Goal: Task Accomplishment & Management: Use online tool/utility

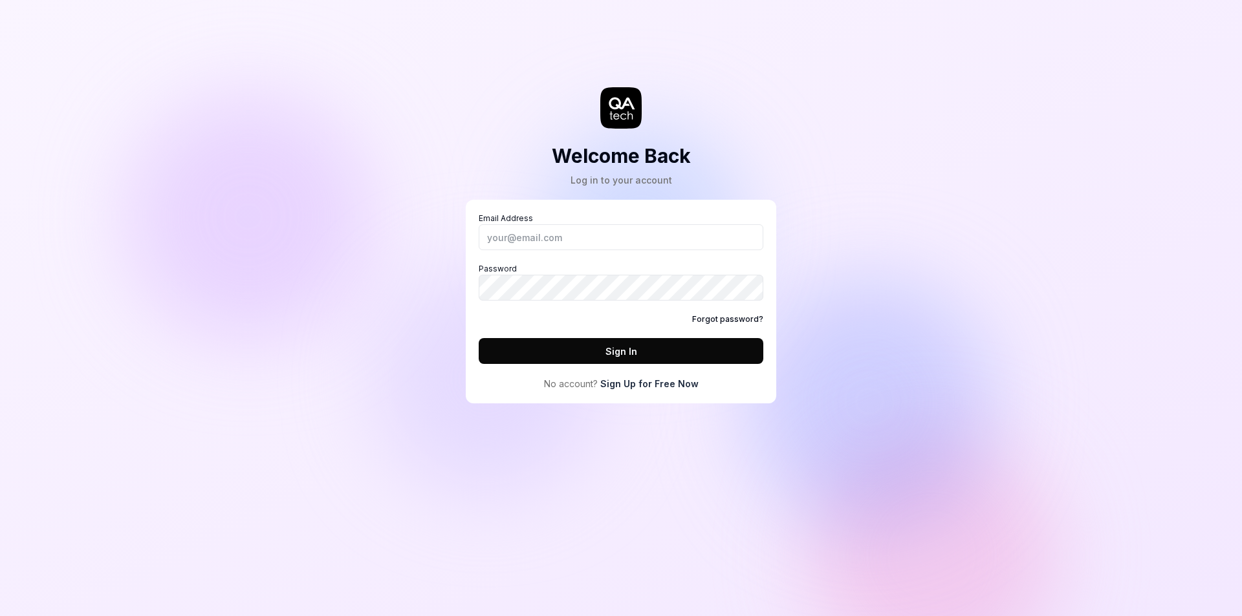
click at [647, 384] on link "Sign Up for Free Now" at bounding box center [649, 384] width 98 height 14
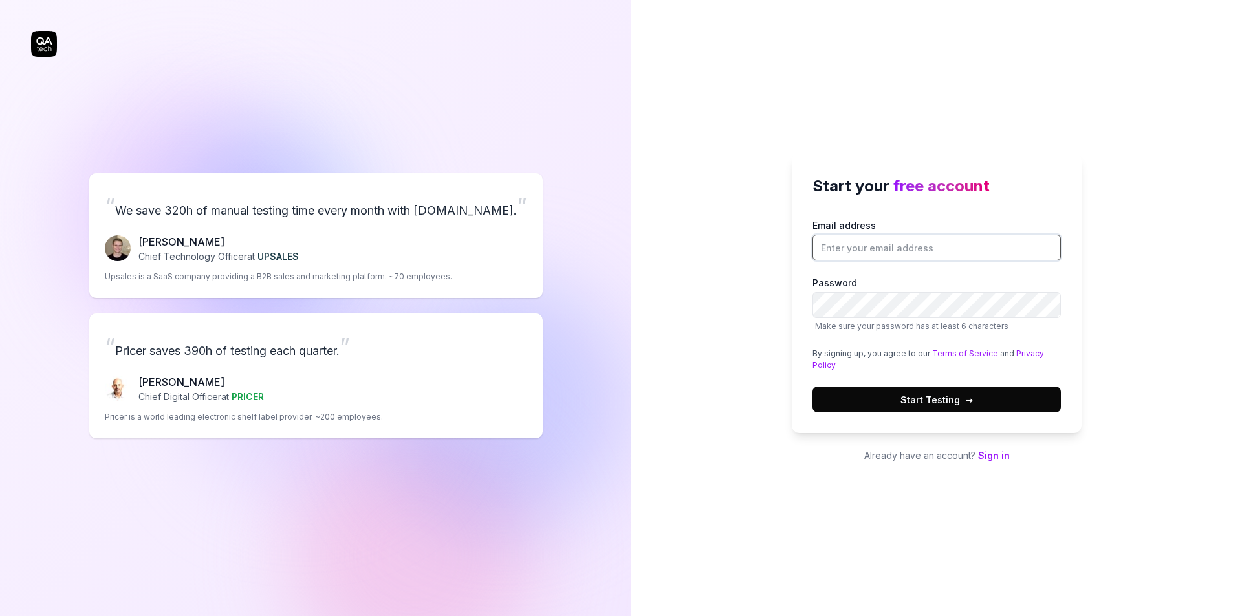
click at [875, 256] on input "Email address" at bounding box center [936, 248] width 248 height 26
type input "п"
type input "[EMAIL_ADDRESS][DOMAIN_NAME]"
click at [1050, 283] on label "Password Make sure your password has at least 6 characters" at bounding box center [936, 304] width 248 height 56
click at [899, 404] on button "Start Testing →" at bounding box center [936, 400] width 248 height 26
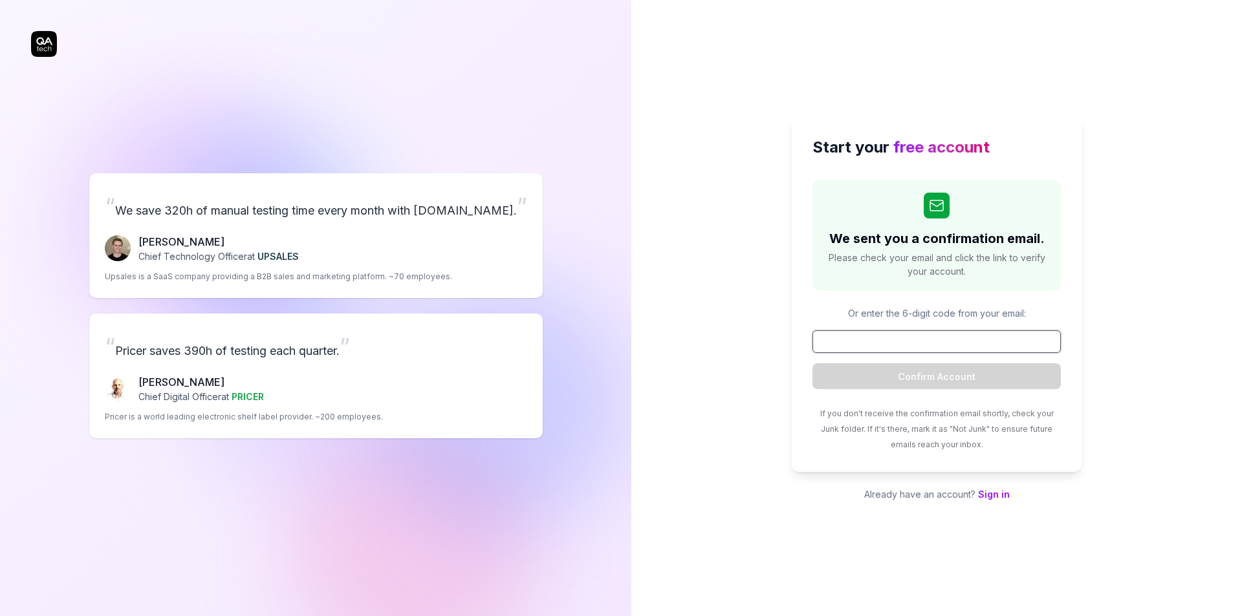
paste input "523762"
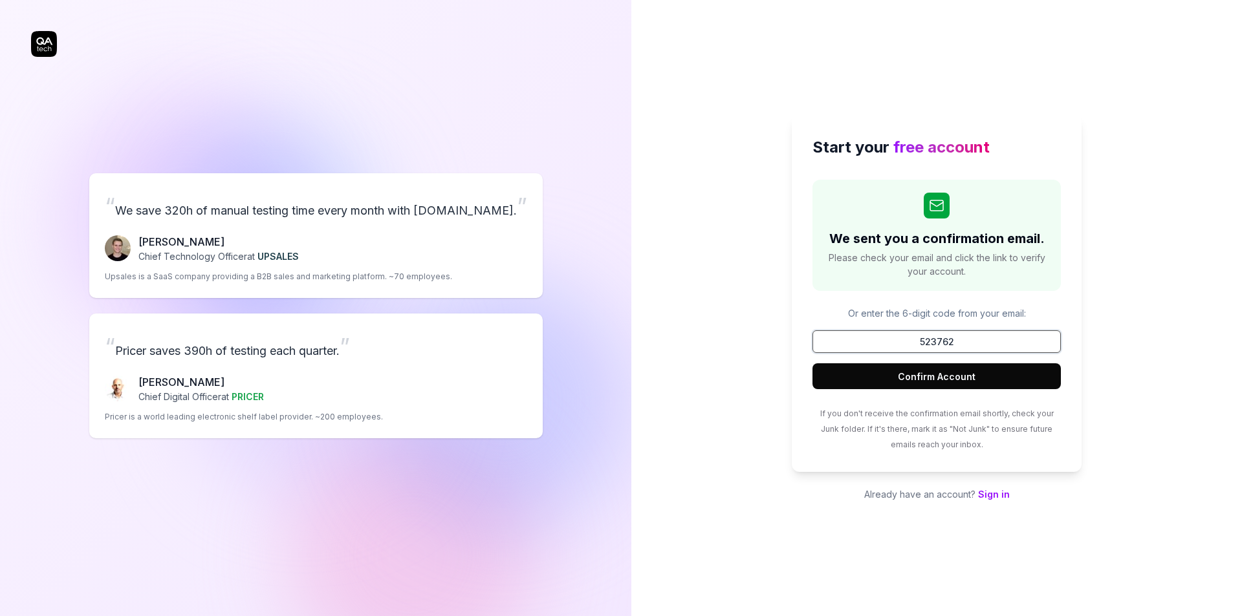
type input "523762"
click at [934, 376] on button "Confirm Account" at bounding box center [936, 376] width 248 height 26
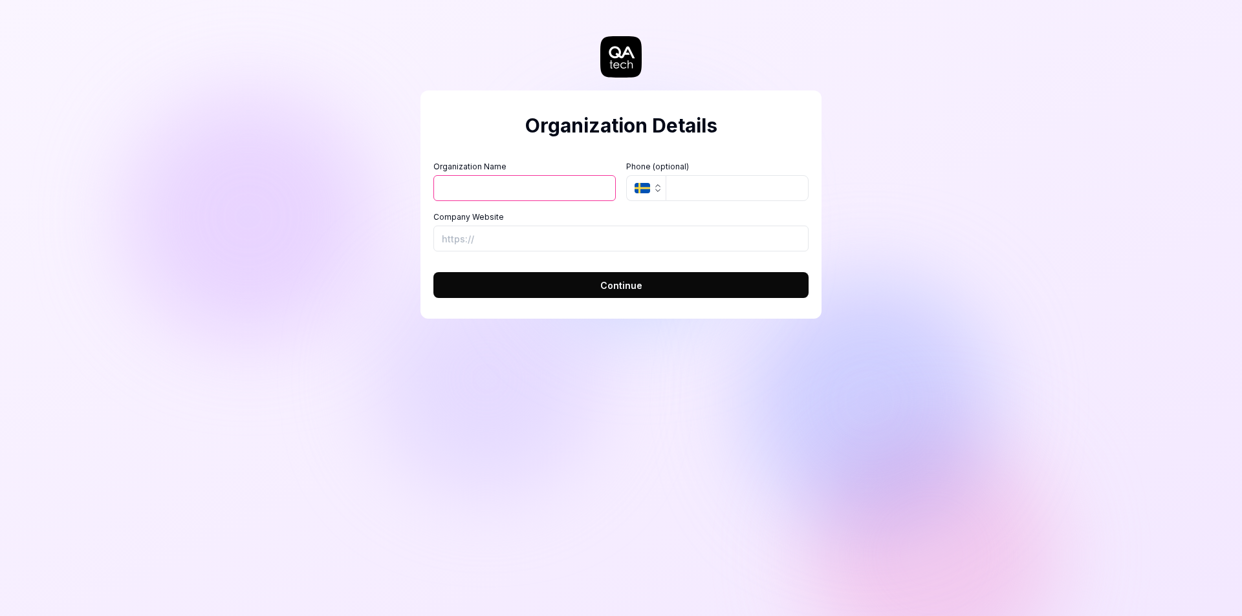
click at [554, 193] on input "Organization Name" at bounding box center [524, 188] width 182 height 26
click at [640, 188] on icon "button" at bounding box center [642, 188] width 16 height 10
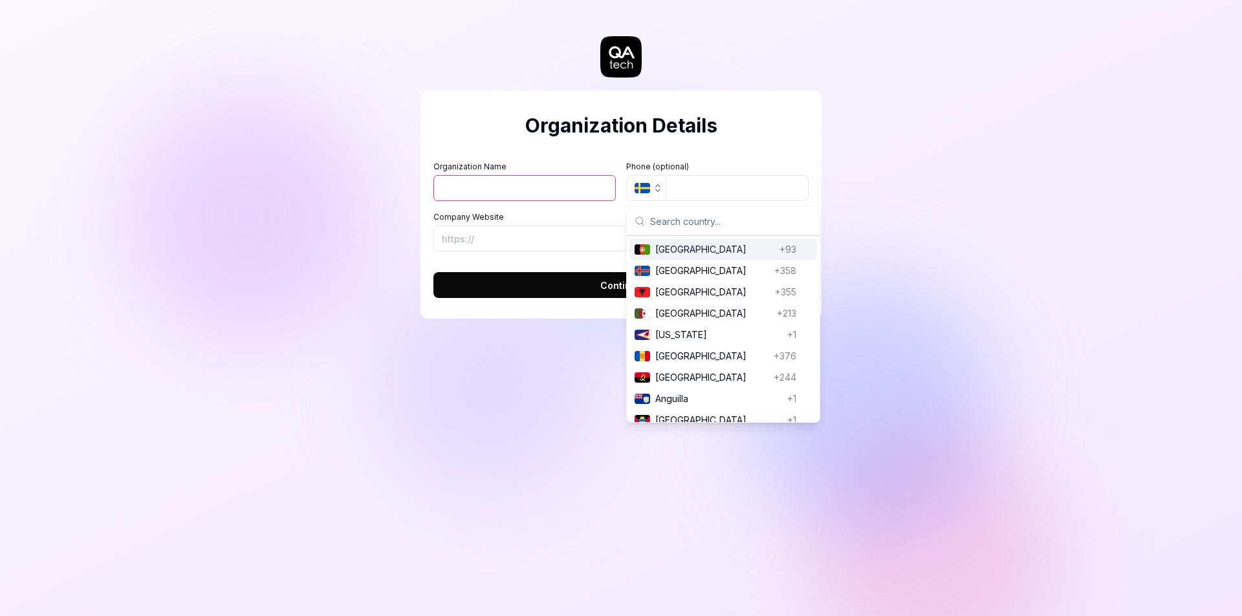
click at [658, 194] on button "SE" at bounding box center [645, 188] width 39 height 26
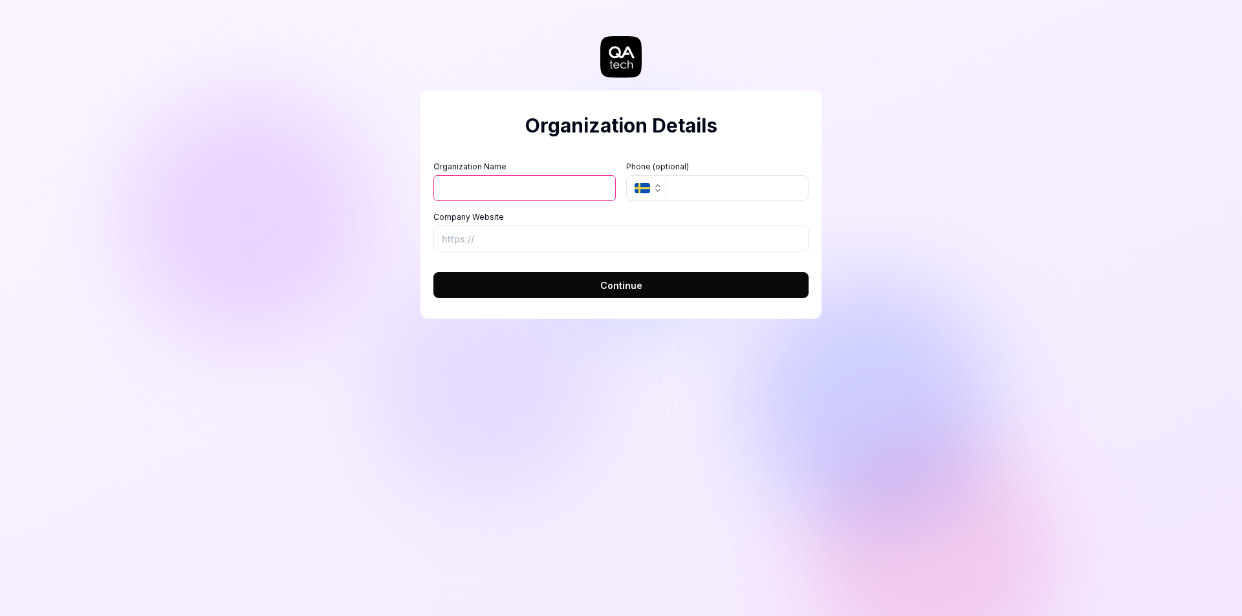
click at [647, 188] on icon "button" at bounding box center [642, 188] width 16 height 10
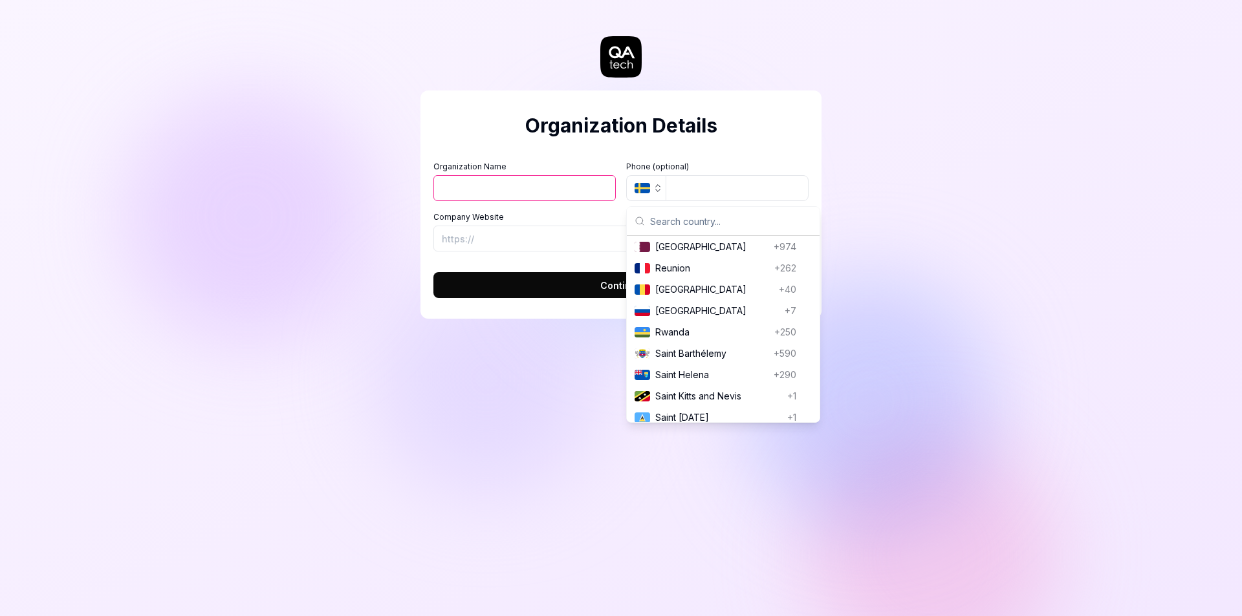
scroll to position [3816, 0]
click at [674, 318] on span "[GEOGRAPHIC_DATA]" at bounding box center [717, 314] width 124 height 14
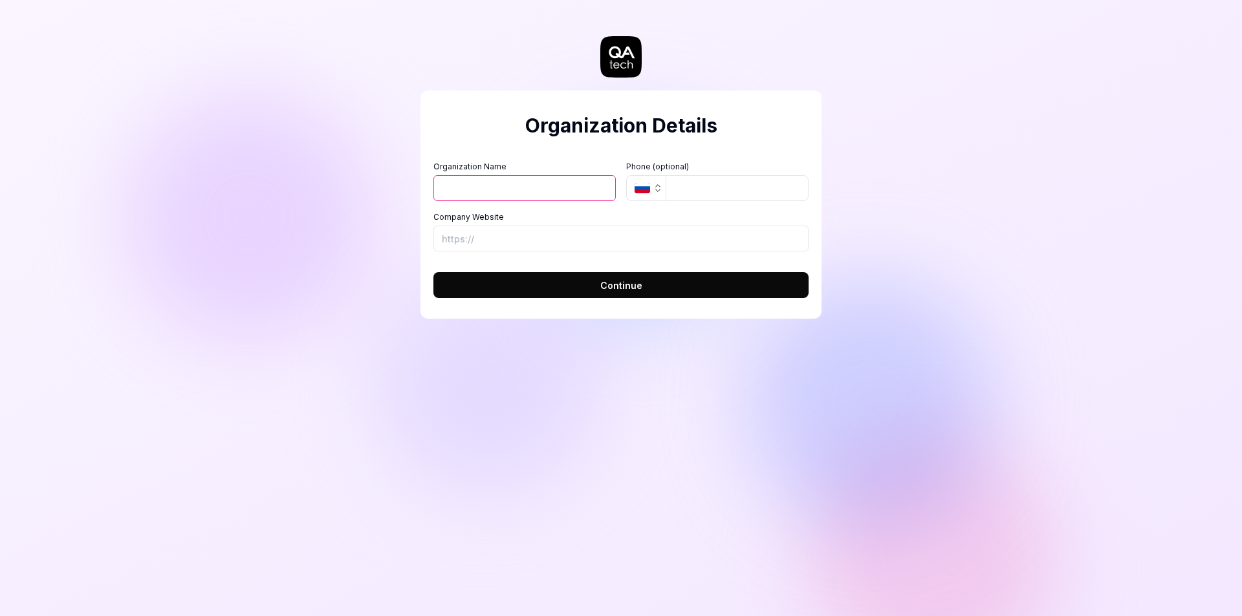
click at [531, 184] on input "Organization Name" at bounding box center [524, 188] width 182 height 26
type input "ITFB"
click at [557, 235] on input "Company Website" at bounding box center [620, 239] width 375 height 26
click at [589, 289] on button "Continue" at bounding box center [620, 285] width 375 height 26
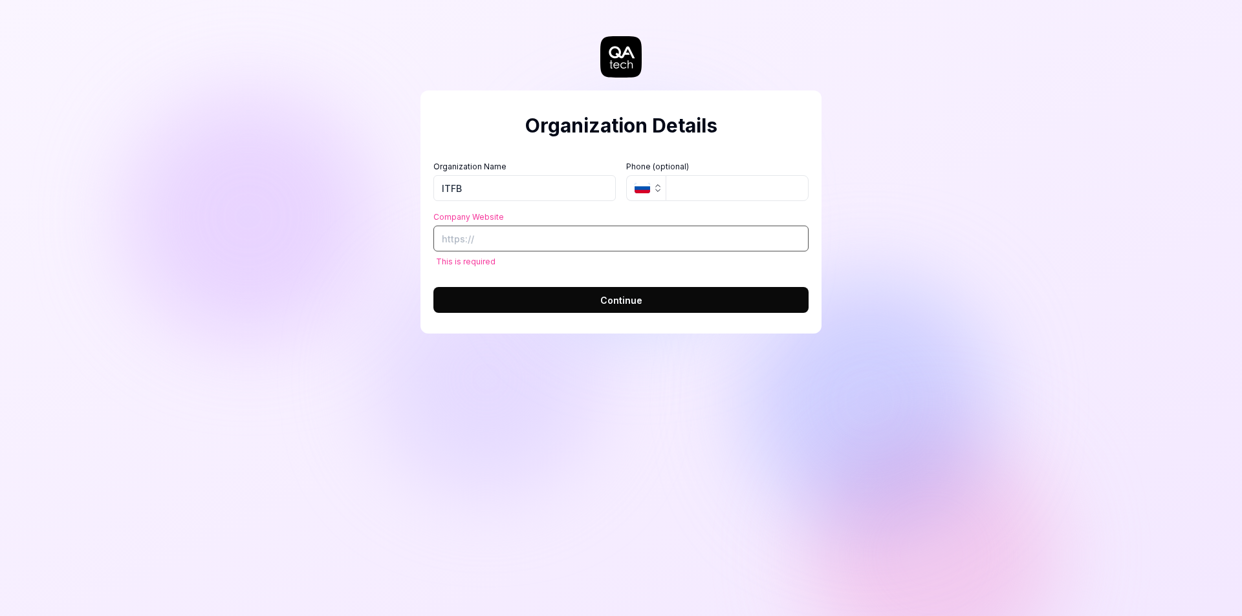
click at [565, 241] on input "Company Website" at bounding box center [620, 239] width 375 height 26
paste input "[URL][DOMAIN_NAME]"
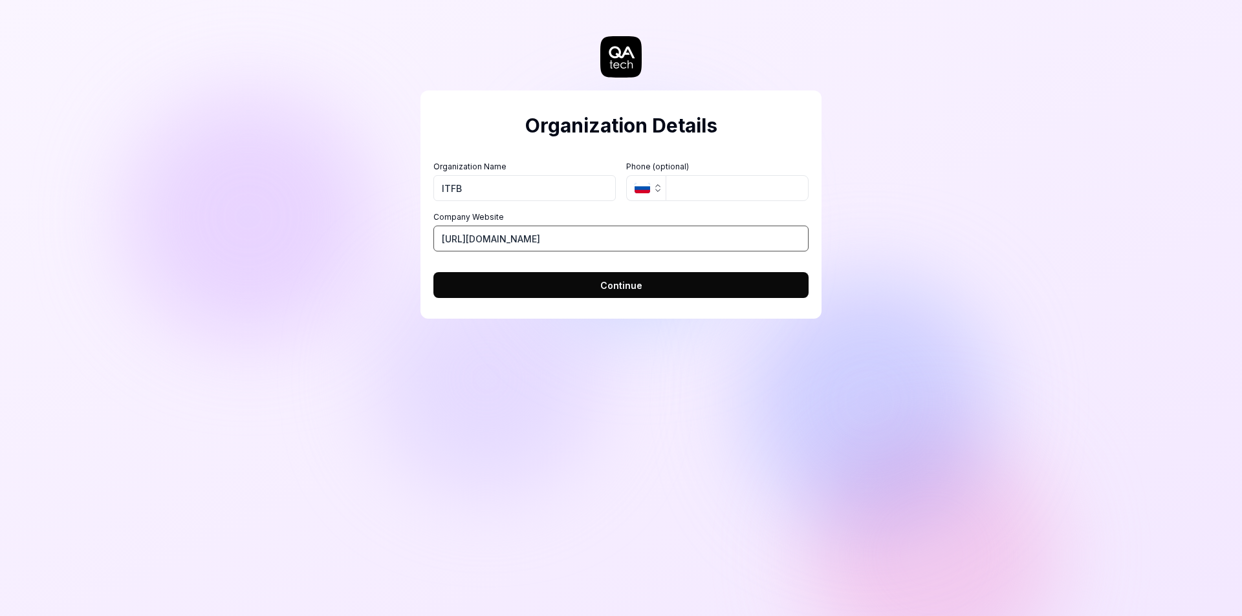
type input "[URL][DOMAIN_NAME]"
click at [587, 287] on button "Continue" at bounding box center [620, 285] width 375 height 26
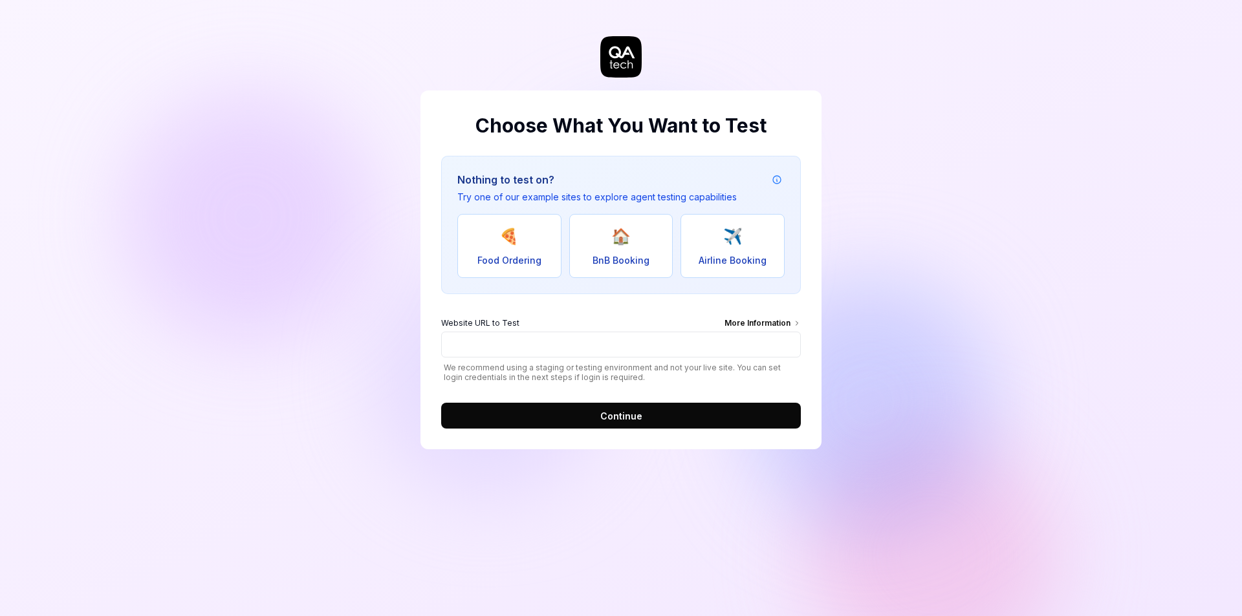
click at [614, 240] on span "🏠" at bounding box center [620, 236] width 19 height 23
click at [534, 245] on button "🍕 Food Ordering" at bounding box center [509, 246] width 104 height 64
click at [655, 253] on button "🏠 BnB Booking" at bounding box center [621, 246] width 104 height 64
click at [749, 250] on button "✈️ Airline Booking" at bounding box center [732, 246] width 104 height 64
click at [623, 248] on span "🏠" at bounding box center [620, 236] width 19 height 23
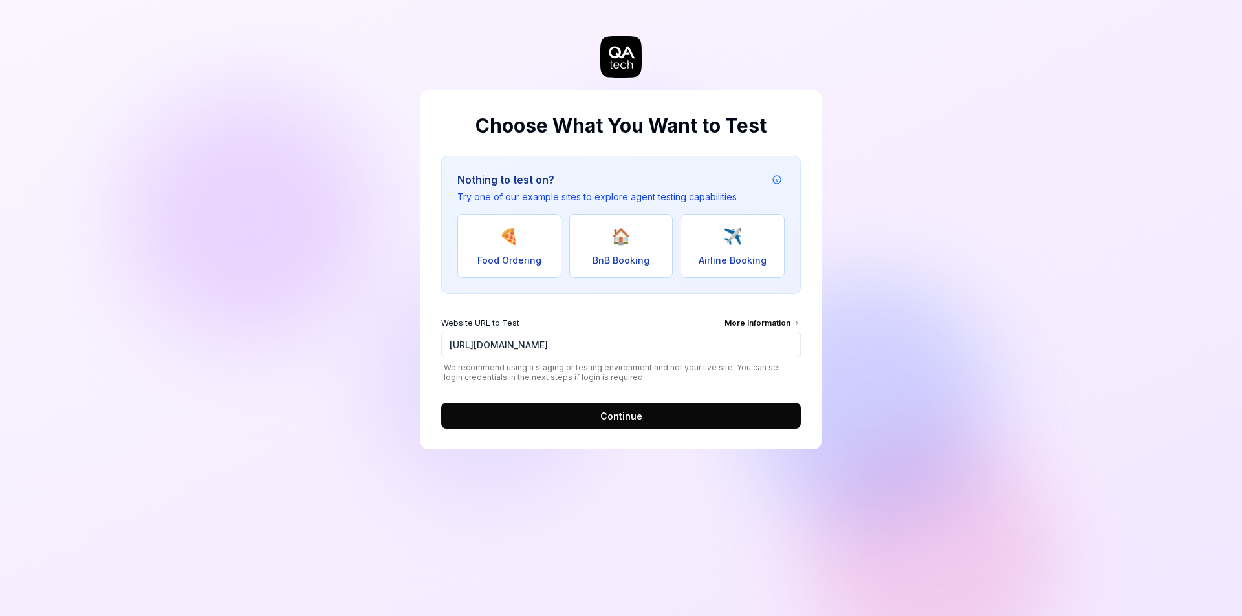
type input "[URL][DOMAIN_NAME]"
click at [638, 243] on button "🏠 BnB Booking" at bounding box center [621, 246] width 104 height 64
click at [632, 250] on button "🏠 BnB Booking" at bounding box center [621, 246] width 104 height 64
click at [588, 416] on button "Continue" at bounding box center [621, 416] width 360 height 26
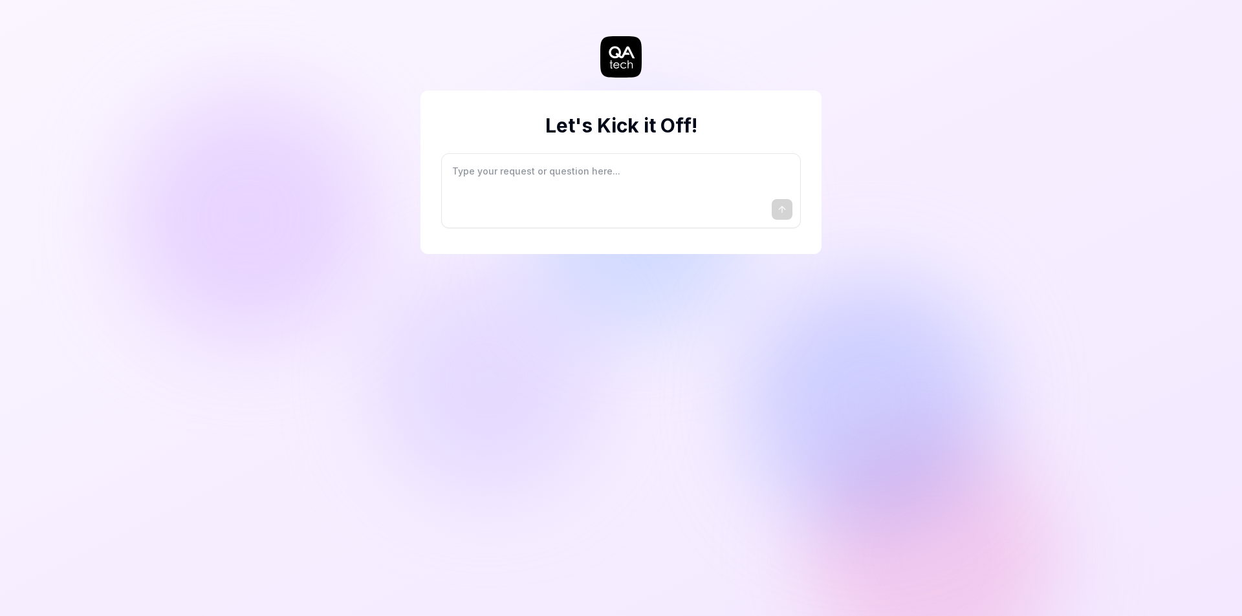
type textarea "*"
type textarea "I"
type textarea "*"
type textarea "I"
type textarea "*"
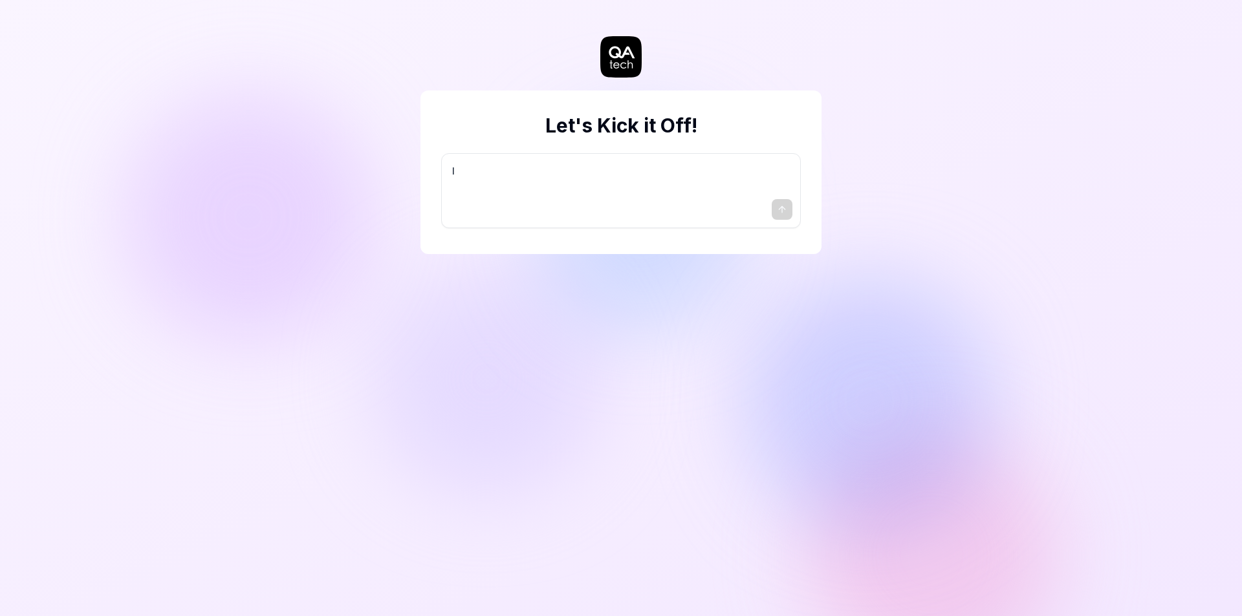
type textarea "I w"
type textarea "*"
type textarea "I wa"
type textarea "*"
type textarea "I wan"
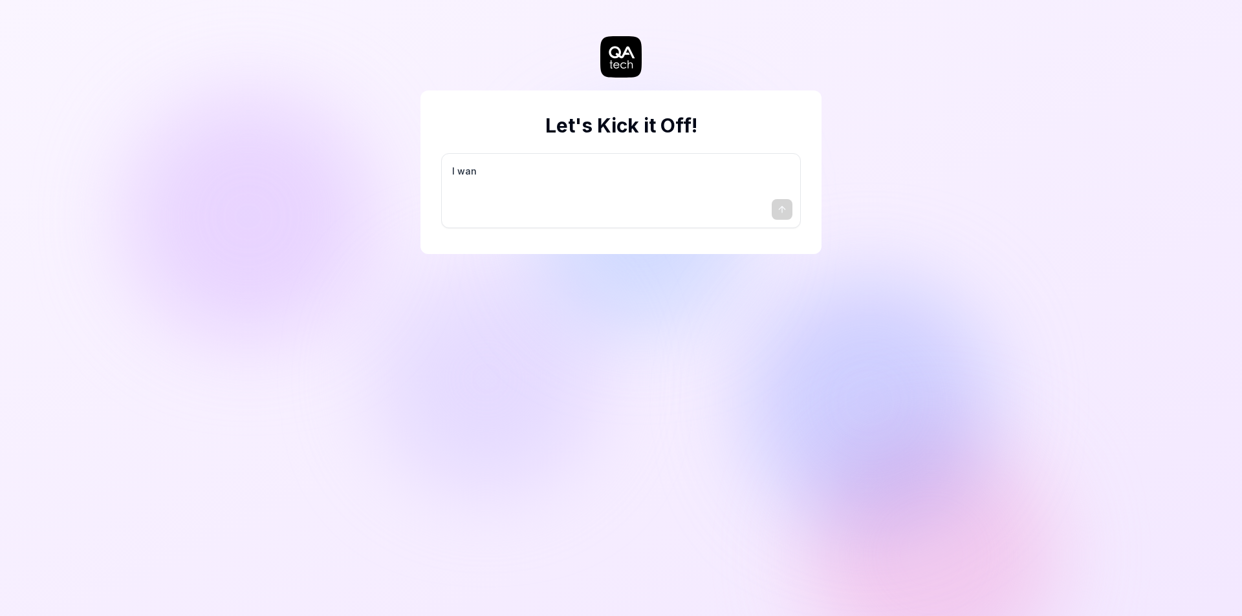
type textarea "*"
type textarea "I want"
type textarea "*"
type textarea "I want"
type textarea "*"
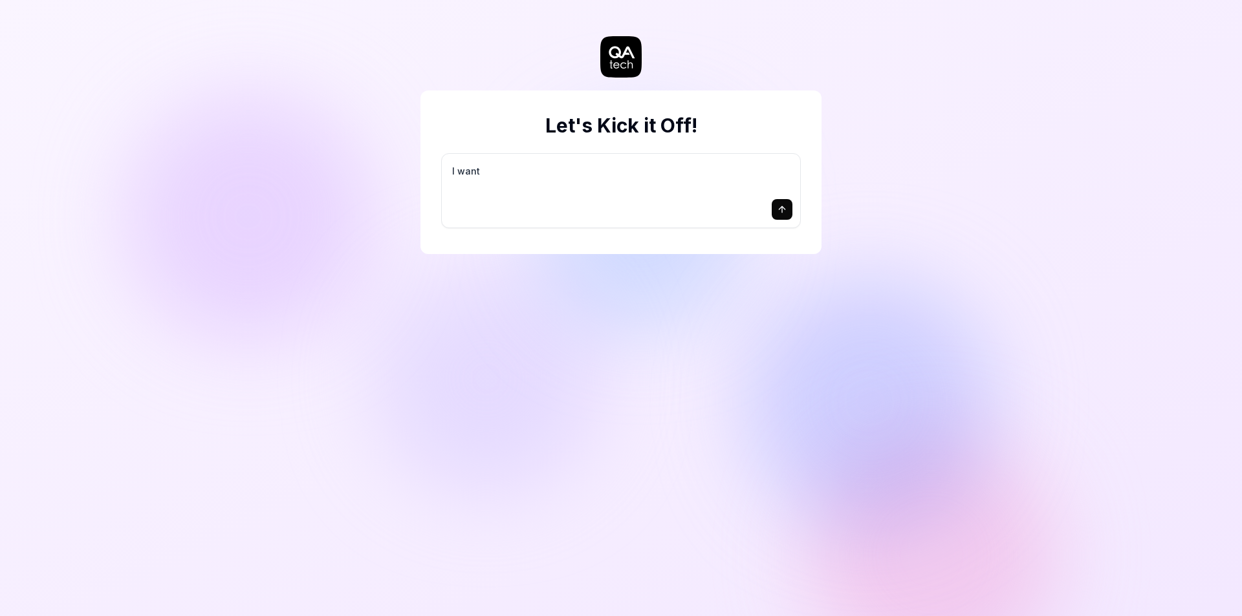
type textarea "I want a"
type textarea "*"
type textarea "I want a"
type textarea "*"
type textarea "I want a g"
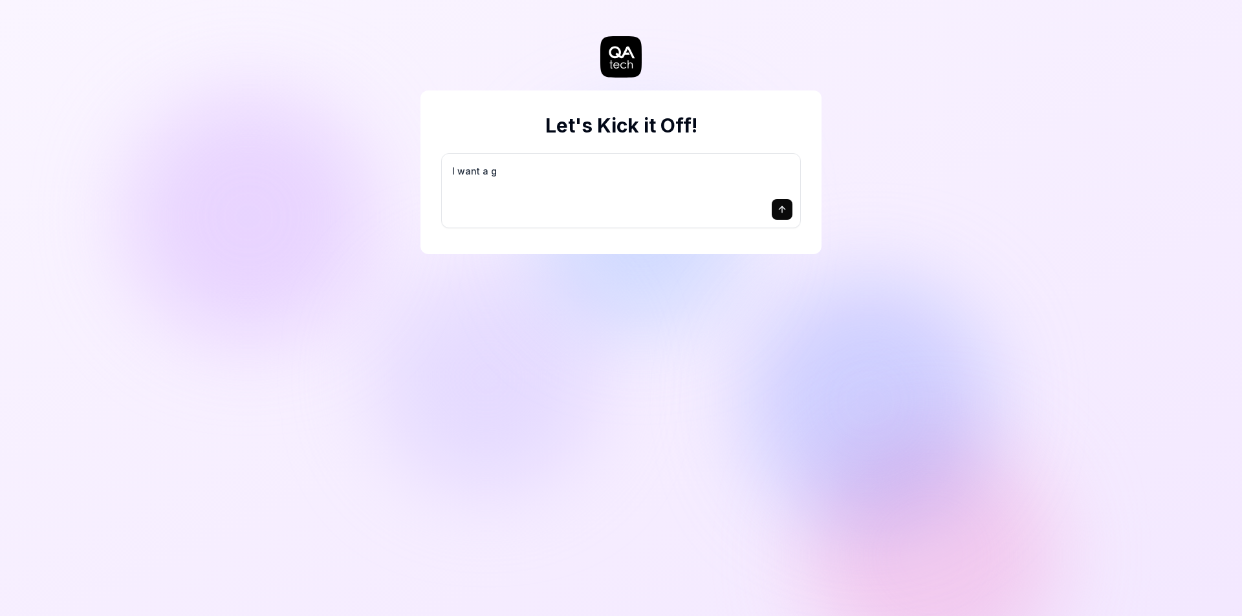
type textarea "*"
type textarea "I want a go"
type textarea "*"
type textarea "I want a goo"
type textarea "*"
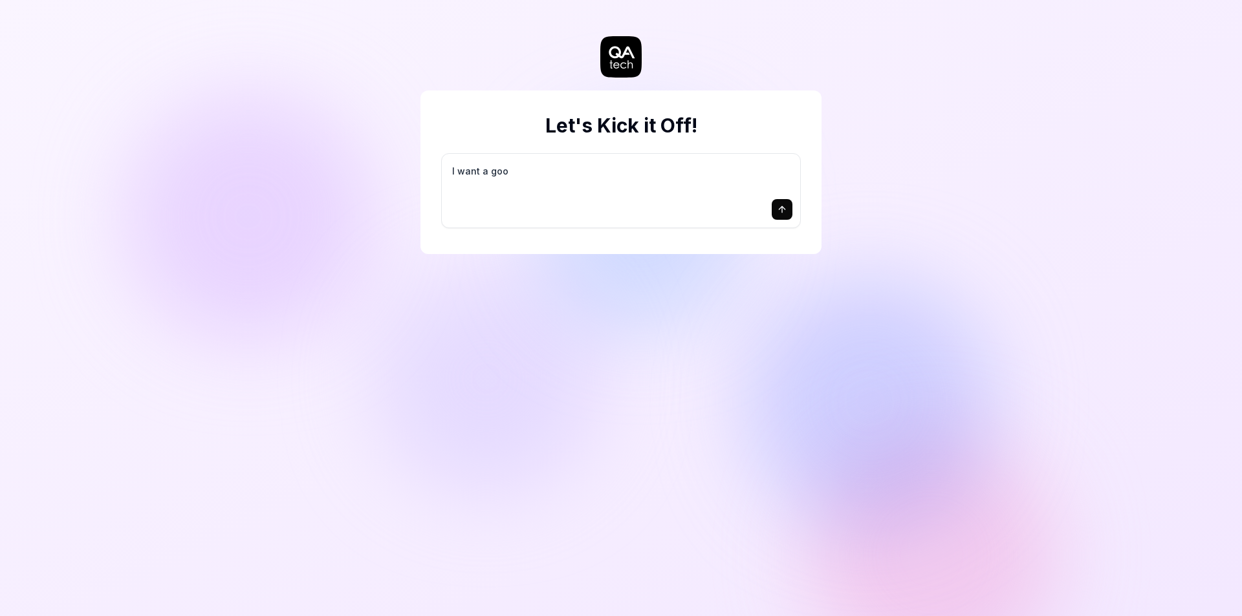
type textarea "I want a good"
type textarea "*"
type textarea "I want a good"
type textarea "*"
type textarea "I want a good t"
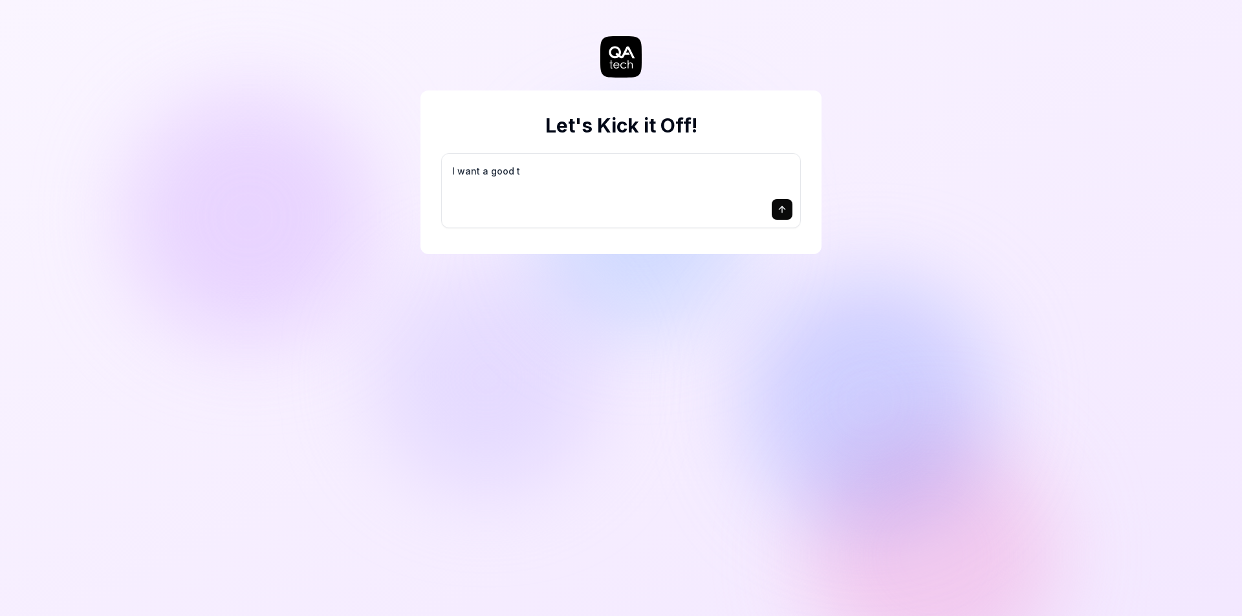
type textarea "*"
type textarea "I want a good te"
type textarea "*"
type textarea "I want a good tes"
type textarea "*"
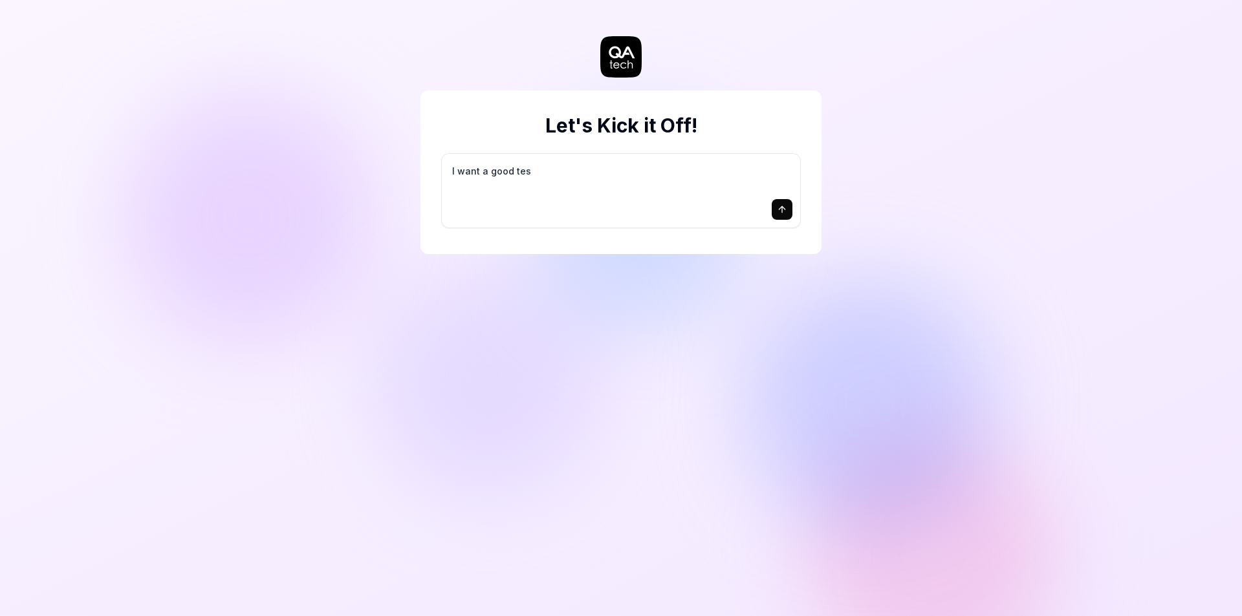
type textarea "I want a good test"
type textarea "*"
type textarea "I want a good test"
type textarea "*"
type textarea "I want a good test s"
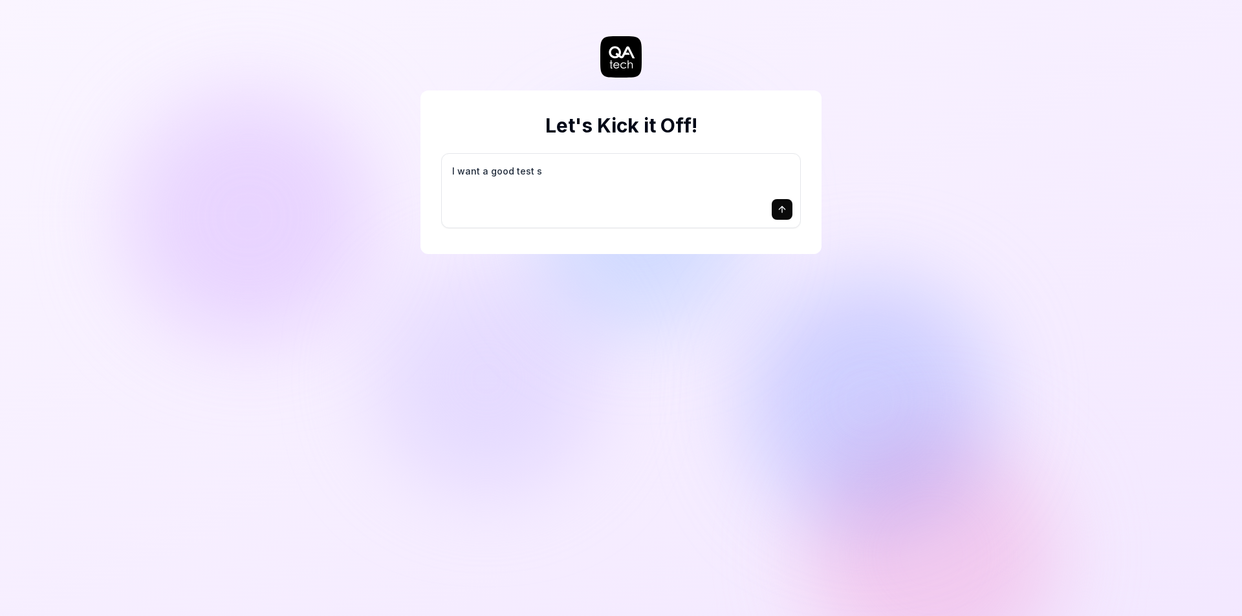
type textarea "*"
type textarea "I want a good test se"
type textarea "*"
type textarea "I want a good test set"
type textarea "*"
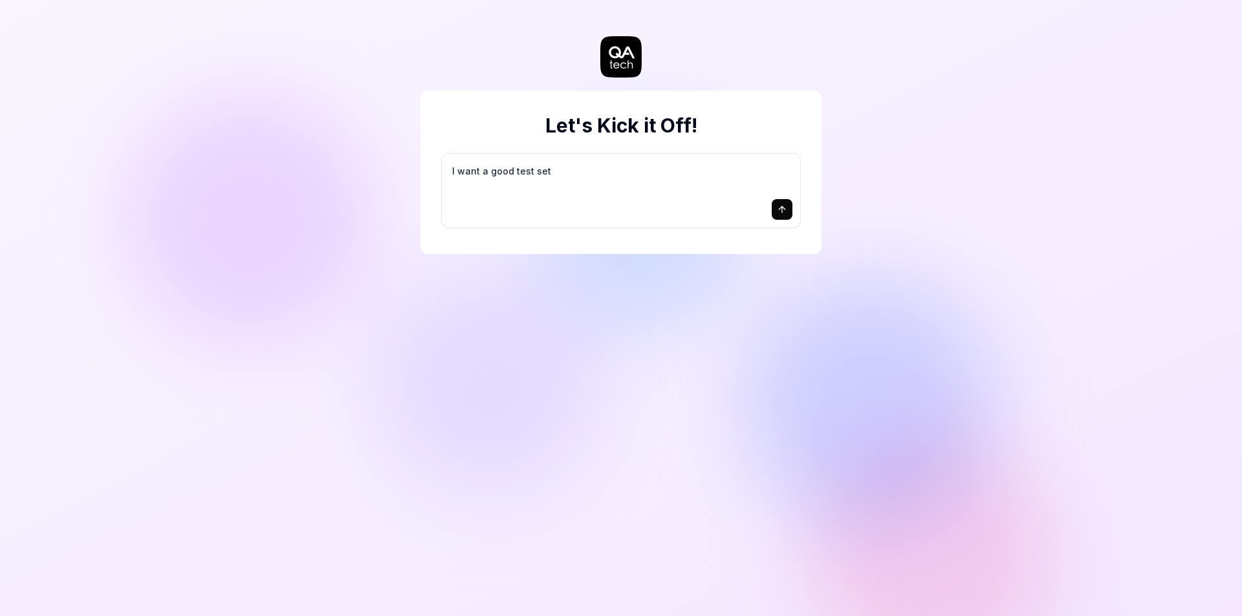
type textarea "I want a good test setu"
type textarea "*"
type textarea "I want a good test setup"
type textarea "*"
type textarea "I want a good test setup"
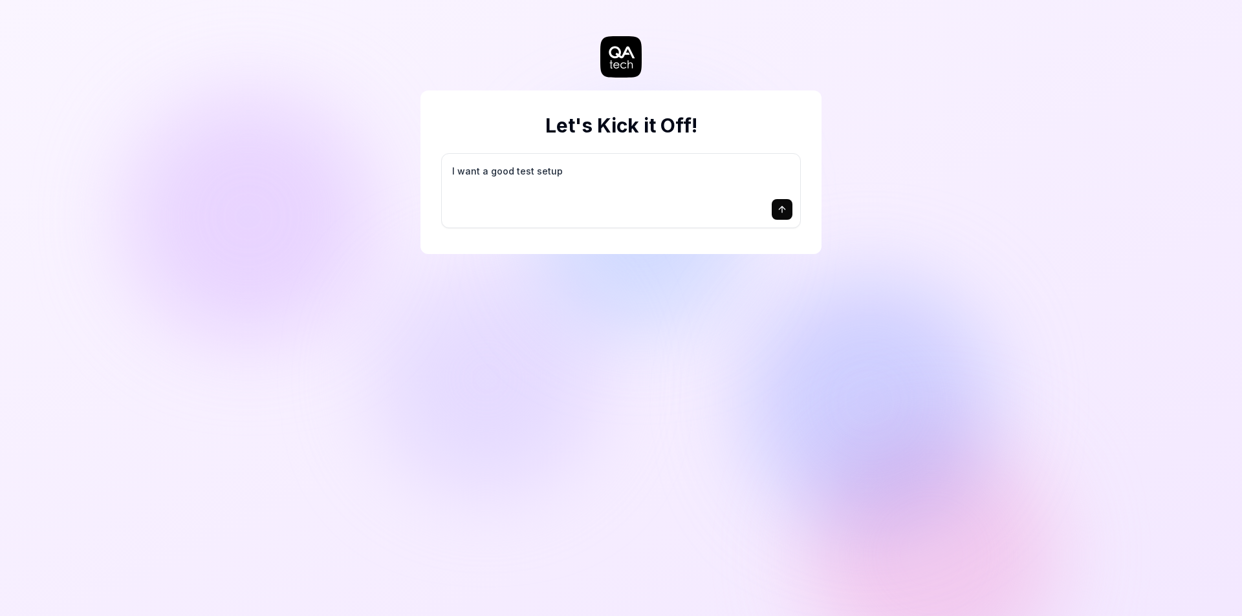
type textarea "*"
type textarea "I want a good test setup f"
type textarea "*"
type textarea "I want a good test setup fo"
type textarea "*"
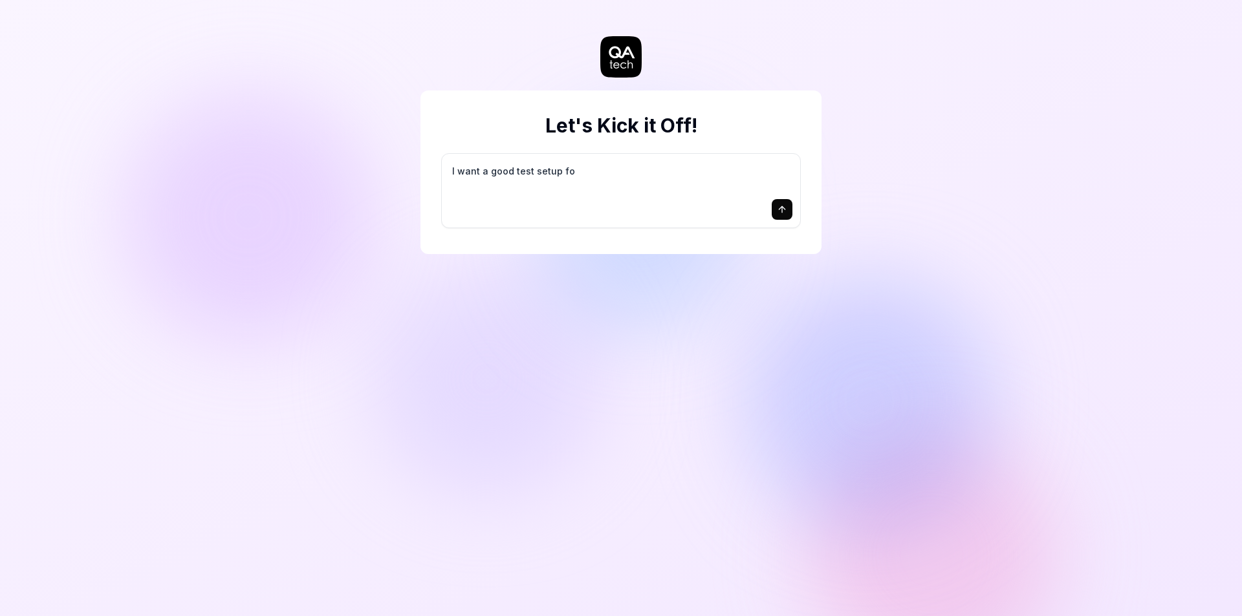
type textarea "I want a good test setup for"
type textarea "*"
type textarea "I want a good test setup for"
type textarea "*"
type textarea "I want a good test setup for m"
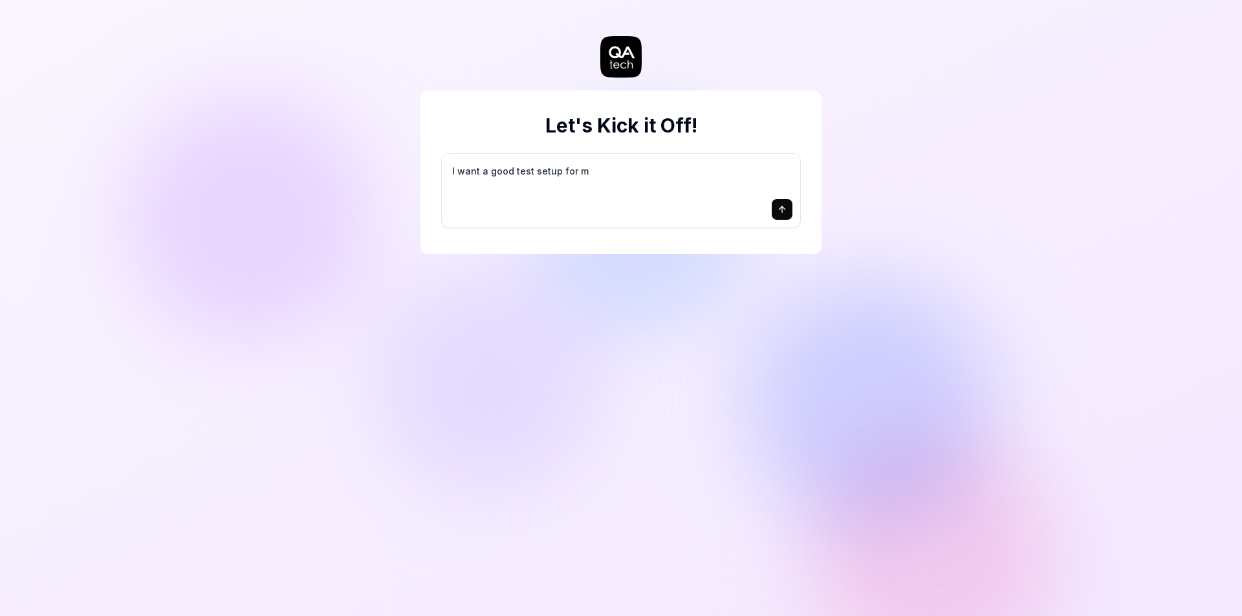
type textarea "*"
type textarea "I want a good test setup for my"
type textarea "*"
type textarea "I want a good test setup for my"
type textarea "*"
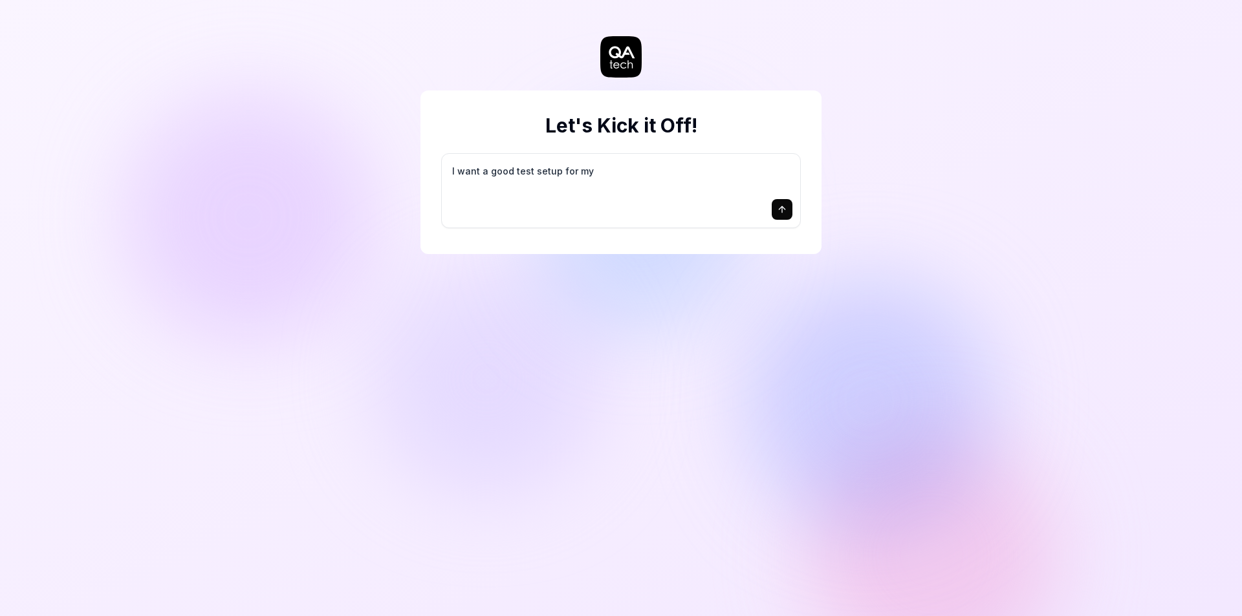
type textarea "I want a good test setup for my s"
type textarea "*"
type textarea "I want a good test setup for my si"
type textarea "*"
type textarea "I want a good test setup for my sit"
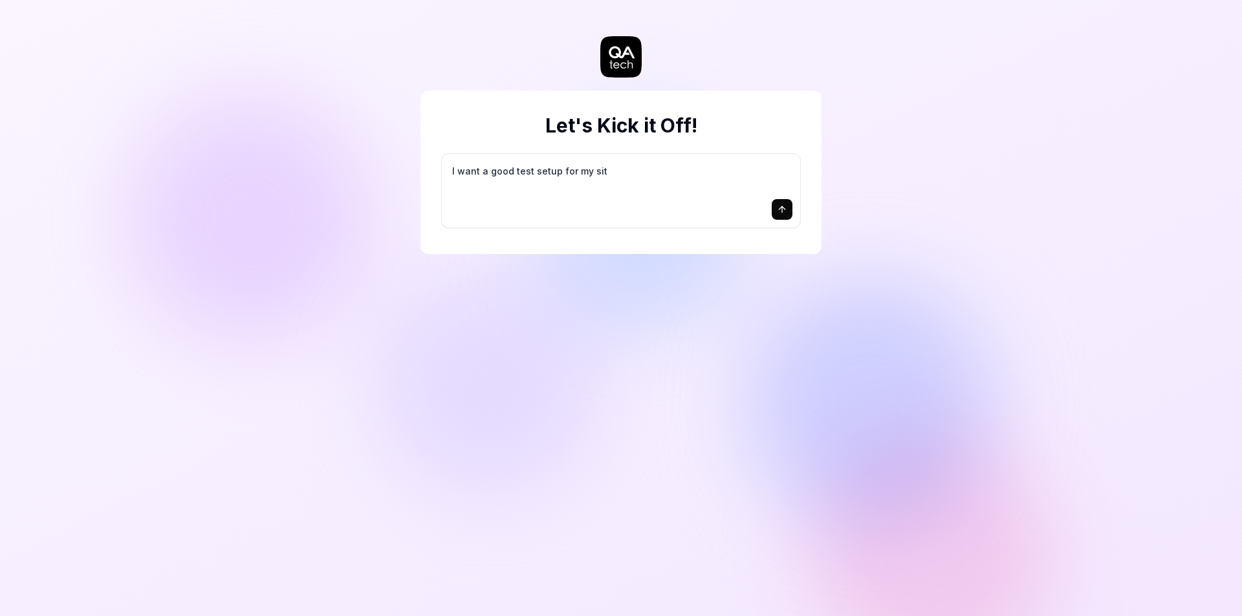
type textarea "*"
type textarea "I want a good test setup for my site"
type textarea "*"
type textarea "I want a good test setup for my site"
type textarea "*"
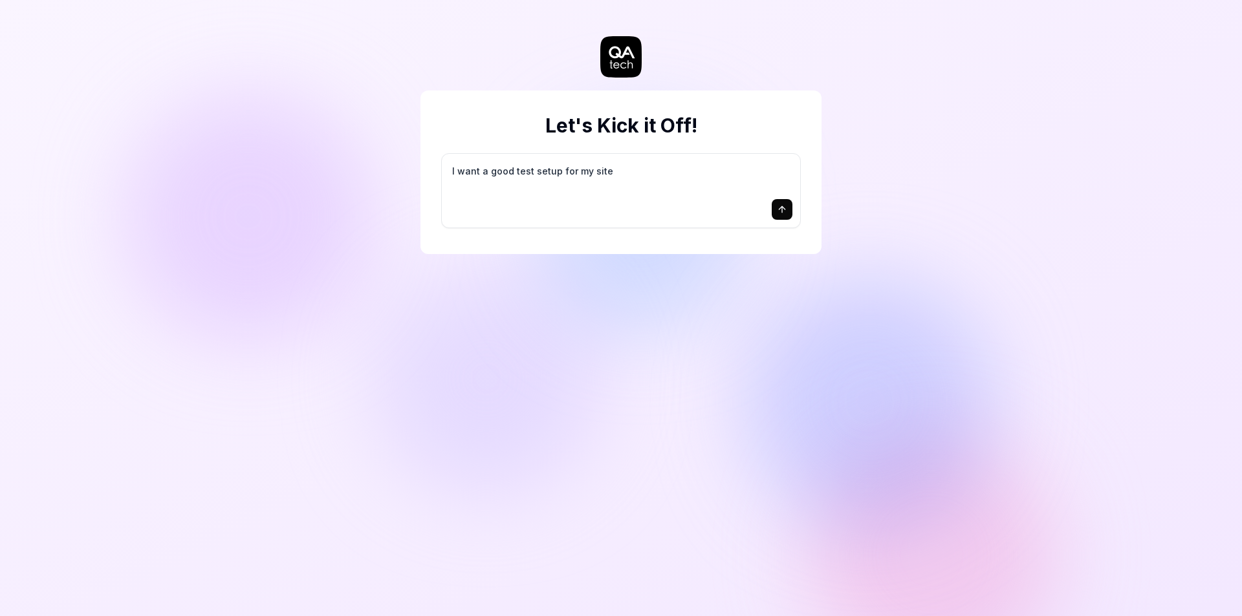
type textarea "I want a good test setup for my site -"
type textarea "*"
type textarea "I want a good test setup for my site -"
type textarea "*"
type textarea "I want a good test setup for my site - h"
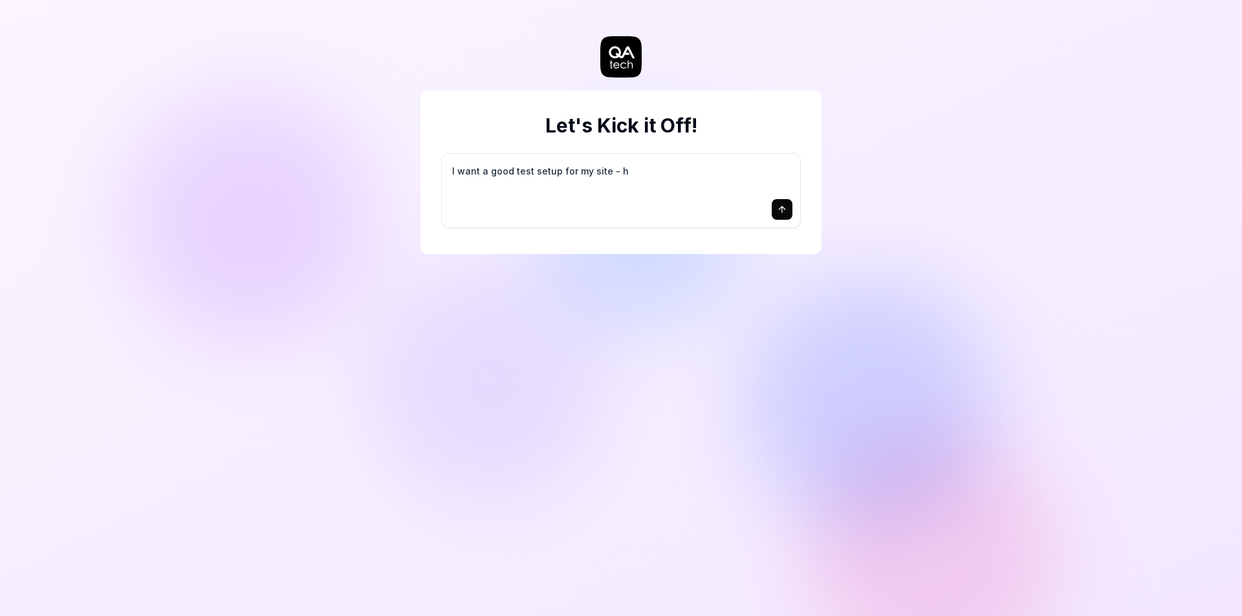
type textarea "*"
type textarea "I want a good test setup for my site - he"
type textarea "*"
type textarea "I want a good test setup for my site - hel"
type textarea "*"
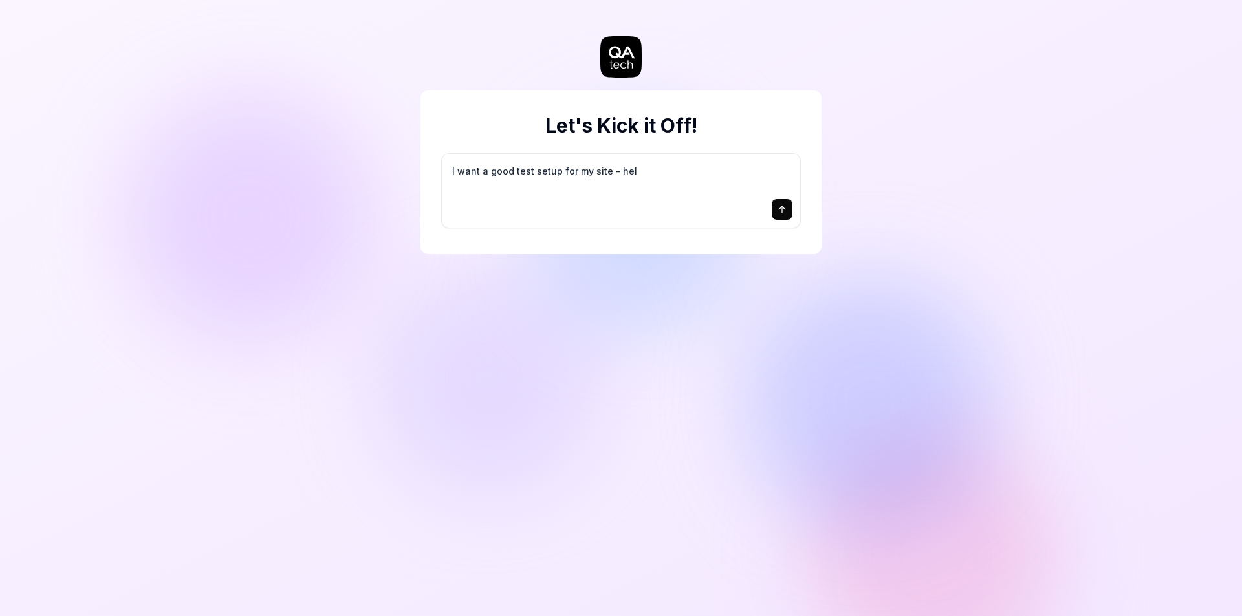
type textarea "I want a good test setup for my site - help"
type textarea "*"
type textarea "I want a good test setup for my site - help"
type textarea "*"
type textarea "I want a good test setup for my site - help m"
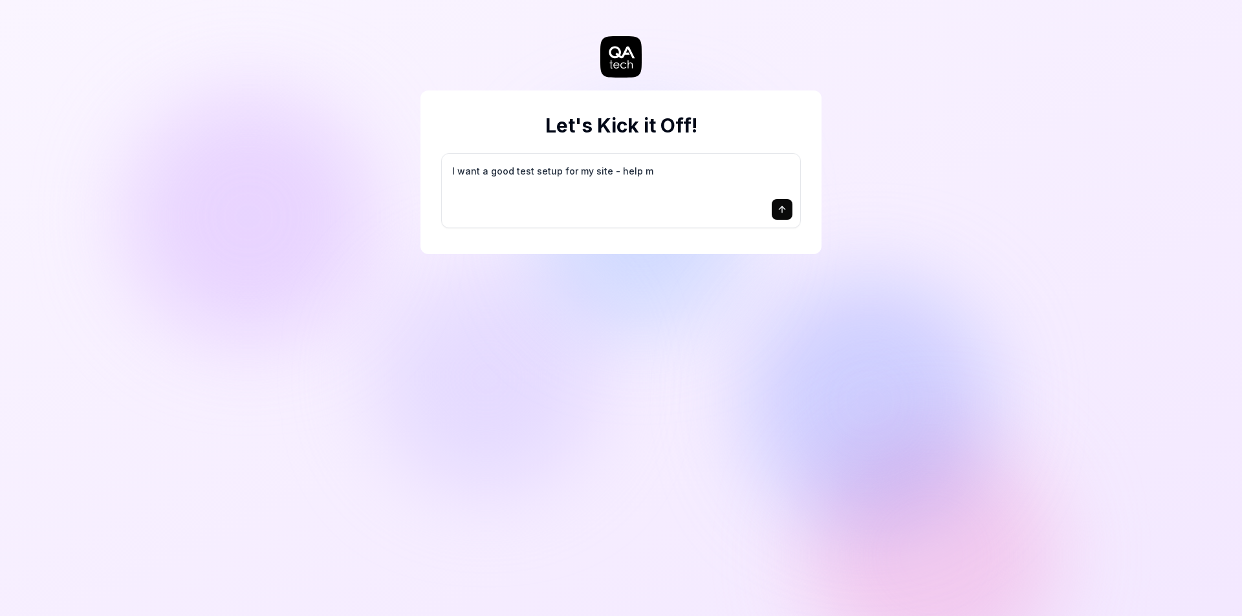
type textarea "*"
type textarea "I want a good test setup for my site - help me"
type textarea "*"
type textarea "I want a good test setup for my site - help me"
type textarea "*"
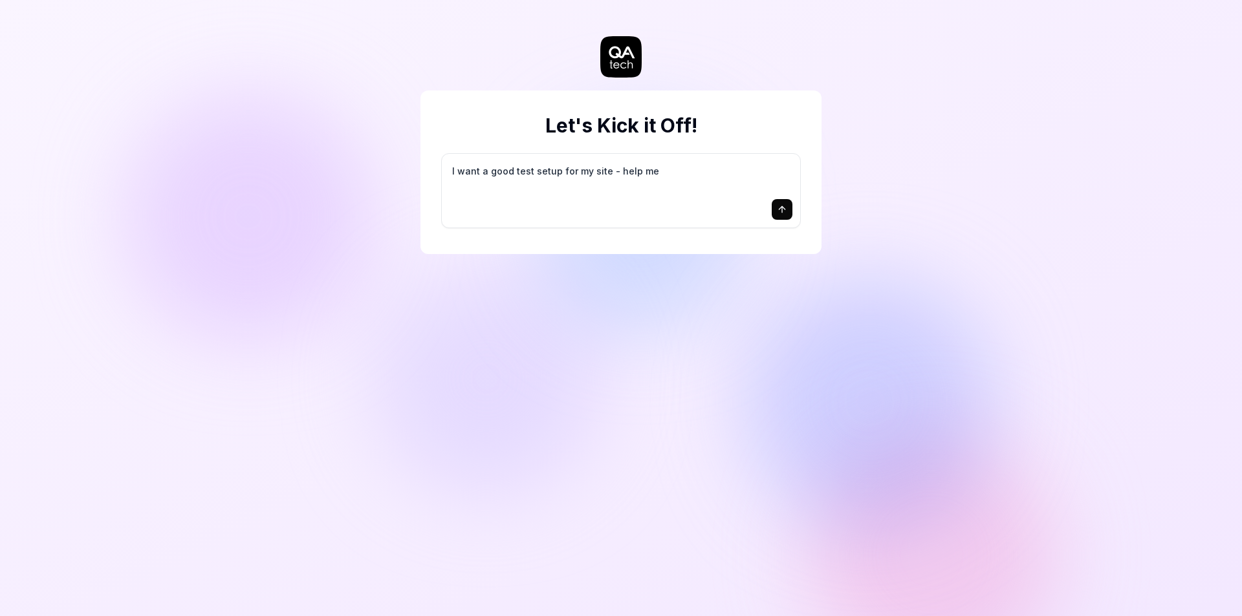
type textarea "I want a good test setup for my site - help me c"
type textarea "*"
type textarea "I want a good test setup for my site - help me cr"
type textarea "*"
type textarea "I want a good test setup for my site - help me cre"
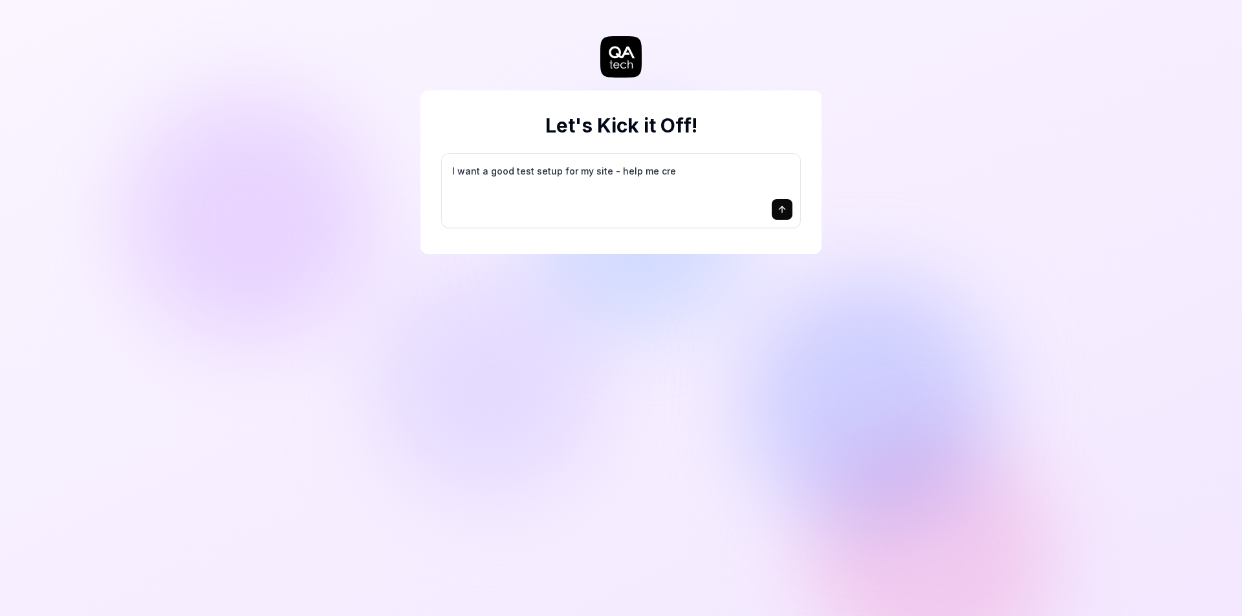
type textarea "*"
type textarea "I want a good test setup for my site - help me crea"
type textarea "*"
type textarea "I want a good test setup for my site - help me creat"
type textarea "*"
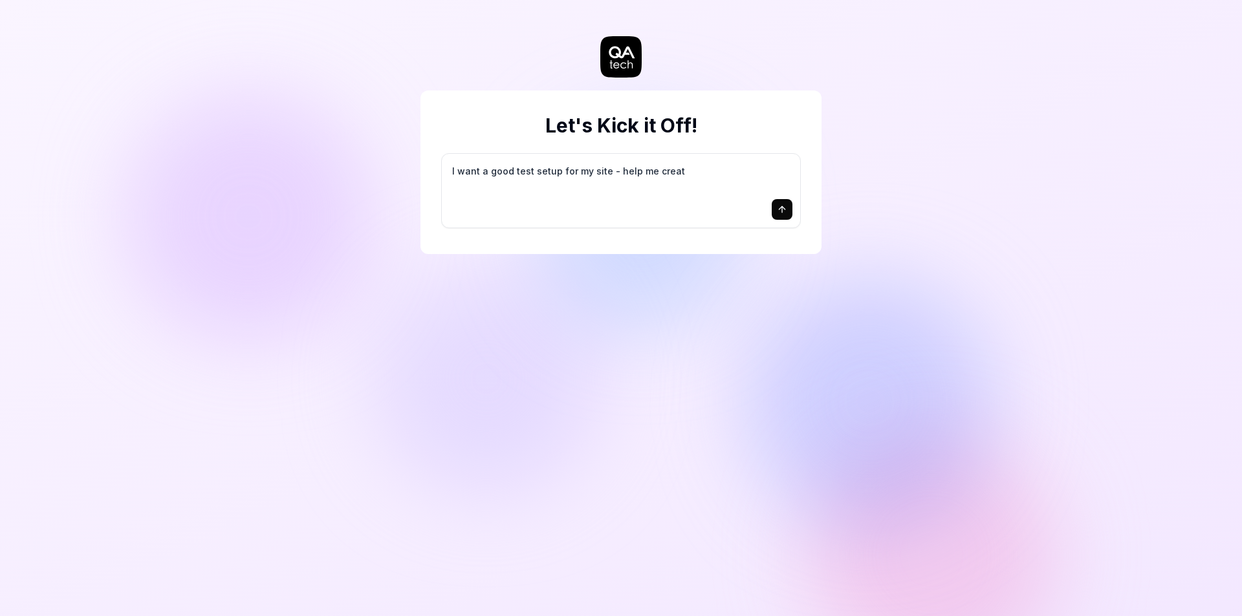
type textarea "I want a good test setup for my site - help me create"
type textarea "*"
type textarea "I want a good test setup for my site - help me create"
type textarea "*"
type textarea "I want a good test setup for my site - help me create t"
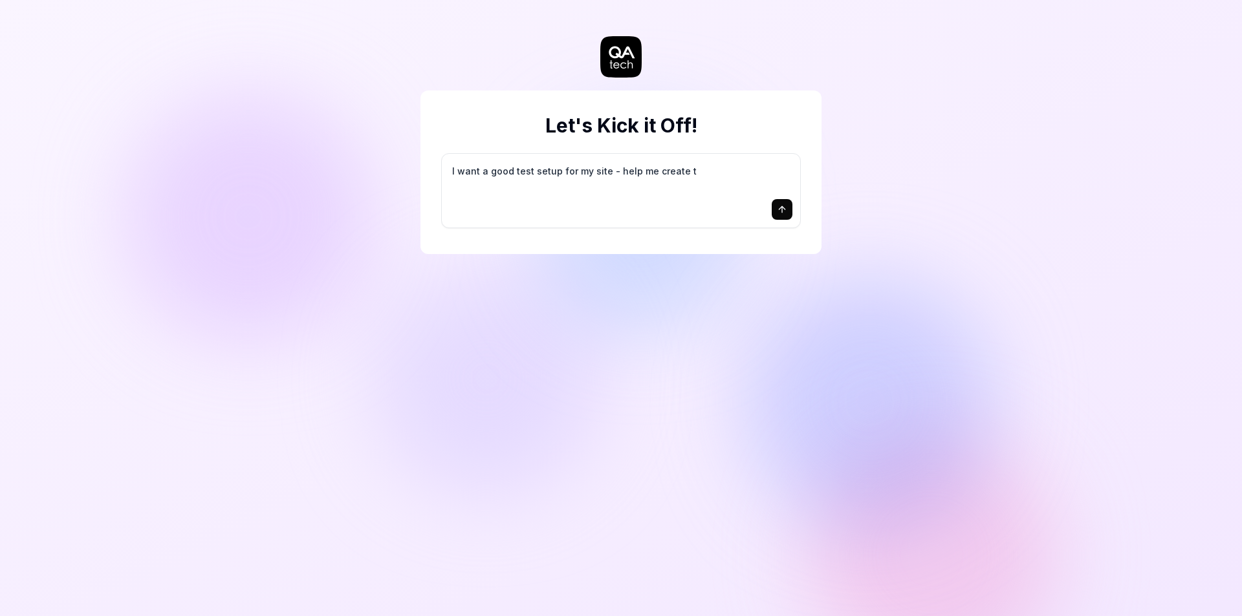
type textarea "*"
type textarea "I want a good test setup for my site - help me create th"
type textarea "*"
type textarea "I want a good test setup for my site - help me create the"
type textarea "*"
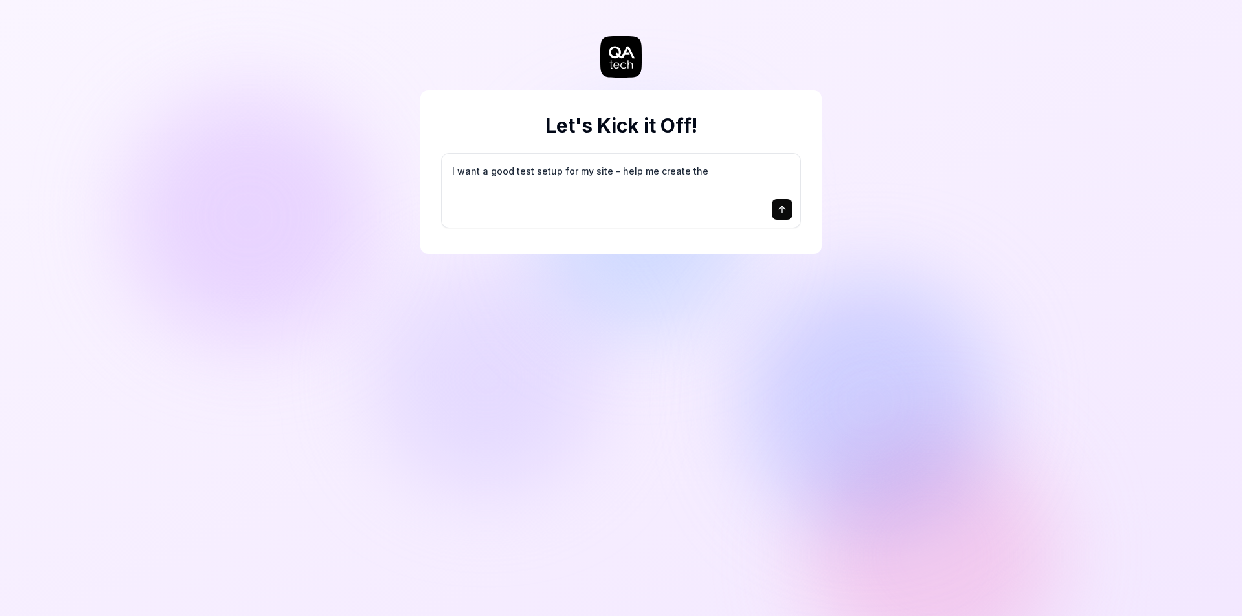
type textarea "I want a good test setup for my site - help me create the"
type textarea "*"
type textarea "I want a good test setup for my site - help me create the f"
type textarea "*"
type textarea "I want a good test setup for my site - help me create the fi"
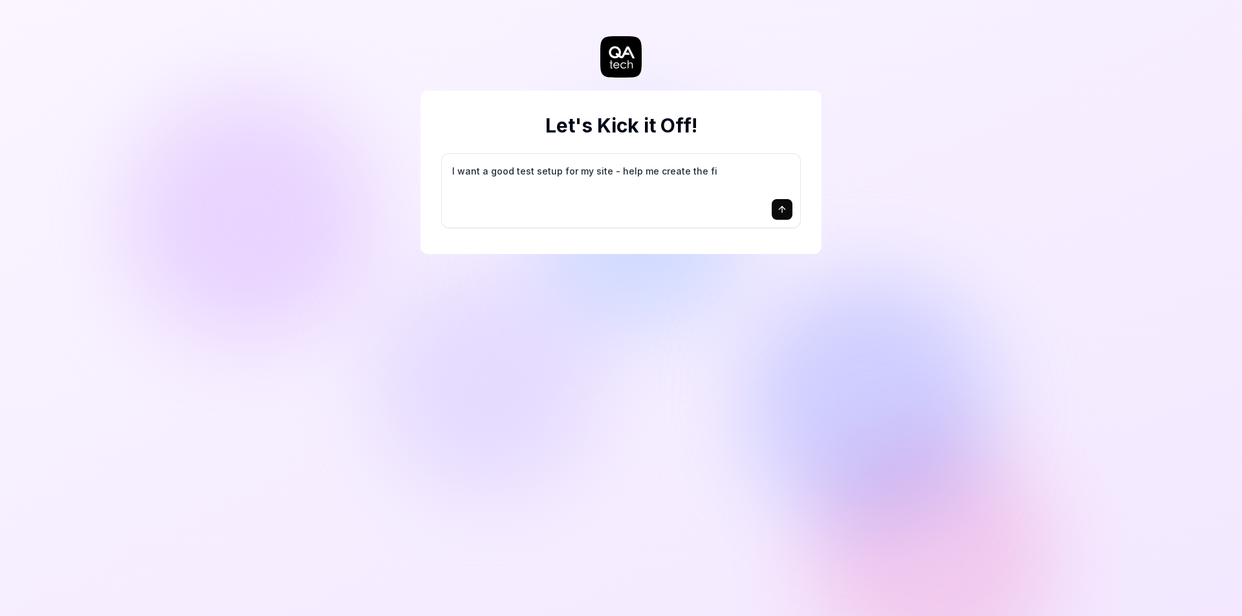
type textarea "*"
type textarea "I want a good test setup for my site - help me create the fir"
type textarea "*"
type textarea "I want a good test setup for my site - help me create the firs"
type textarea "*"
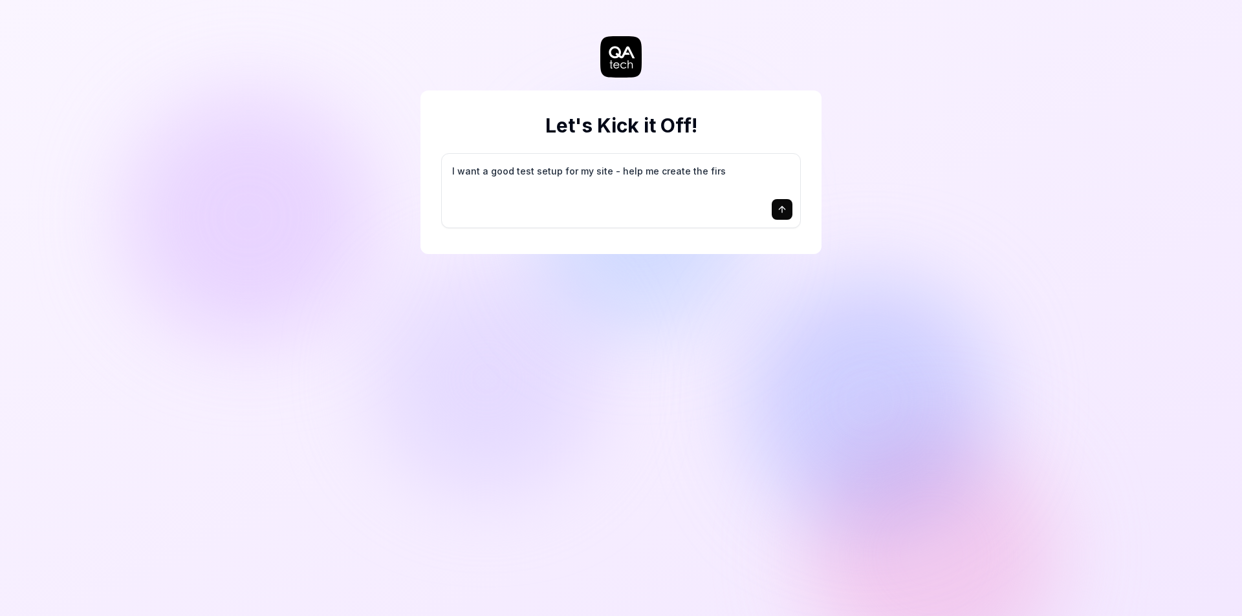
type textarea "I want a good test setup for my site - help me create the first"
type textarea "*"
type textarea "I want a good test setup for my site - help me create the first"
type textarea "*"
type textarea "I want a good test setup for my site - help me create the first 3"
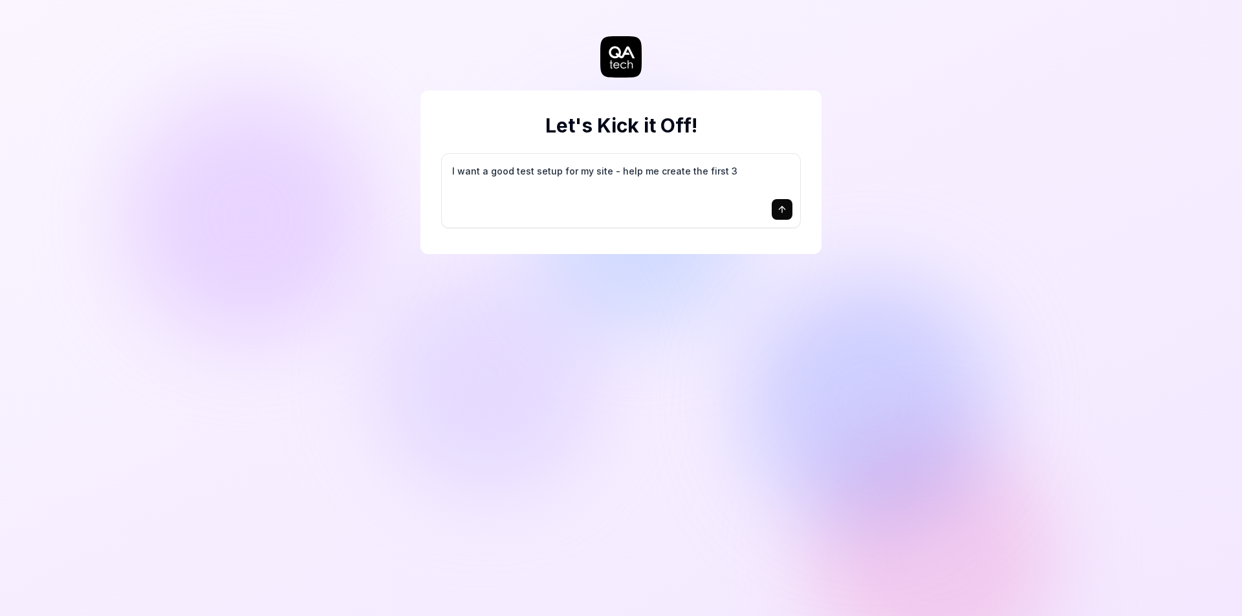
type textarea "*"
type textarea "I want a good test setup for my site - help me create the first 3-"
type textarea "*"
type textarea "I want a good test setup for my site - help me create the first 3-5"
type textarea "*"
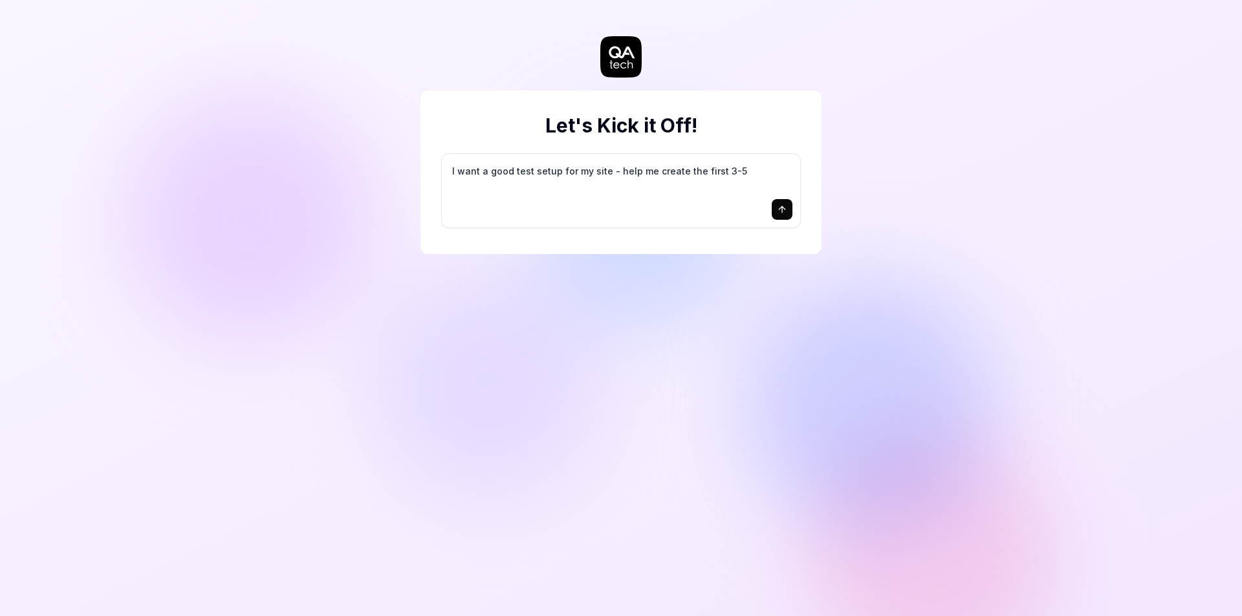
type textarea "I want a good test setup for my site - help me create the first 3-5"
type textarea "*"
type textarea "I want a good test setup for my site - help me create the first 3-5 t"
type textarea "*"
type textarea "I want a good test setup for my site - help me create the first 3-5 te"
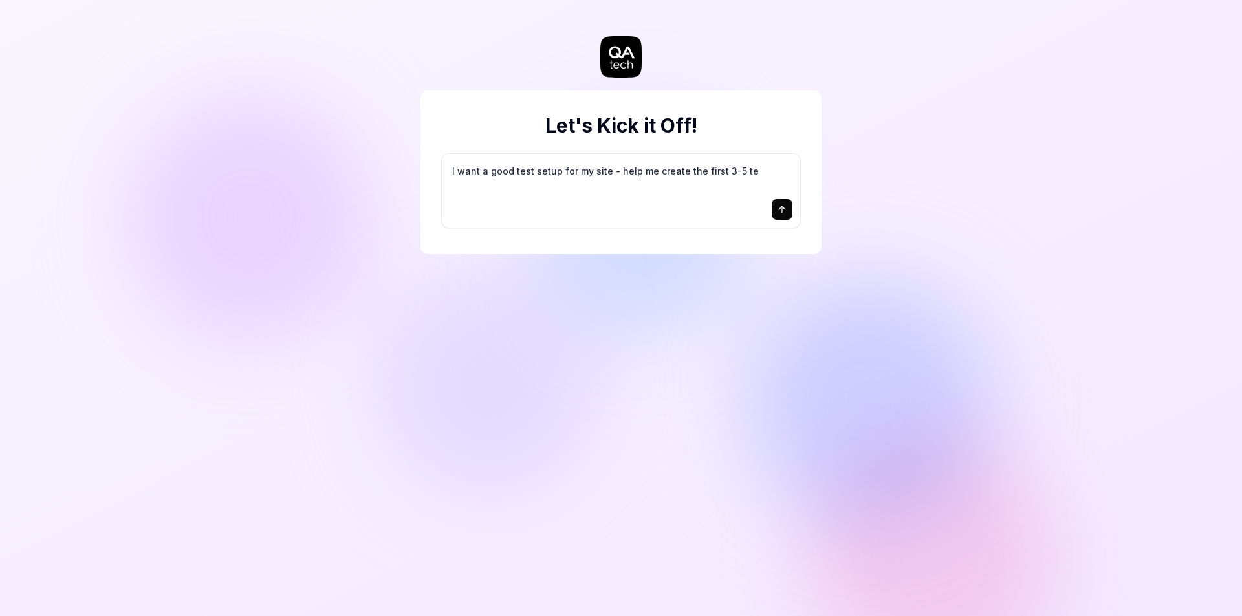
type textarea "*"
type textarea "I want a good test setup for my site - help me create the first 3-5 tes"
type textarea "*"
type textarea "I want a good test setup for my site - help me create the first 3-5 test"
type textarea "*"
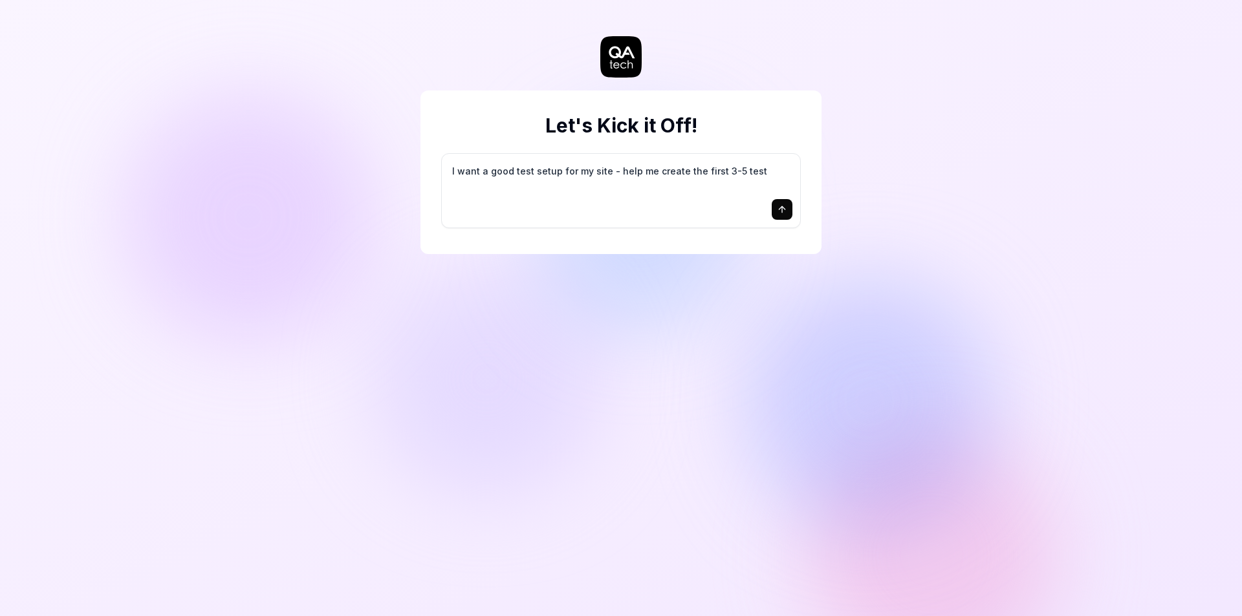
type textarea "I want a good test setup for my site - help me create the first 3-5 test"
type textarea "*"
type textarea "I want a good test setup for my site - help me create the first 3-5 test c"
type textarea "*"
type textarea "I want a good test setup for my site - help me create the first 3-5 test ca"
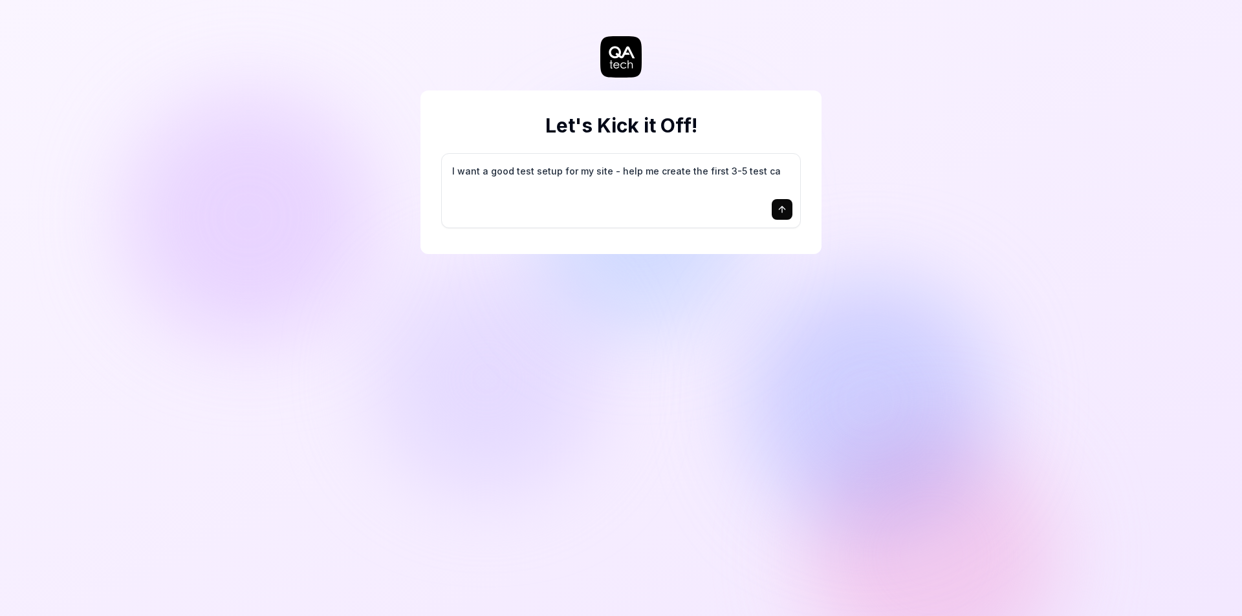
type textarea "*"
type textarea "I want a good test setup for my site - help me create the first 3-5 test cas"
type textarea "*"
type textarea "I want a good test setup for my site - help me create the first 3-5 test cases"
click at [784, 210] on icon "submit" at bounding box center [782, 209] width 10 height 10
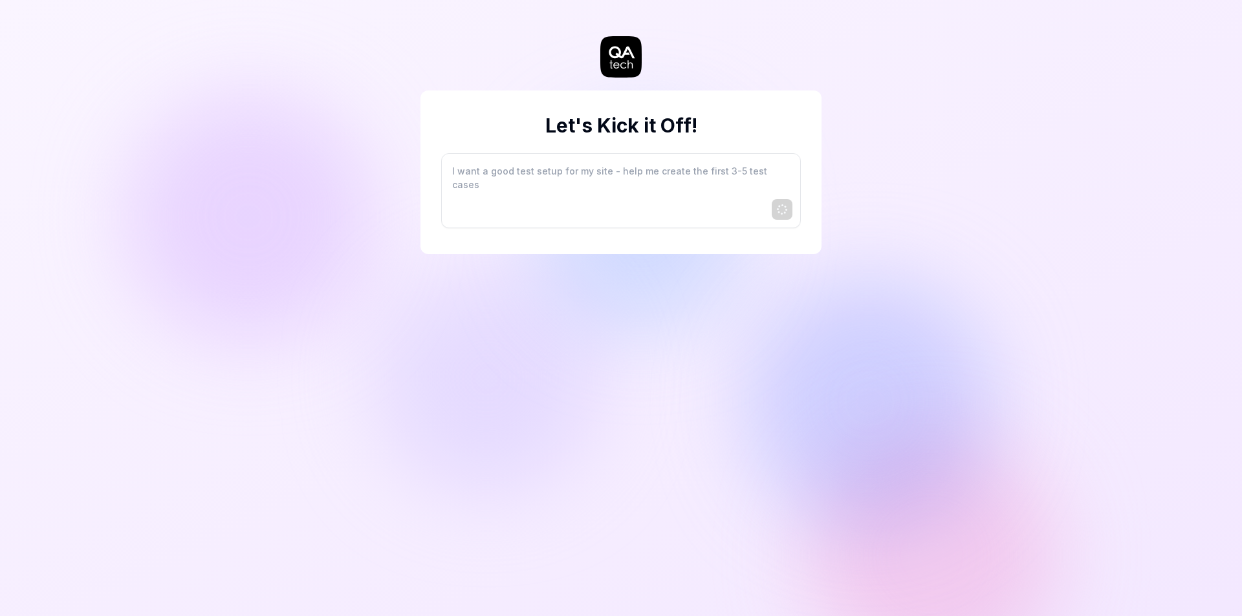
type textarea "*"
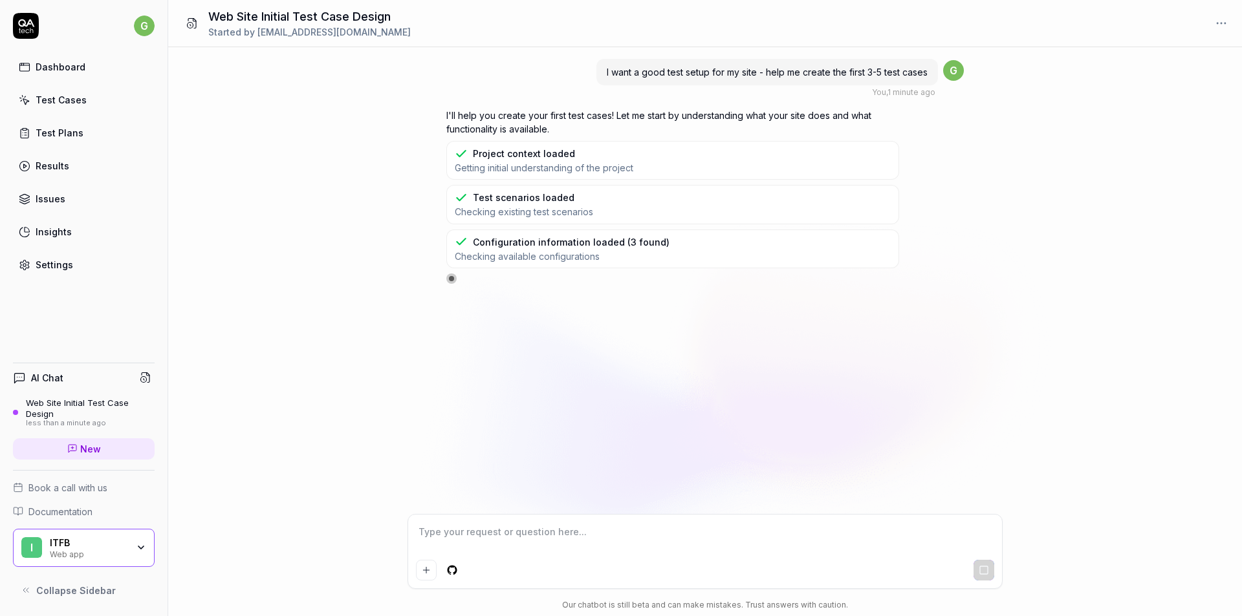
click at [521, 164] on span "Getting initial understanding of the project" at bounding box center [544, 168] width 179 height 12
click at [526, 149] on div "Project context loaded" at bounding box center [524, 154] width 102 height 14
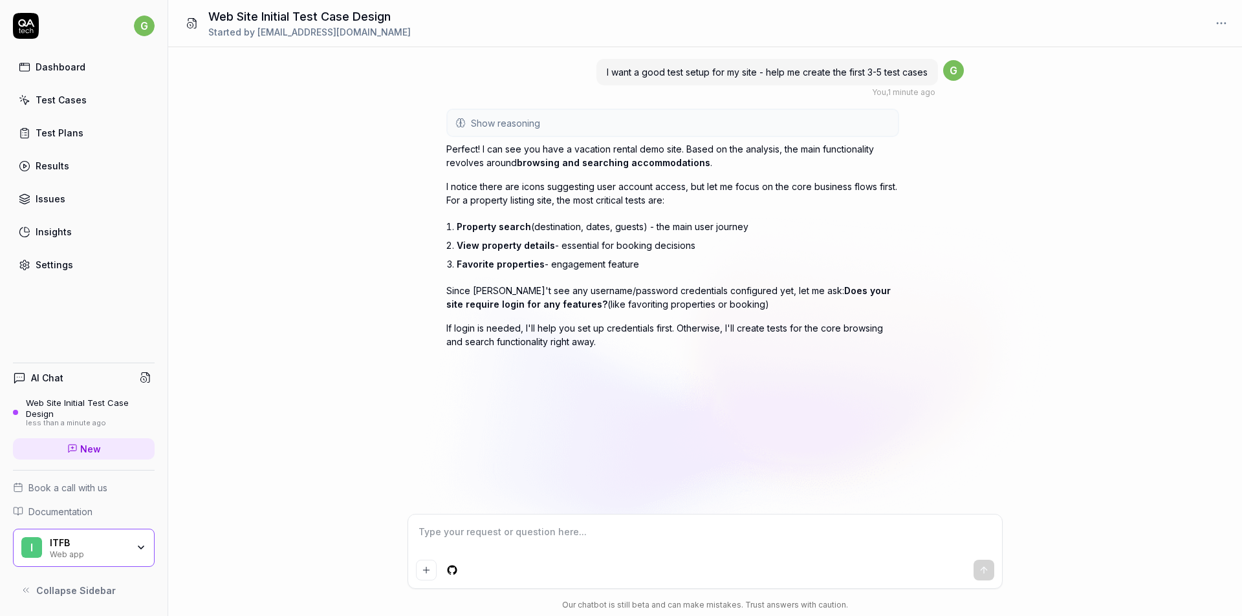
click at [499, 117] on span "Show reasoning" at bounding box center [505, 123] width 69 height 14
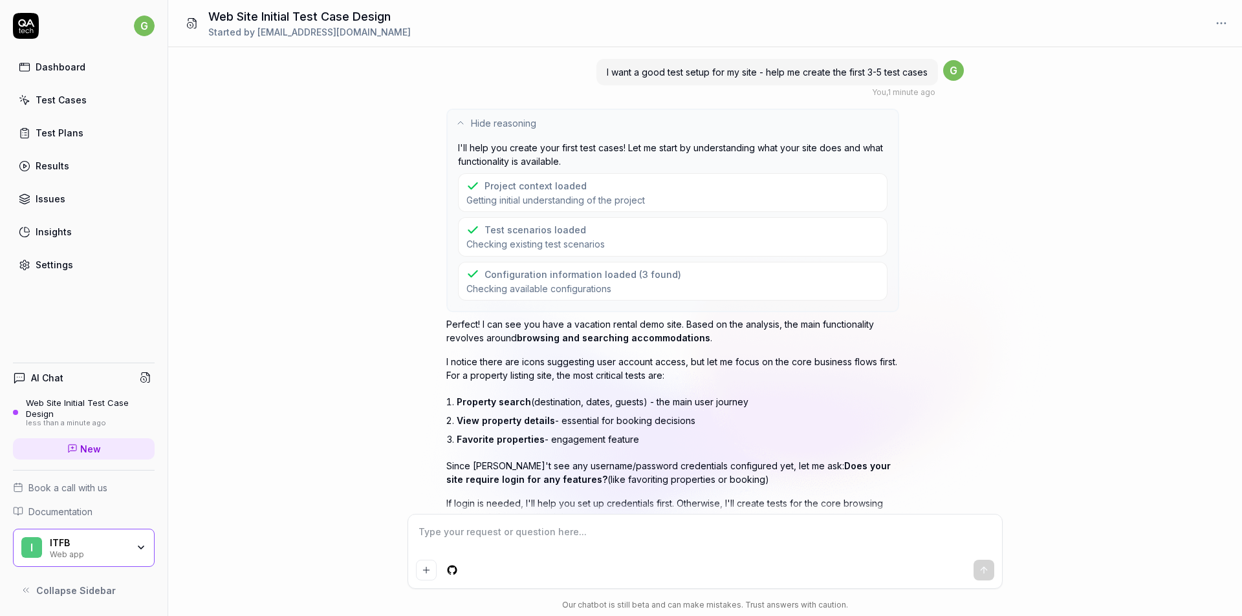
click at [499, 117] on span "Hide reasoning" at bounding box center [503, 123] width 65 height 14
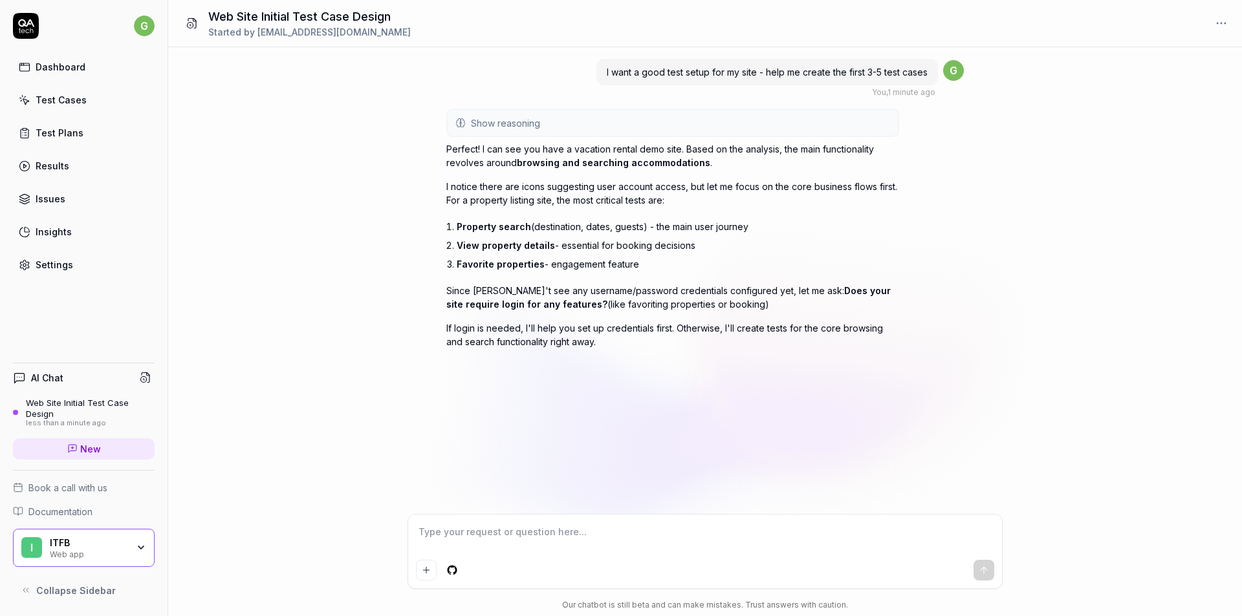
type textarea "*"
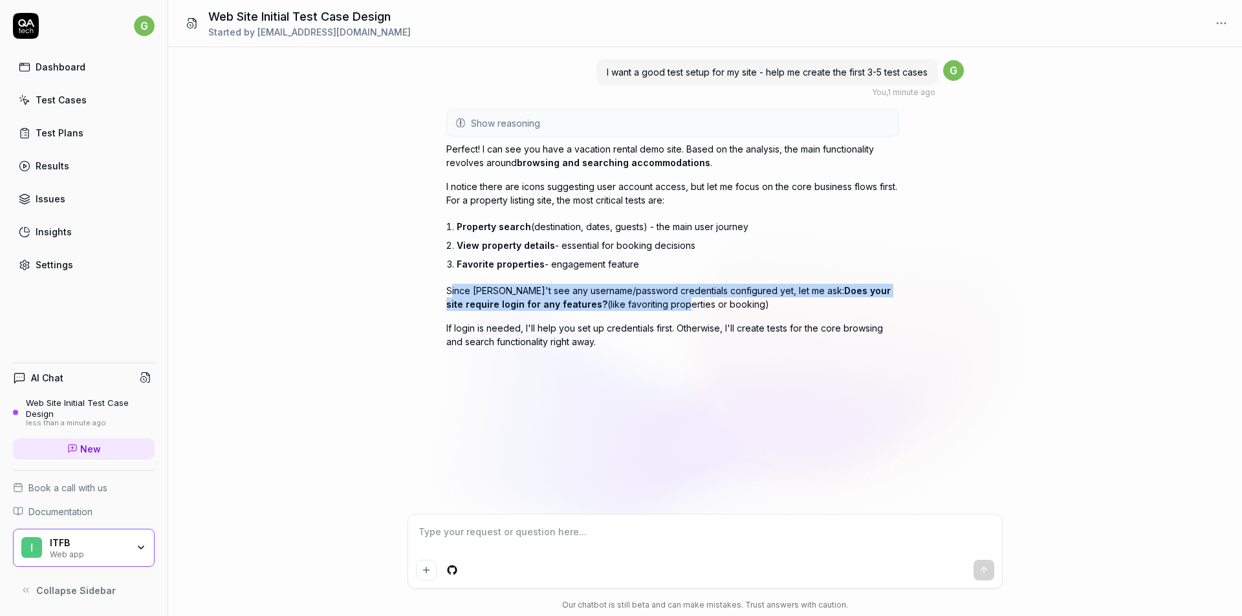
drag, startPoint x: 450, startPoint y: 290, endPoint x: 669, endPoint y: 308, distance: 219.4
click at [640, 305] on p "Since [PERSON_NAME]'t see any username/password credentials configured yet, let…" at bounding box center [672, 297] width 453 height 27
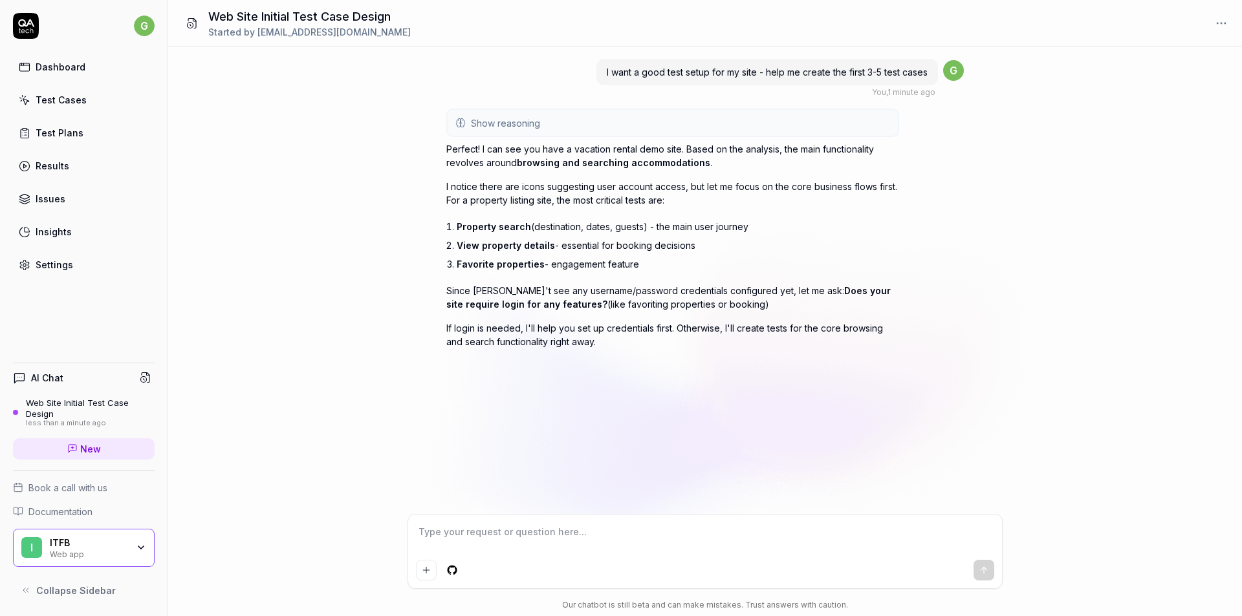
click at [685, 309] on p "Since [PERSON_NAME]'t see any username/password credentials configured yet, let…" at bounding box center [672, 297] width 453 height 27
drag, startPoint x: 721, startPoint y: 305, endPoint x: 439, endPoint y: 285, distance: 283.3
click at [439, 285] on div "I want a good test setup for my site - help me create the first 3-5 test cases …" at bounding box center [705, 280] width 1074 height 467
click at [463, 287] on p "Since [PERSON_NAME]'t see any username/password credentials configured yet, let…" at bounding box center [672, 297] width 453 height 27
click at [570, 338] on p "If login is needed, I'll help you set up credentials first. Otherwise, I'll cre…" at bounding box center [672, 334] width 453 height 27
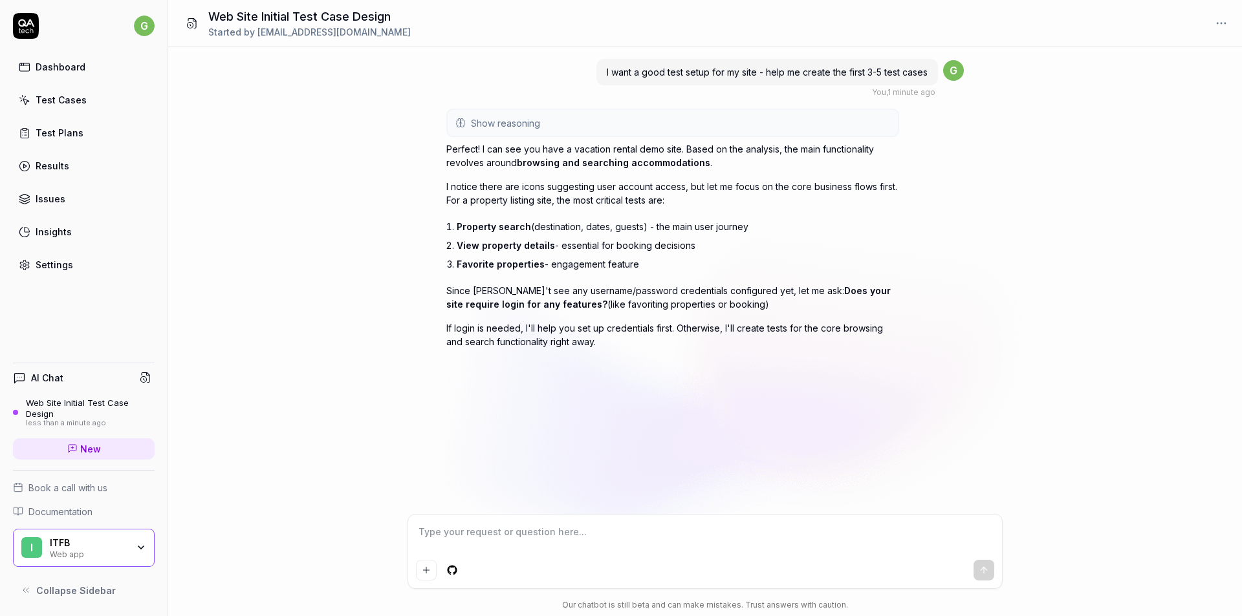
click at [66, 132] on div "Test Plans" at bounding box center [60, 133] width 48 height 14
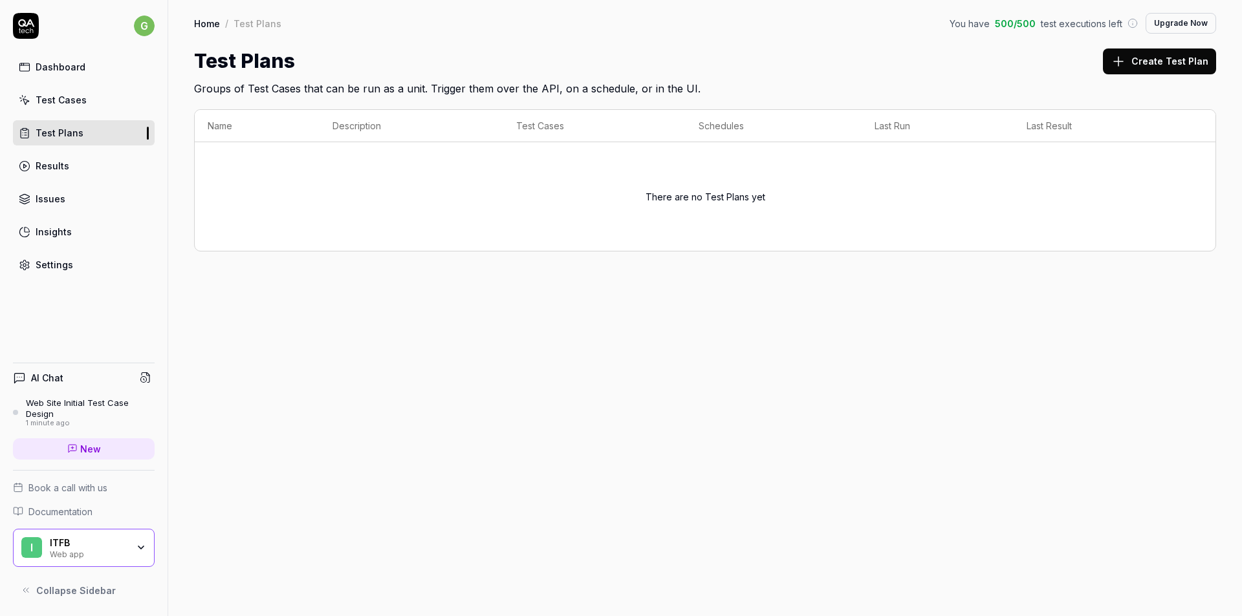
click at [49, 100] on div "Test Cases" at bounding box center [61, 100] width 51 height 14
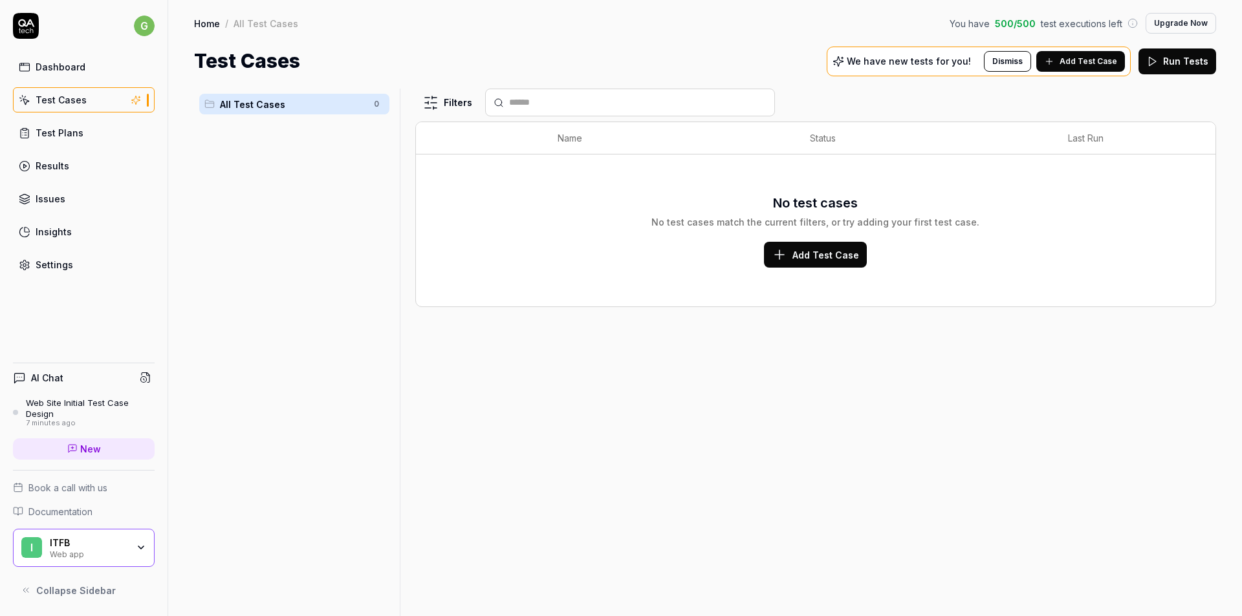
click at [801, 251] on span "Add Test Case" at bounding box center [825, 255] width 67 height 14
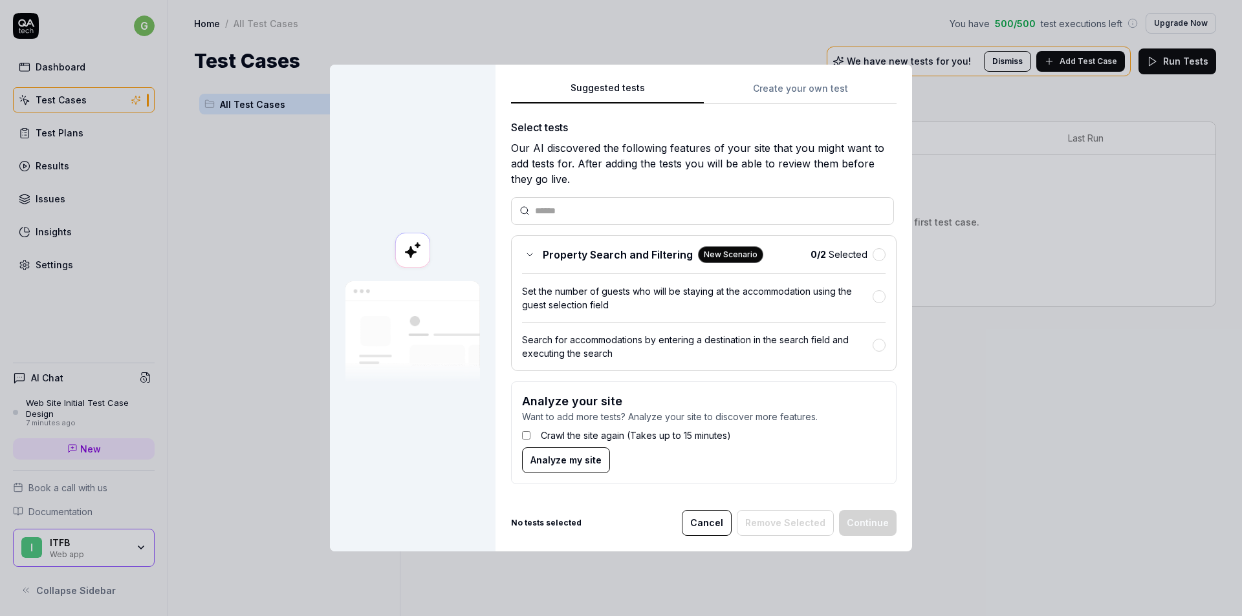
click at [581, 208] on input "text" at bounding box center [710, 211] width 351 height 14
drag, startPoint x: 512, startPoint y: 151, endPoint x: 558, endPoint y: 149, distance: 45.3
click at [558, 149] on div "Our AI discovered the following features of your site that you might want to ad…" at bounding box center [703, 163] width 385 height 47
drag, startPoint x: 699, startPoint y: 523, endPoint x: 448, endPoint y: 513, distance: 251.8
click at [699, 521] on button "Cancel" at bounding box center [707, 523] width 50 height 26
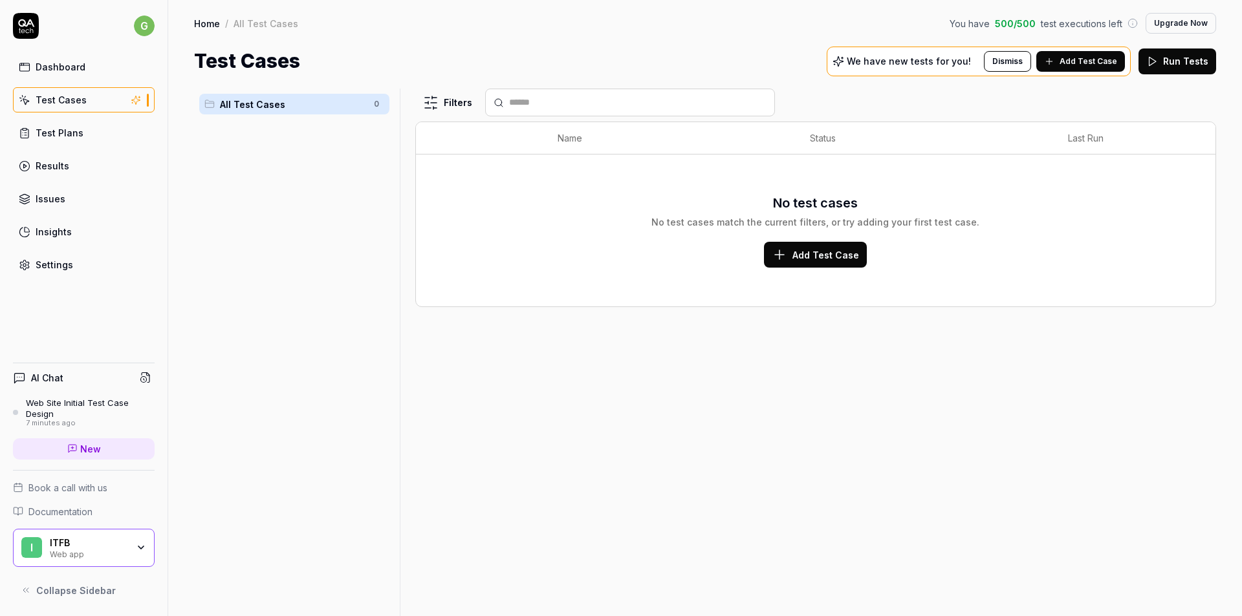
click at [56, 259] on div "Settings" at bounding box center [55, 265] width 38 height 14
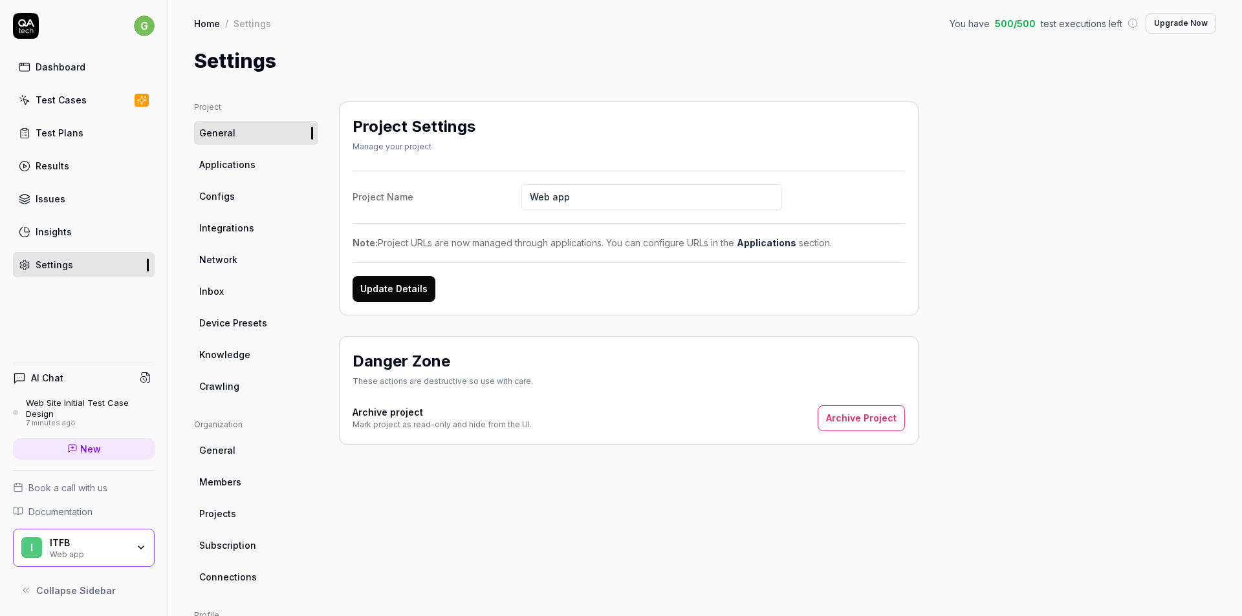
click at [224, 217] on link "Integrations" at bounding box center [256, 228] width 124 height 24
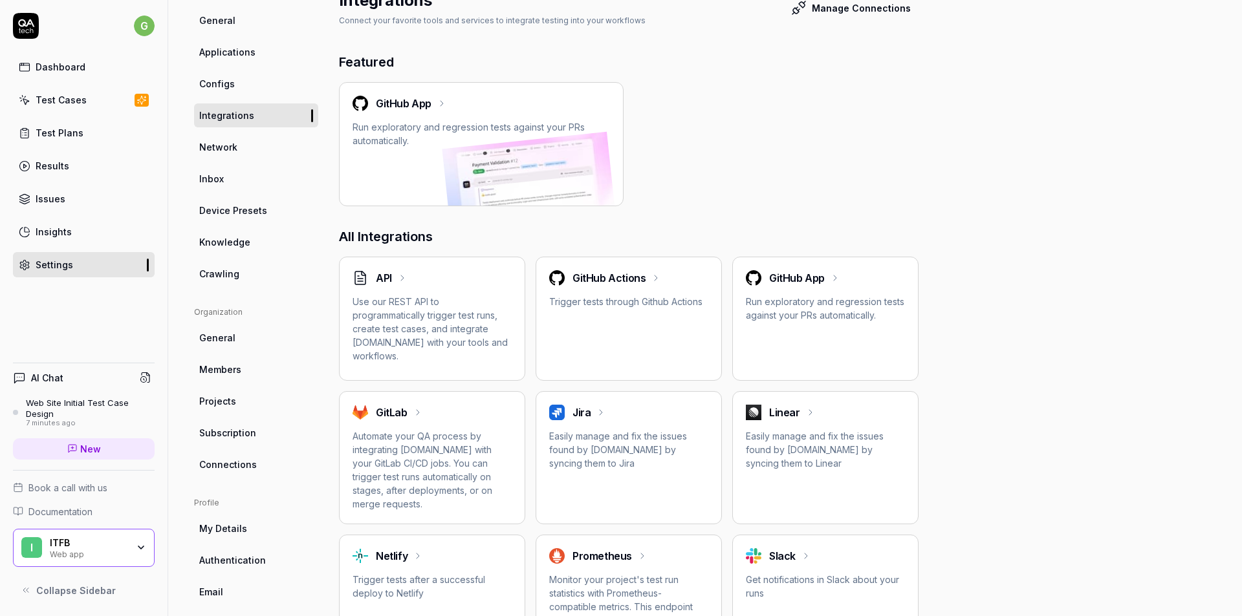
scroll to position [48, 0]
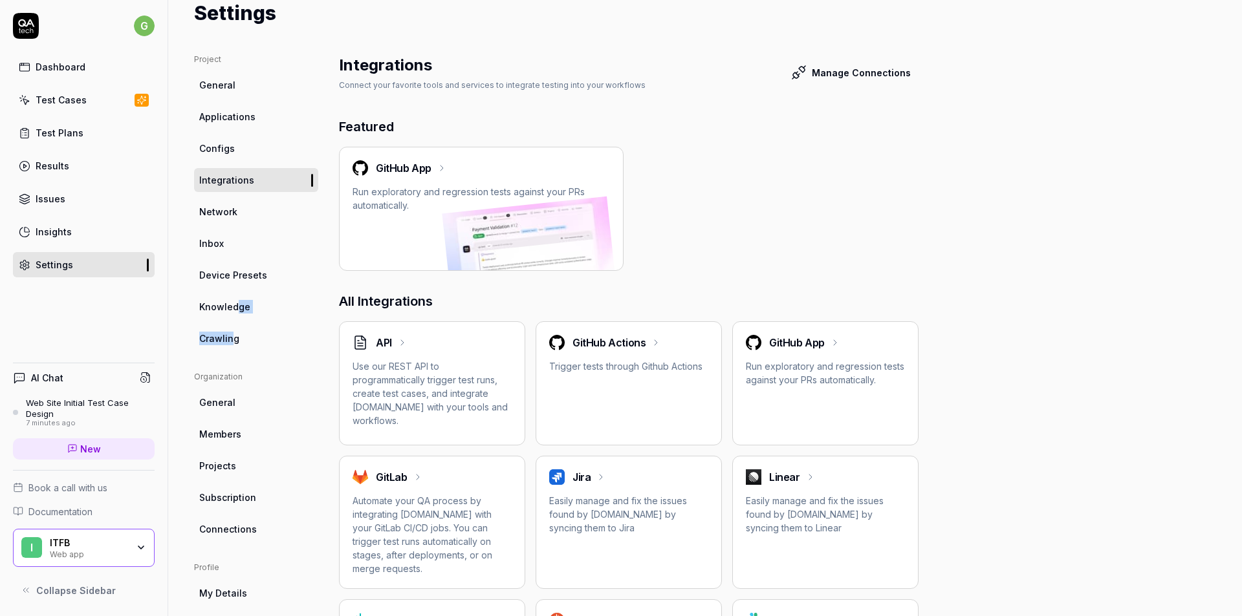
drag, startPoint x: 233, startPoint y: 334, endPoint x: 224, endPoint y: 330, distance: 9.5
click at [232, 340] on ul "Project General Applications Configs Integrations Network Inbox Device Presets …" at bounding box center [256, 202] width 124 height 297
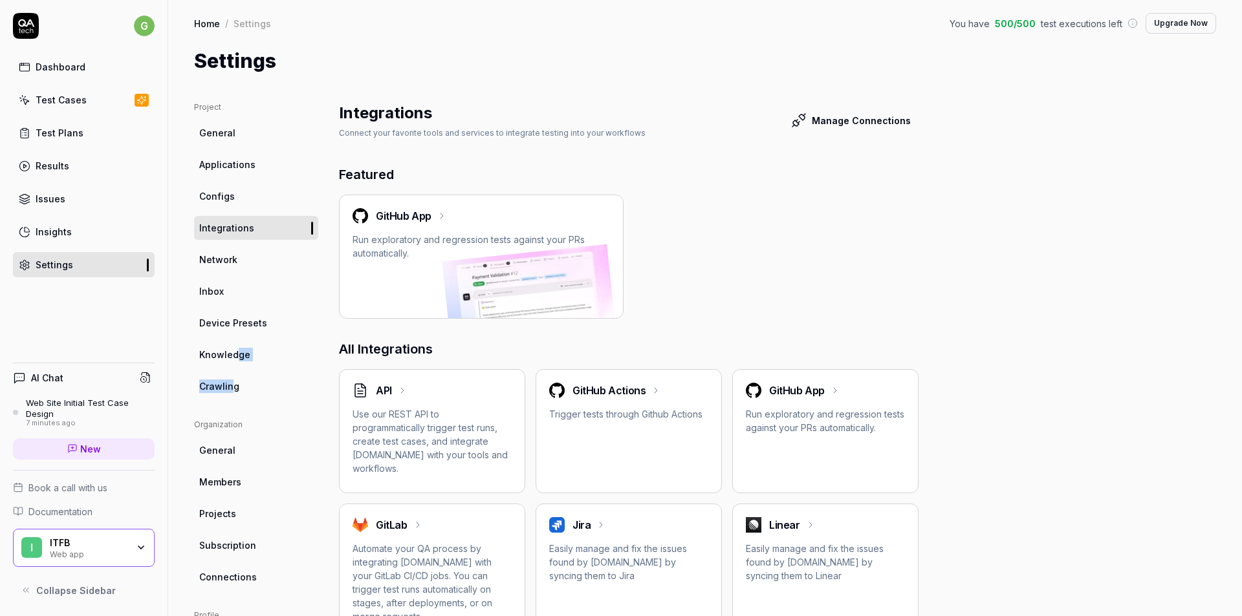
click at [226, 167] on span "Applications" at bounding box center [227, 165] width 56 height 14
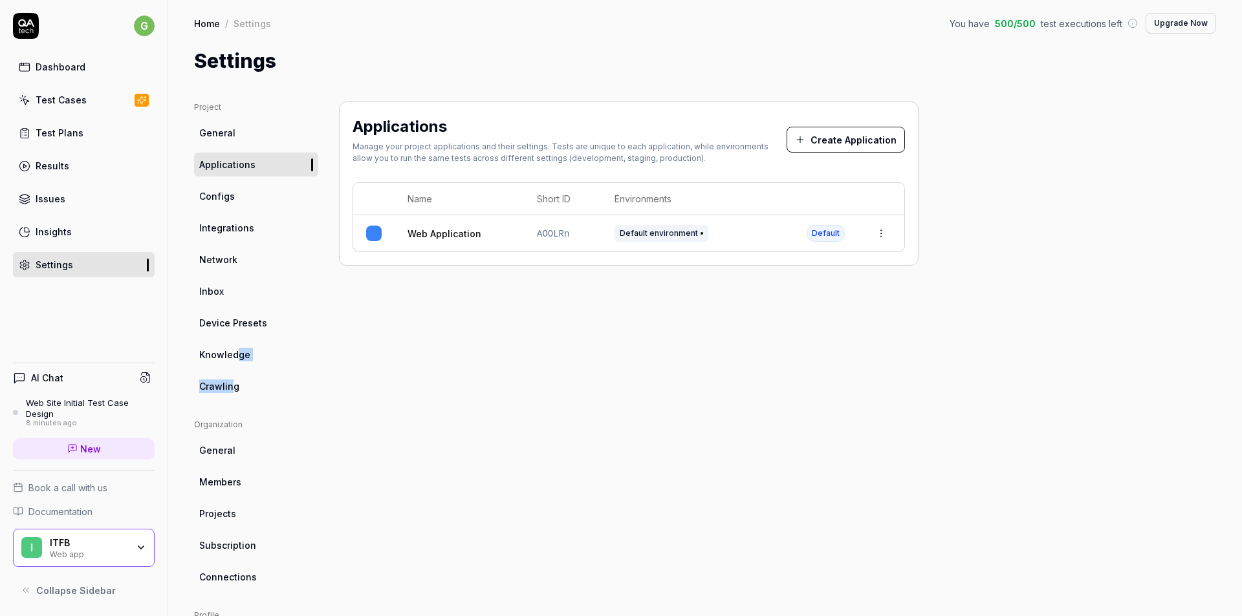
click at [236, 331] on link "Device Presets" at bounding box center [256, 323] width 124 height 24
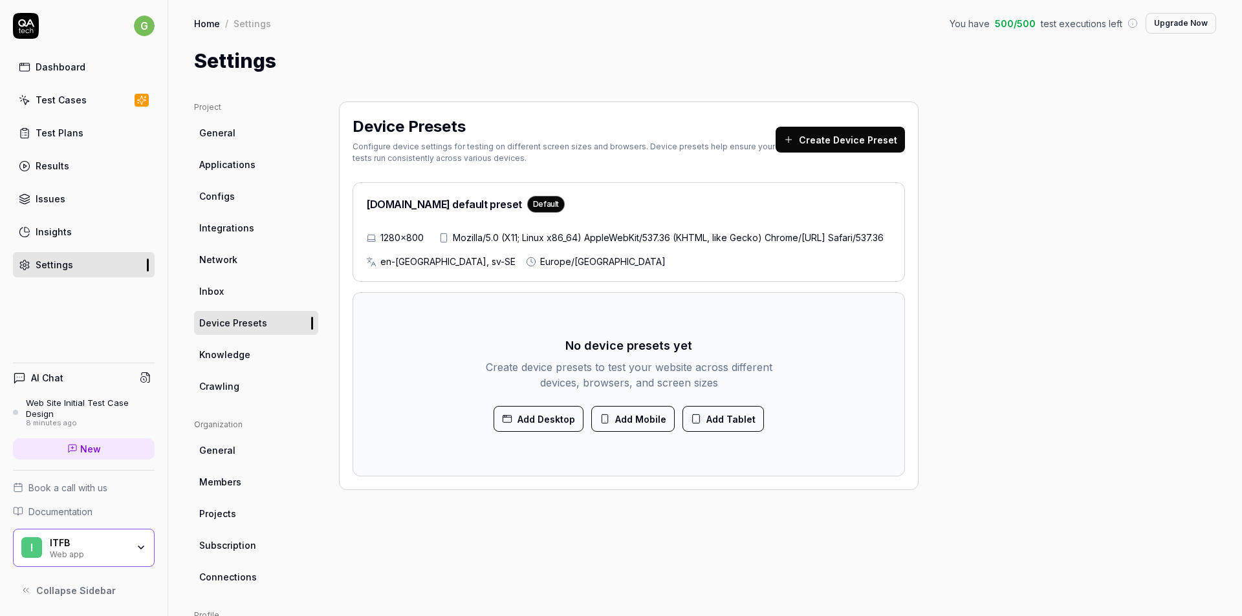
click at [1083, 294] on div "Project General Applications Configs Integrations Network Inbox Device Presets …" at bounding box center [705, 425] width 1022 height 647
click at [820, 140] on button "Create Device Preset" at bounding box center [839, 140] width 129 height 26
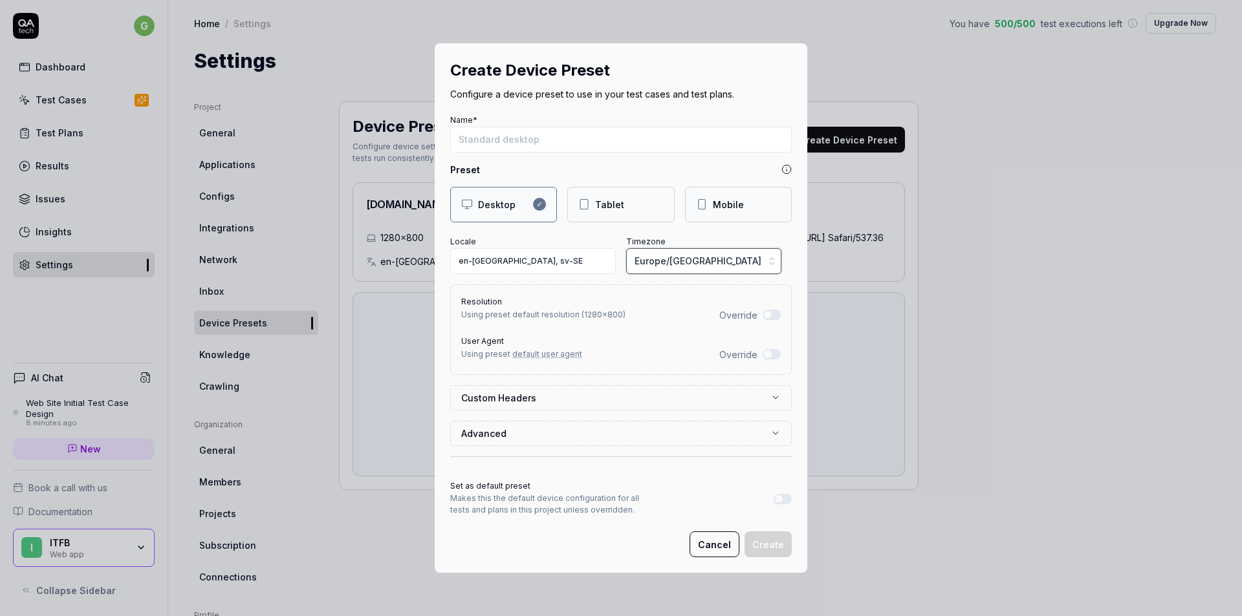
click at [729, 261] on button "Europe/[GEOGRAPHIC_DATA]" at bounding box center [703, 261] width 155 height 26
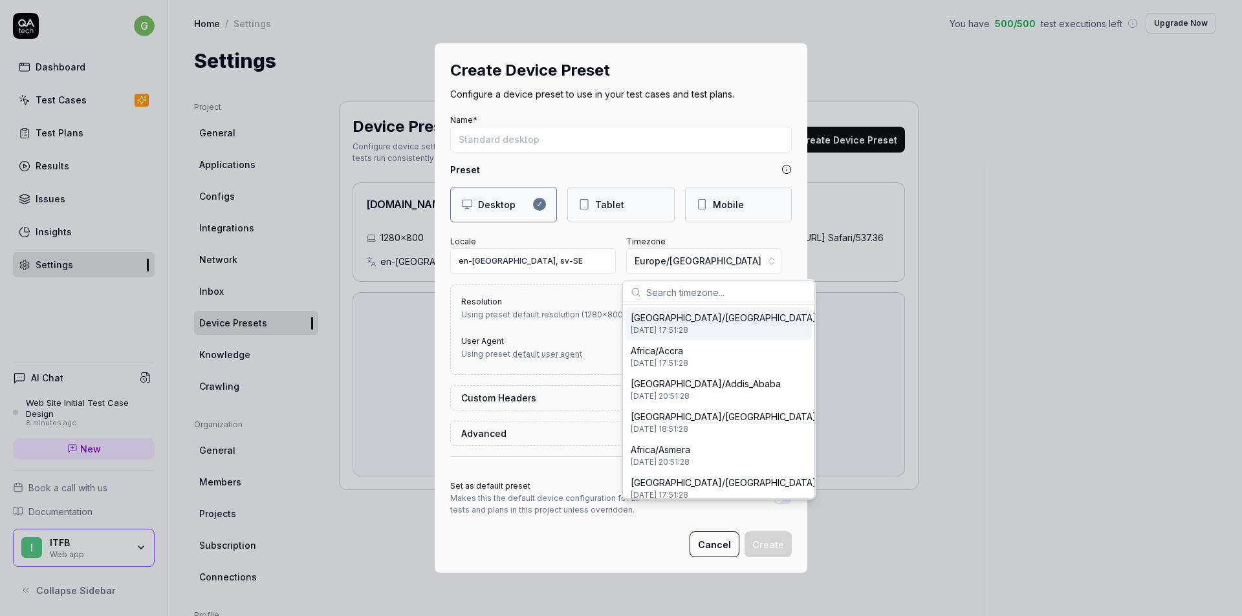
click at [729, 259] on div "Create Device Preset Configure a device preset to use in your test cases and te…" at bounding box center [621, 308] width 1242 height 616
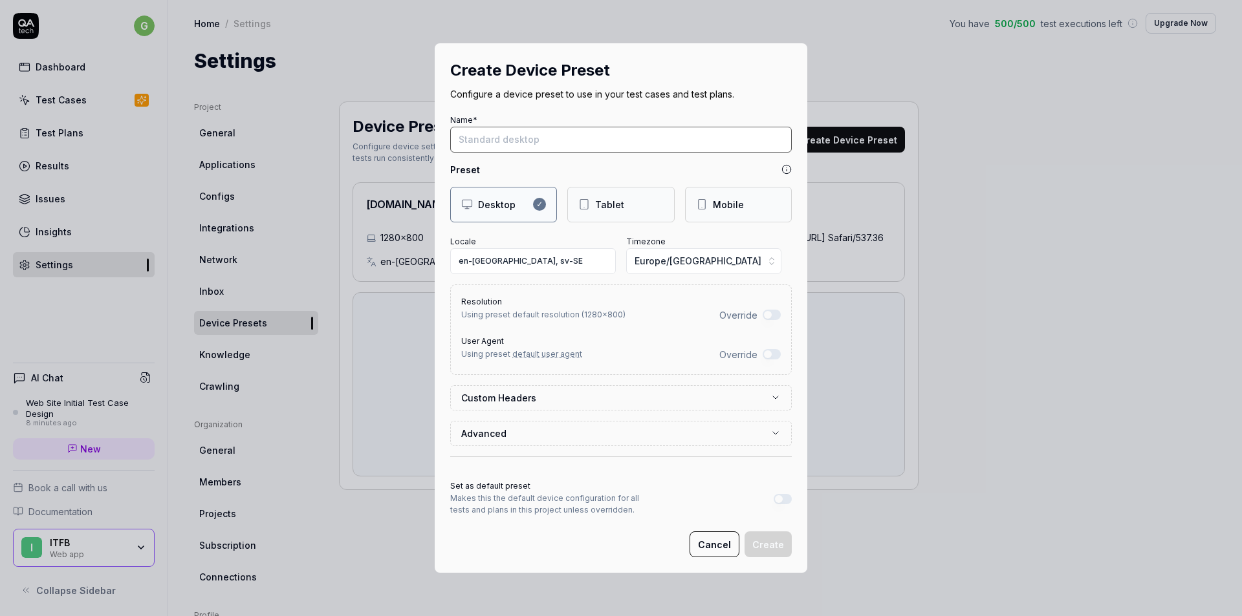
click at [523, 142] on input "Name*" at bounding box center [620, 140] width 341 height 26
click at [722, 442] on button "Advanced" at bounding box center [621, 434] width 320 height 24
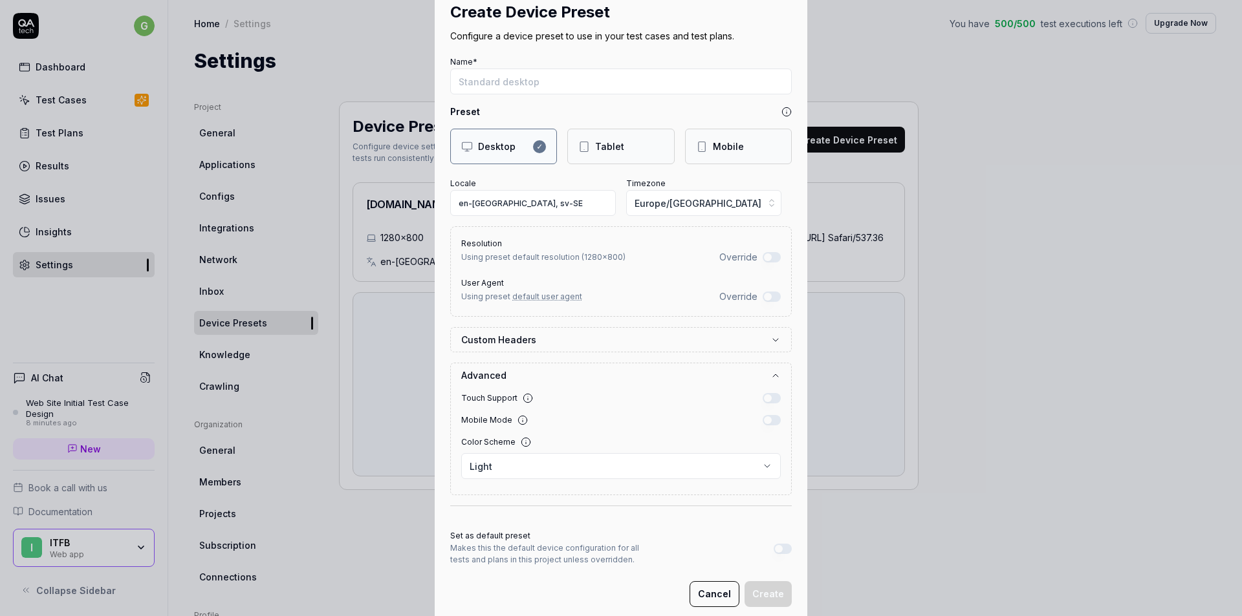
scroll to position [63, 0]
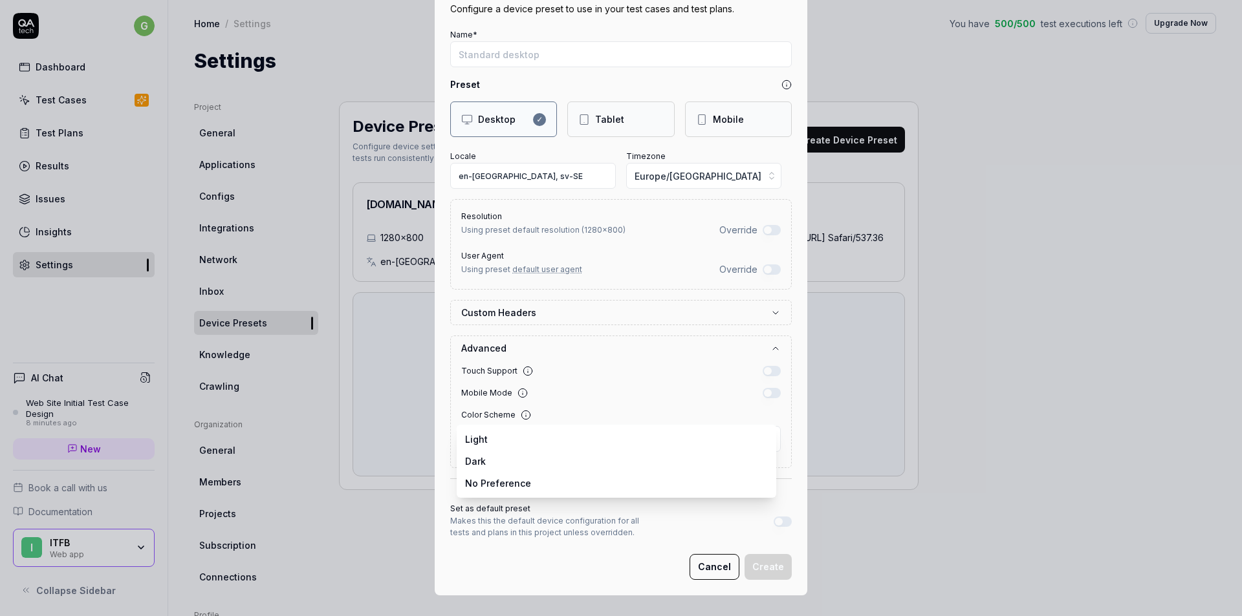
click at [752, 440] on body "g Dashboard Test Cases Test Plans Results Issues Insights Settings AI Chat Web …" at bounding box center [621, 308] width 1242 height 616
click at [675, 304] on button "Custom Headers" at bounding box center [621, 313] width 320 height 24
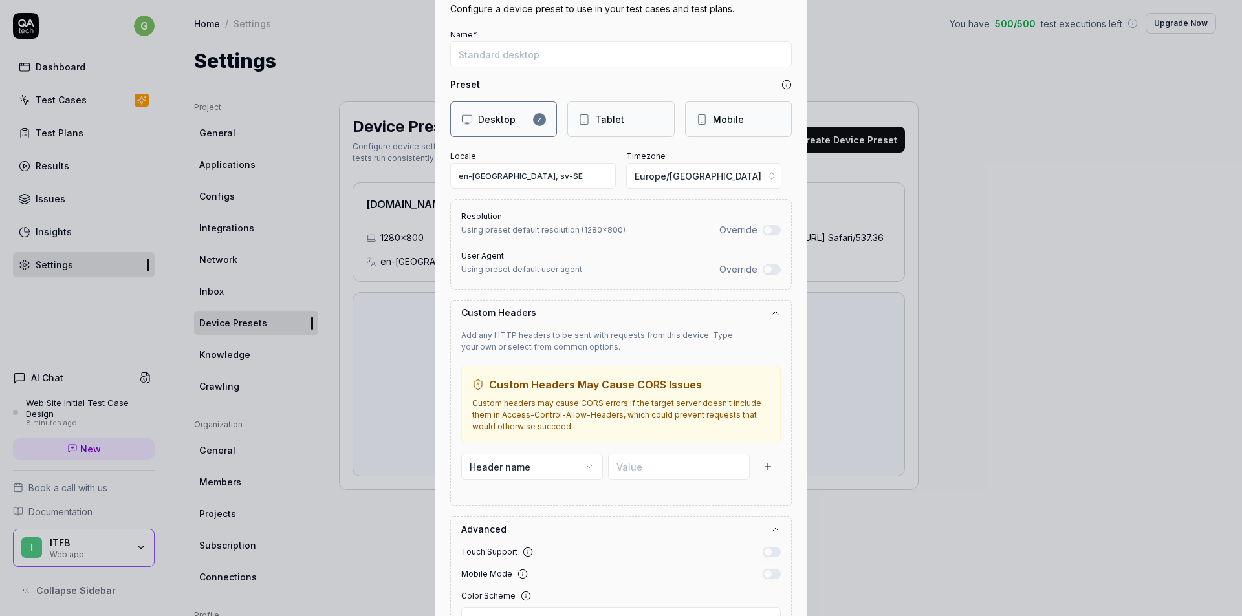
click at [770, 316] on icon "button" at bounding box center [775, 313] width 10 height 10
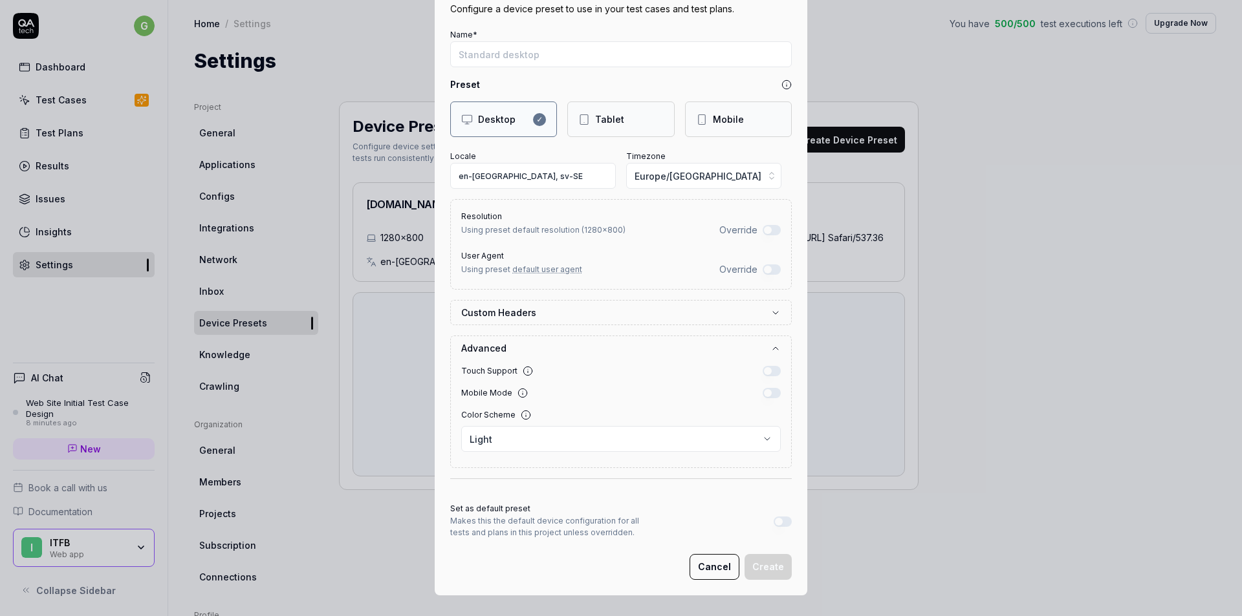
click at [761, 348] on button "Advanced" at bounding box center [621, 348] width 320 height 24
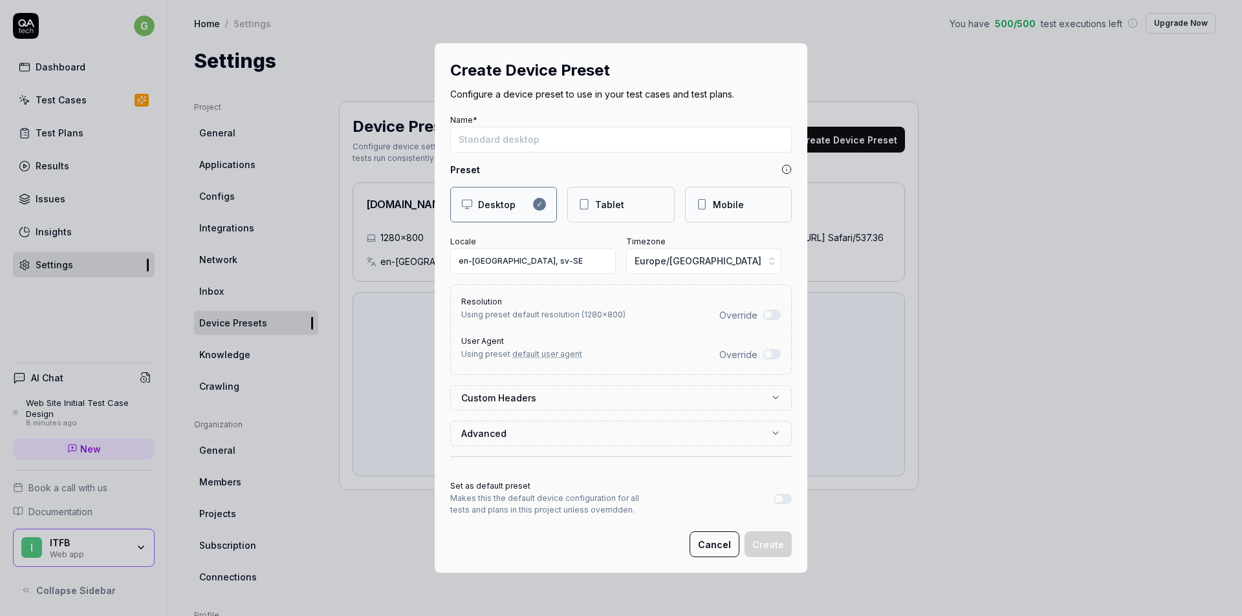
click at [764, 353] on button "Override" at bounding box center [772, 354] width 18 height 10
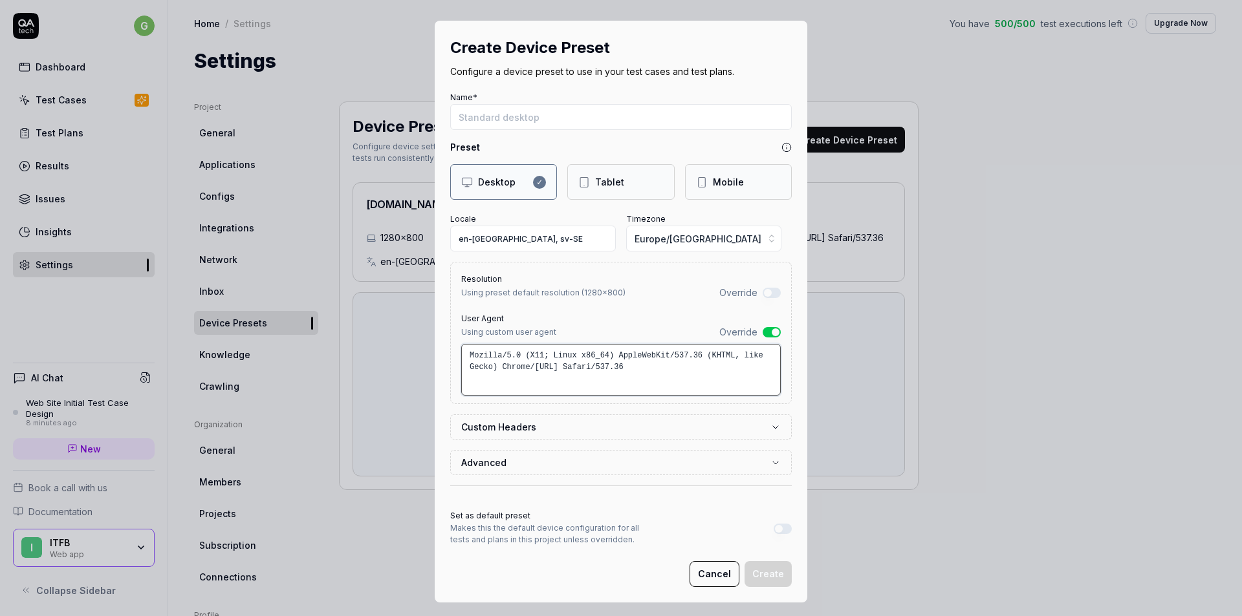
click at [625, 361] on textarea "Mozilla/5.0 (X11; Linux x86_64) AppleWebKit/537.36 (KHTML, like Gecko) Chrome/[…" at bounding box center [621, 370] width 320 height 52
click at [598, 360] on textarea "Mozilla/5.0 (X11; Linux x86_64) AppleWebKit/537.36 (KHTML, like Gecko) Chrome/[…" at bounding box center [621, 370] width 320 height 52
drag, startPoint x: 465, startPoint y: 349, endPoint x: 605, endPoint y: 369, distance: 141.0
click at [605, 369] on textarea "Mozilla/5.0 (X11; Linux x86_64) AppleWebKit/537.36 (KHTML, like Gecko) Chrome/[…" at bounding box center [621, 370] width 320 height 52
click at [766, 335] on button "Override" at bounding box center [772, 332] width 18 height 10
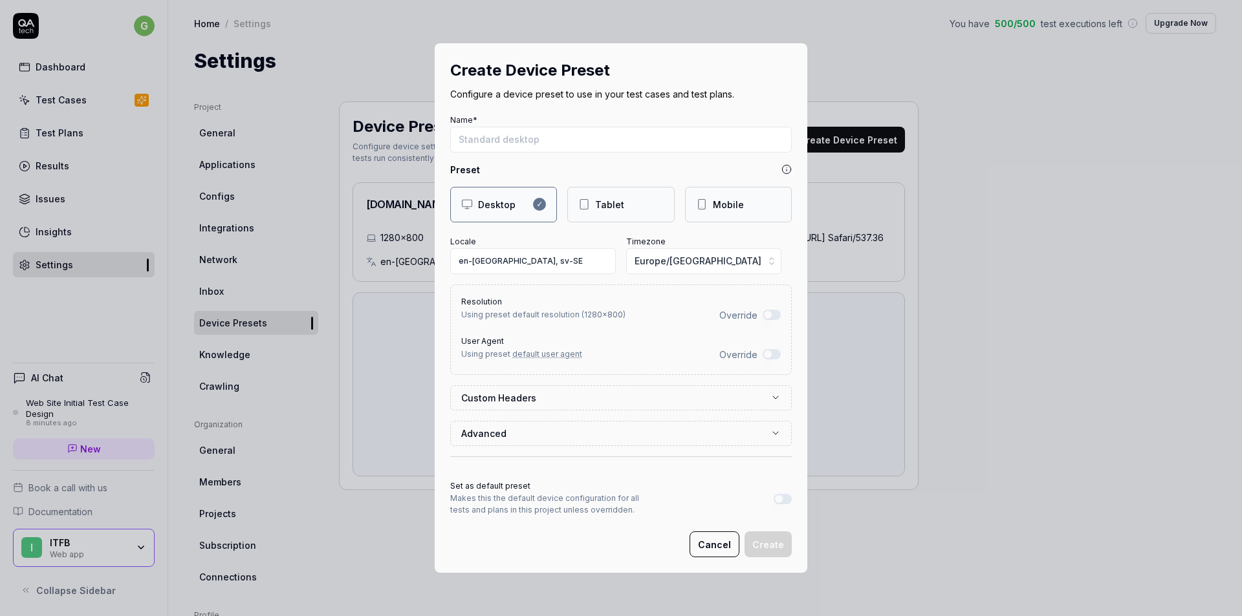
click at [714, 539] on button "Cancel" at bounding box center [714, 545] width 50 height 26
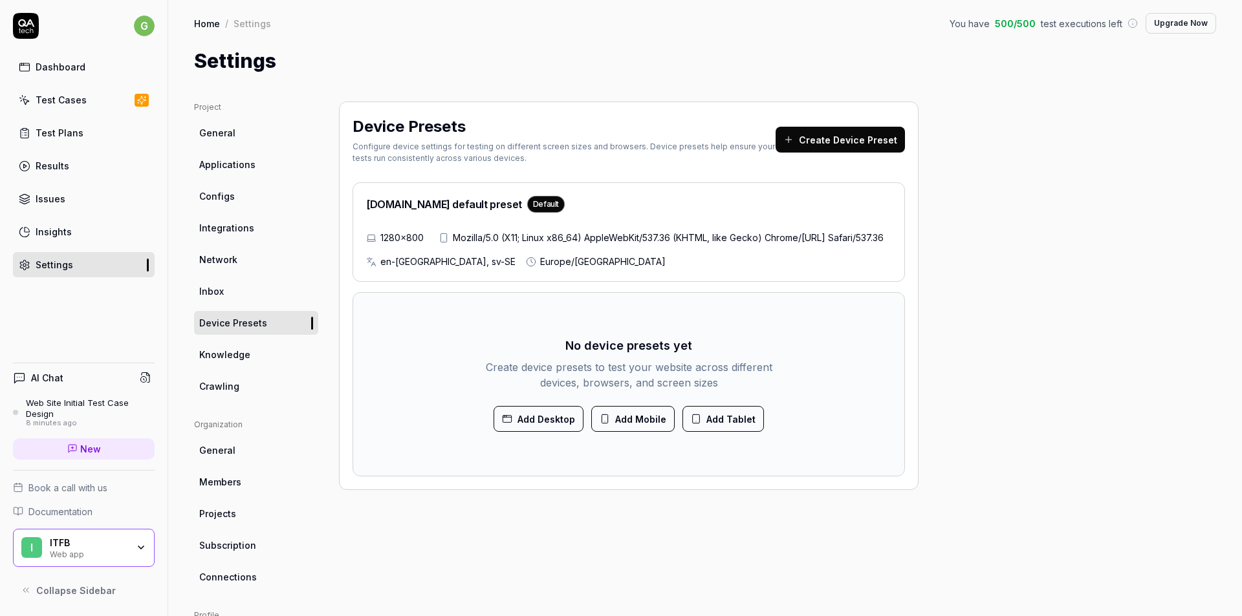
drag, startPoint x: 527, startPoint y: 260, endPoint x: 838, endPoint y: 261, distance: 311.1
click at [823, 244] on span "Mozilla/5.0 (X11; Linux x86_64) AppleWebKit/537.36 (KHTML, like Gecko) Chrome/[…" at bounding box center [668, 238] width 431 height 14
click at [667, 268] on div "1280×800 Mozilla/5.0 (X11; Linux x86_64) AppleWebKit/537.36 (KHTML, like Gecko)…" at bounding box center [628, 250] width 525 height 38
click at [453, 244] on span "Mozilla/5.0 (X11; Linux x86_64) AppleWebKit/537.36 (KHTML, like Gecko) Chrome/[…" at bounding box center [668, 238] width 431 height 14
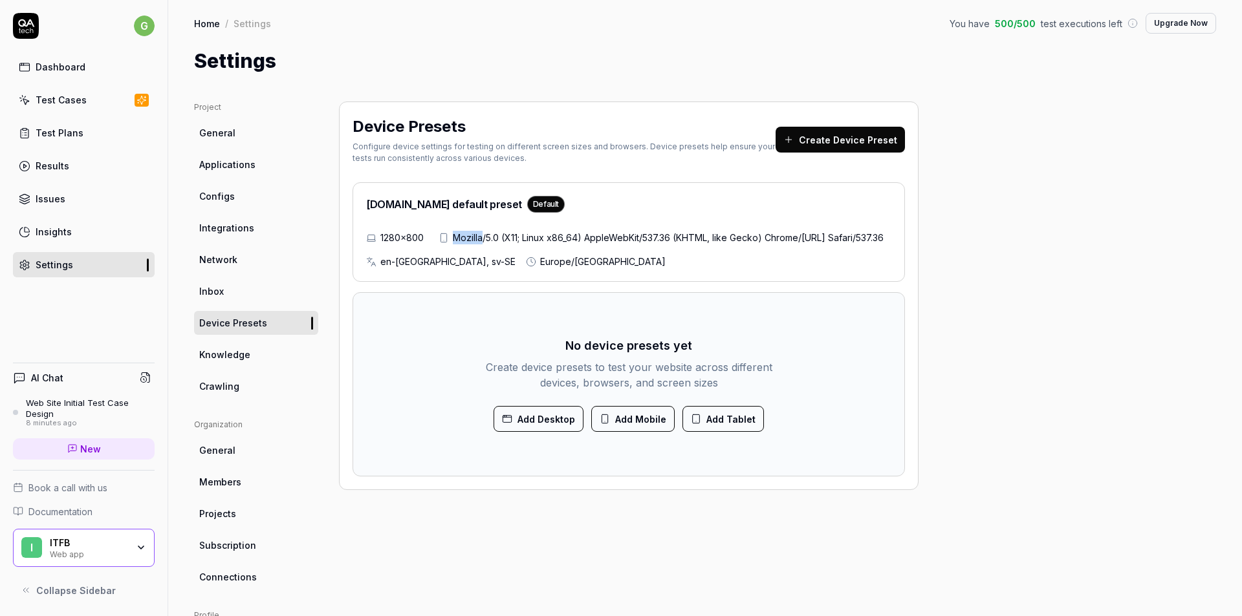
click at [453, 244] on span "Mozilla/5.0 (X11; Linux x86_64) AppleWebKit/537.36 (KHTML, like Gecko) Chrome/[…" at bounding box center [668, 238] width 431 height 14
copy span "Mozilla"
click at [536, 244] on span "Mozilla/5.0 (X11; Linux x86_64) AppleWebKit/537.36 (KHTML, like Gecko) Chrome/[…" at bounding box center [668, 238] width 431 height 14
copy span "AppleWebKit"
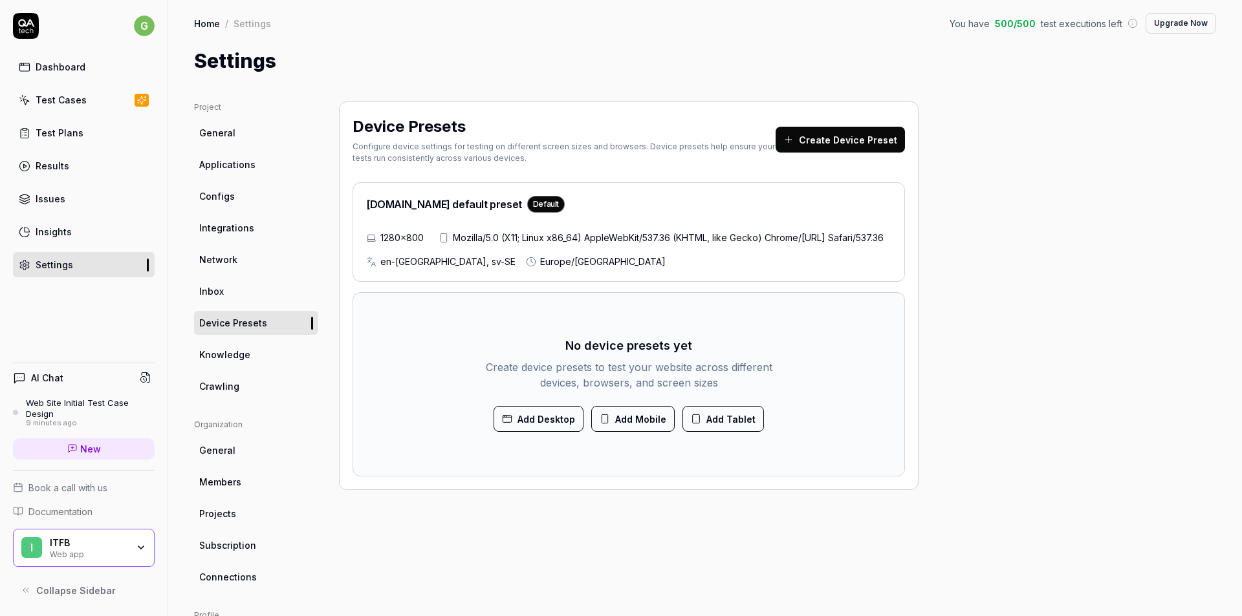
click at [707, 244] on span "Mozilla/5.0 (X11; Linux x86_64) AppleWebKit/537.36 (KHTML, like Gecko) Chrome/[…" at bounding box center [668, 238] width 431 height 14
copy span "Chrome"
click at [778, 244] on span "Mozilla/5.0 (X11; Linux x86_64) AppleWebKit/537.36 (KHTML, like Gecko) Chrome/[…" at bounding box center [668, 238] width 431 height 14
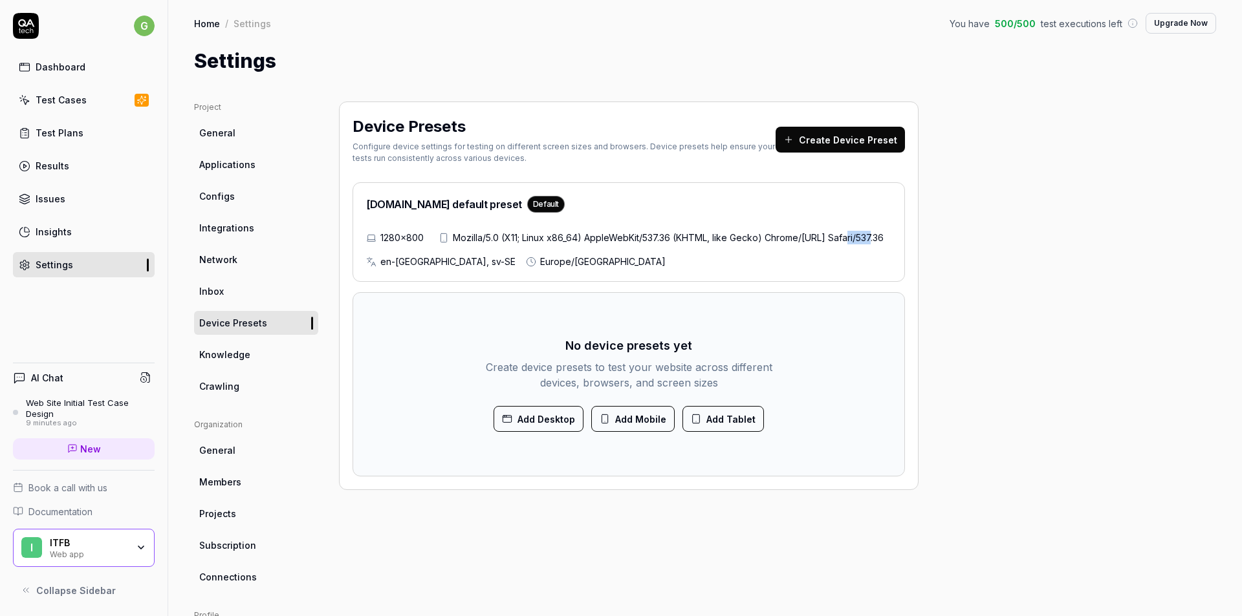
copy span "Safari"
click at [656, 432] on button "Add Mobile" at bounding box center [632, 419] width 83 height 26
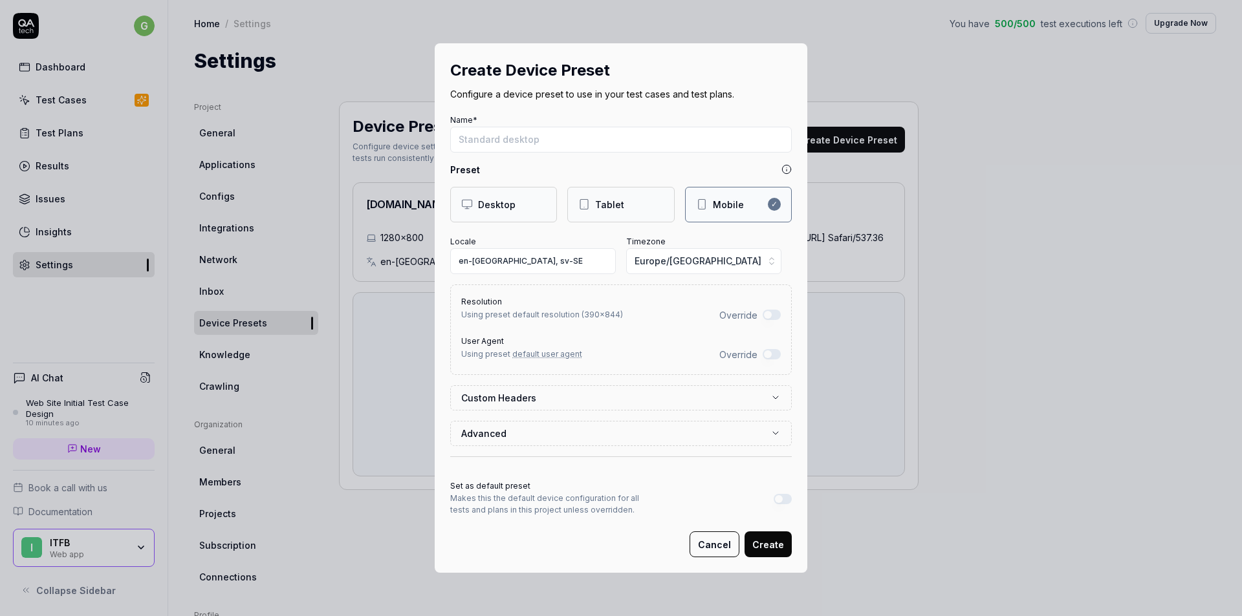
click at [548, 351] on span "default user agent" at bounding box center [547, 354] width 70 height 10
click at [724, 557] on button "Cancel" at bounding box center [714, 545] width 50 height 26
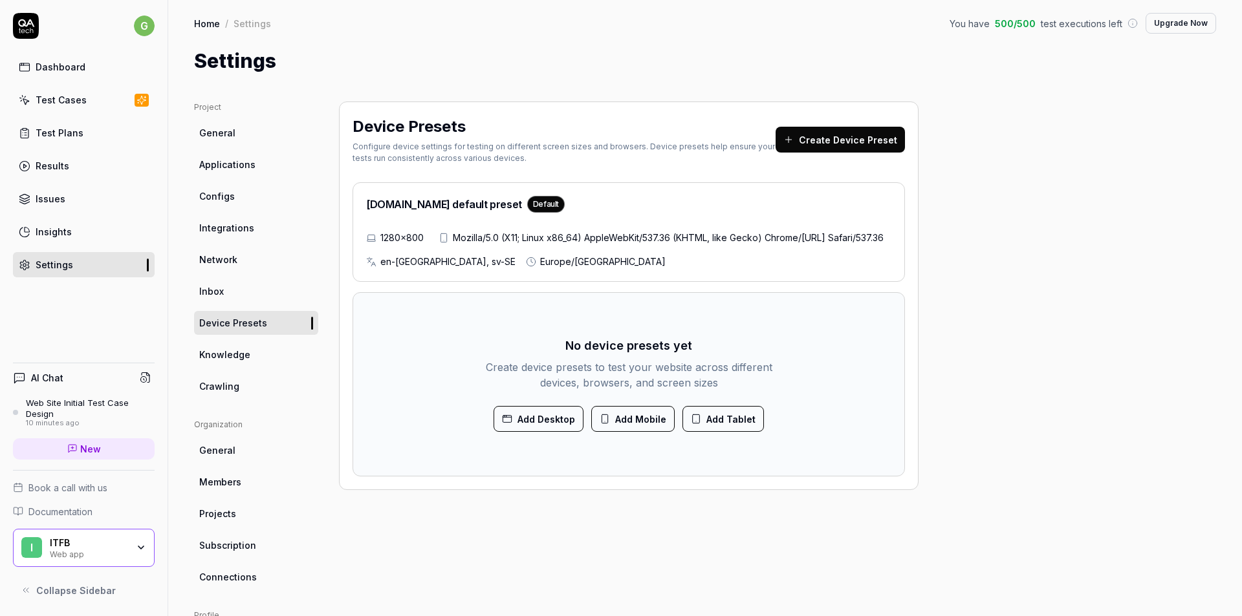
click at [724, 432] on button "Add Tablet" at bounding box center [722, 419] width 81 height 26
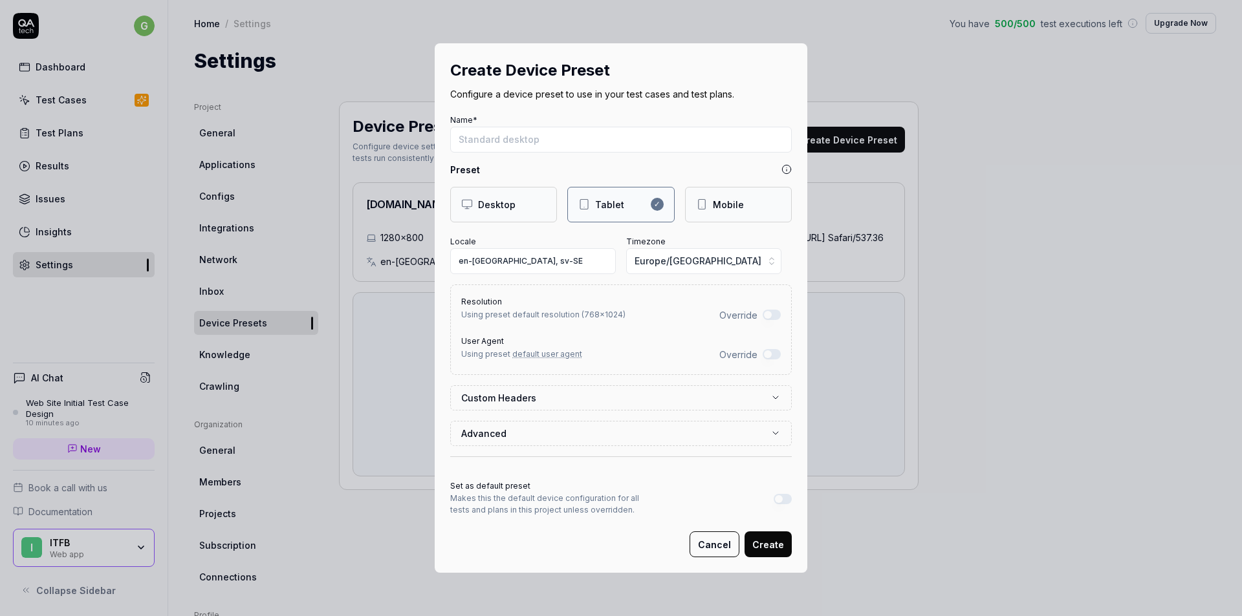
click at [716, 544] on button "Cancel" at bounding box center [714, 545] width 50 height 26
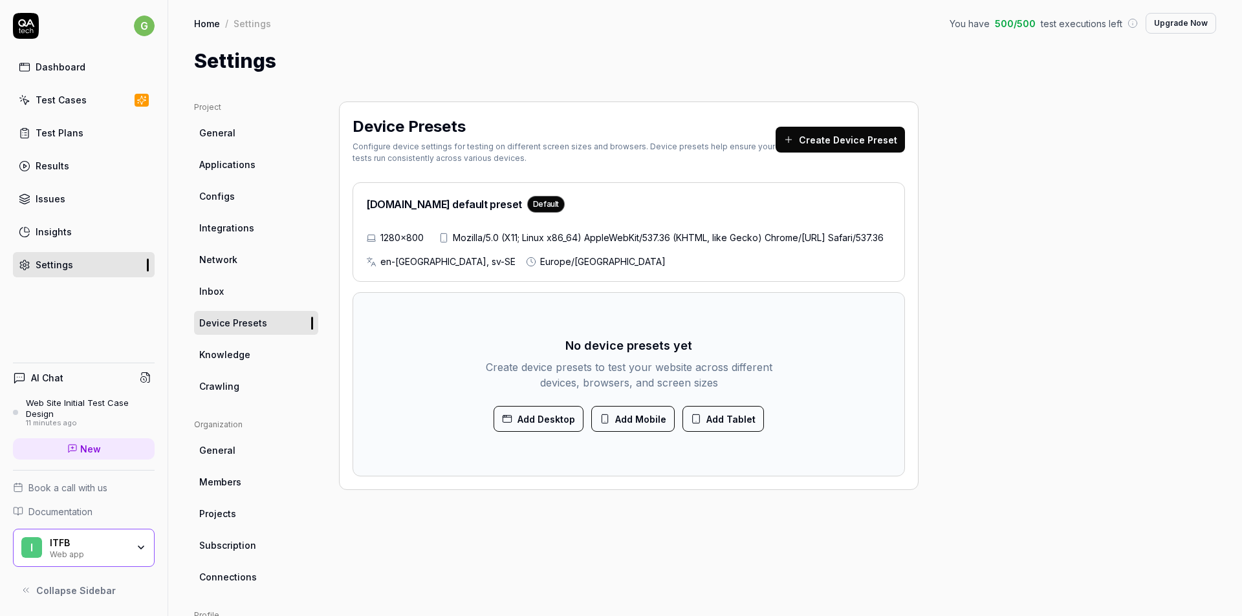
click at [637, 432] on button "Add Mobile" at bounding box center [632, 419] width 83 height 26
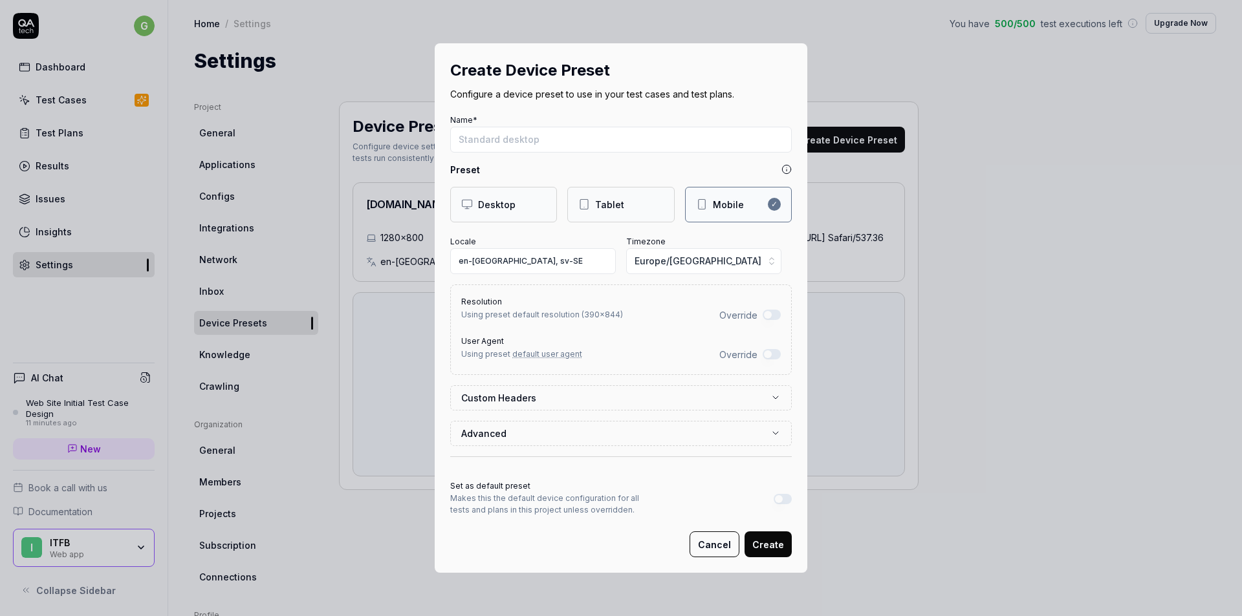
click at [614, 205] on div "Tablet" at bounding box center [609, 205] width 29 height 14
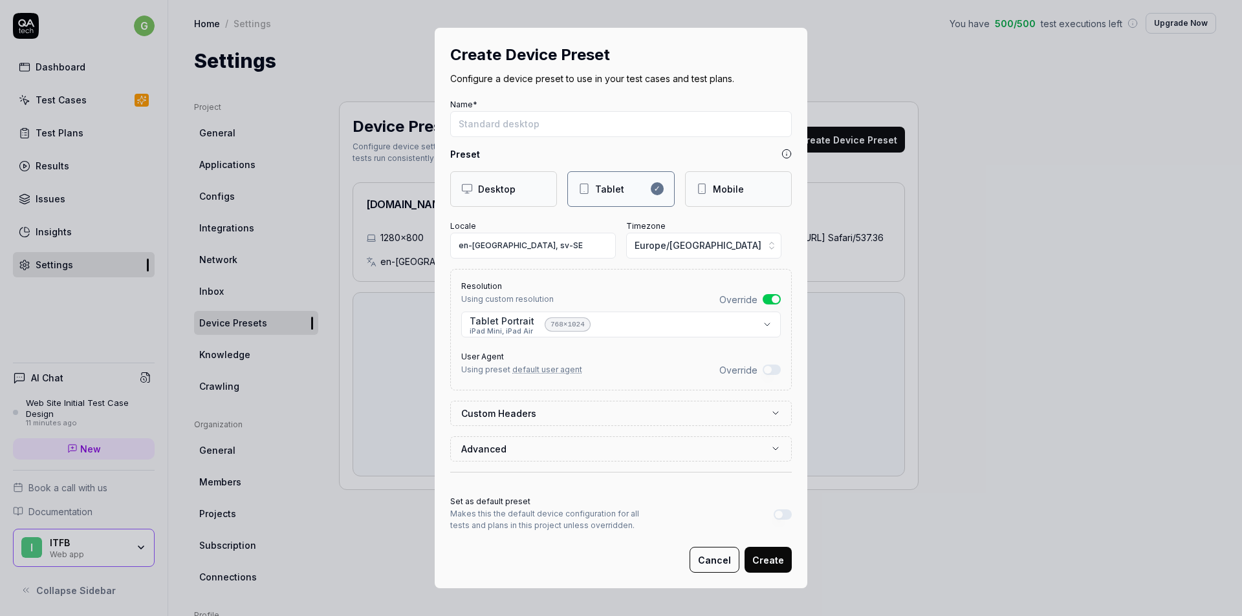
click at [721, 181] on div "Mobile" at bounding box center [738, 189] width 107 height 36
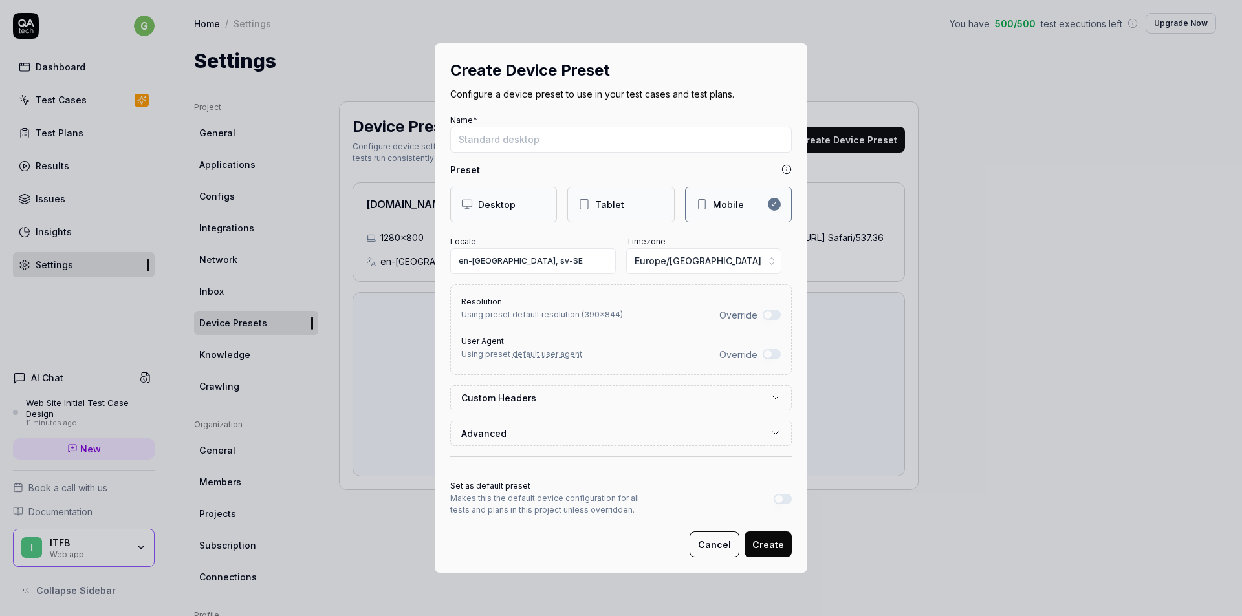
click at [763, 316] on button "Override" at bounding box center [772, 315] width 18 height 10
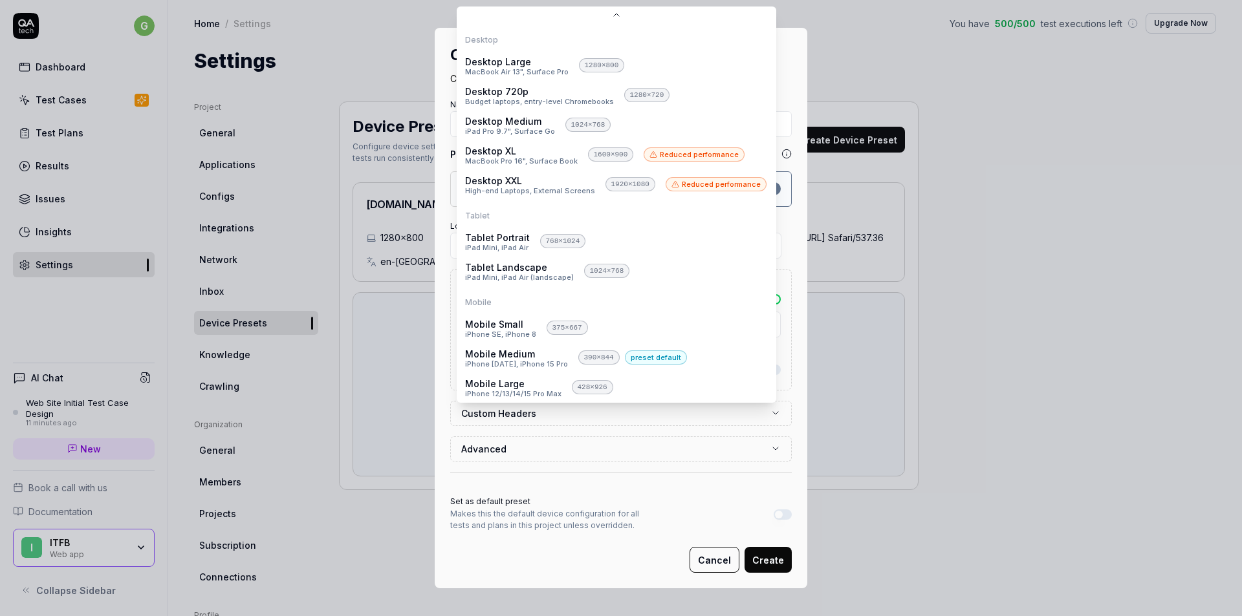
click at [739, 323] on body "g Dashboard Test Cases Test Plans Results Issues Insights Settings AI Chat Web …" at bounding box center [621, 308] width 1242 height 616
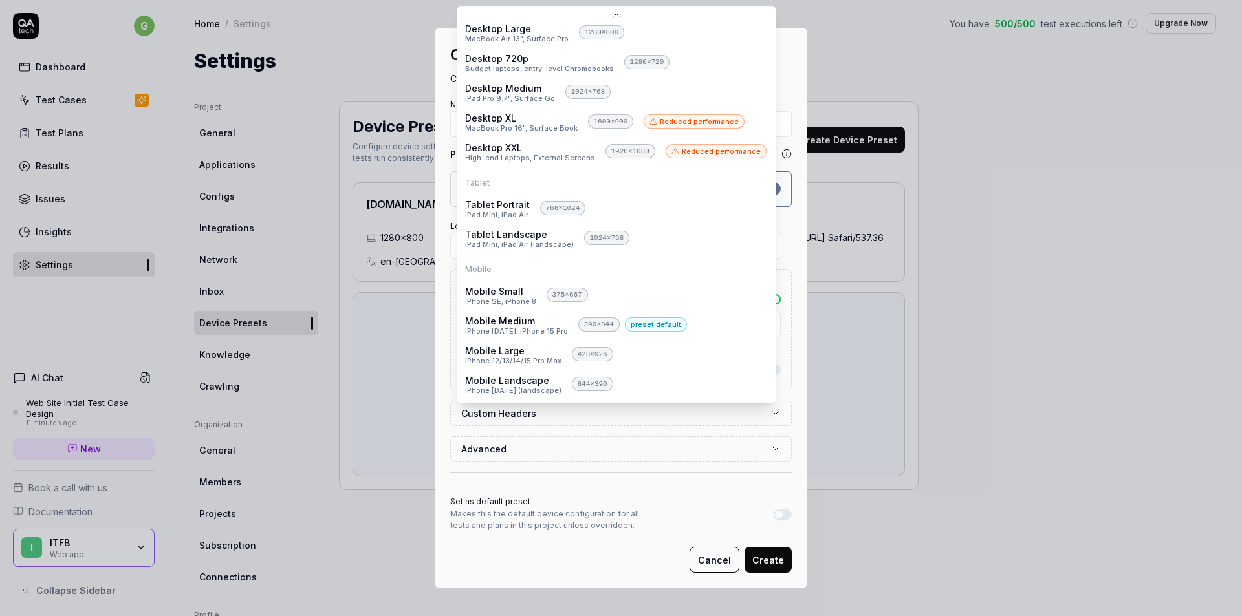
select select "**********"
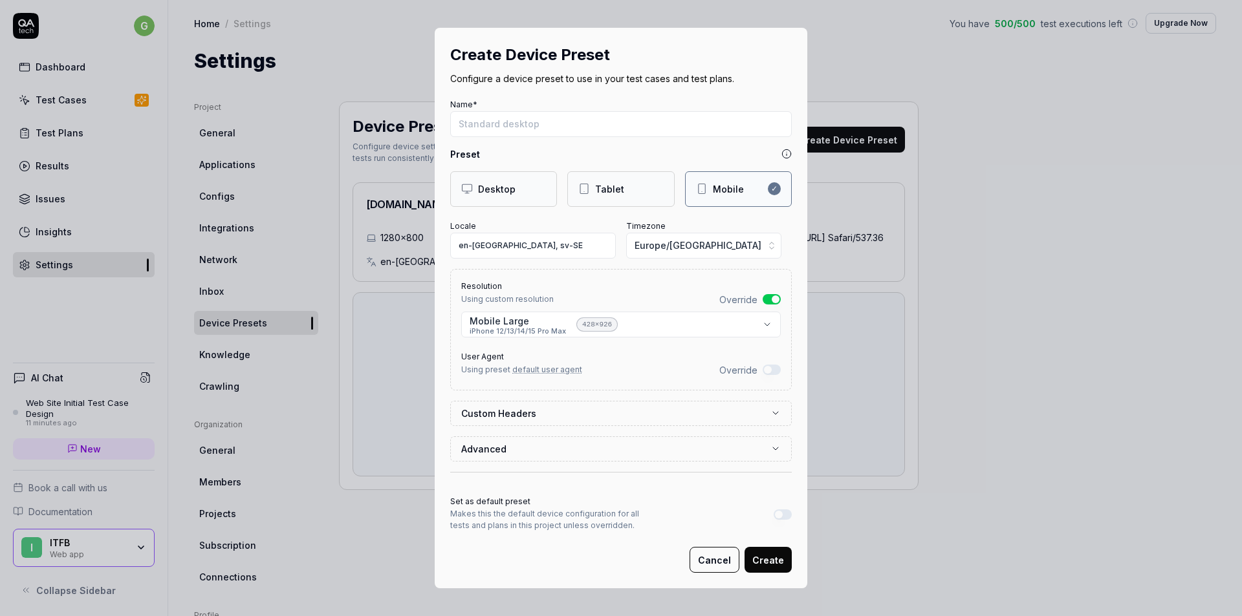
click at [572, 516] on p "Makes this the default device configuration for all tests and plans in this pro…" at bounding box center [553, 519] width 207 height 23
click at [764, 560] on button "Create" at bounding box center [767, 560] width 47 height 26
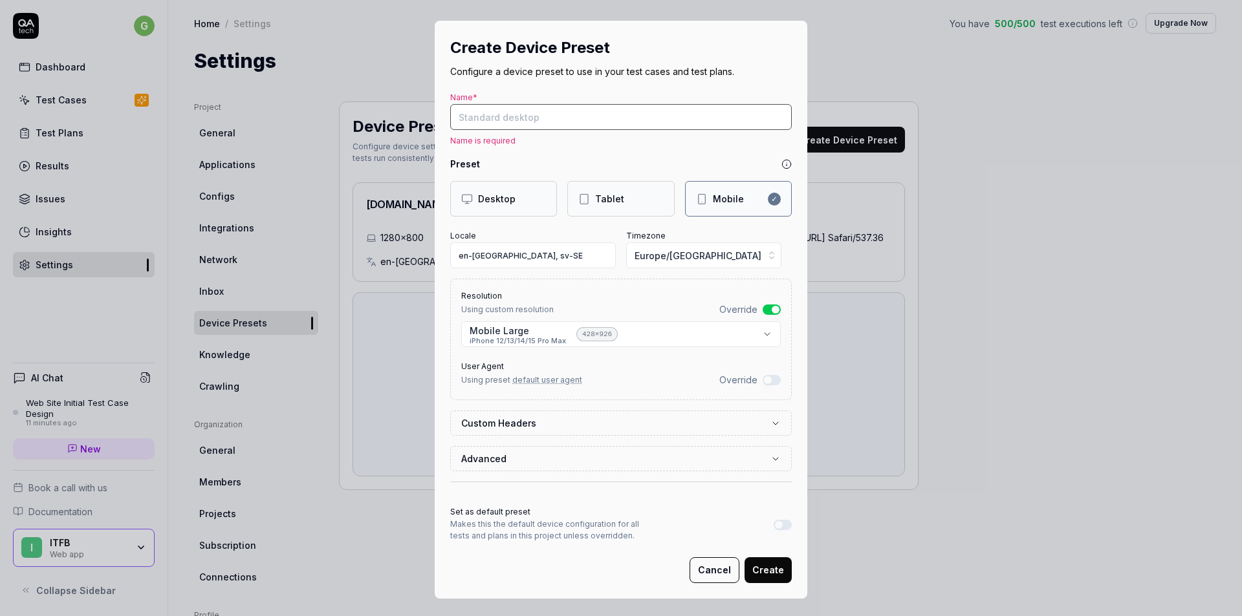
click at [518, 109] on input "Name*" at bounding box center [620, 117] width 341 height 26
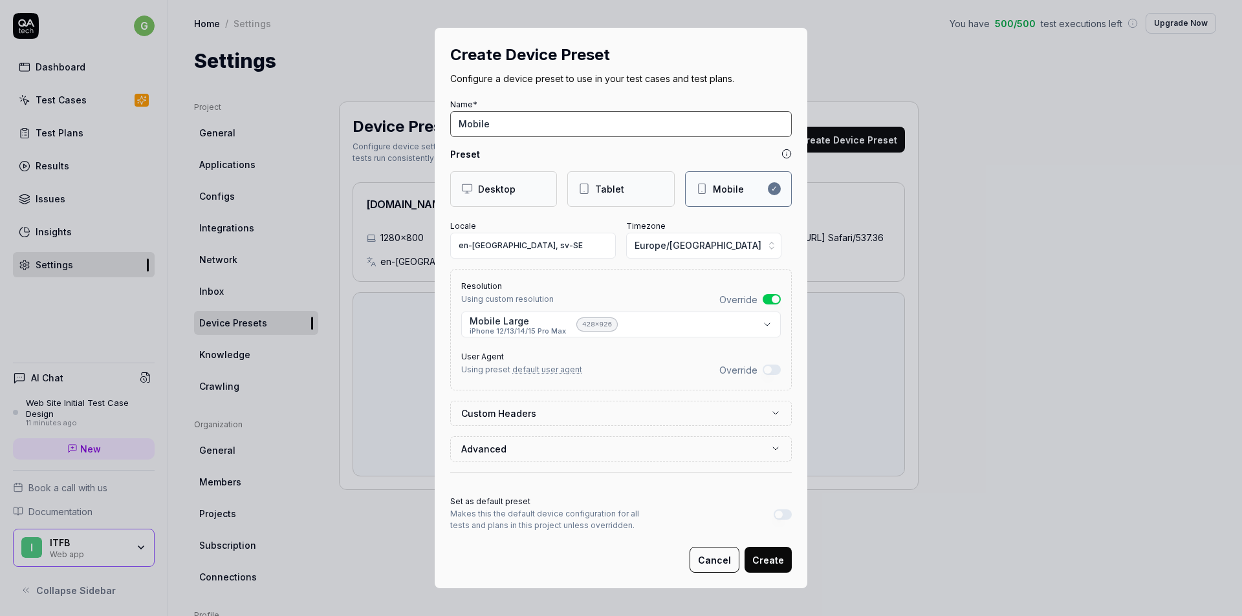
type input "Mobile"
click at [766, 559] on button "Create" at bounding box center [767, 560] width 47 height 26
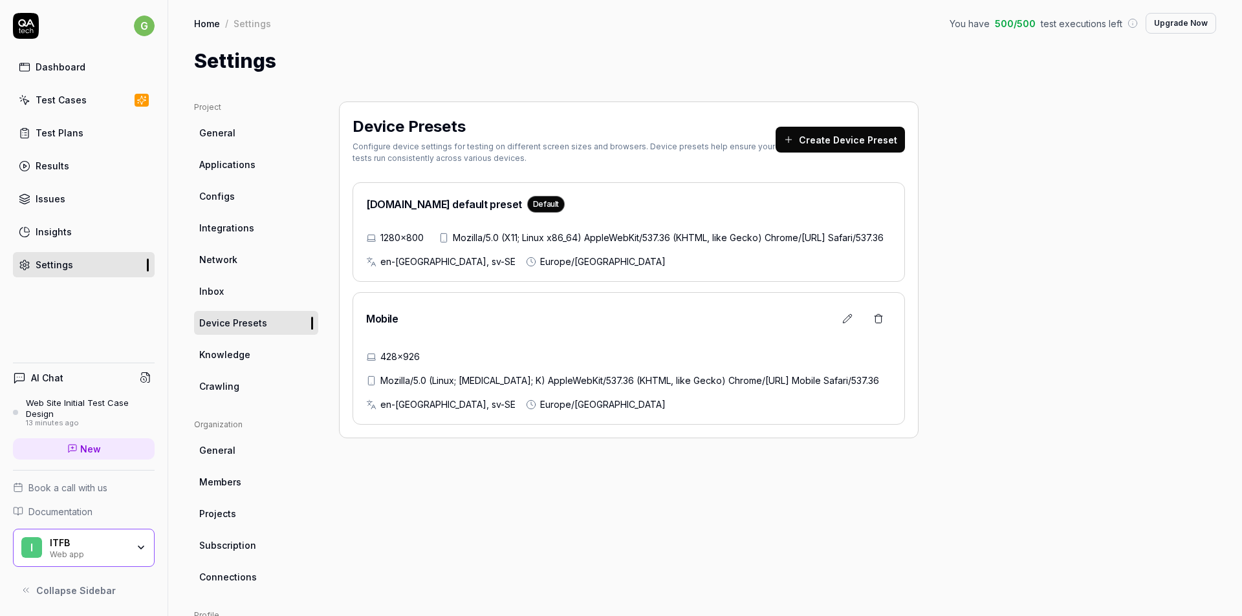
click at [79, 128] on div "Test Plans" at bounding box center [60, 133] width 48 height 14
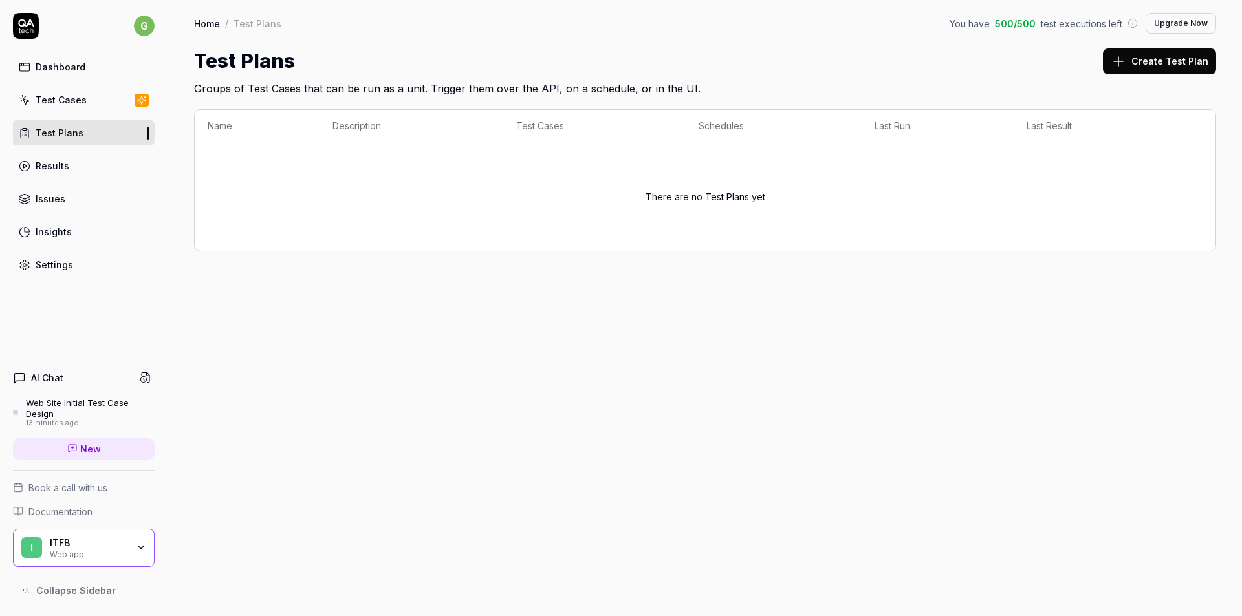
click at [53, 264] on div "Settings" at bounding box center [55, 265] width 38 height 14
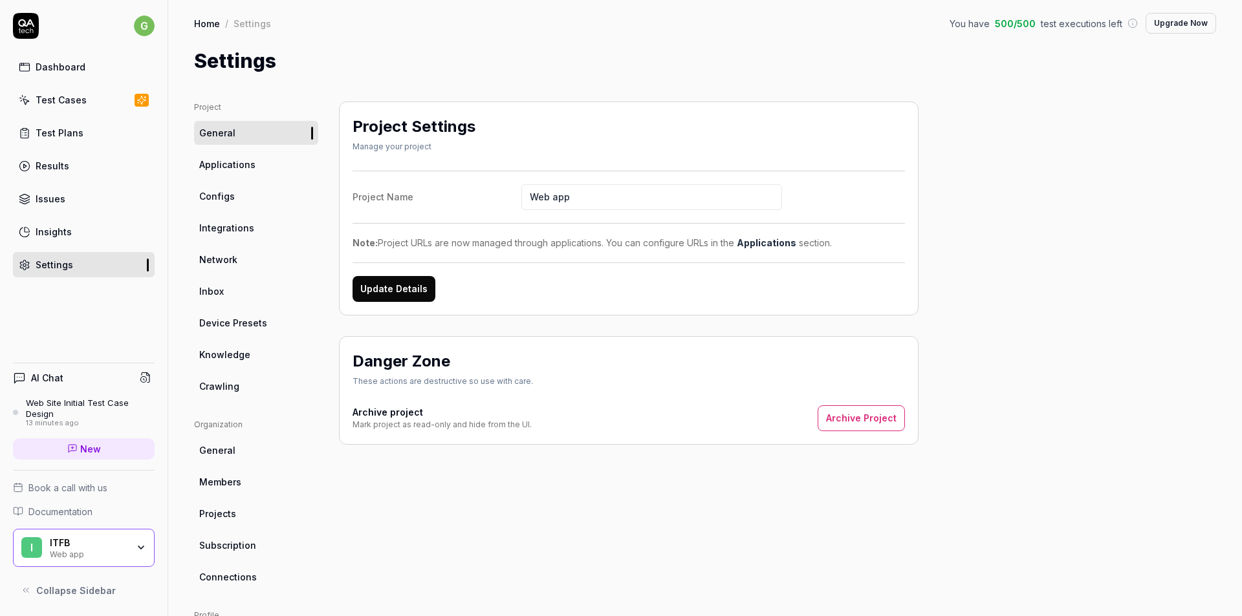
click at [253, 164] on span "Applications" at bounding box center [227, 165] width 56 height 14
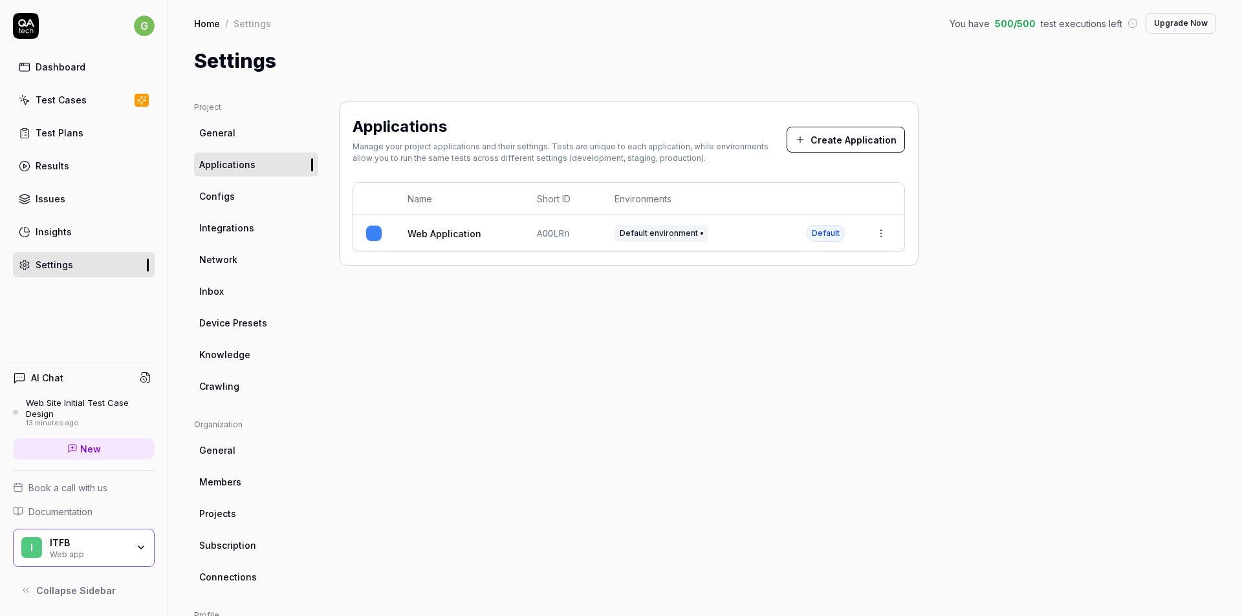
click at [849, 135] on button "Create Application" at bounding box center [845, 140] width 118 height 26
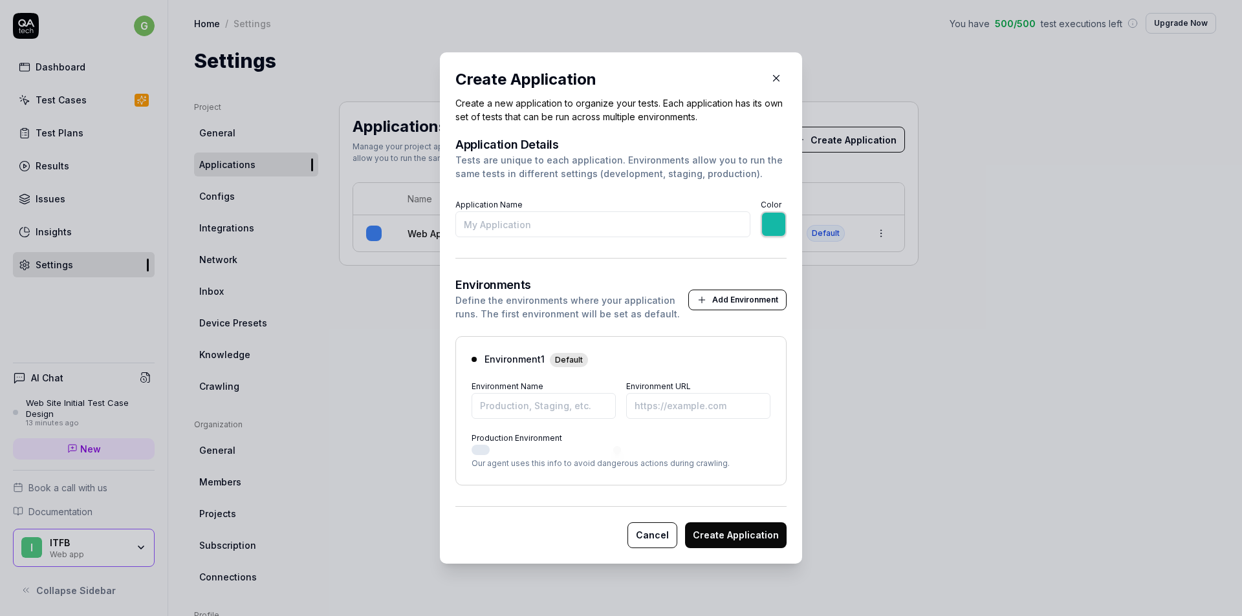
click at [521, 225] on input "Application Name" at bounding box center [602, 224] width 295 height 26
type input "*******"
paste input "[URL][DOMAIN_NAME]"
type input "[URL][DOMAIN_NAME]"
type input "*******"
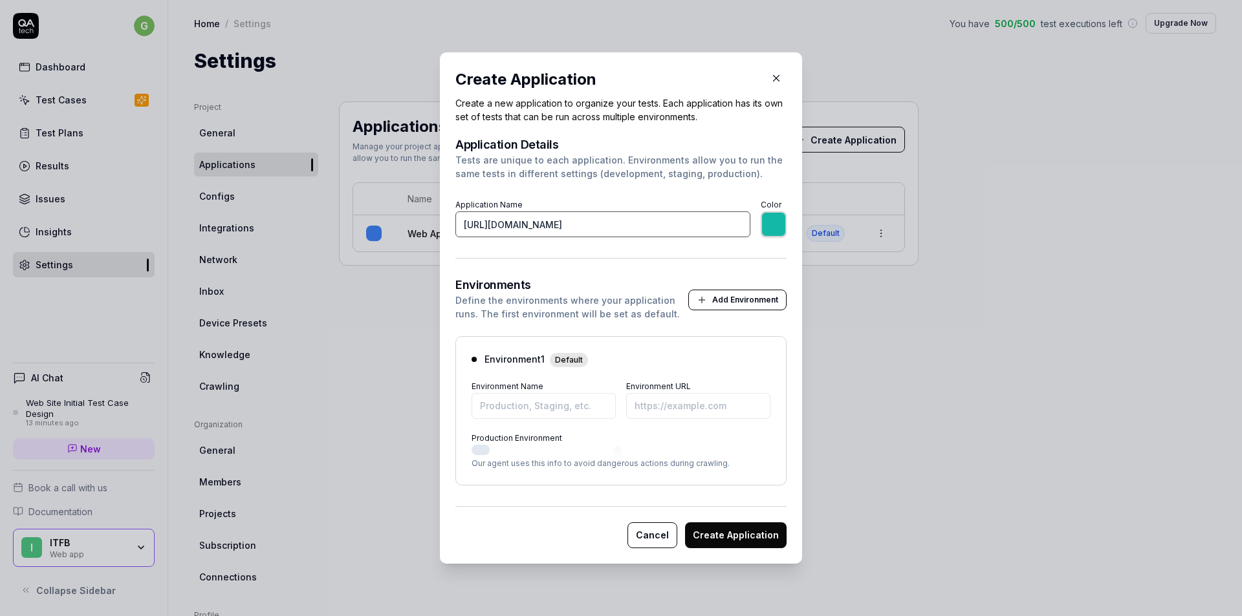
type input "[URL][DOMAIN_NAME]"
click at [770, 224] on input "*******" at bounding box center [774, 224] width 26 height 26
type input "*******"
click at [669, 247] on form "Application Details Tests are unique to each application. Environments allow yo…" at bounding box center [620, 343] width 331 height 409
click at [734, 298] on button "Add Environment" at bounding box center [737, 300] width 98 height 21
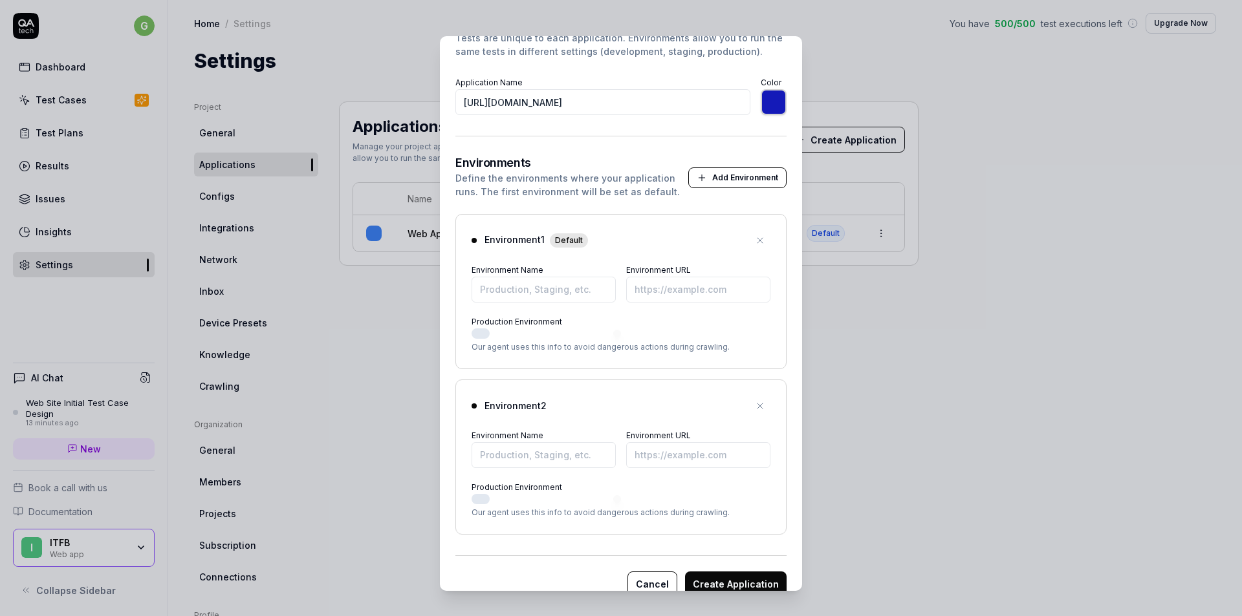
scroll to position [128, 0]
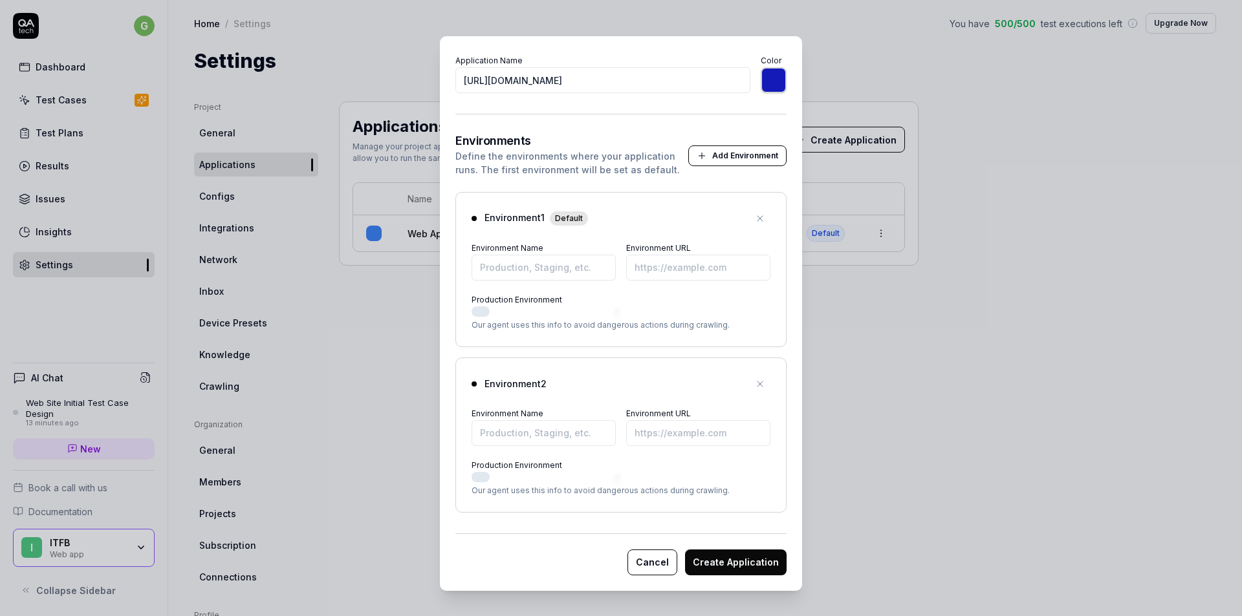
click at [750, 210] on button "button" at bounding box center [760, 218] width 21 height 21
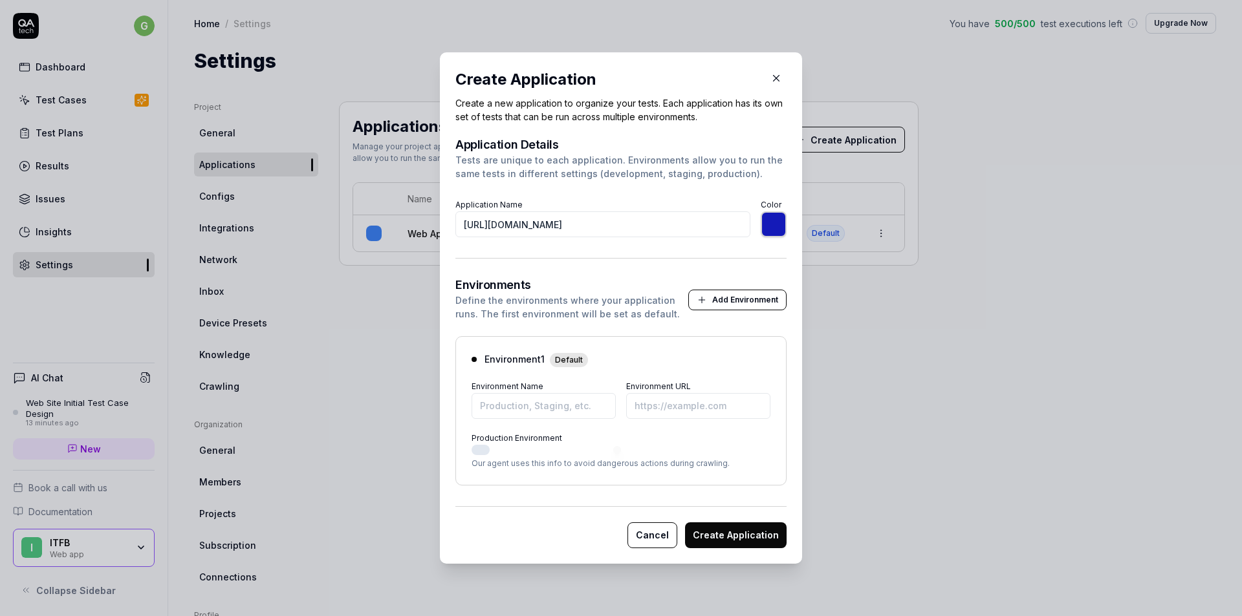
scroll to position [0, 0]
click at [552, 404] on input "Environment Name" at bounding box center [543, 406] width 144 height 26
type input "D"
type input "E"
click at [622, 288] on h3 "Environments" at bounding box center [571, 285] width 233 height 12
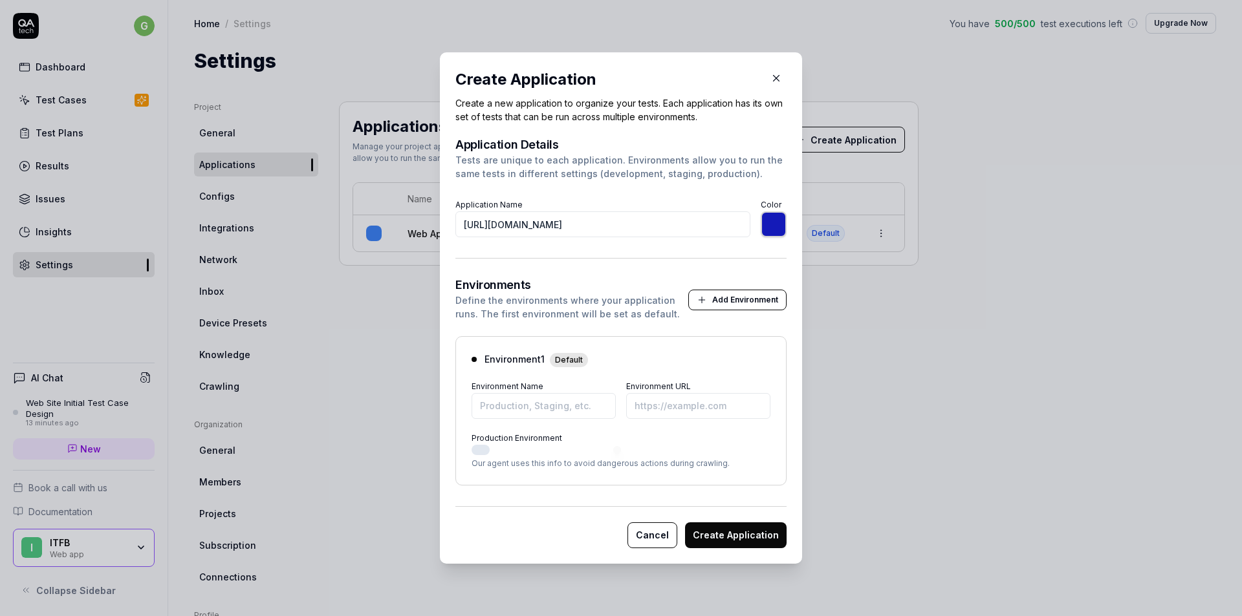
click at [753, 530] on button "Create Application" at bounding box center [736, 536] width 102 height 26
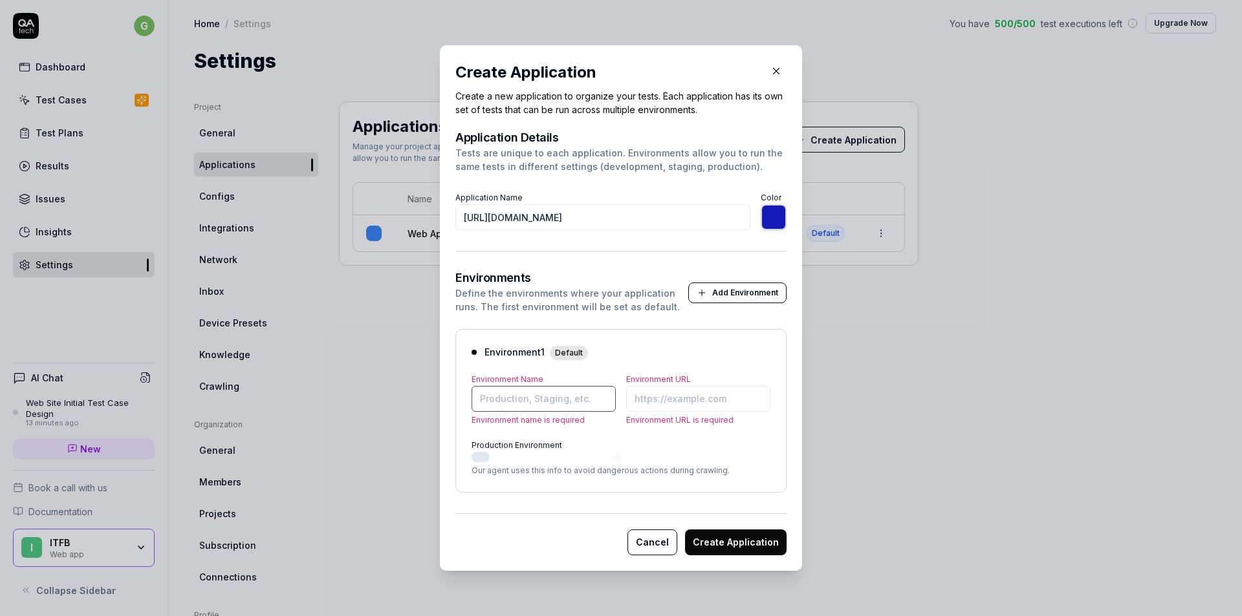
click at [548, 400] on input "Environment Name" at bounding box center [543, 399] width 144 height 26
type input "Env 1"
click at [627, 212] on input "[URL][DOMAIN_NAME]" at bounding box center [602, 217] width 295 height 26
click at [693, 403] on input "Environment URL" at bounding box center [698, 399] width 144 height 26
paste input "[URL][DOMAIN_NAME]"
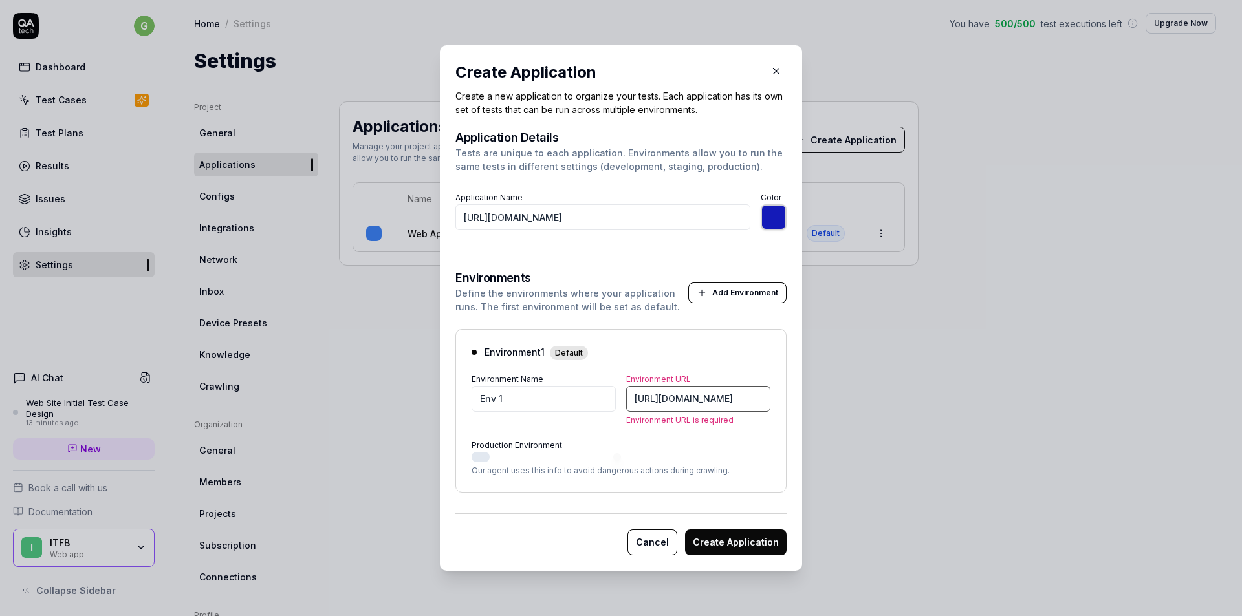
scroll to position [0, 38]
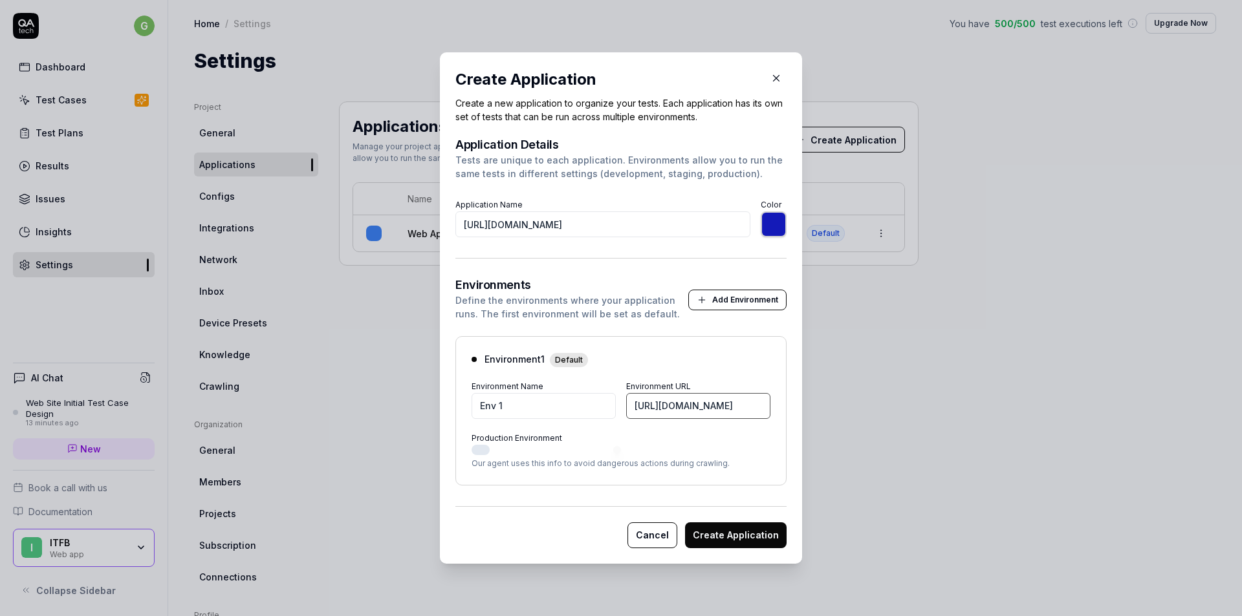
type input "[URL][DOMAIN_NAME]"
click at [473, 448] on button "Production Environment" at bounding box center [480, 450] width 18 height 10
click at [475, 451] on button "Production Environment" at bounding box center [480, 450] width 18 height 10
click at [751, 534] on button "Create Application" at bounding box center [736, 536] width 102 height 26
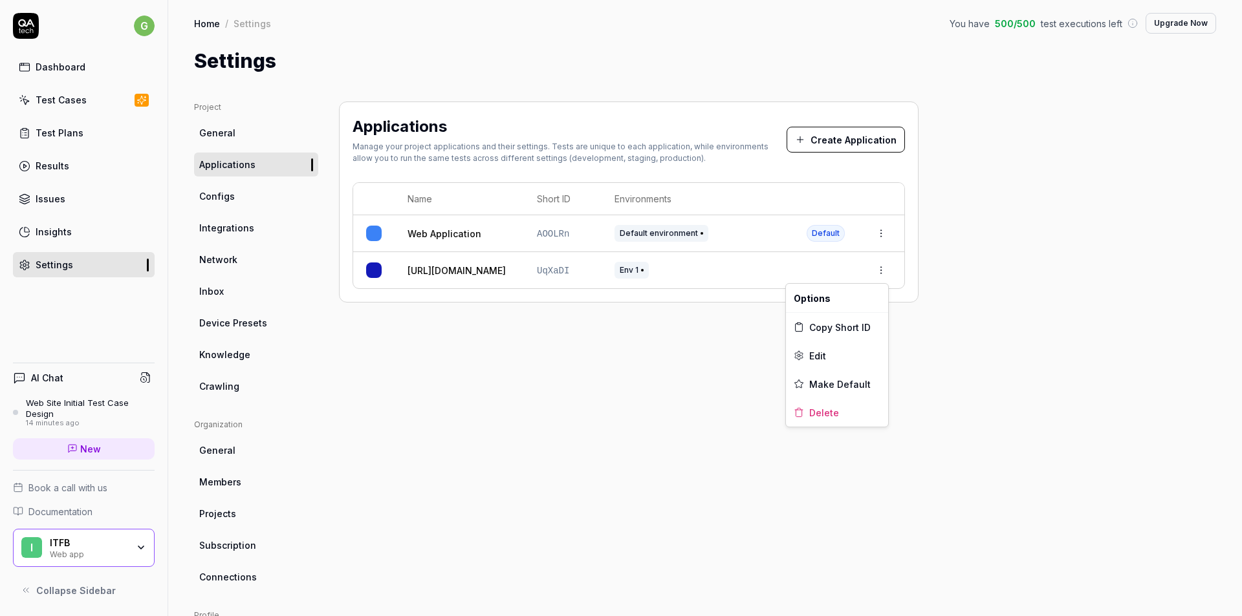
click at [885, 268] on html "Application created successfully g Dashboard Test Cases Test Plans Results Issu…" at bounding box center [621, 308] width 1242 height 616
click at [549, 374] on html "g Dashboard Test Cases Test Plans Results Issues Insights Settings AI Chat Web …" at bounding box center [621, 308] width 1242 height 616
click at [71, 133] on div "Test Plans" at bounding box center [60, 133] width 48 height 14
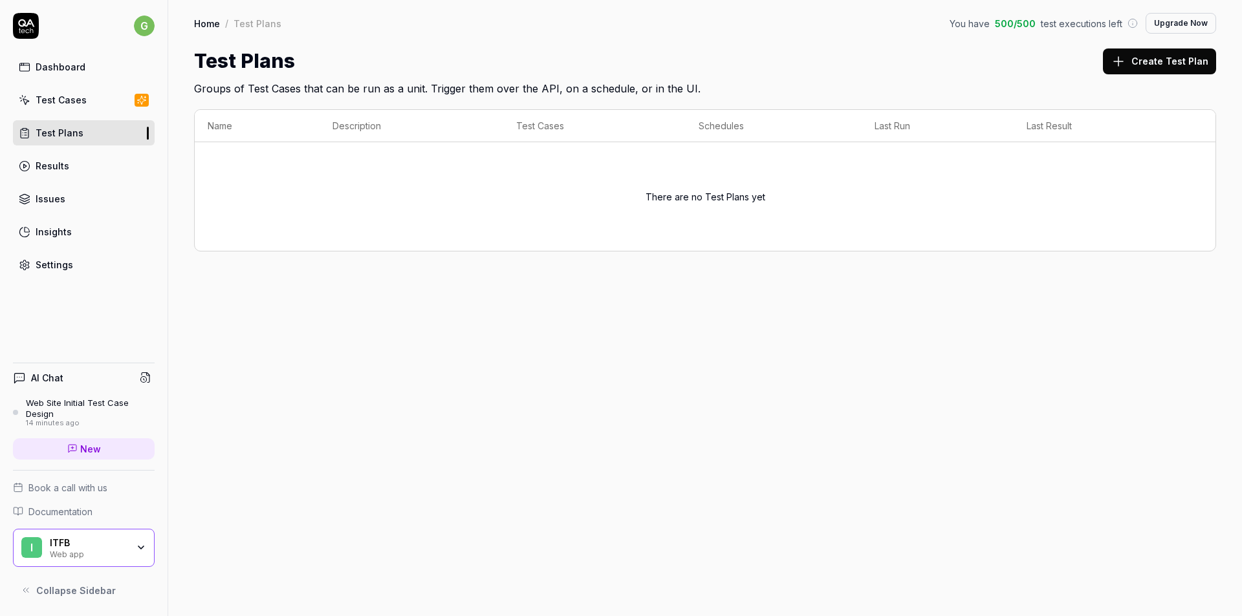
drag, startPoint x: 64, startPoint y: 98, endPoint x: 58, endPoint y: 103, distance: 8.2
click at [63, 99] on div "Test Cases" at bounding box center [61, 100] width 51 height 14
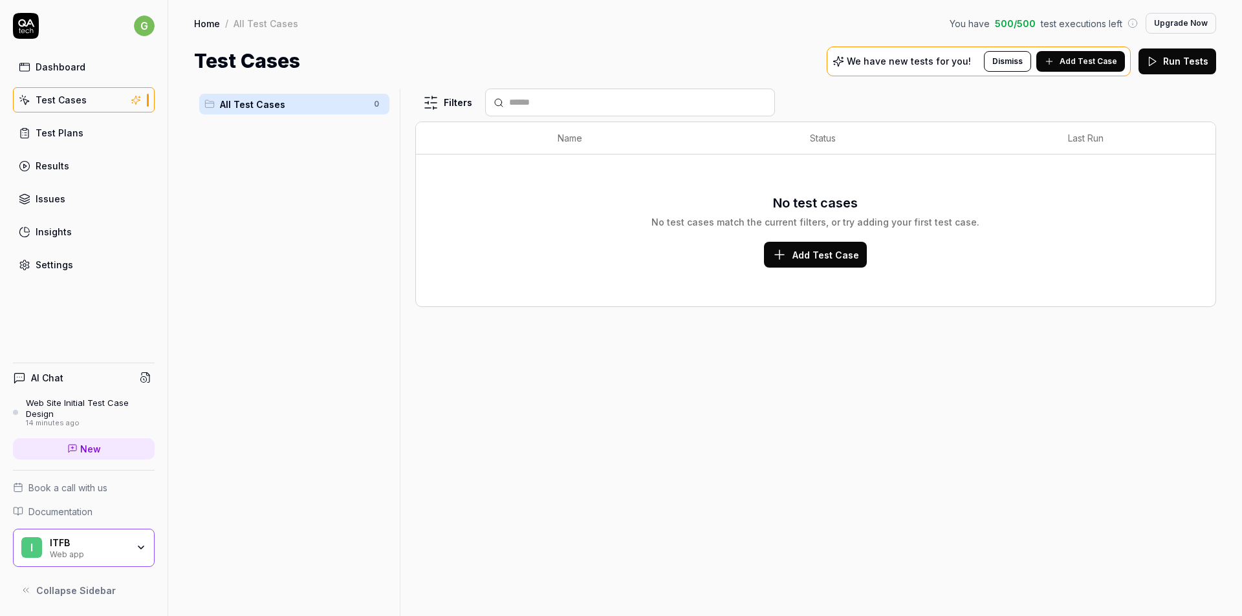
click at [822, 260] on span "Add Test Case" at bounding box center [825, 255] width 67 height 14
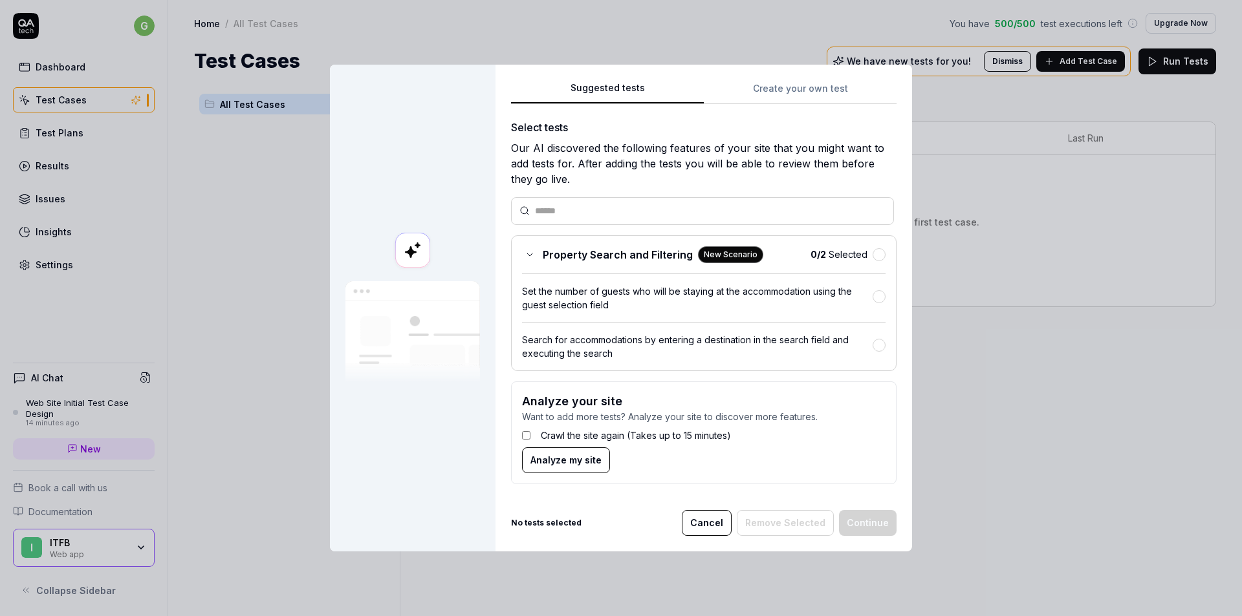
click at [796, 93] on div "Suggested tests Create your own test Select tests Our AI discovered the followi…" at bounding box center [703, 287] width 385 height 415
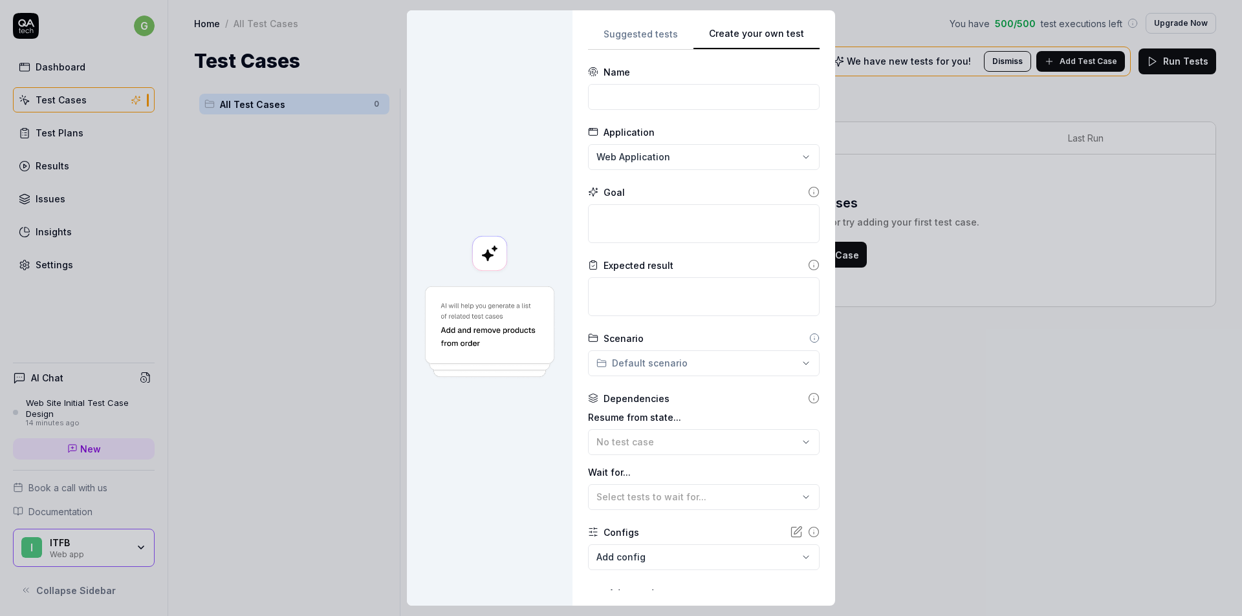
click at [721, 151] on div "**********" at bounding box center [621, 308] width 1242 height 616
click at [680, 219] on span "[URL][DOMAIN_NAME]" at bounding box center [641, 217] width 98 height 14
click at [639, 83] on div "Name" at bounding box center [704, 87] width 232 height 45
click at [636, 91] on input at bounding box center [704, 97] width 232 height 26
type input "Login"
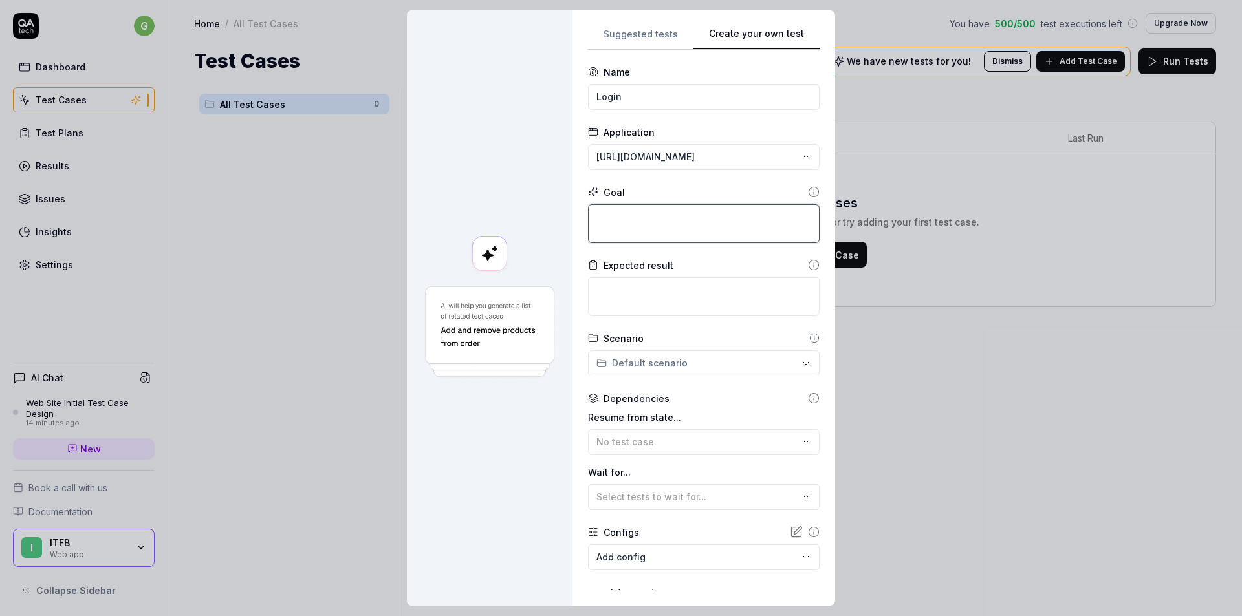
click at [655, 221] on textarea at bounding box center [704, 223] width 232 height 39
type textarea "*"
type textarea "L"
type textarea "*"
type textarea "Lo"
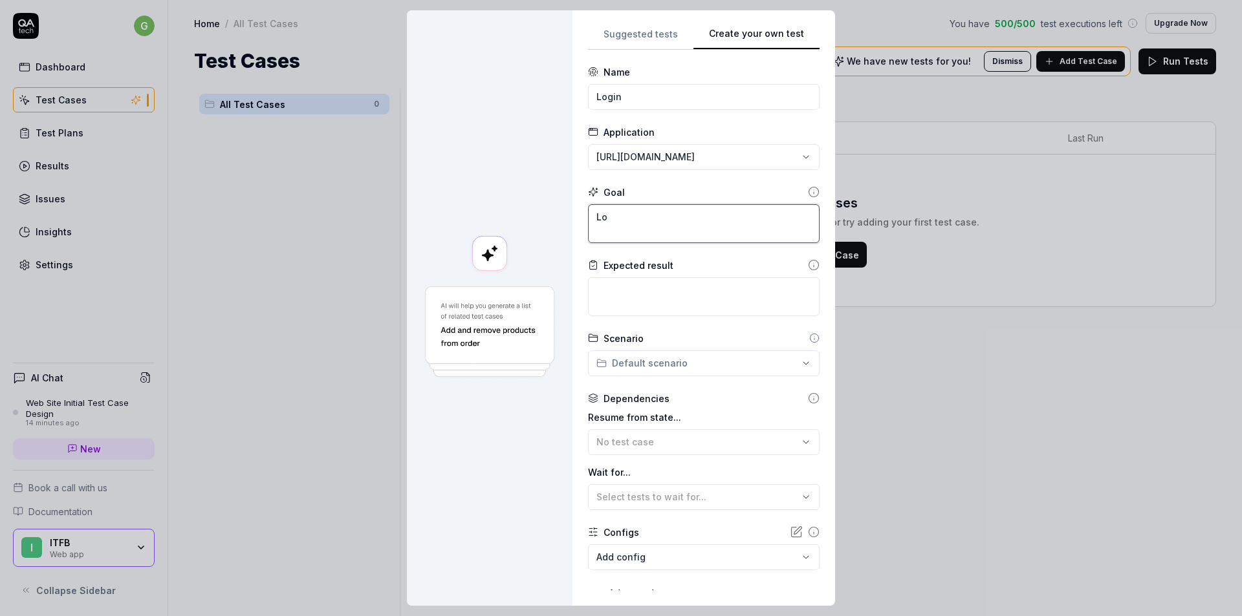
type textarea "*"
type textarea "Log"
type textarea "*"
type textarea "Logi"
type textarea "*"
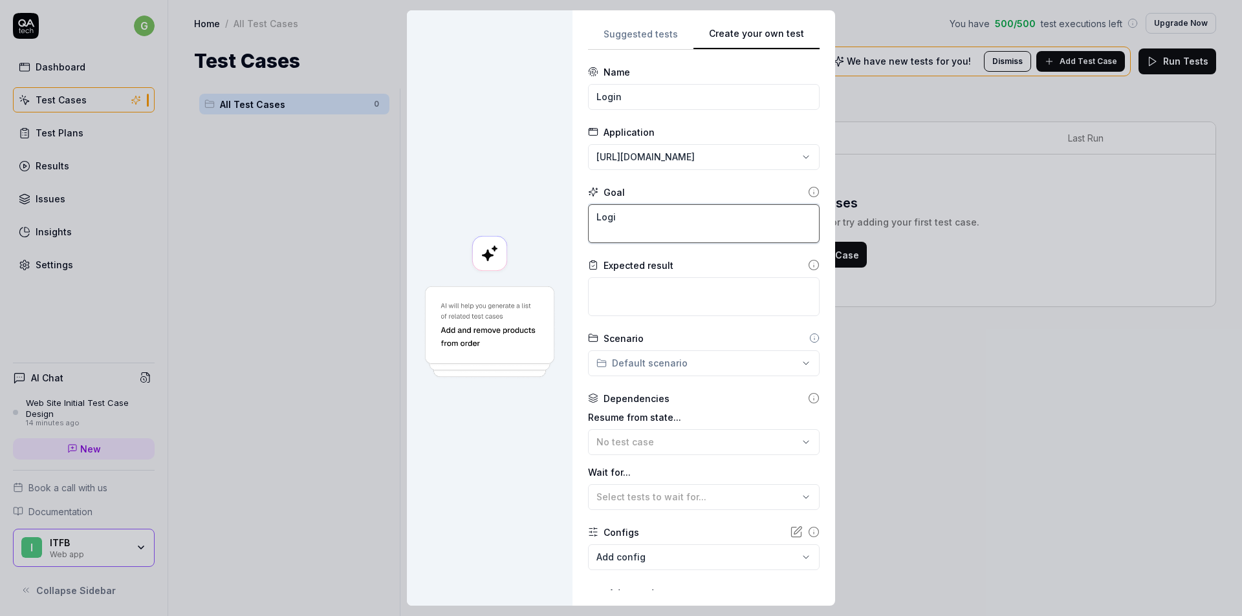
type textarea "Login"
type textarea "*"
type textarea "Logi"
type textarea "*"
type textarea "Log"
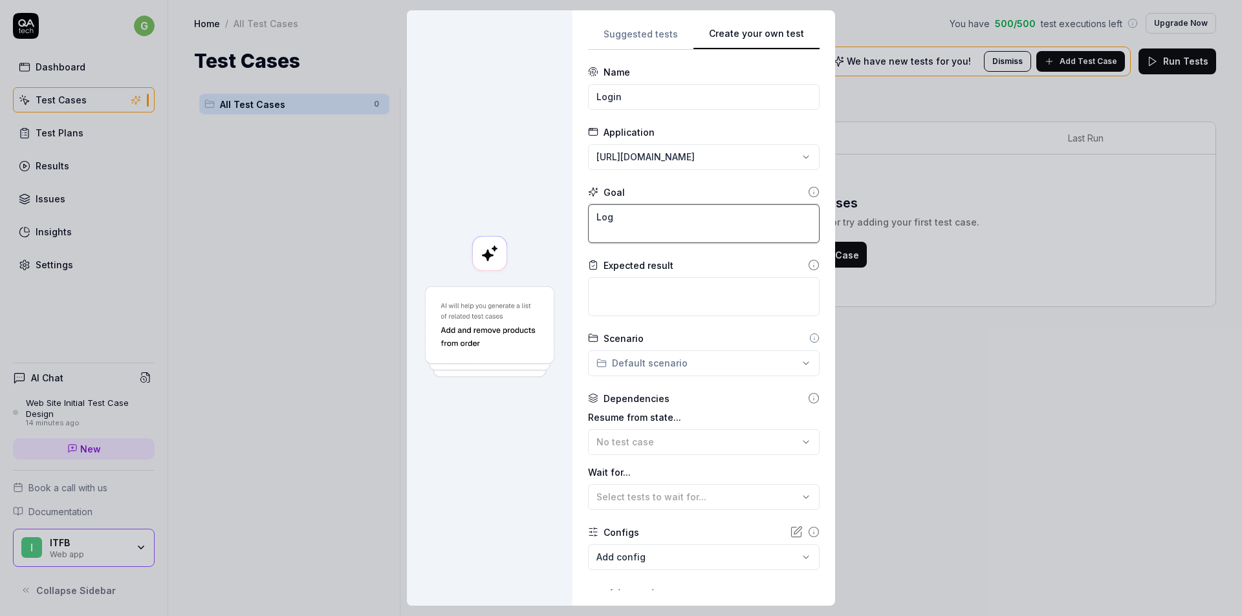
type textarea "*"
type textarea "Lo"
type textarea "*"
type textarea "L"
drag, startPoint x: 629, startPoint y: 98, endPoint x: 452, endPoint y: 95, distance: 176.6
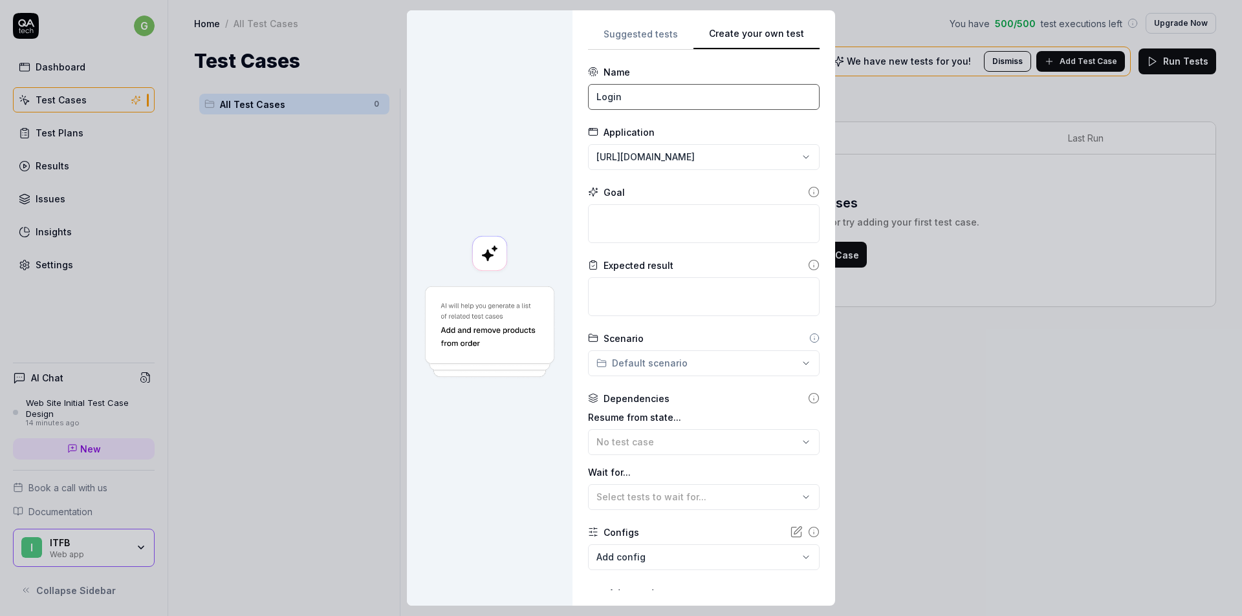
click at [451, 103] on div "**********" at bounding box center [621, 308] width 428 height 596
type input "У"
type input "Попытка авторизации с неверными логином и паролем"
click at [636, 224] on textarea at bounding box center [704, 223] width 232 height 39
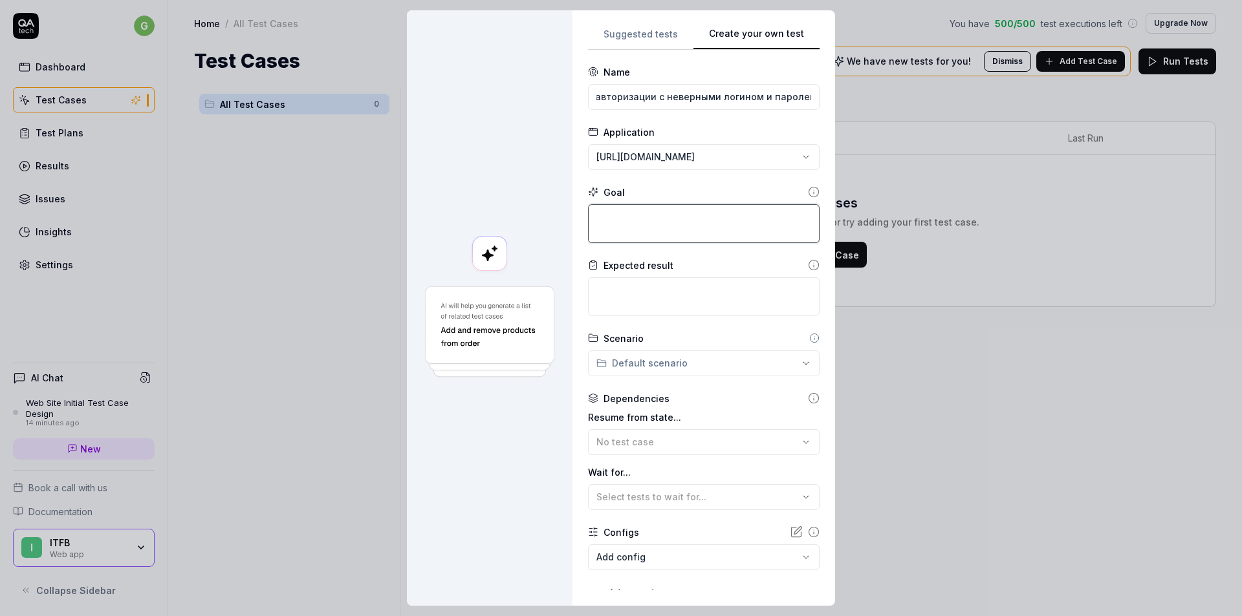
scroll to position [0, 0]
click at [655, 96] on input "Попытка авторизации с неверными логином и паролем" at bounding box center [704, 97] width 232 height 26
click at [657, 218] on textarea at bounding box center [704, 223] width 232 height 39
paste textarea "Попытка авторизации с неверными логином и паролем"
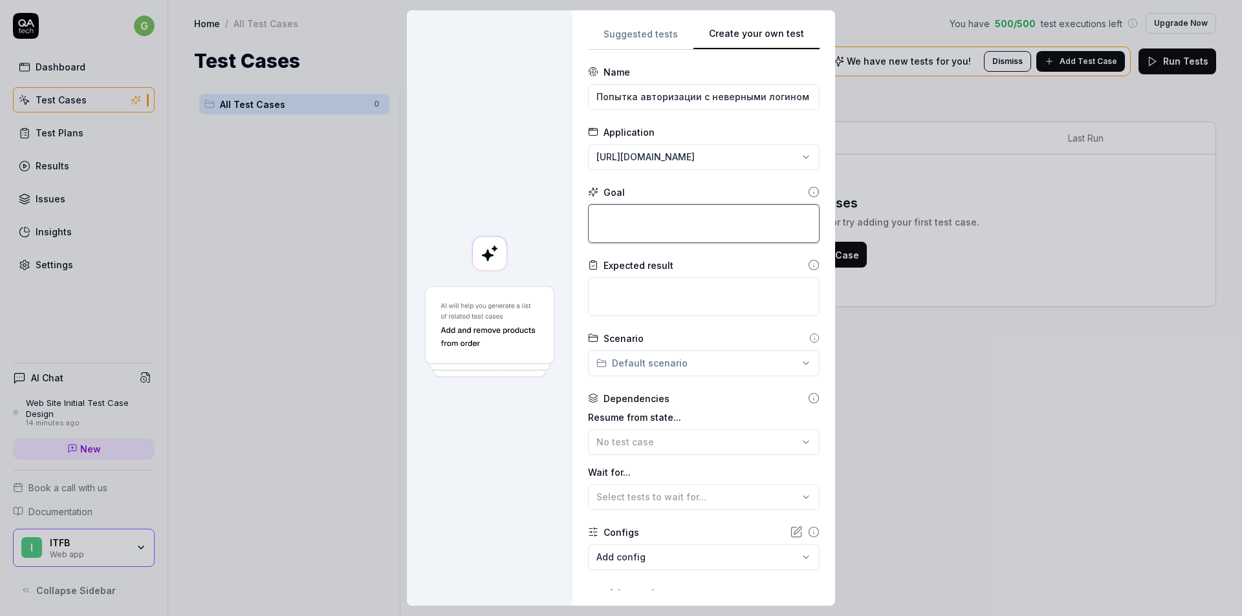
type textarea "*"
type textarea "Попытка авторизации с неверными логином и паролем"
drag, startPoint x: 656, startPoint y: 232, endPoint x: 587, endPoint y: 214, distance: 71.4
click at [588, 214] on textarea "Попытка авторизации с неверными логином и паролем" at bounding box center [704, 223] width 232 height 39
type textarea "*"
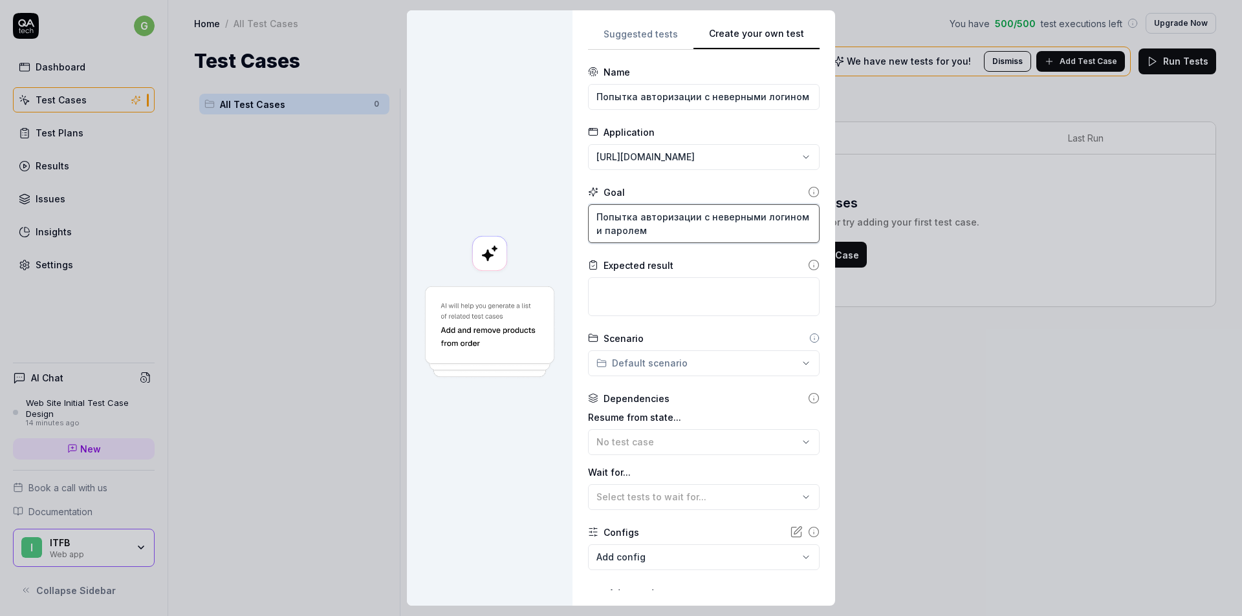
type textarea "П"
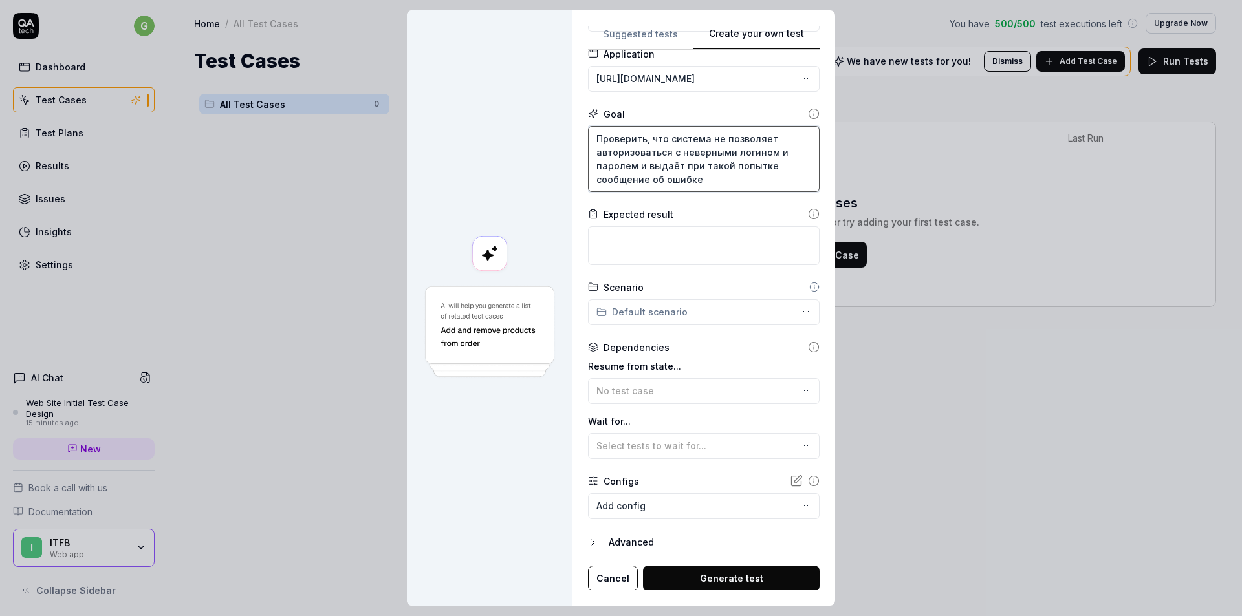
scroll to position [80, 0]
click at [669, 248] on textarea at bounding box center [704, 244] width 232 height 39
drag, startPoint x: 703, startPoint y: 180, endPoint x: 664, endPoint y: 140, distance: 55.3
click at [664, 140] on textarea "Проверить, что система не позволяет авторизоваться с неверными логином и пароле…" at bounding box center [704, 158] width 232 height 66
click at [634, 247] on textarea at bounding box center [704, 244] width 232 height 39
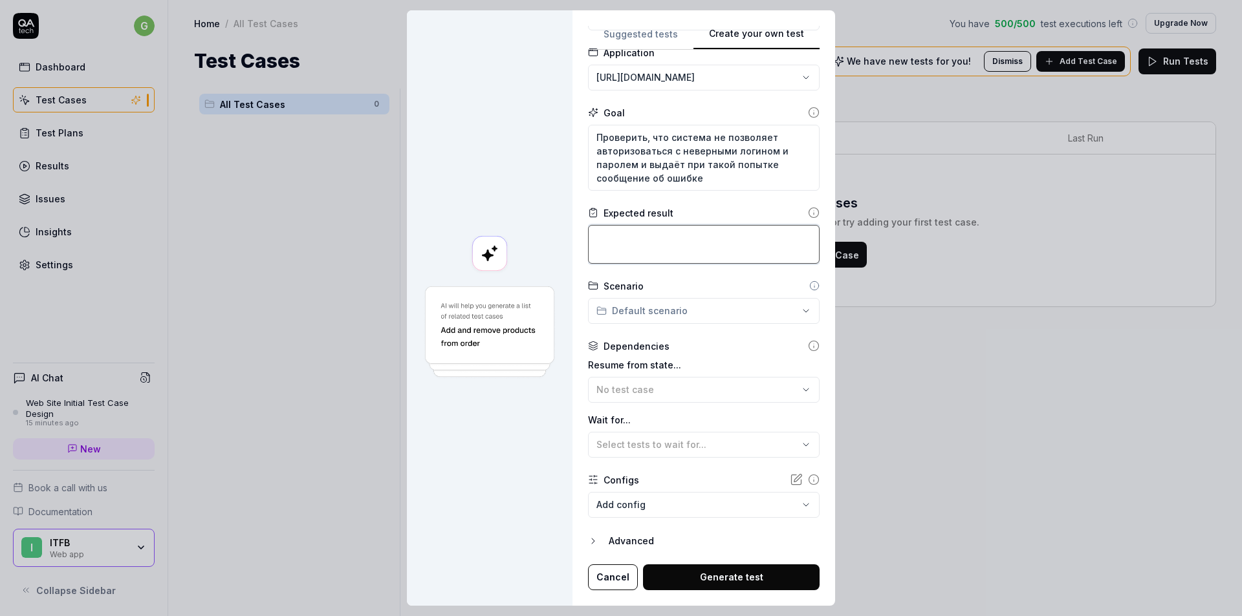
paste textarea "система не позволяет авторизоваться с неверными логином и паролем и выдаёт при …"
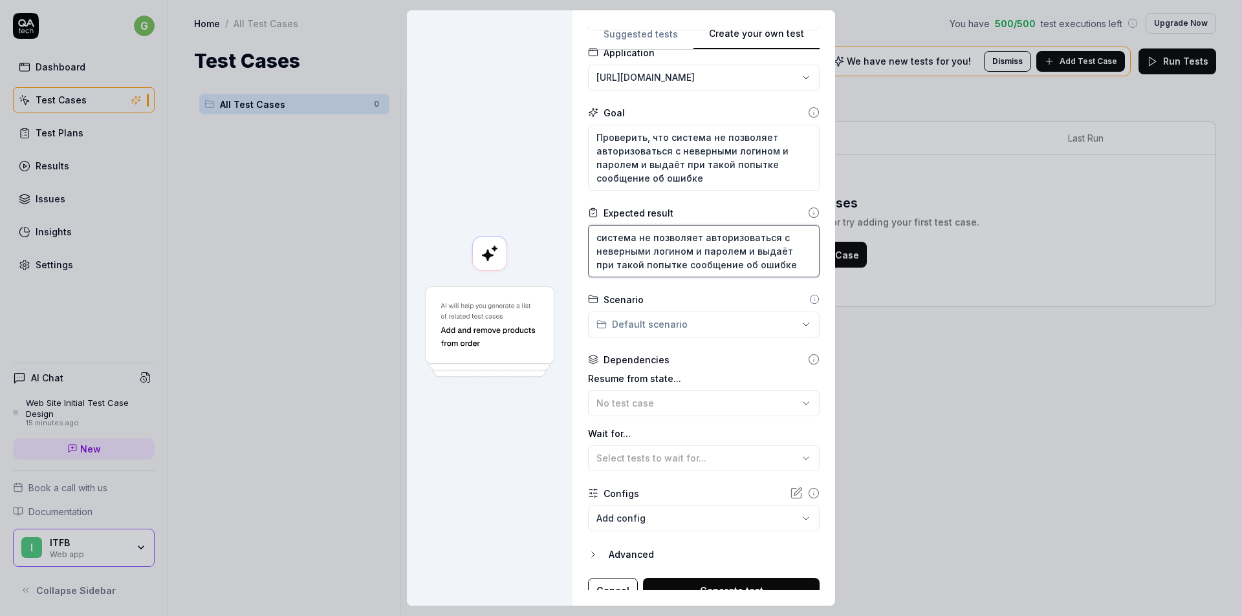
click at [596, 237] on textarea "система не позволяет авторизоваться с неверными логином и паролем и выдаёт при …" at bounding box center [704, 251] width 232 height 52
click at [705, 177] on textarea "Проверить, что система не позволяет авторизоваться с неверными логином и пароле…" at bounding box center [704, 158] width 232 height 66
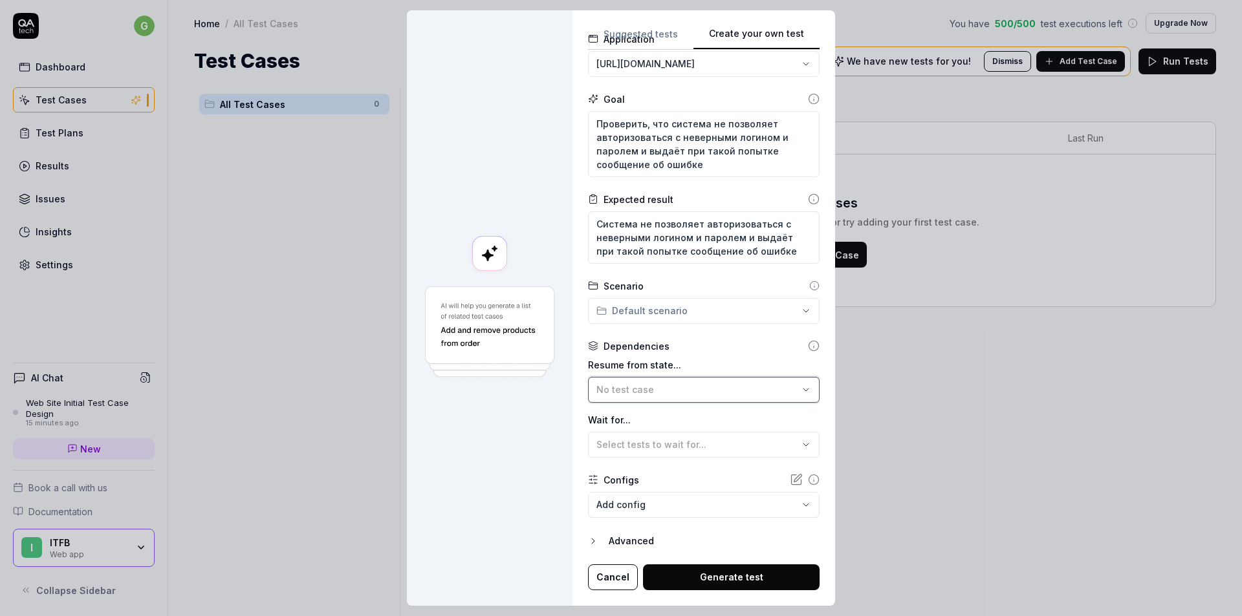
click at [784, 394] on button "No test case" at bounding box center [704, 390] width 232 height 26
click at [723, 354] on div "Dependencies Resume from state... No test case Wait for... Select tests to wait…" at bounding box center [704, 399] width 232 height 118
click at [629, 444] on span "Select tests to wait for..." at bounding box center [651, 444] width 110 height 11
click at [633, 441] on span "Select tests to wait for..." at bounding box center [651, 444] width 110 height 11
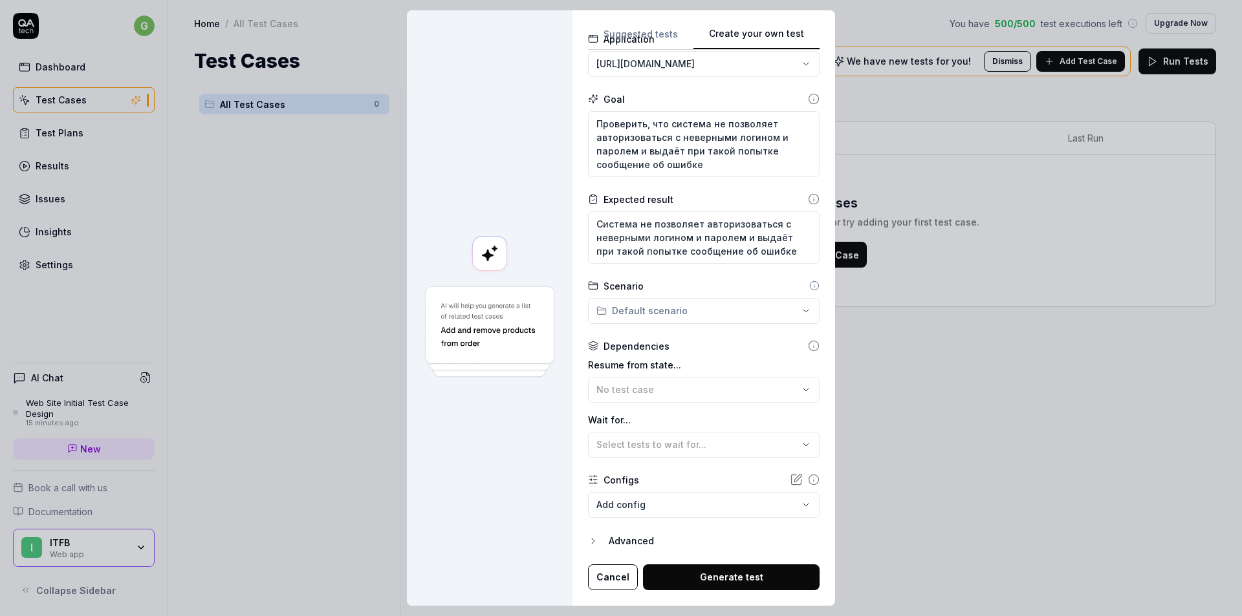
click at [647, 418] on label "Wait for..." at bounding box center [704, 420] width 232 height 14
click at [700, 445] on div "Select tests to wait for..." at bounding box center [697, 445] width 202 height 14
click at [708, 424] on label "Wait for..." at bounding box center [704, 420] width 232 height 14
drag, startPoint x: 587, startPoint y: 544, endPoint x: 589, endPoint y: 486, distance: 57.6
click at [588, 543] on icon "button" at bounding box center [593, 541] width 10 height 10
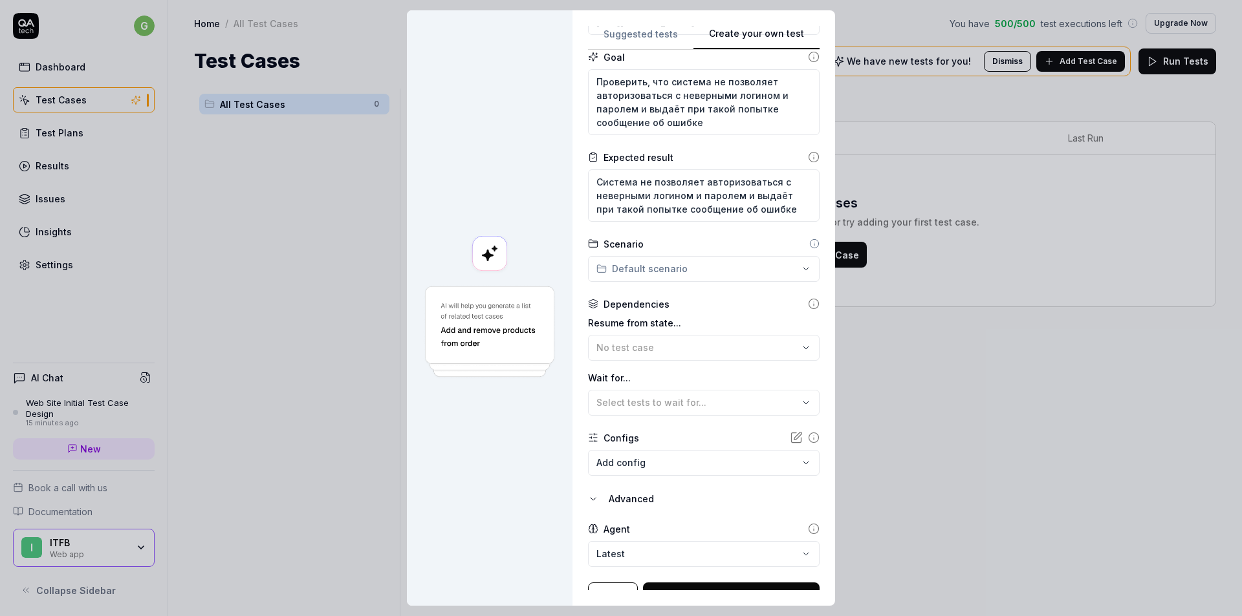
scroll to position [153, 0]
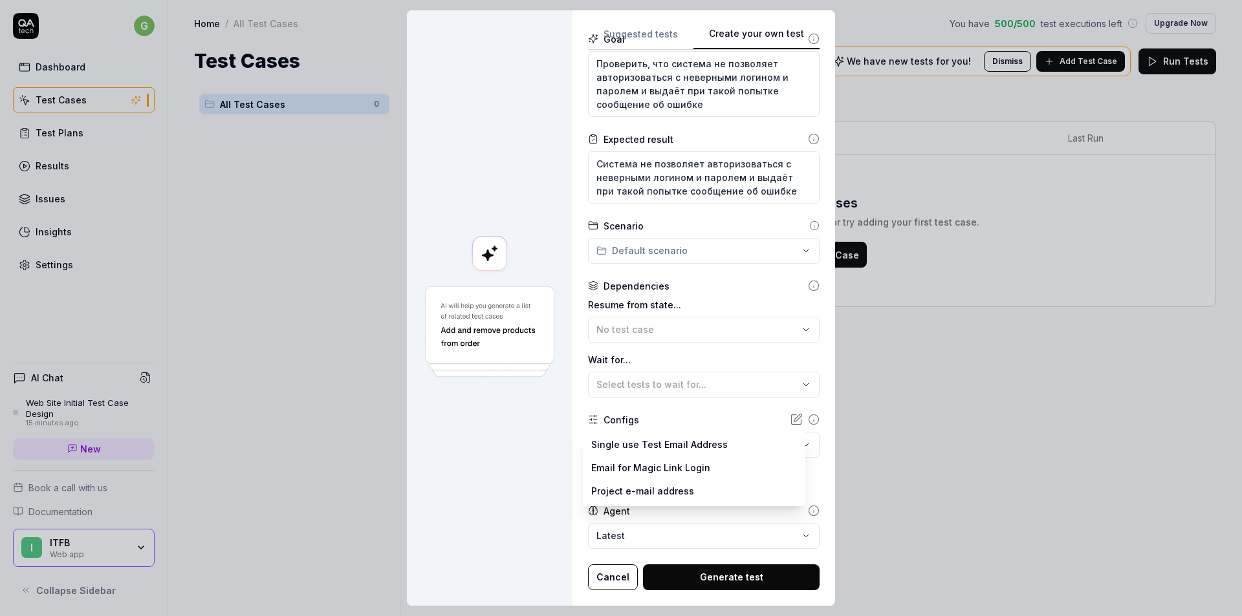
click at [626, 450] on body "g Dashboard Test Cases Test Plans Results Issues Insights Settings AI Chat Web …" at bounding box center [621, 308] width 1242 height 616
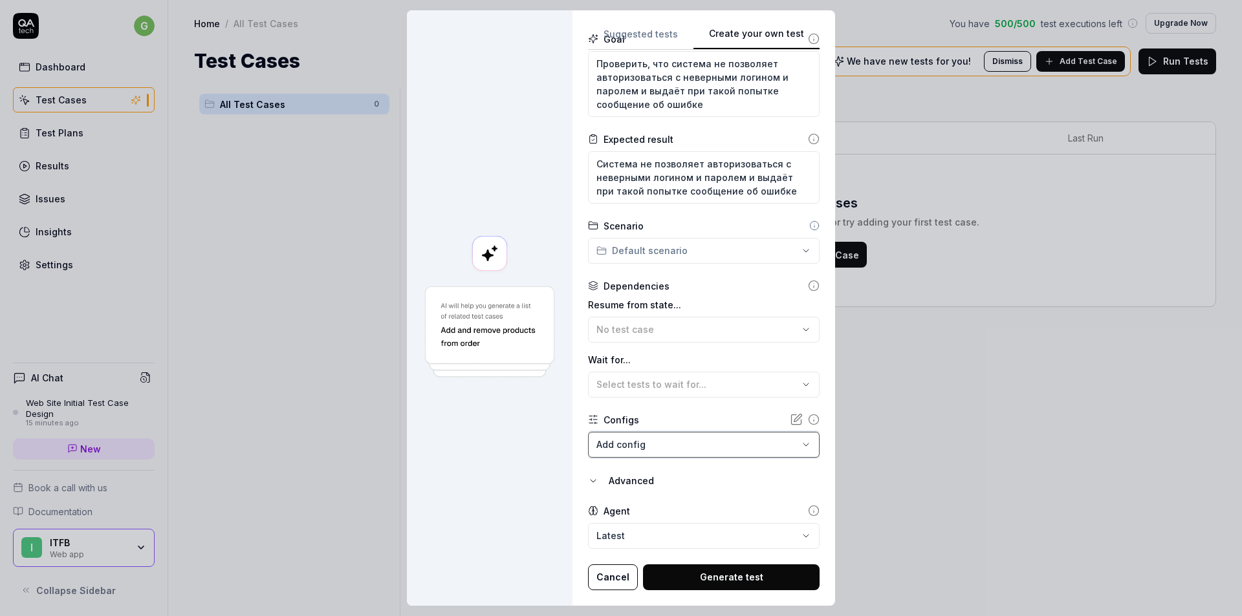
click at [550, 444] on div "**********" at bounding box center [621, 308] width 1242 height 616
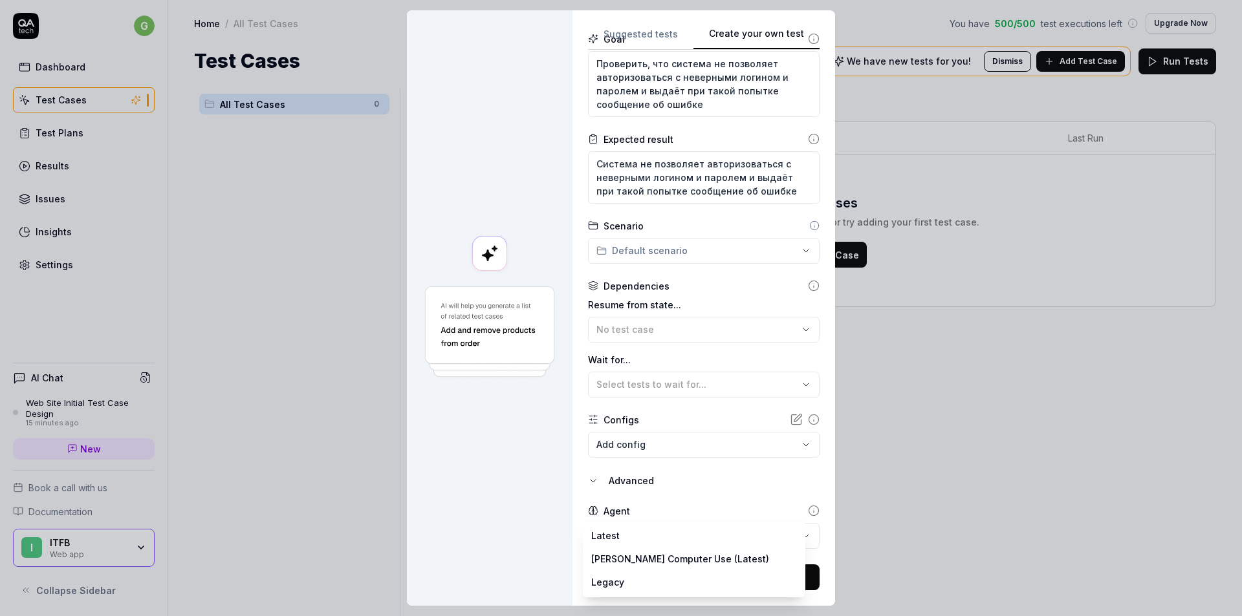
click at [680, 537] on body "g Dashboard Test Cases Test Plans Results Issues Insights Settings AI Chat Web …" at bounding box center [621, 308] width 1242 height 616
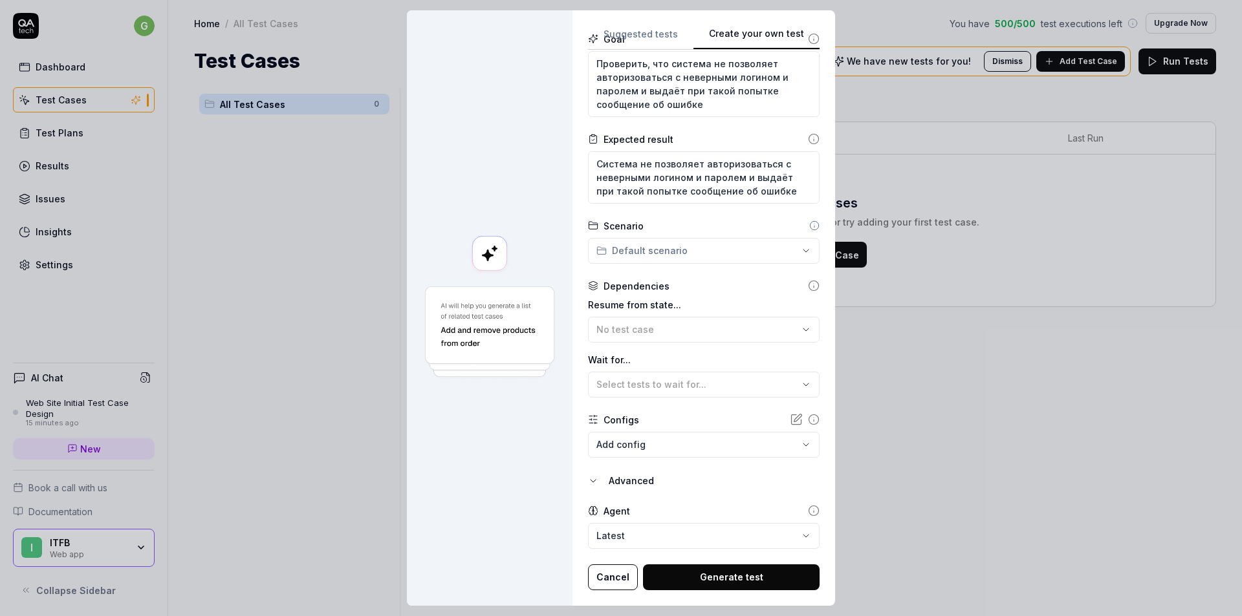
click at [726, 576] on button "Generate test" at bounding box center [731, 578] width 177 height 26
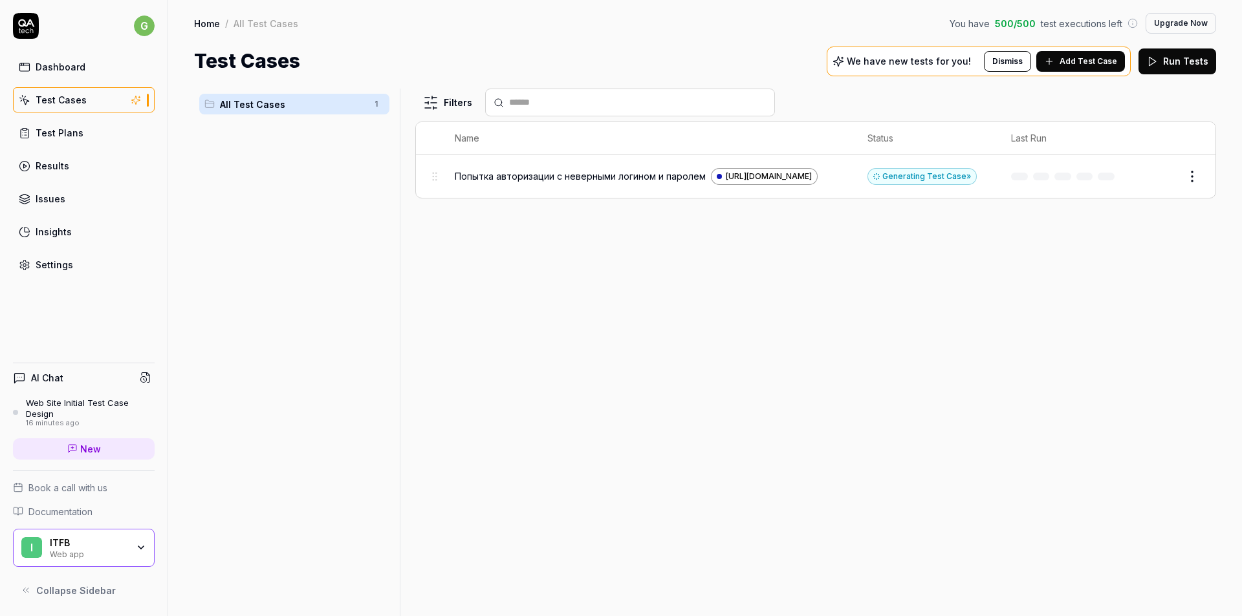
click at [570, 172] on span "Попытка авторизации с неверными логином и паролем" at bounding box center [580, 176] width 251 height 14
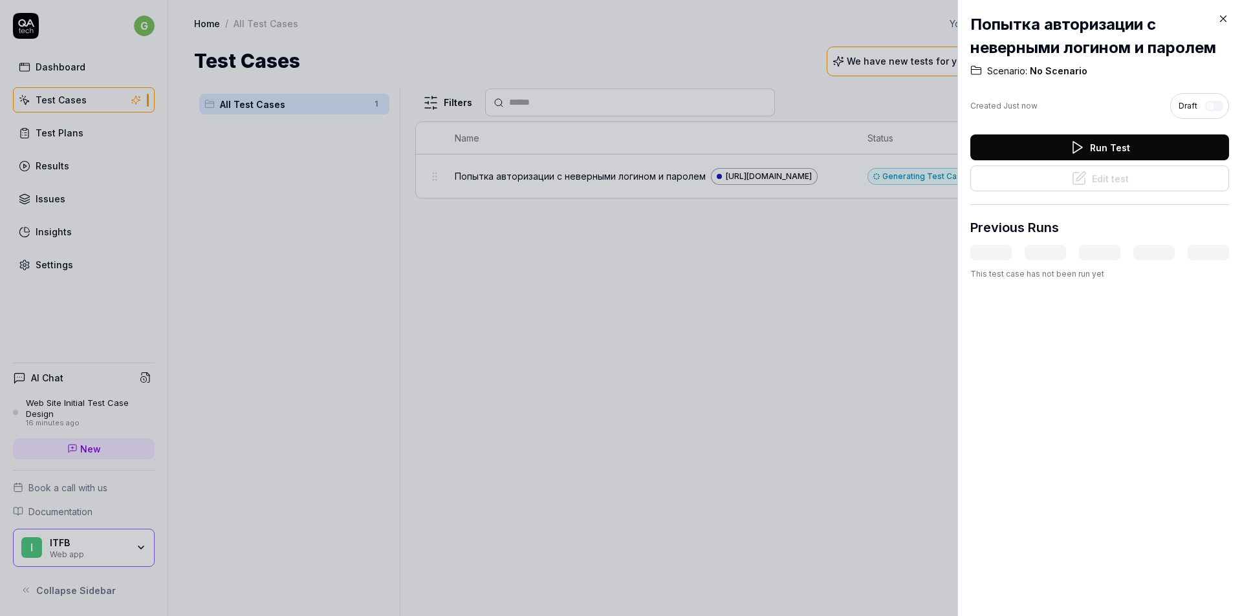
click at [1220, 19] on icon at bounding box center [1223, 19] width 12 height 12
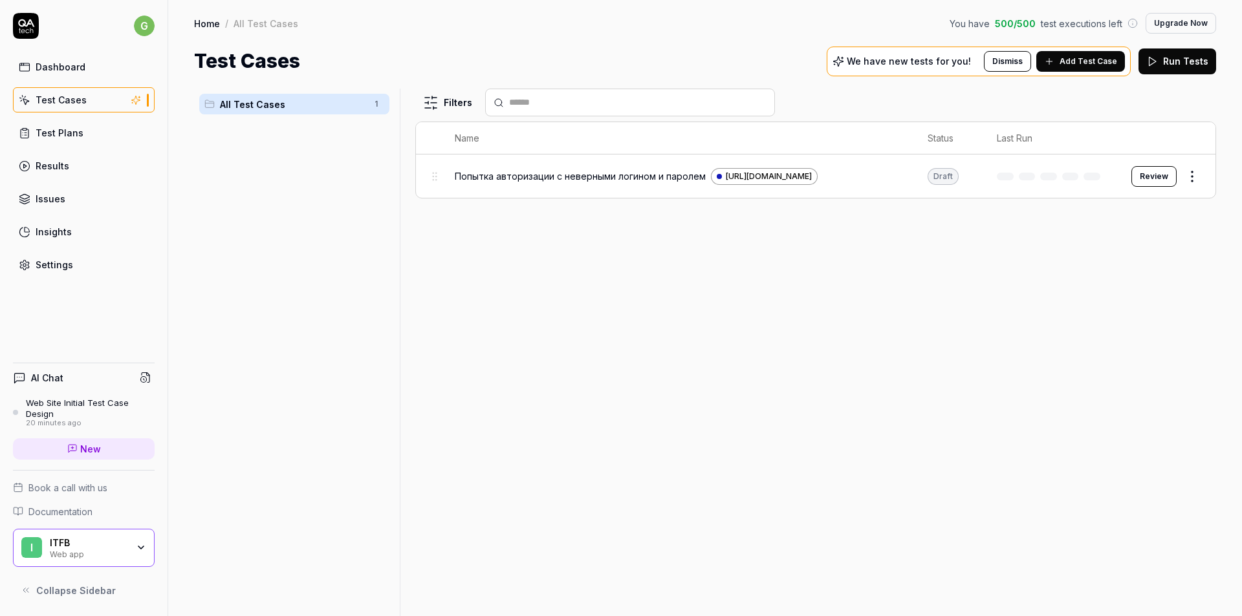
click at [1162, 174] on button "Review" at bounding box center [1153, 176] width 45 height 21
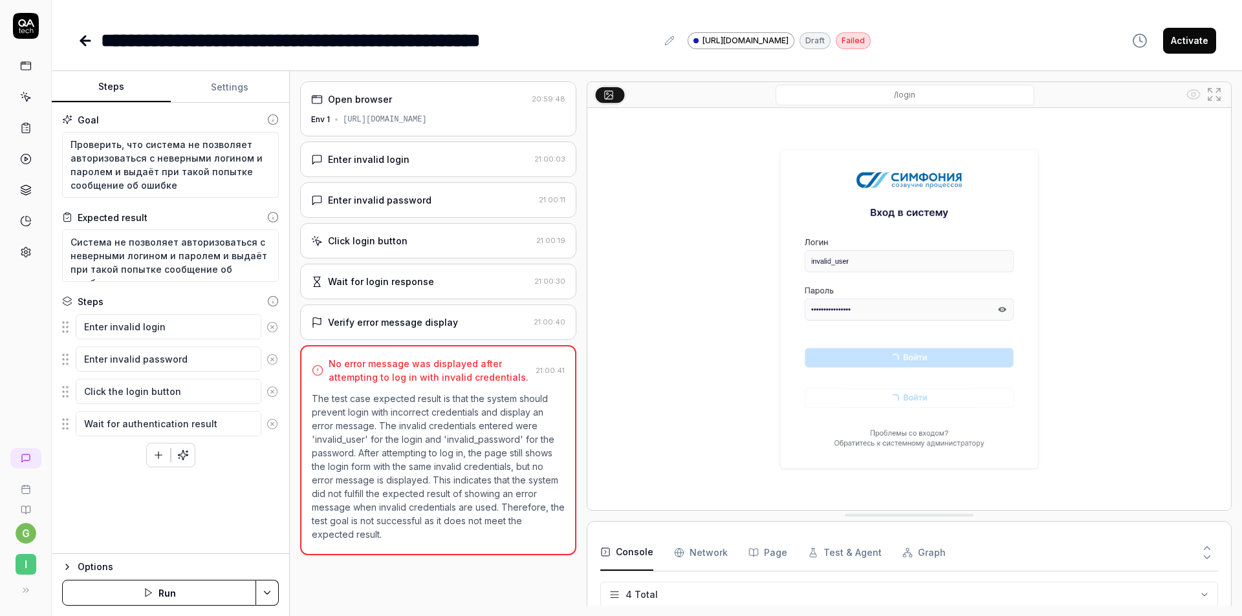
scroll to position [21, 0]
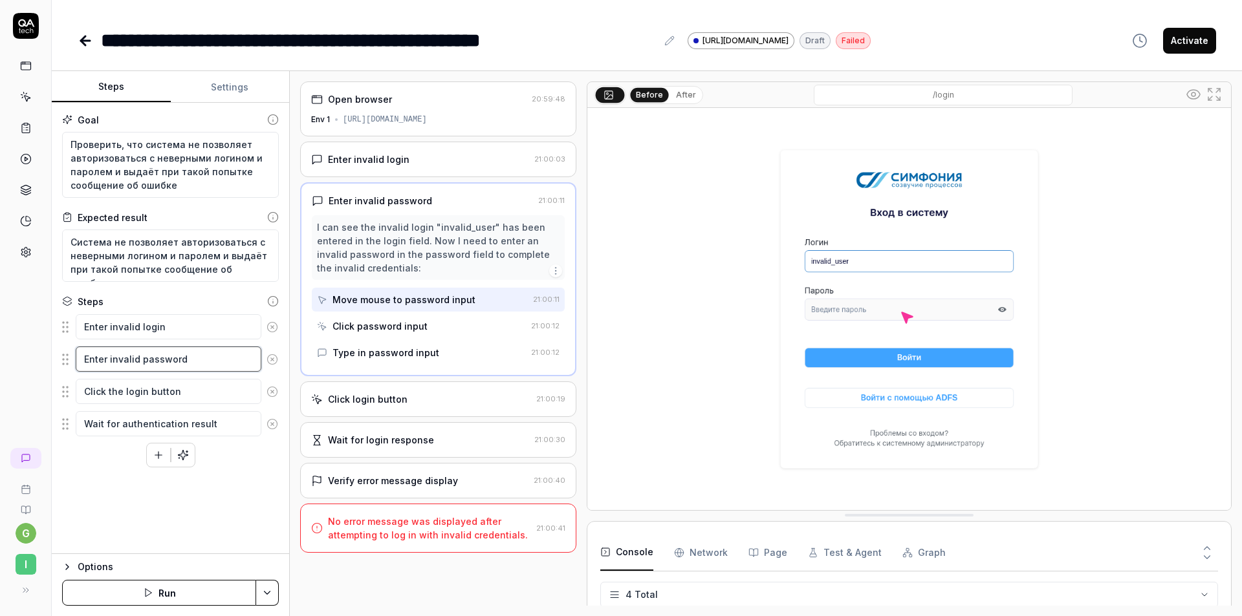
drag, startPoint x: 89, startPoint y: 360, endPoint x: 197, endPoint y: 364, distance: 108.1
click at [197, 364] on textarea "Enter invalid password" at bounding box center [169, 359] width 186 height 25
click at [207, 330] on textarea "Enter invalid login" at bounding box center [169, 326] width 186 height 25
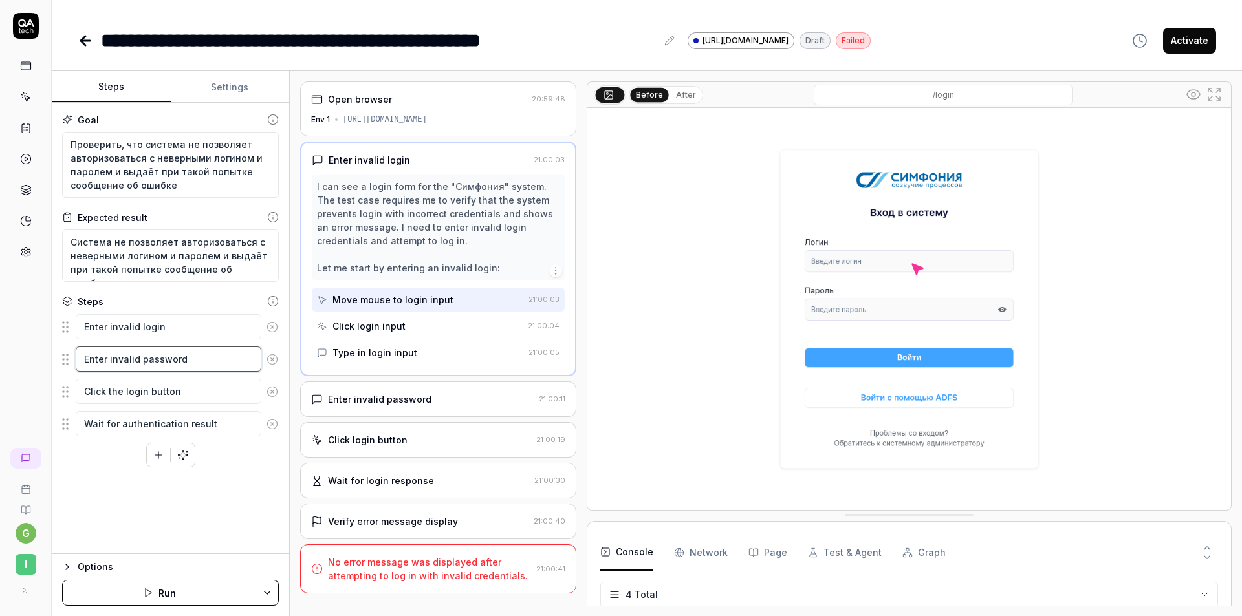
click at [195, 364] on textarea "Enter invalid password" at bounding box center [169, 359] width 186 height 25
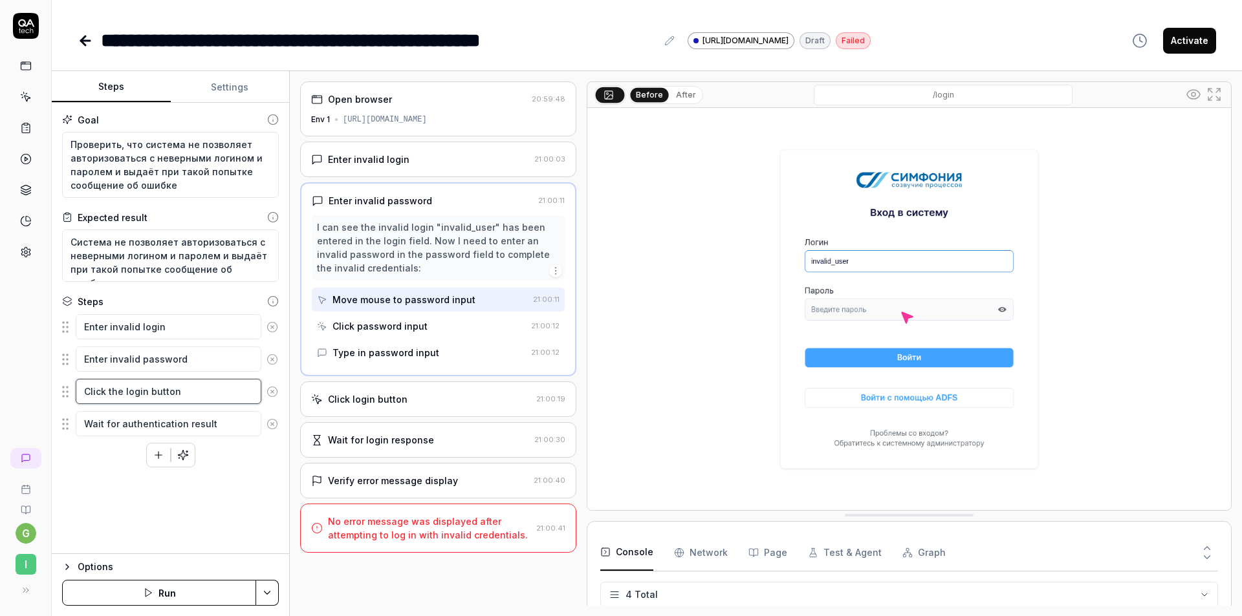
click at [188, 382] on textarea "Click the login button" at bounding box center [169, 391] width 186 height 25
click at [191, 394] on textarea "Click the login button" at bounding box center [169, 391] width 186 height 25
click at [182, 420] on textarea "Wait for authentication result" at bounding box center [169, 423] width 186 height 25
click at [158, 453] on icon "button" at bounding box center [158, 454] width 0 height 7
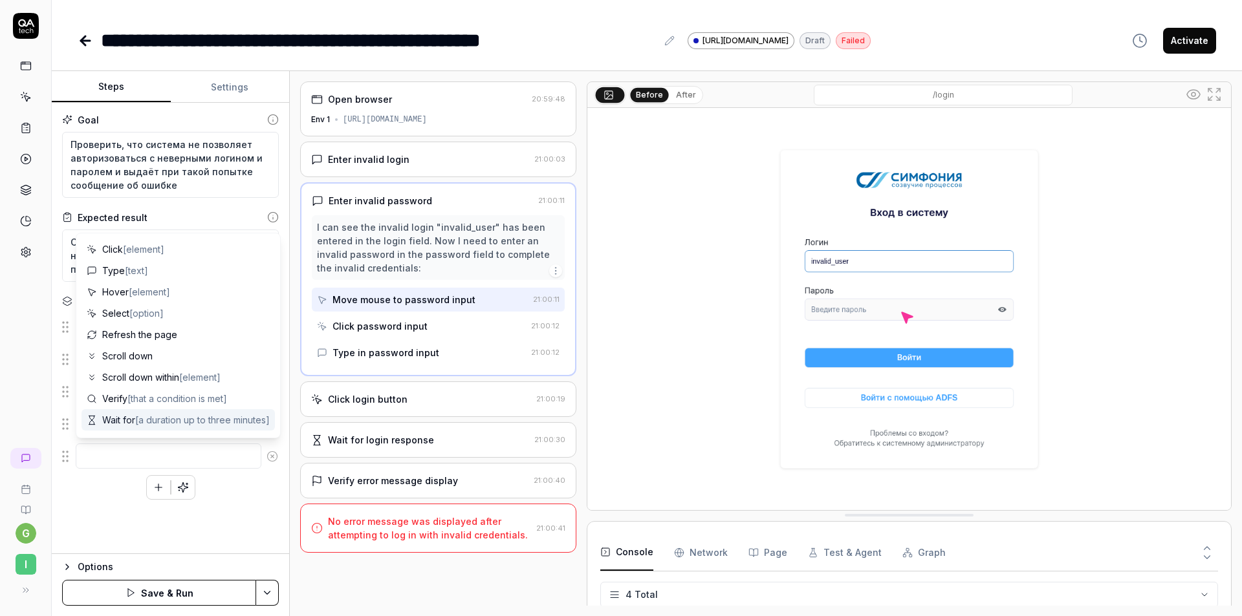
click at [221, 517] on div "Goal Проверить, что система не позволяет авторизоваться с неверными логином и п…" at bounding box center [170, 328] width 237 height 451
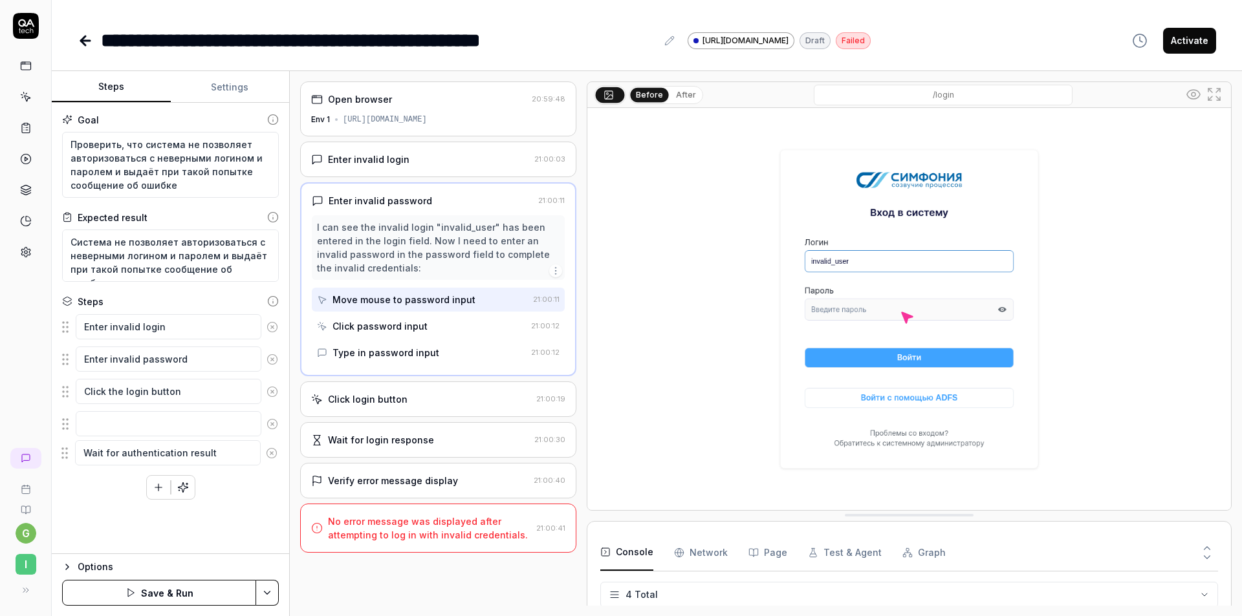
drag, startPoint x: 62, startPoint y: 424, endPoint x: 65, endPoint y: 444, distance: 20.2
click at [100, 422] on textarea at bounding box center [169, 423] width 186 height 25
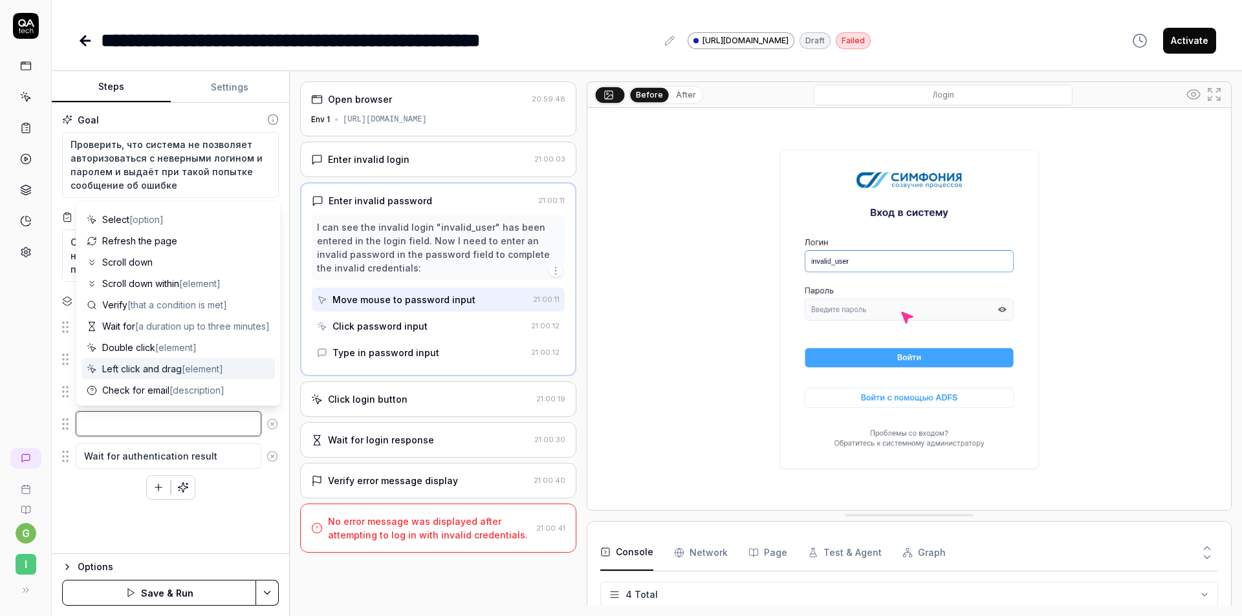
scroll to position [126, 0]
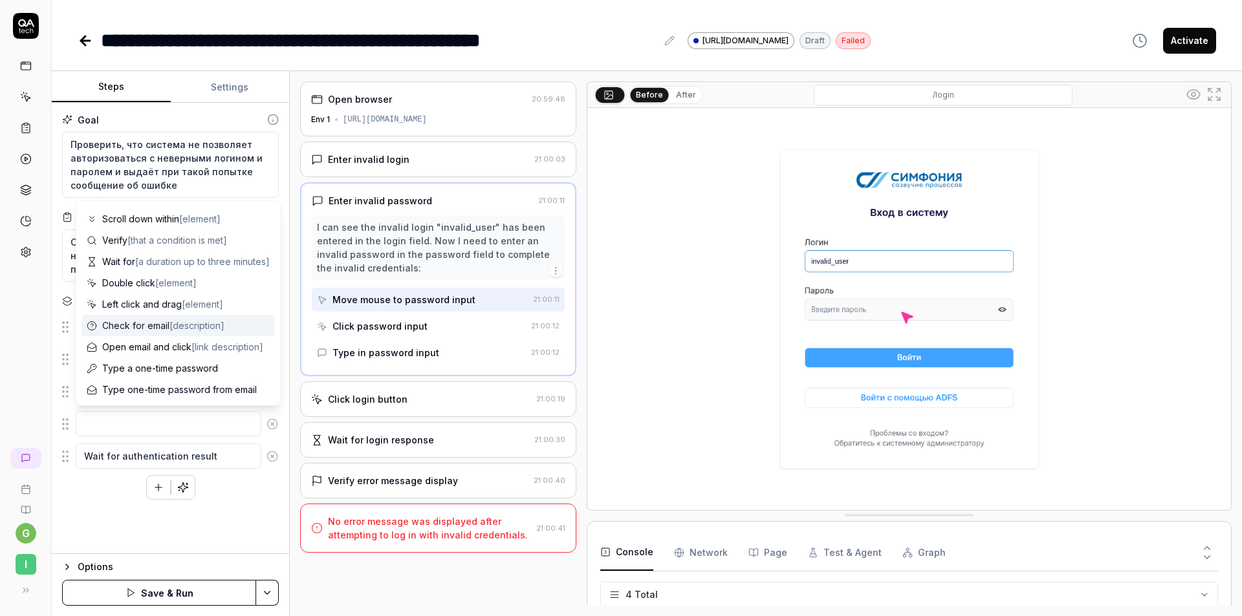
click at [164, 330] on span "Check for email [description]" at bounding box center [163, 326] width 122 height 14
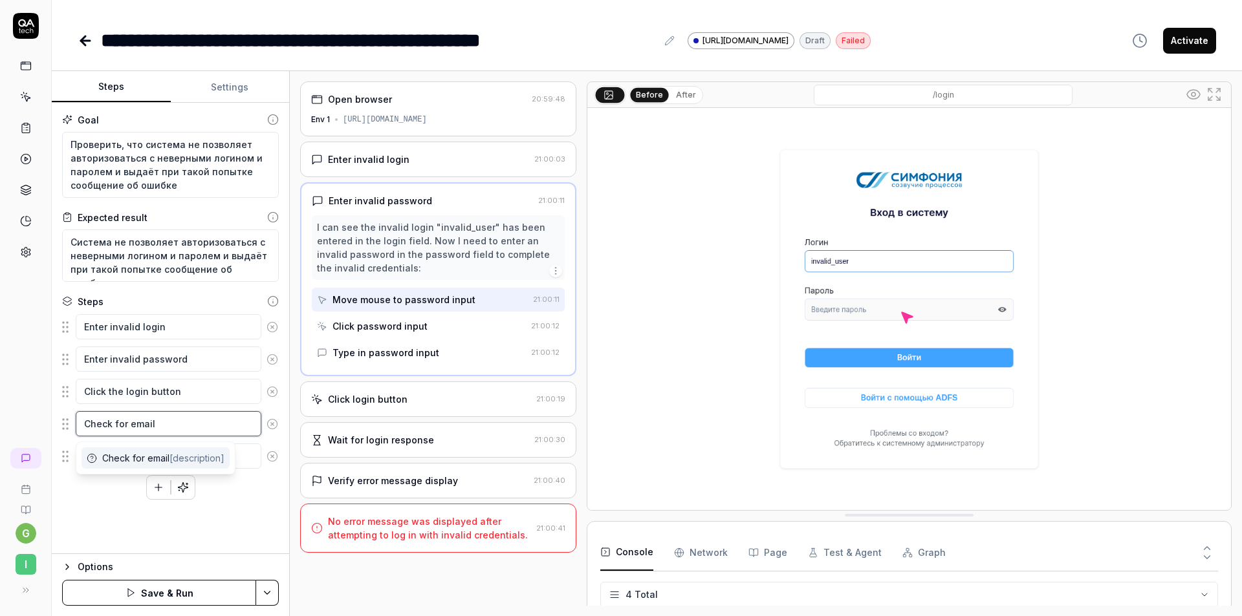
scroll to position [0, 0]
click at [95, 539] on div "Goal Проверить, что система не позволяет авторизоваться с неверными логином и п…" at bounding box center [170, 328] width 237 height 451
click at [175, 418] on textarea "Check for email" at bounding box center [169, 423] width 186 height 25
drag, startPoint x: 180, startPoint y: 426, endPoint x: 63, endPoint y: 420, distance: 117.2
click at [63, 420] on div "Check for email" at bounding box center [170, 424] width 217 height 27
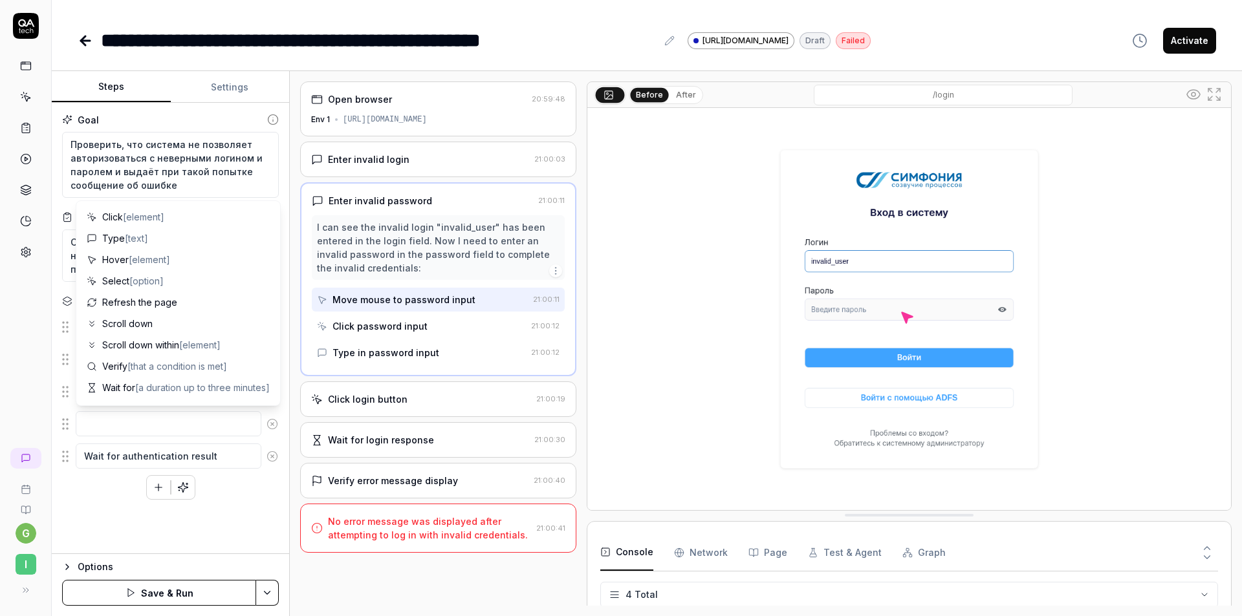
click at [910, 556] on button "Graph" at bounding box center [923, 553] width 43 height 36
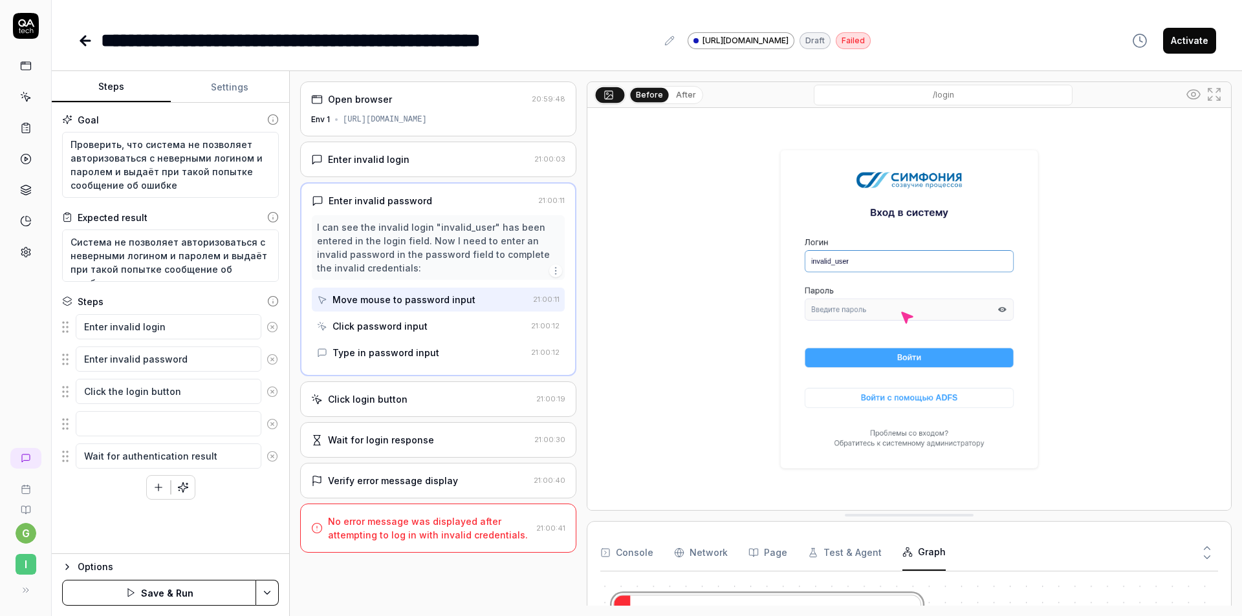
click at [514, 601] on div "Open browser 20:59:48 Env 1 [URL][DOMAIN_NAME] Enter invalid login 21:00:03 Ent…" at bounding box center [438, 343] width 276 height 525
click at [638, 533] on div "Console Network Page Test & Agent Graph П о п ы т к а а в т о р и з а ц и и с н…" at bounding box center [909, 618] width 645 height 194
drag, startPoint x: 638, startPoint y: 602, endPoint x: 648, endPoint y: 590, distance: 16.1
click at [271, 423] on icon at bounding box center [272, 423] width 3 height 3
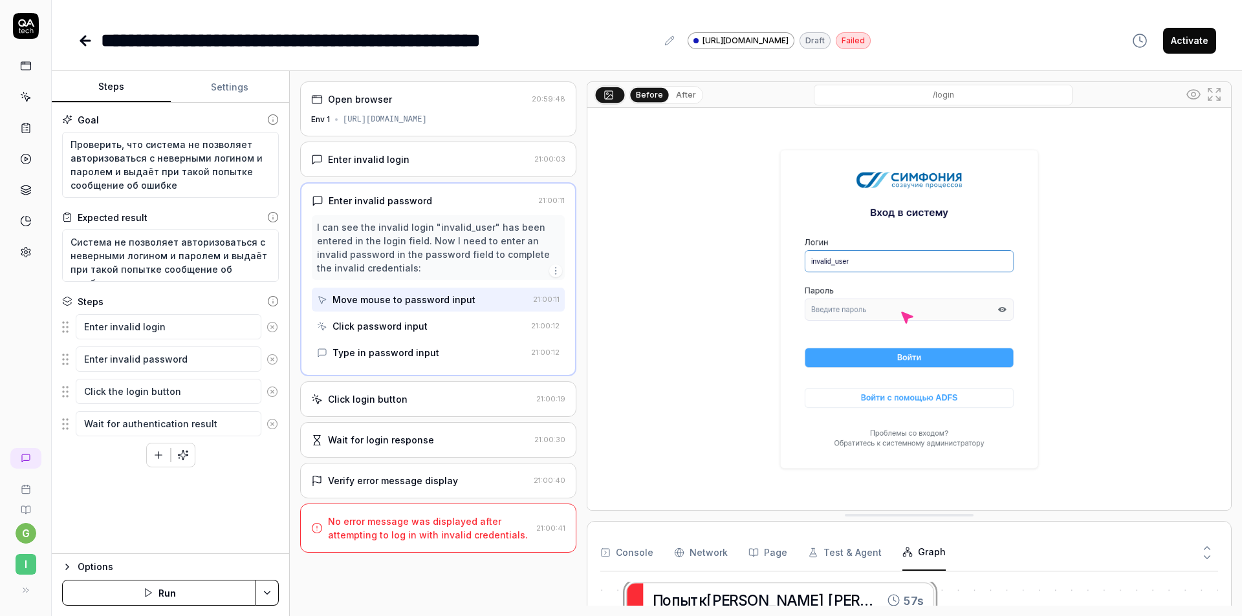
click at [154, 452] on icon "button" at bounding box center [159, 456] width 12 height 12
drag, startPoint x: 63, startPoint y: 458, endPoint x: 63, endPoint y: 431, distance: 27.2
click at [63, 431] on fieldset "Enter invalid login Enter invalid password Click the login button Wait for auth…" at bounding box center [170, 392] width 217 height 157
click at [133, 418] on textarea at bounding box center [169, 423] width 186 height 25
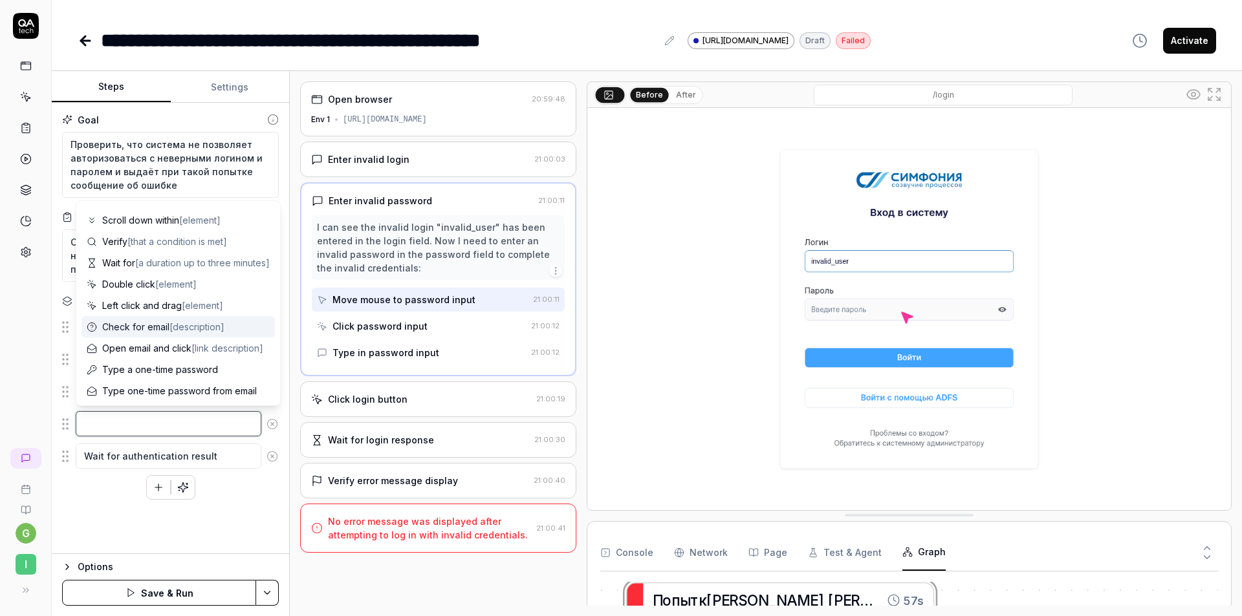
scroll to position [126, 0]
click at [187, 261] on span "[a duration up to three minutes]" at bounding box center [202, 261] width 135 height 11
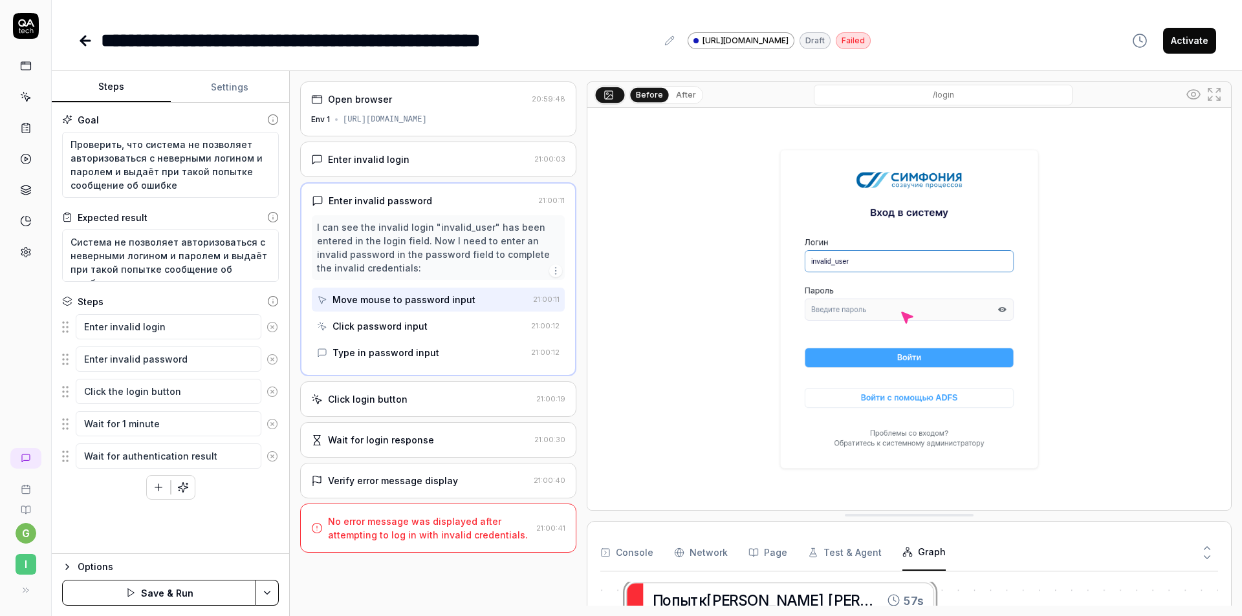
drag, startPoint x: 254, startPoint y: 512, endPoint x: 260, endPoint y: 516, distance: 7.4
click at [256, 511] on div "Goal Проверить, что система не позволяет авторизоваться с неверными логином и п…" at bounding box center [170, 328] width 237 height 451
click at [197, 592] on button "Save & Run" at bounding box center [159, 593] width 194 height 26
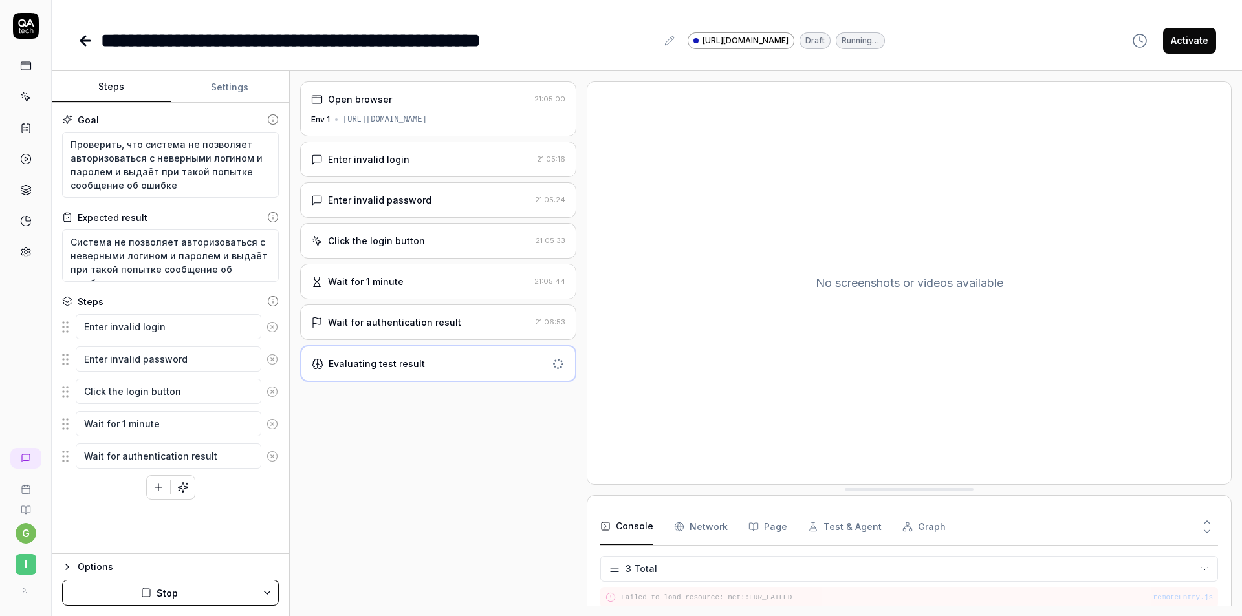
click at [237, 515] on div "Goal Проверить, что система не позволяет авторизоваться с неверными логином и п…" at bounding box center [170, 328] width 237 height 451
click at [206, 458] on textarea "Wait for authentication result" at bounding box center [169, 456] width 186 height 25
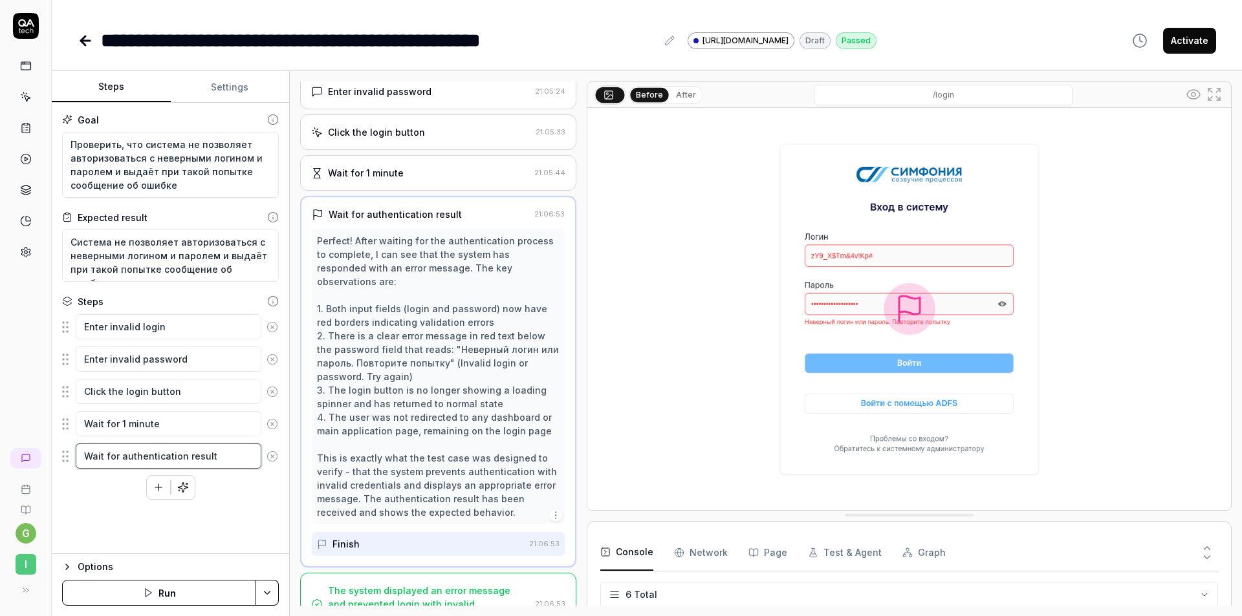
scroll to position [111, 0]
click at [87, 44] on icon at bounding box center [86, 41] width 16 height 16
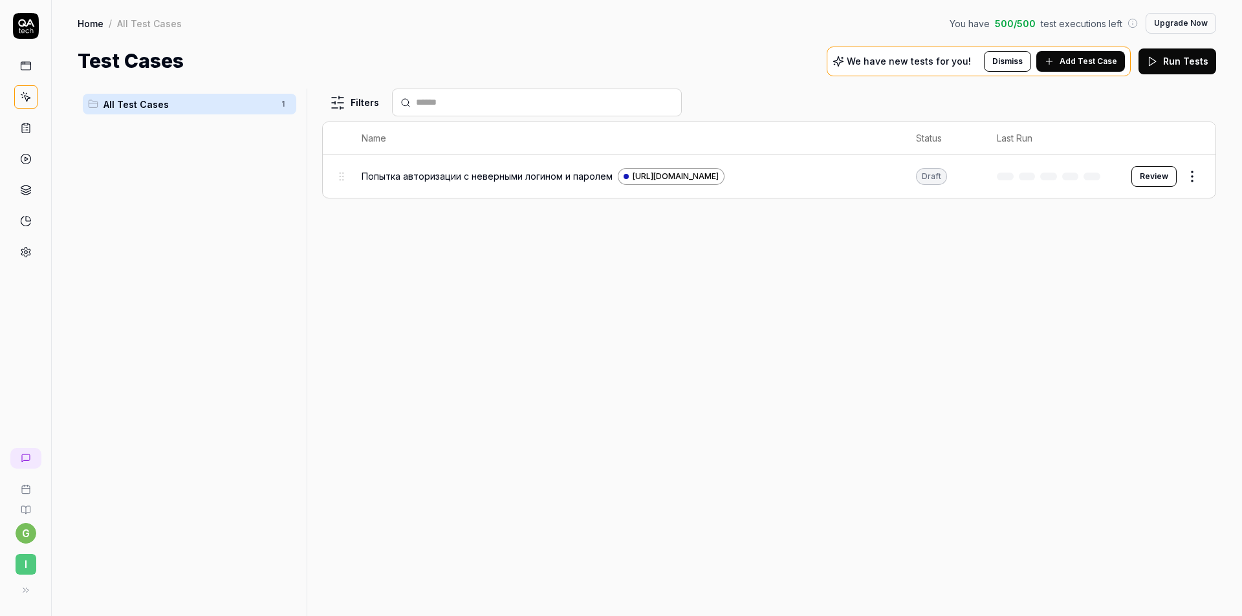
click at [709, 367] on div "Filters Name Status Last Run Попытка авторизации с неверными логином и паролем …" at bounding box center [769, 353] width 894 height 528
click at [31, 127] on icon at bounding box center [26, 128] width 12 height 12
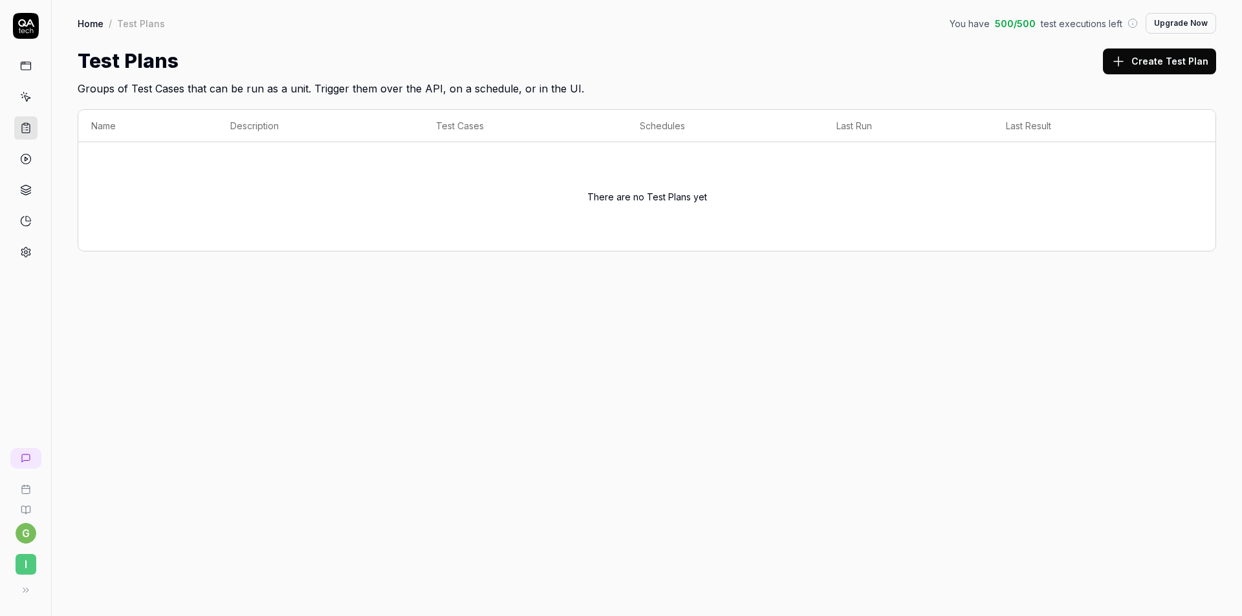
click at [22, 162] on circle at bounding box center [26, 160] width 10 height 10
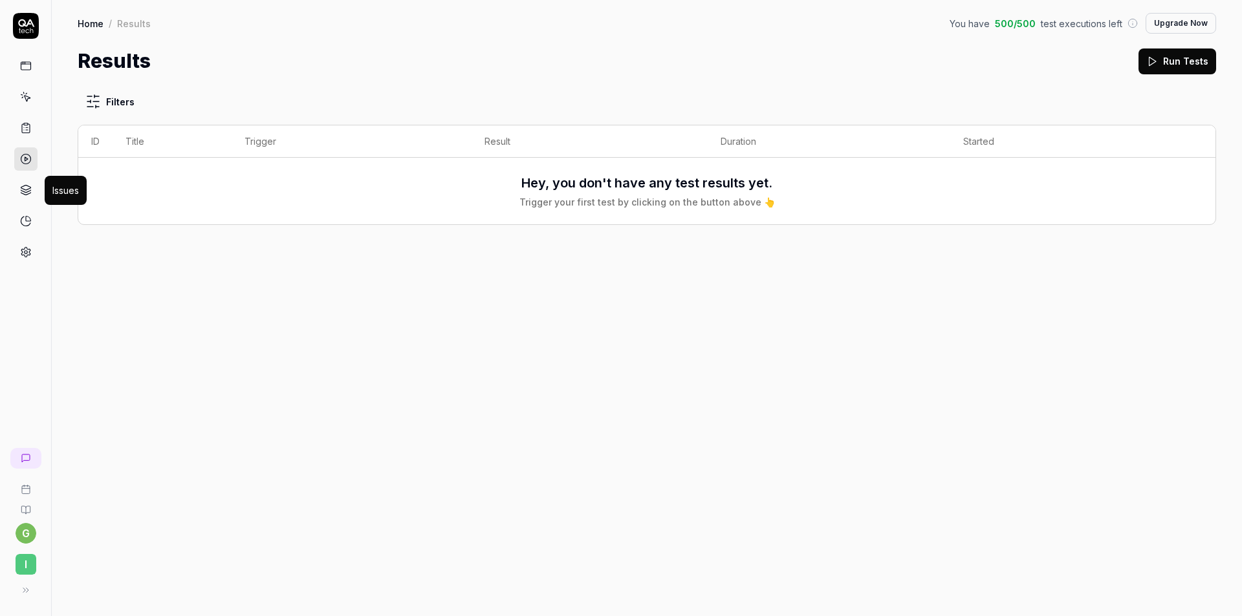
click at [23, 195] on icon at bounding box center [26, 190] width 12 height 12
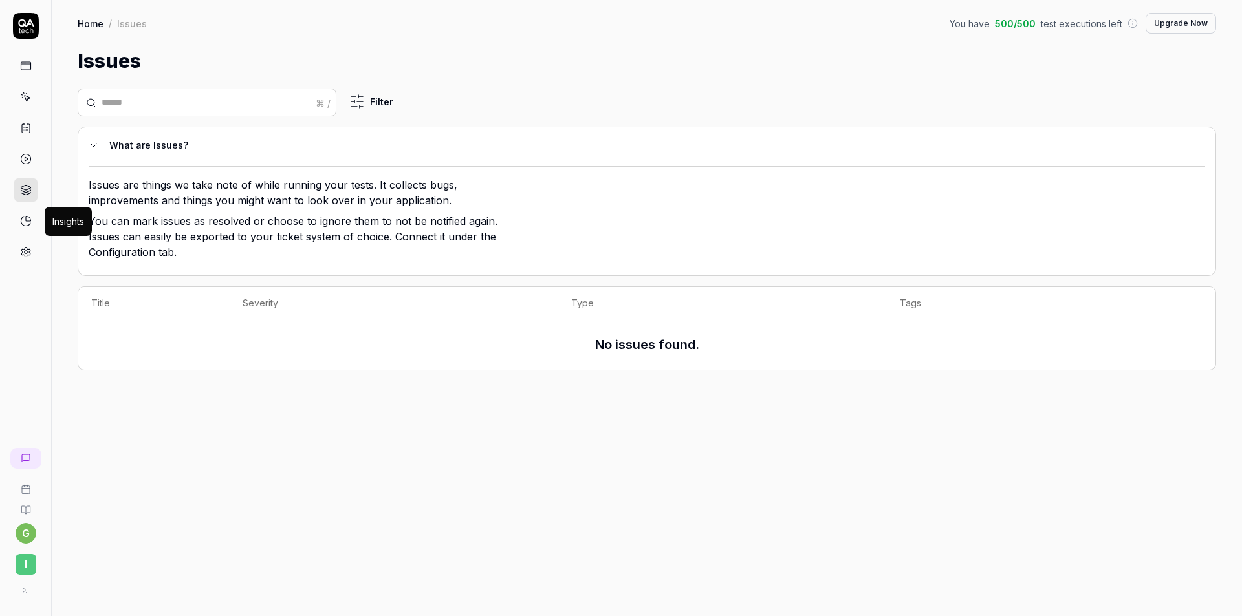
click at [28, 215] on icon at bounding box center [26, 221] width 12 height 12
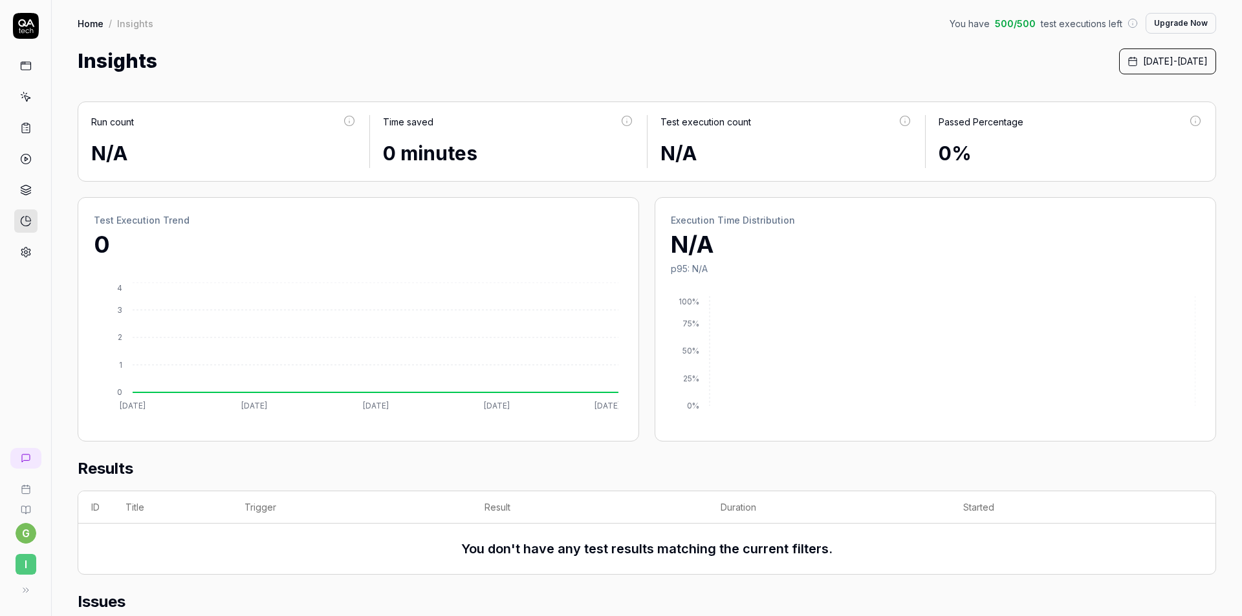
click at [33, 254] on link at bounding box center [25, 252] width 23 height 23
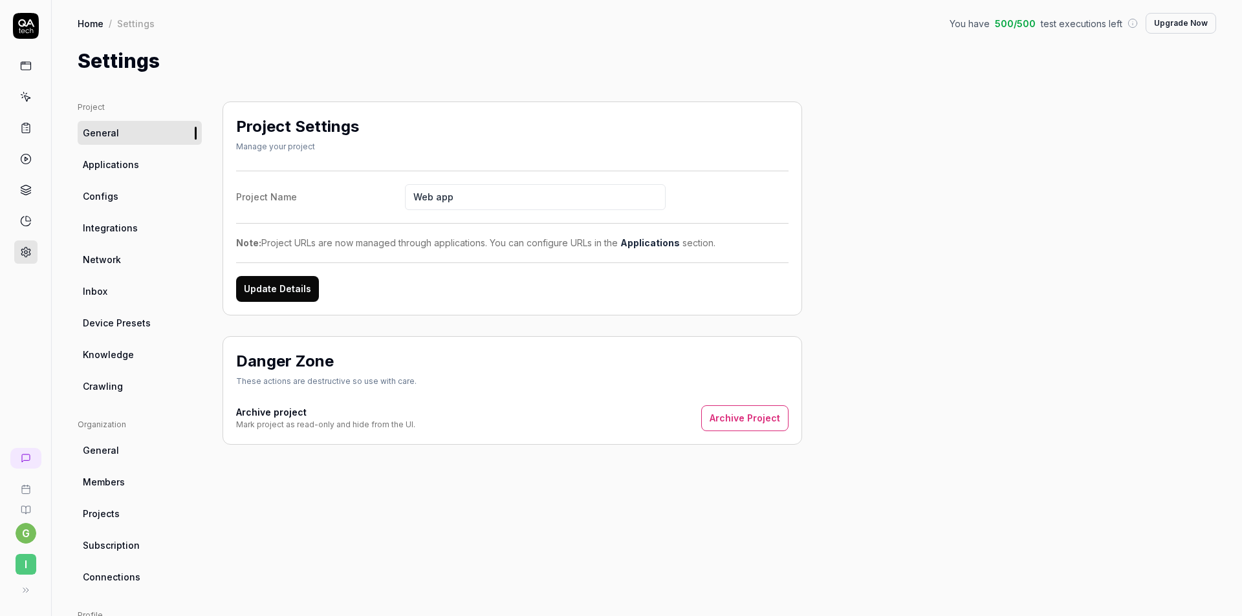
click at [99, 268] on link "Network" at bounding box center [140, 260] width 124 height 24
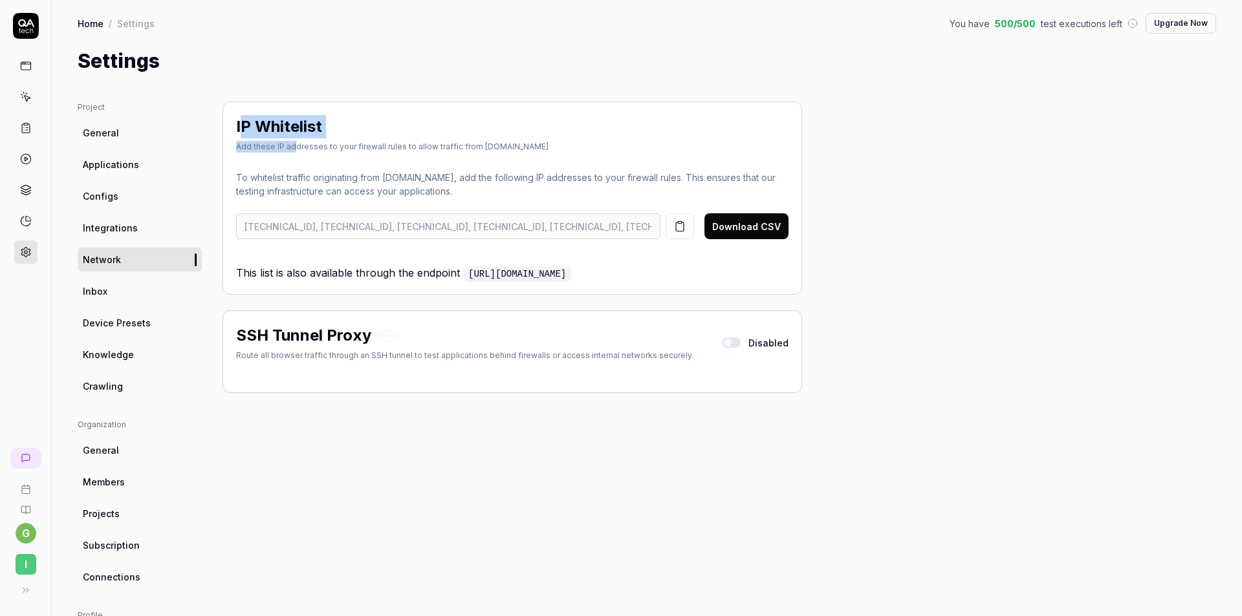
drag, startPoint x: 242, startPoint y: 129, endPoint x: 321, endPoint y: 144, distance: 80.8
click at [295, 144] on div "IP Whitelist Add these IP addresses to your firewall rules to allow traffic fro…" at bounding box center [392, 134] width 312 height 38
click at [326, 144] on div "Add these IP addresses to your firewall rules to allow traffic from [DOMAIN_NAM…" at bounding box center [392, 147] width 312 height 12
drag, startPoint x: 254, startPoint y: 144, endPoint x: 514, endPoint y: 143, distance: 259.4
click at [494, 143] on div "Add these IP addresses to your firewall rules to allow traffic from [DOMAIN_NAM…" at bounding box center [392, 147] width 312 height 12
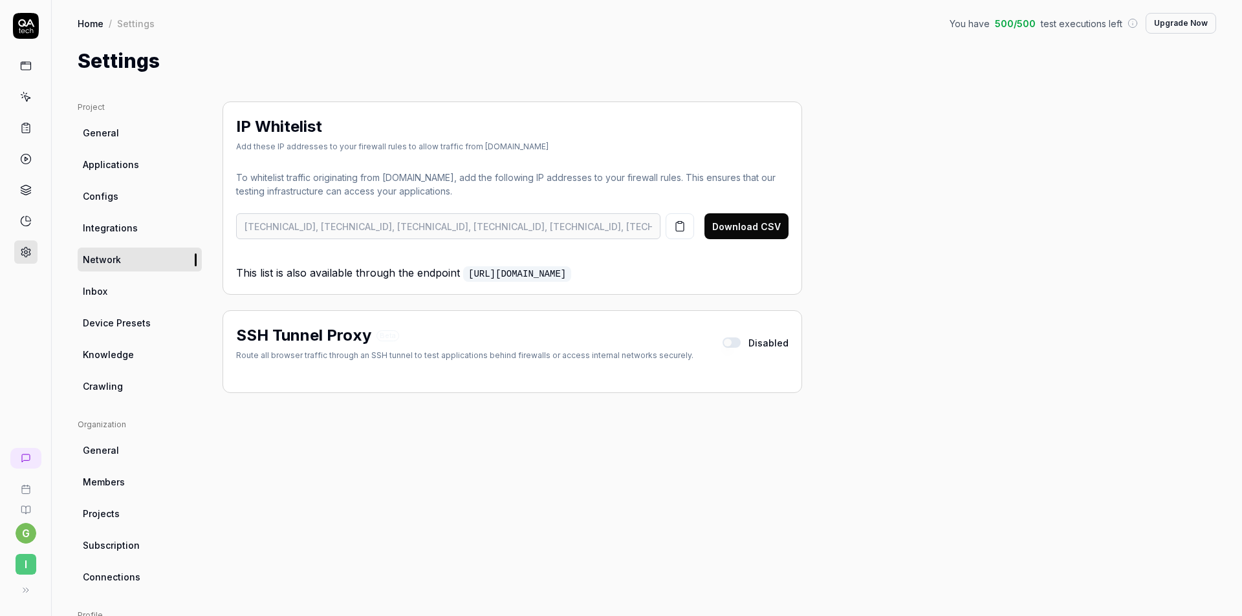
click at [514, 143] on div "IP Whitelist Add these IP addresses to your firewall rules to allow traffic fro…" at bounding box center [512, 136] width 552 height 43
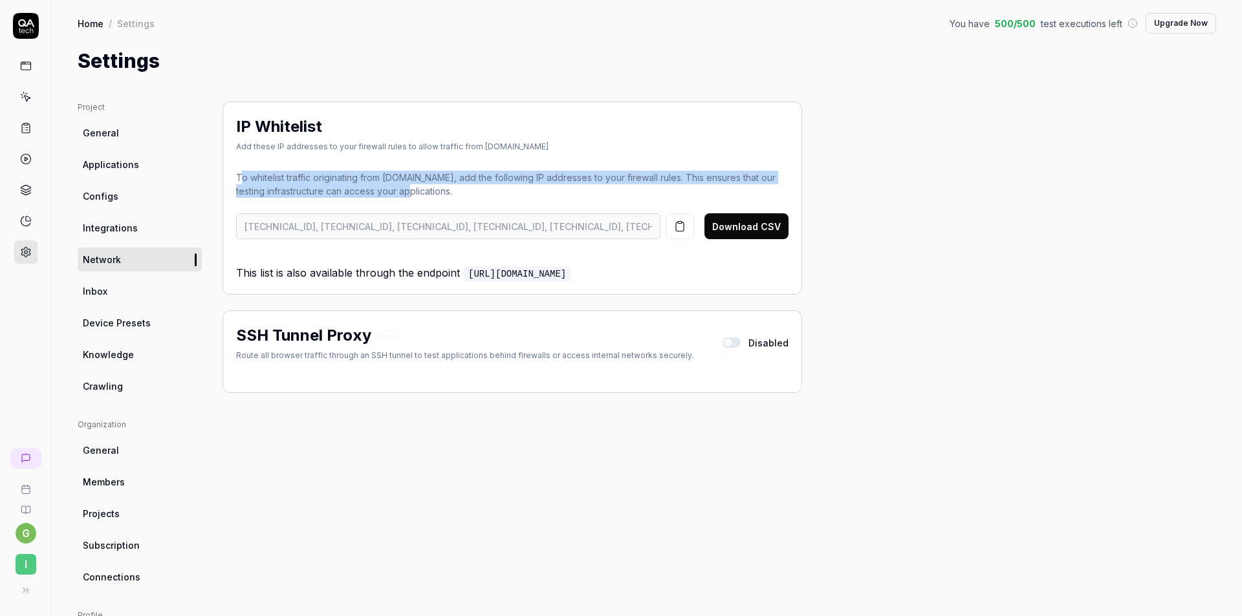
drag, startPoint x: 239, startPoint y: 179, endPoint x: 404, endPoint y: 188, distance: 164.5
click at [404, 188] on p "To whitelist traffic originating from [DOMAIN_NAME], add the following IP addre…" at bounding box center [512, 184] width 552 height 27
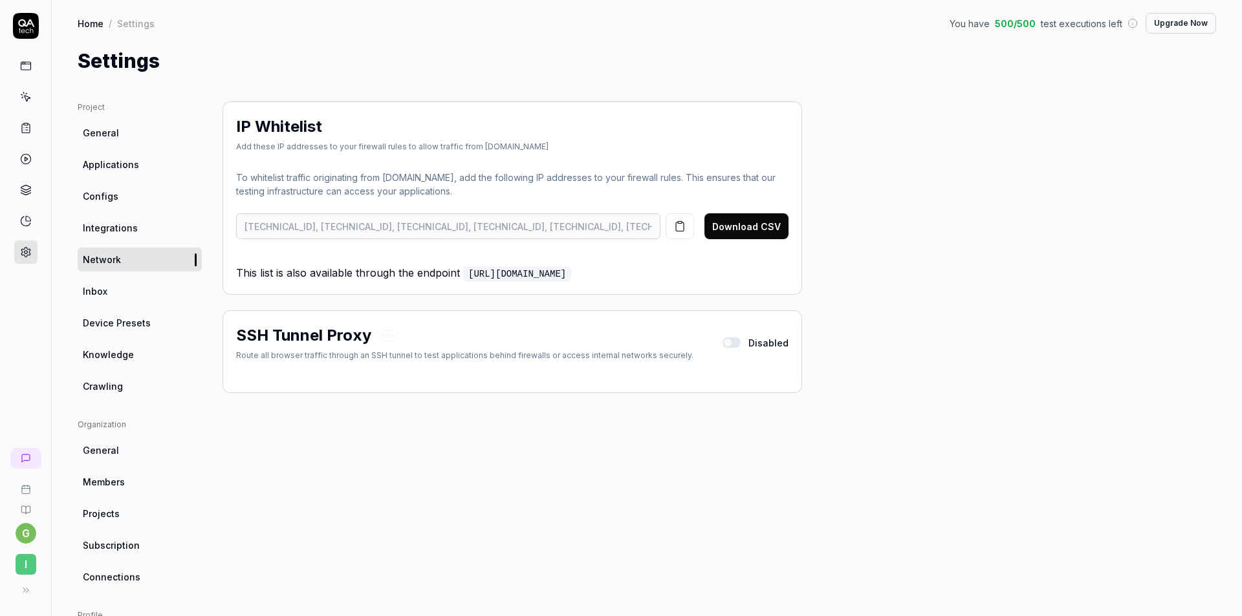
click at [405, 190] on p "To whitelist traffic originating from [DOMAIN_NAME], add the following IP addre…" at bounding box center [512, 184] width 552 height 27
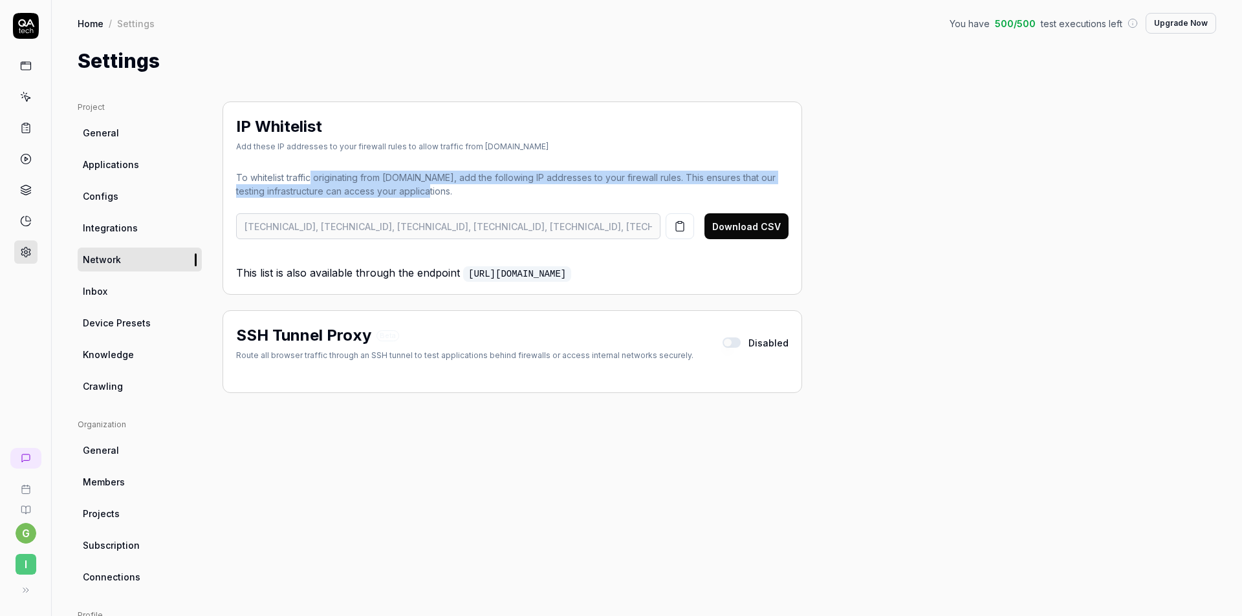
drag, startPoint x: 425, startPoint y: 188, endPoint x: 310, endPoint y: 168, distance: 116.7
click at [312, 168] on div "IP Whitelist Add these IP addresses to your firewall rules to allow traffic fro…" at bounding box center [512, 198] width 580 height 193
click at [310, 168] on div "IP Whitelist Add these IP addresses to your firewall rules to allow traffic fro…" at bounding box center [512, 198] width 580 height 193
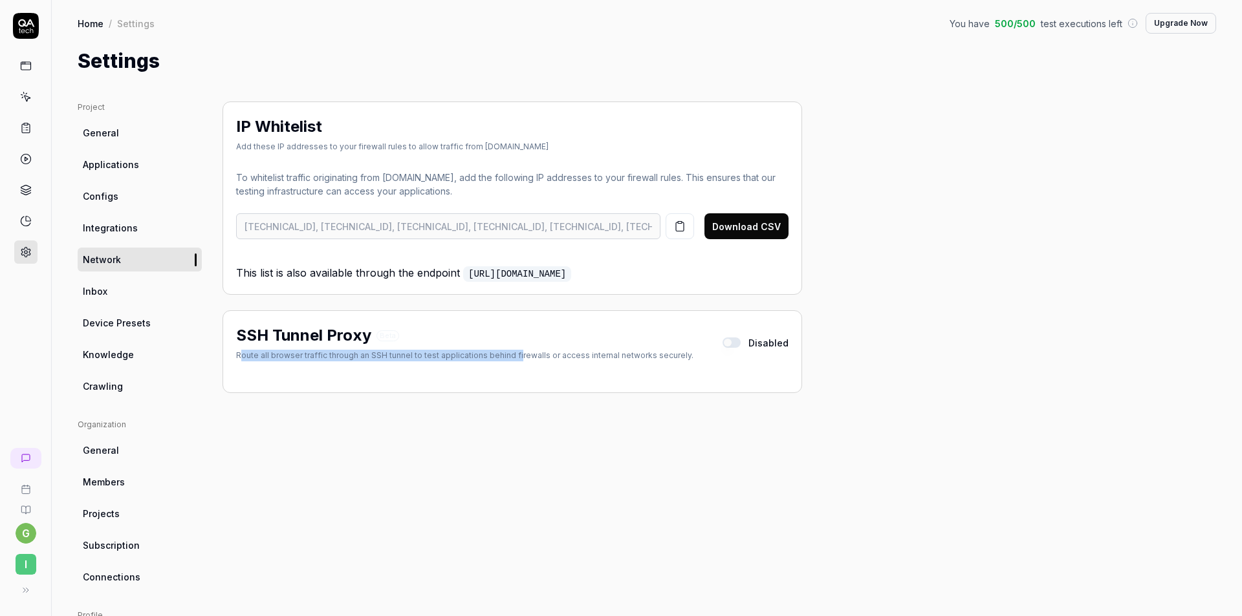
drag, startPoint x: 240, startPoint y: 354, endPoint x: 517, endPoint y: 353, distance: 277.5
click at [517, 353] on div "Route all browser traffic through an SSH tunnel to test applications behind fir…" at bounding box center [464, 356] width 457 height 12
click at [521, 354] on div "Route all browser traffic through an SSH tunnel to test applications behind fir…" at bounding box center [464, 356] width 457 height 12
click at [27, 222] on icon at bounding box center [26, 221] width 12 height 12
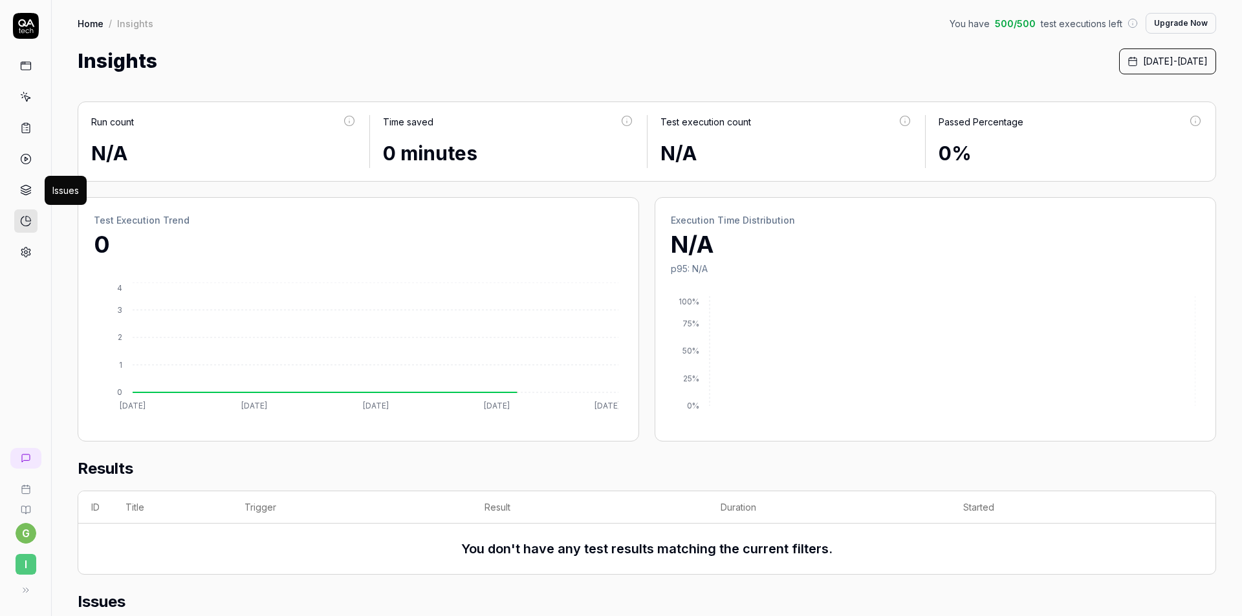
click at [30, 184] on icon at bounding box center [26, 190] width 12 height 12
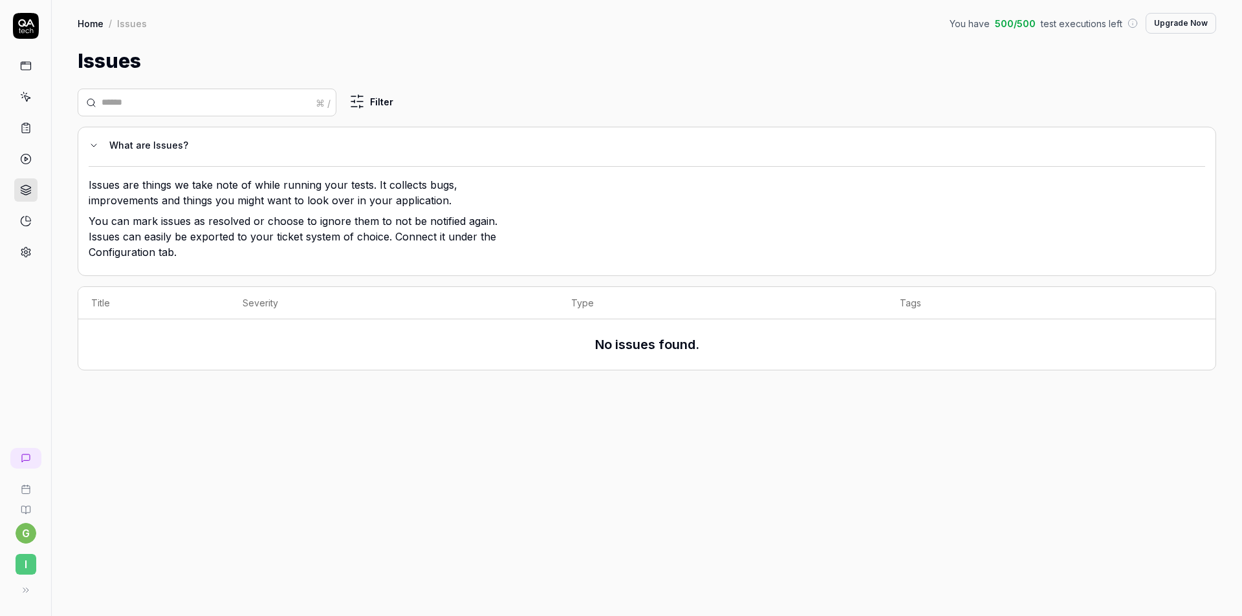
click at [26, 144] on div at bounding box center [25, 159] width 23 height 210
click at [23, 155] on circle at bounding box center [26, 160] width 10 height 10
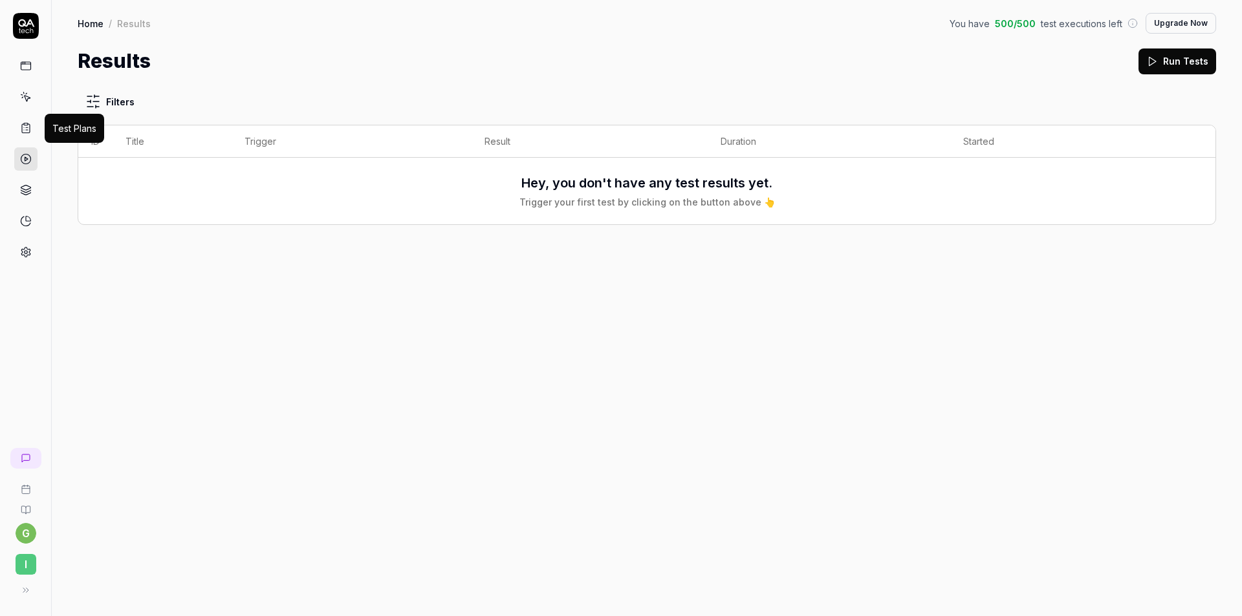
click at [29, 125] on icon at bounding box center [26, 128] width 8 height 9
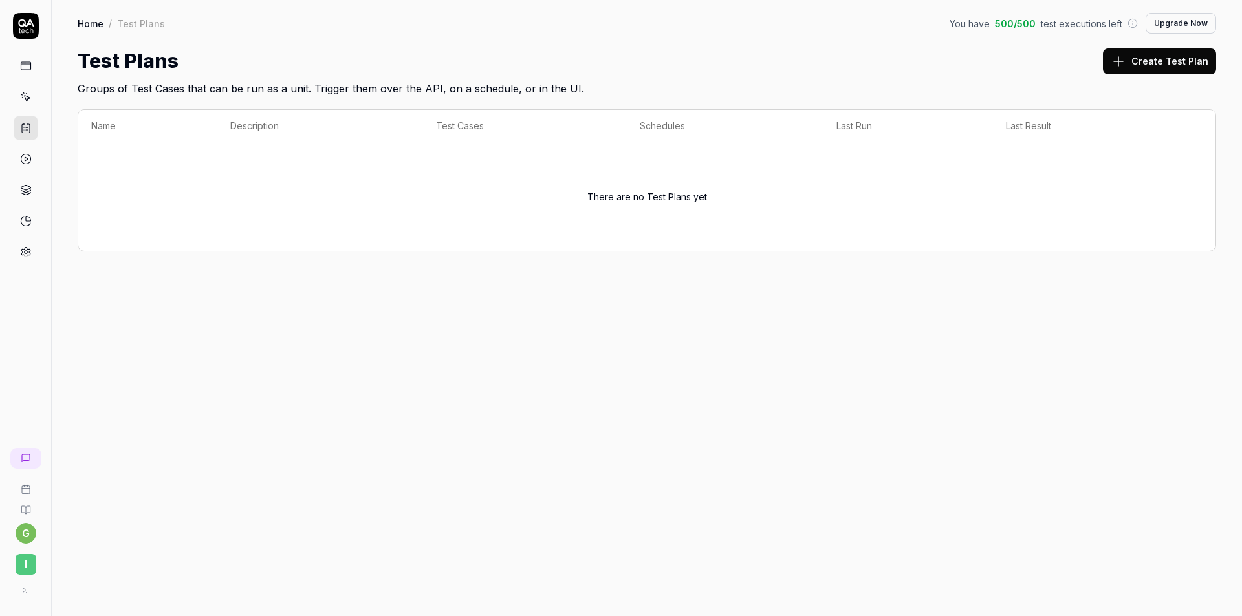
click at [32, 99] on link at bounding box center [25, 96] width 23 height 23
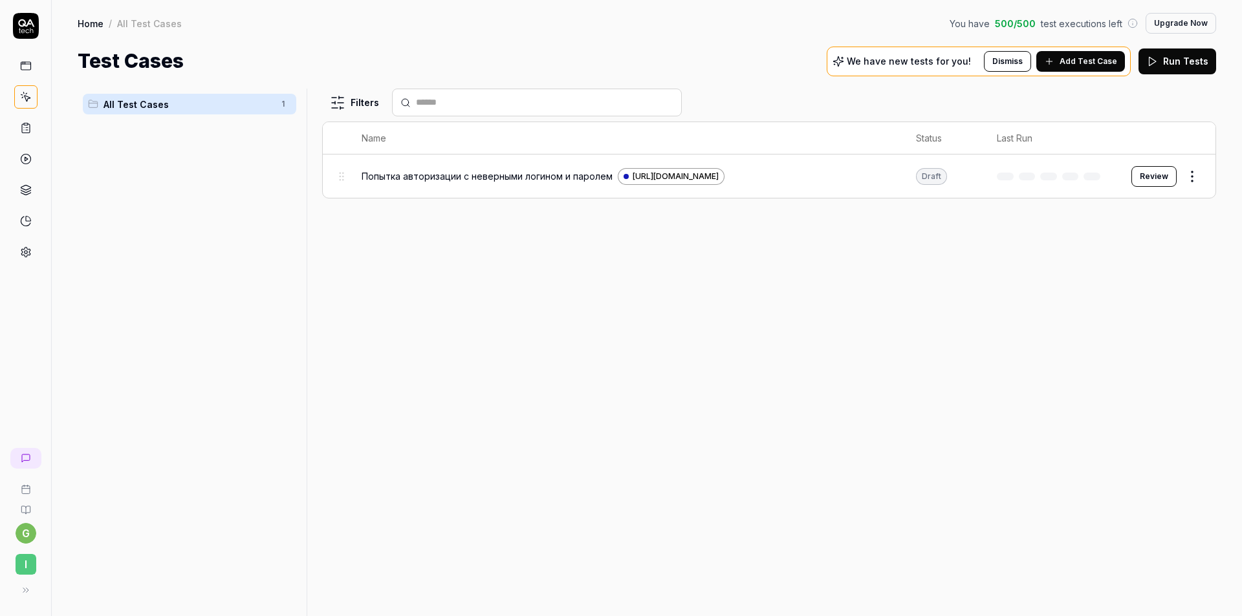
click at [1197, 173] on html "g I Home / All Test Cases You have 500 / 500 test executions left Upgrade Now H…" at bounding box center [621, 308] width 1242 height 616
click at [1133, 345] on div "Duplicate" at bounding box center [1137, 346] width 123 height 28
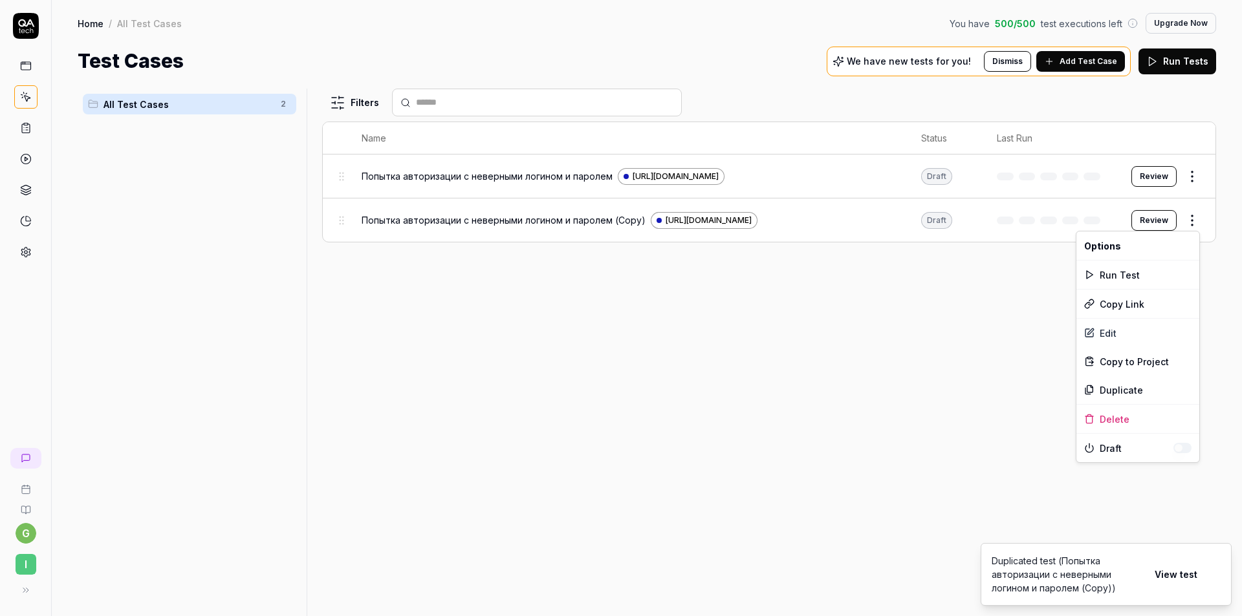
click at [1192, 222] on html "g I Home / All Test Cases You have 500 / 500 test executions left Upgrade Now H…" at bounding box center [621, 308] width 1242 height 616
click at [1128, 390] on div "Duplicate" at bounding box center [1137, 390] width 123 height 28
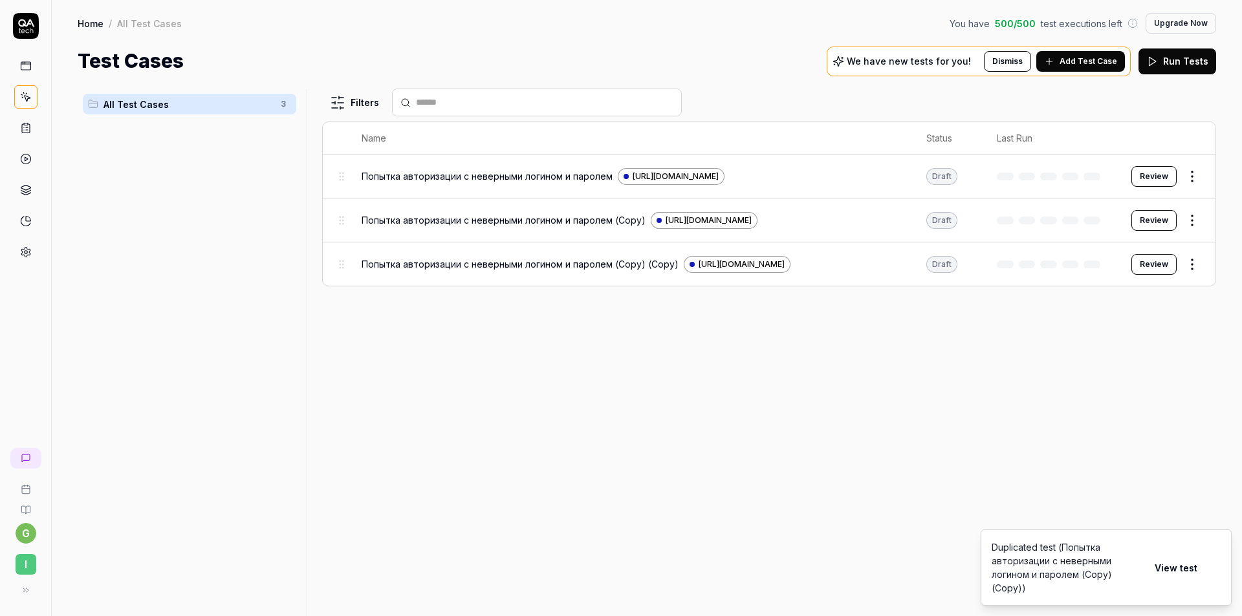
click at [443, 169] on span "Попытка авторизации с неверными логином и паролем" at bounding box center [487, 176] width 251 height 14
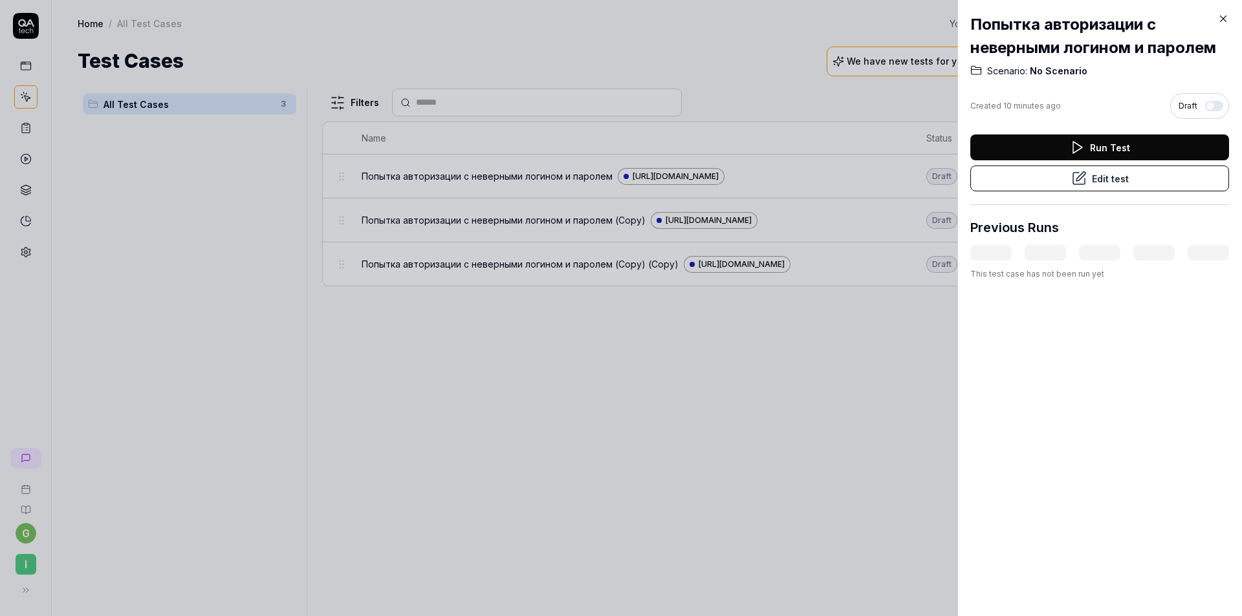
click at [1103, 181] on button "Edit test" at bounding box center [1099, 179] width 259 height 26
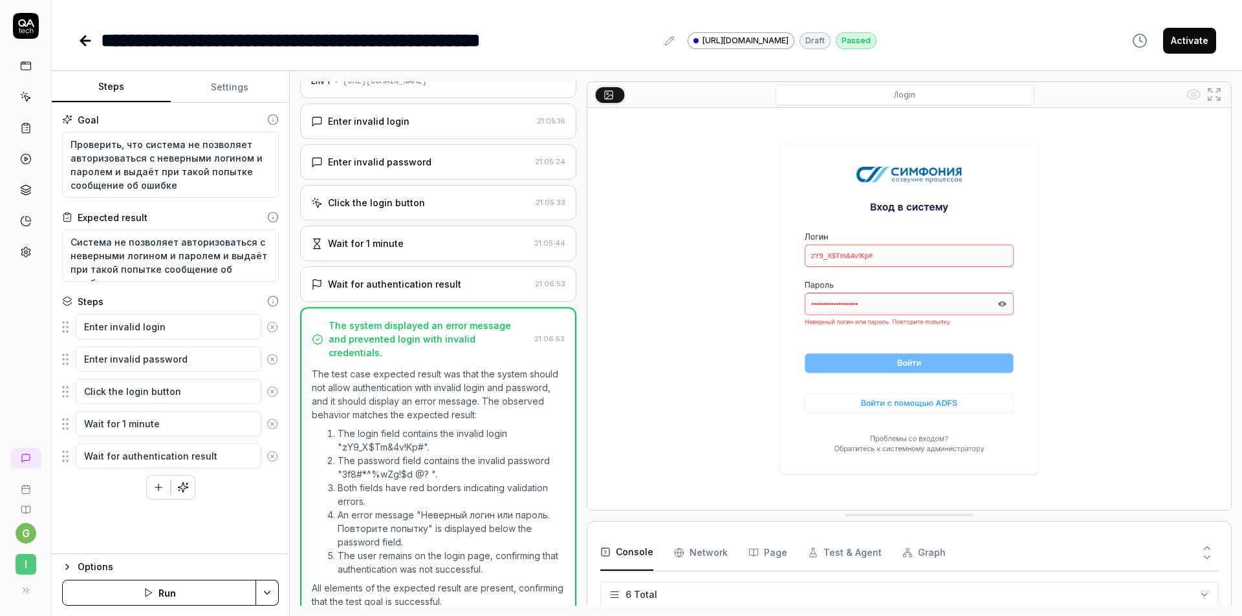
scroll to position [41, 0]
click at [1182, 47] on button "Activate" at bounding box center [1189, 41] width 53 height 26
click at [85, 41] on icon at bounding box center [85, 41] width 9 height 0
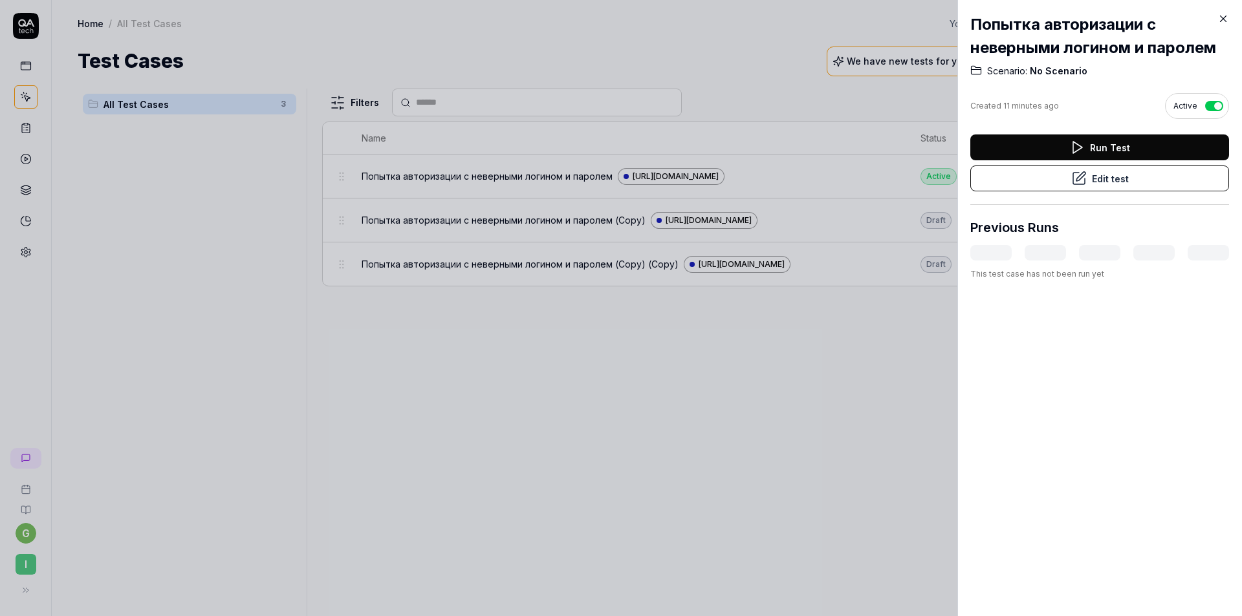
click at [1226, 21] on icon at bounding box center [1223, 19] width 12 height 12
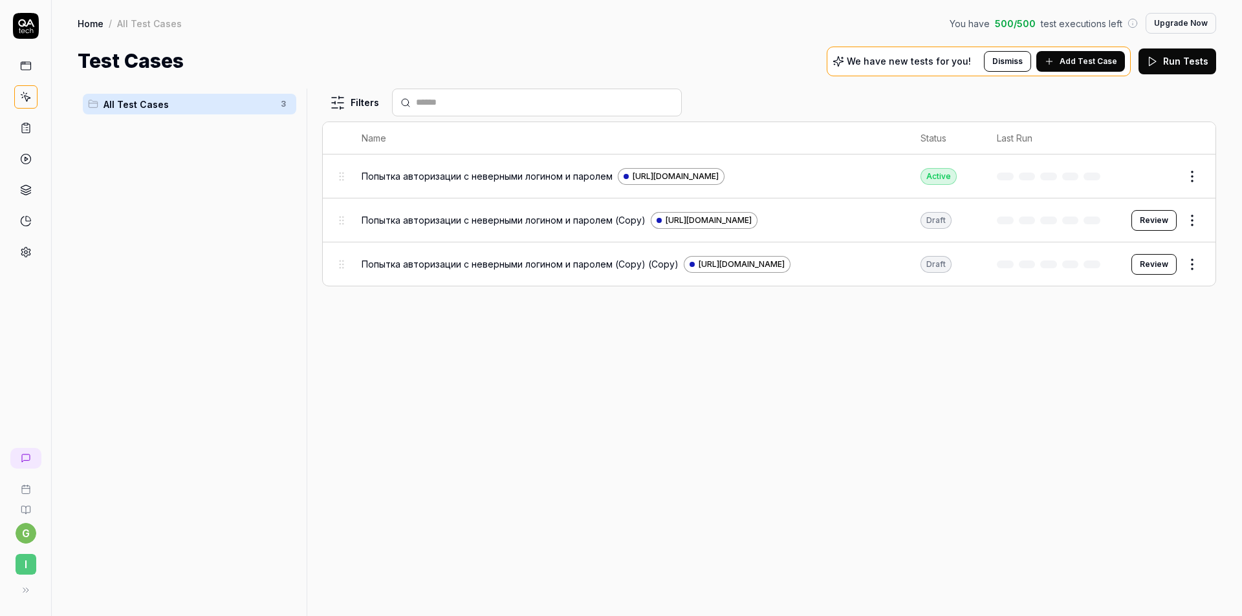
click at [946, 221] on div "Draft" at bounding box center [935, 220] width 31 height 17
click at [1187, 219] on html "g I Home / All Test Cases You have 500 / 500 test executions left Upgrade Now H…" at bounding box center [621, 308] width 1242 height 616
click at [1112, 333] on div "Edit" at bounding box center [1137, 333] width 123 height 28
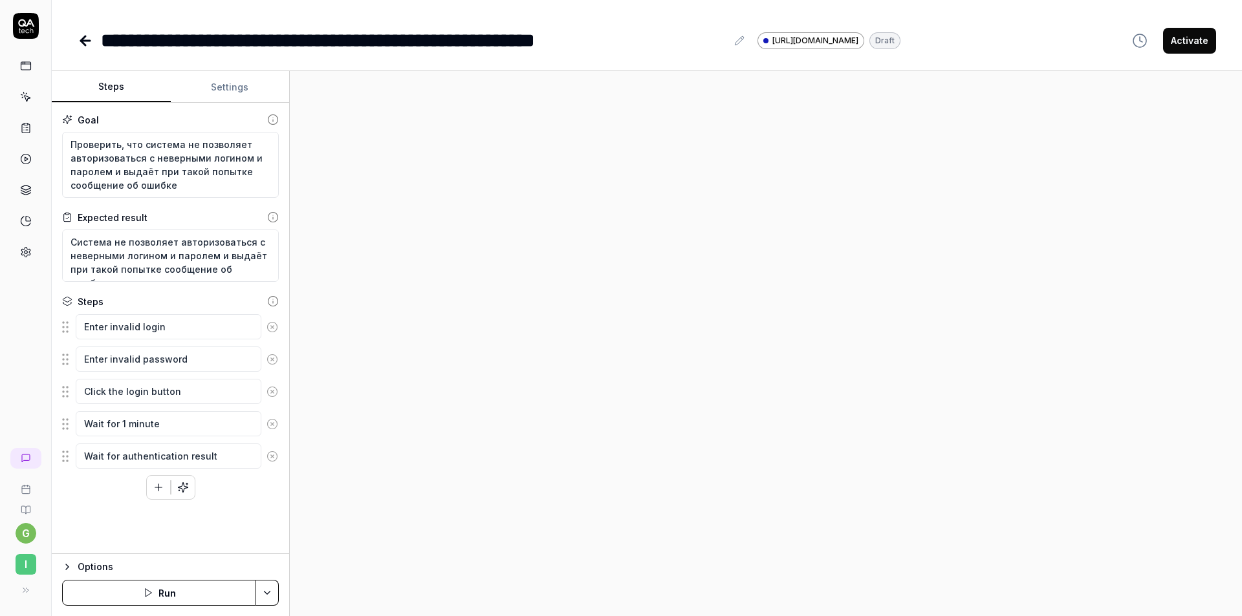
click at [1185, 39] on button "Activate" at bounding box center [1189, 41] width 53 height 26
click at [88, 41] on icon at bounding box center [85, 41] width 9 height 0
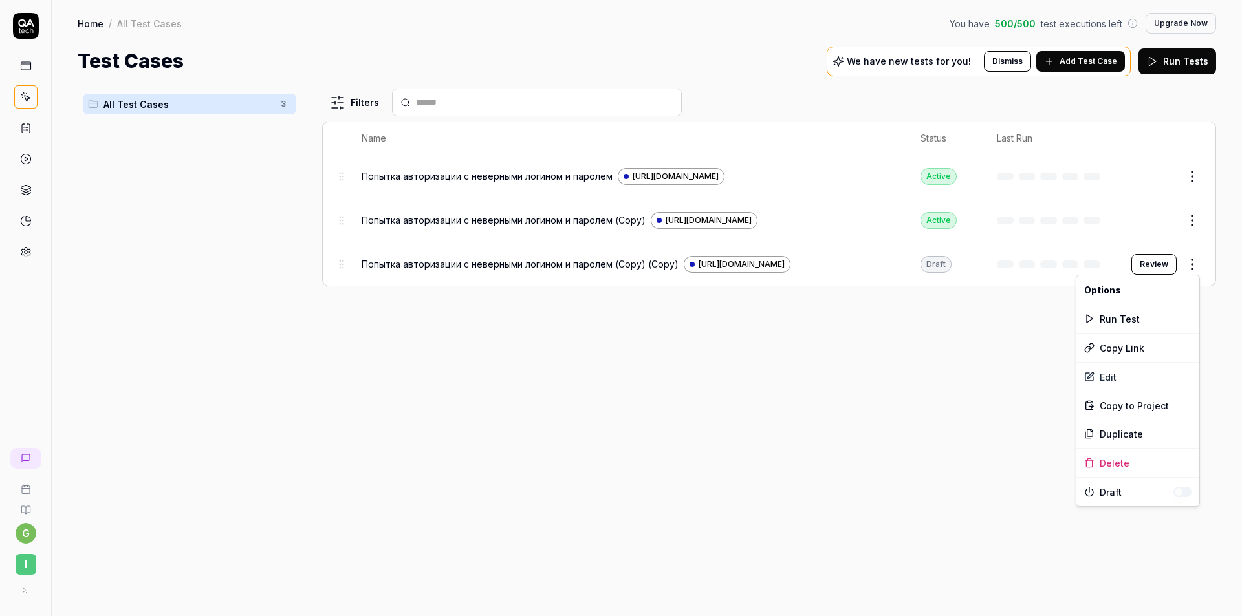
click at [1191, 263] on html "g I Home / All Test Cases You have 500 / 500 test executions left Upgrade Now H…" at bounding box center [621, 308] width 1242 height 616
click at [1114, 374] on div "Edit" at bounding box center [1137, 377] width 123 height 28
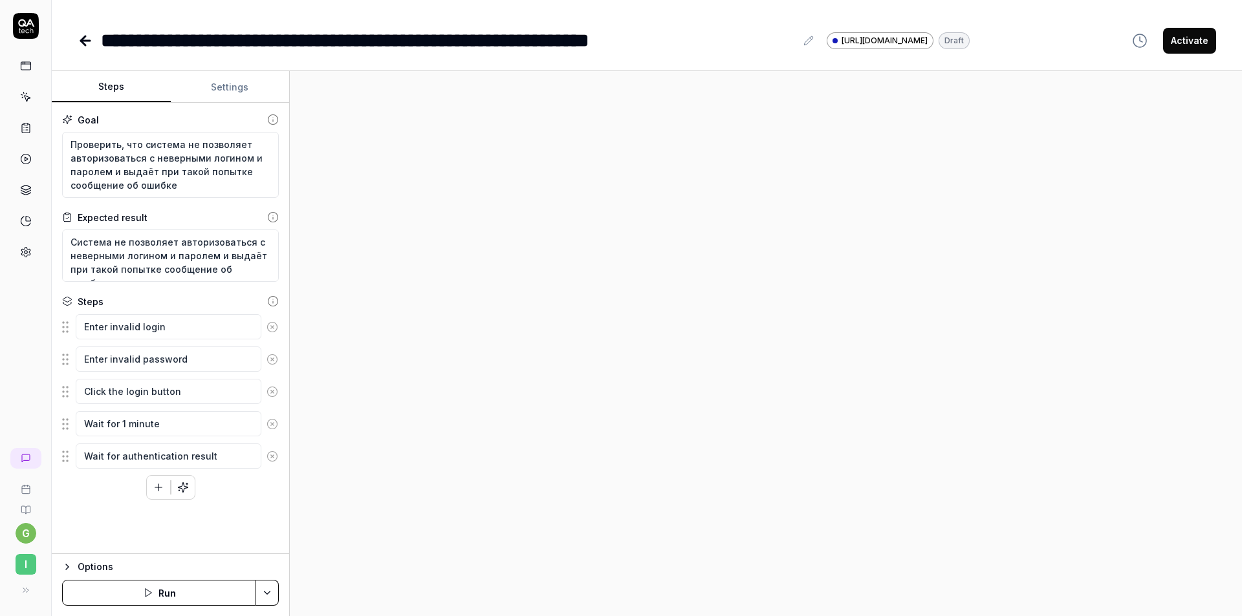
click at [1193, 45] on button "Activate" at bounding box center [1189, 41] width 53 height 26
click at [81, 41] on icon at bounding box center [85, 41] width 9 height 0
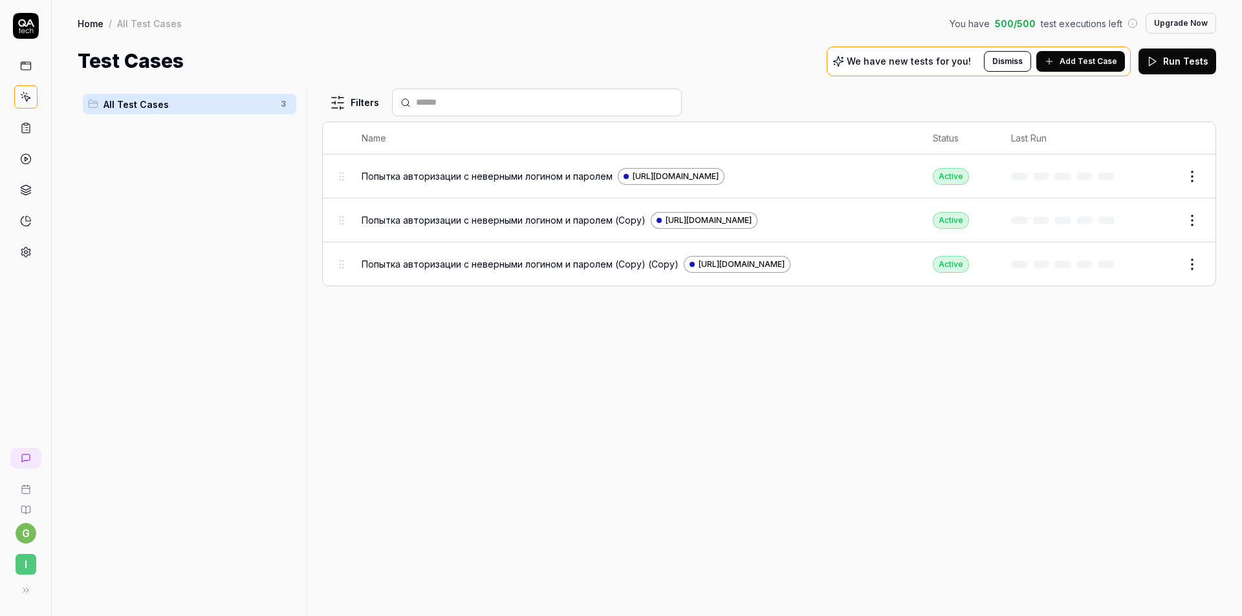
click at [789, 424] on div "Filters Name Status Last Run Попытка авторизации с неверными логином и паролем …" at bounding box center [769, 353] width 894 height 528
click at [21, 124] on icon at bounding box center [26, 128] width 12 height 12
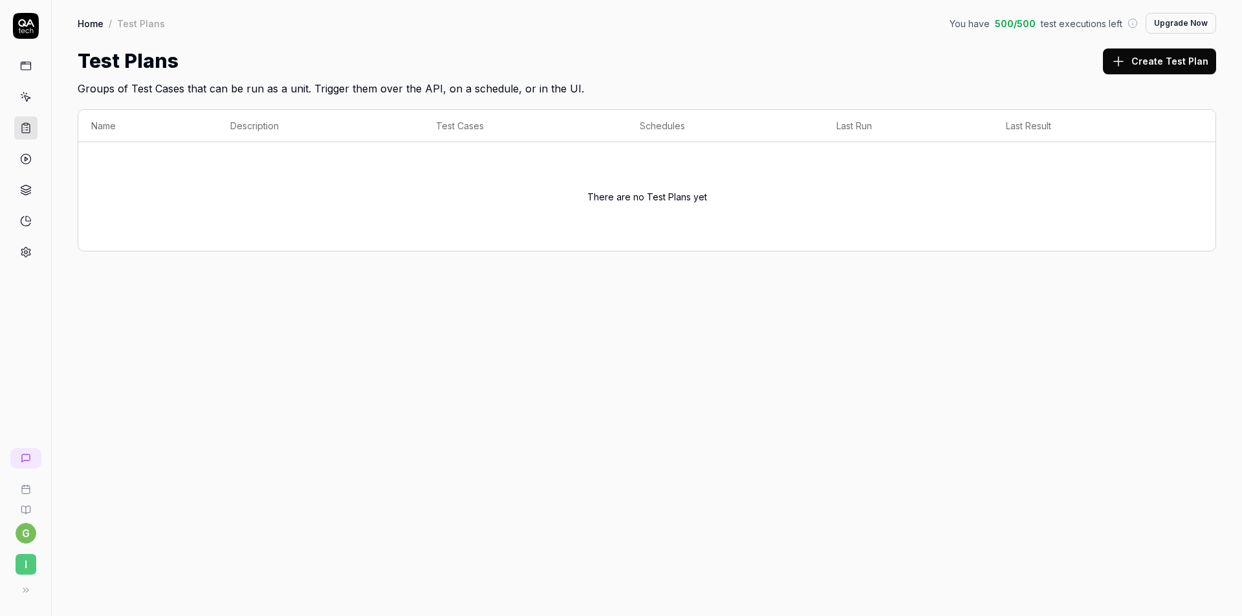
click at [1185, 61] on button "Create Test Plan" at bounding box center [1159, 62] width 113 height 26
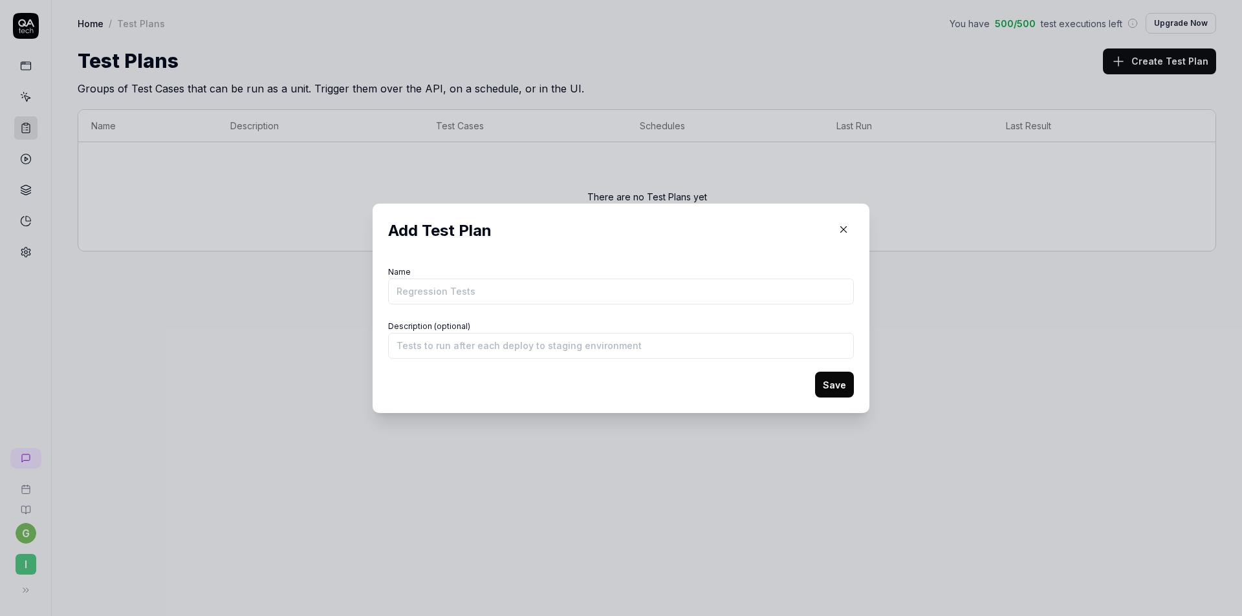
click at [443, 284] on input "Name" at bounding box center [621, 292] width 466 height 26
drag, startPoint x: 642, startPoint y: 347, endPoint x: 649, endPoint y: 345, distance: 6.8
click at [644, 347] on input "Description (optional)" at bounding box center [621, 346] width 466 height 26
click at [832, 382] on button "Save" at bounding box center [834, 385] width 39 height 26
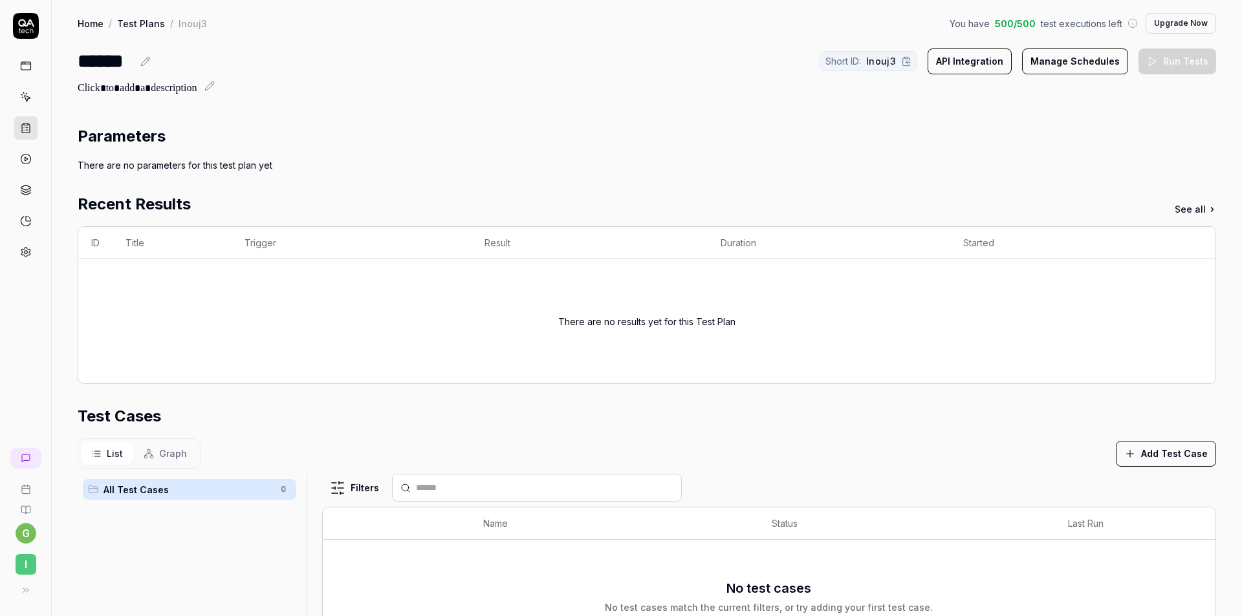
click at [973, 58] on button "API Integration" at bounding box center [969, 62] width 84 height 26
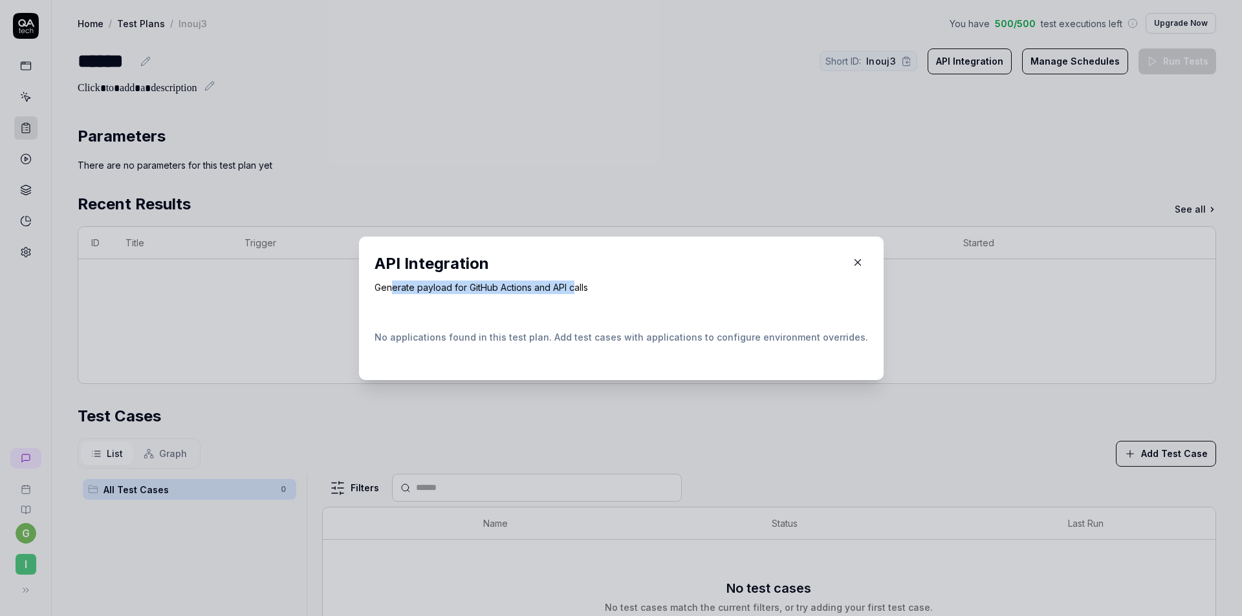
drag, startPoint x: 399, startPoint y: 289, endPoint x: 597, endPoint y: 290, distance: 197.9
click at [585, 288] on p "Generate payload for GitHub Actions and API calls" at bounding box center [620, 288] width 493 height 14
click at [597, 290] on p "Generate payload for GitHub Actions and API calls" at bounding box center [620, 288] width 493 height 14
click at [852, 259] on icon "button" at bounding box center [858, 263] width 12 height 12
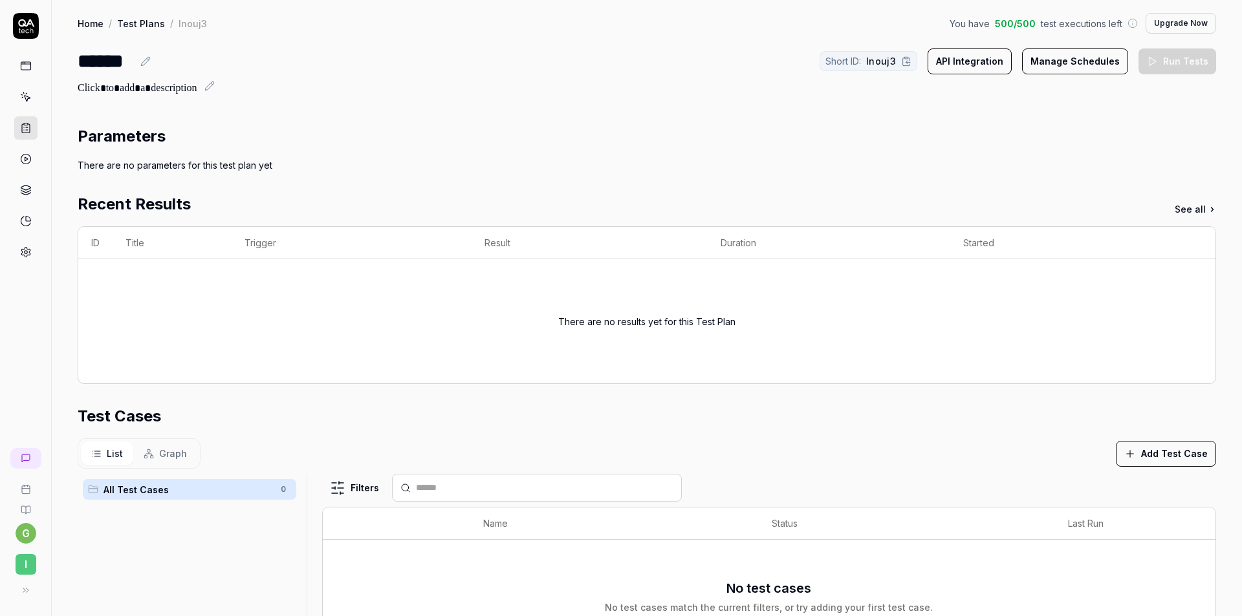
click at [1088, 60] on button "Manage Schedules" at bounding box center [1075, 62] width 106 height 26
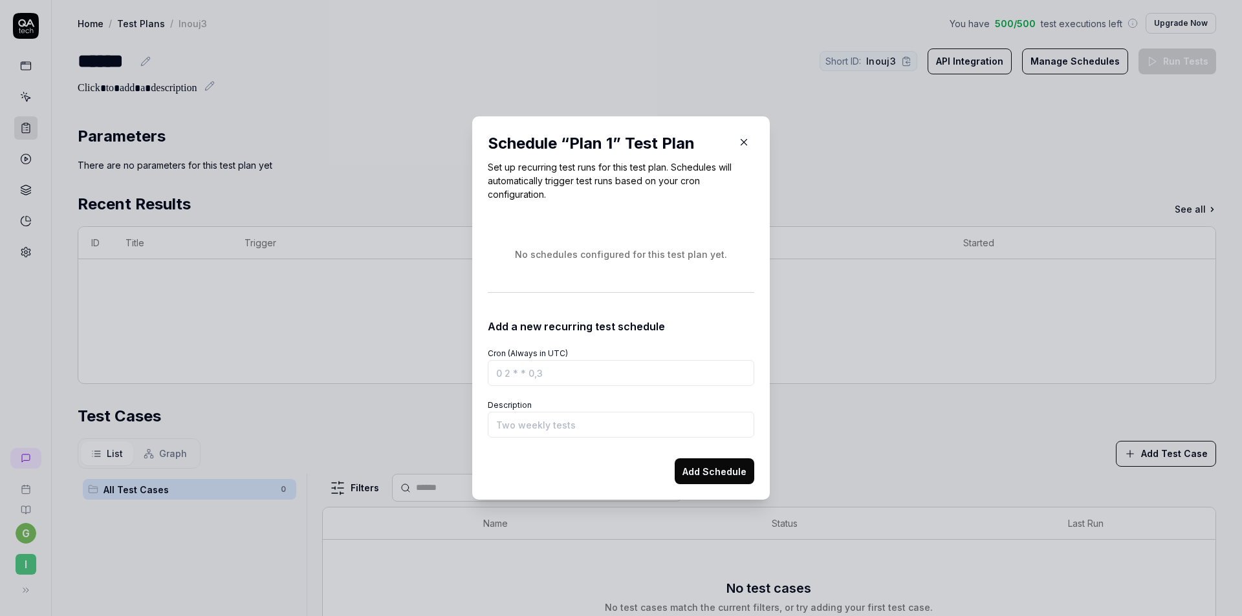
click at [739, 141] on icon "button" at bounding box center [744, 142] width 12 height 12
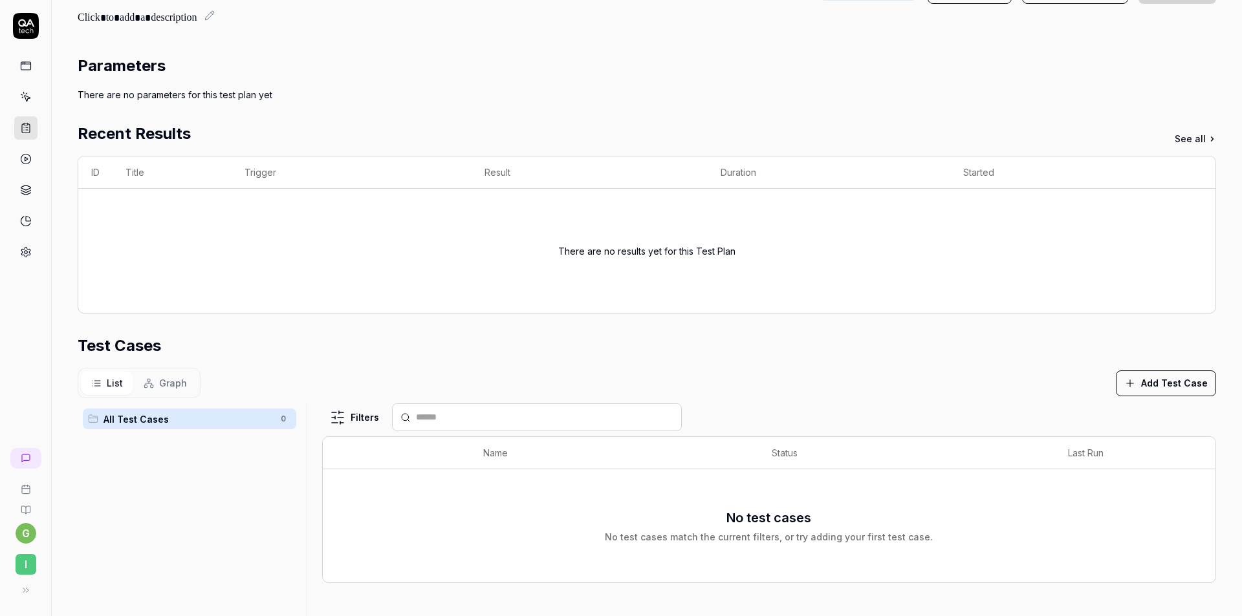
scroll to position [241, 0]
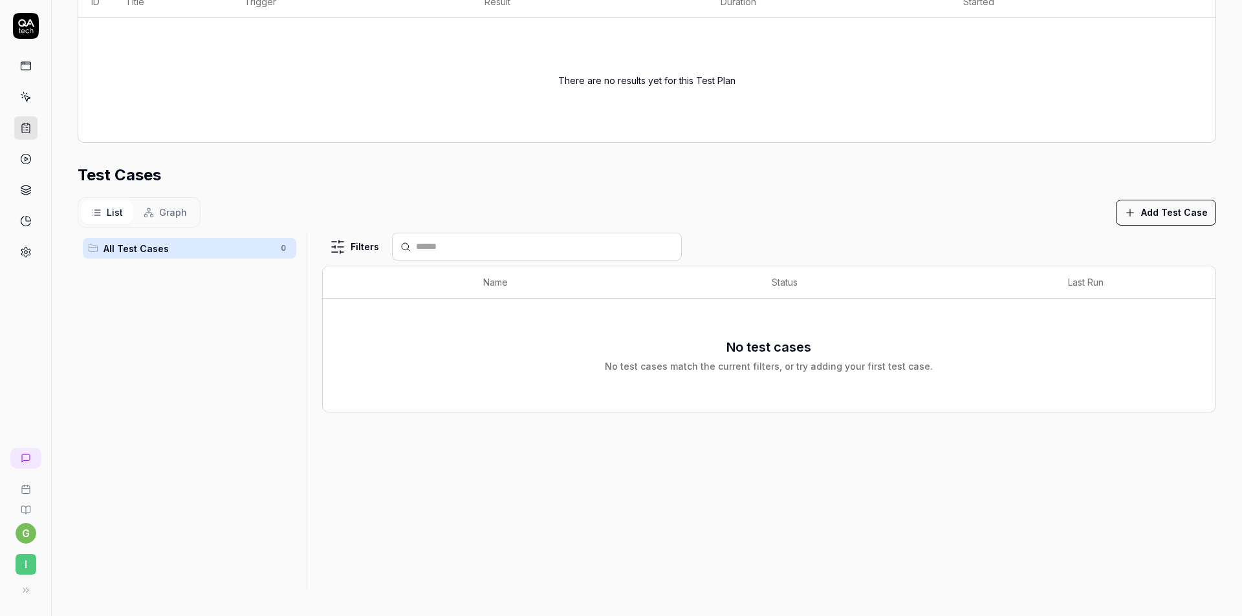
click at [114, 246] on span "All Test Cases" at bounding box center [187, 249] width 169 height 14
click at [282, 249] on html "g I Home / Test Plans / lnouj3 You have 500 / 500 test executions left Upgrade …" at bounding box center [621, 308] width 1242 height 616
click at [211, 277] on div "Add Scenario" at bounding box center [235, 273] width 102 height 28
drag, startPoint x: 155, startPoint y: 397, endPoint x: 219, endPoint y: 352, distance: 78.0
click at [157, 392] on html "g I Home / Test Plans / lnouj3 You have 500 / 500 test executions left Upgrade …" at bounding box center [621, 308] width 1242 height 616
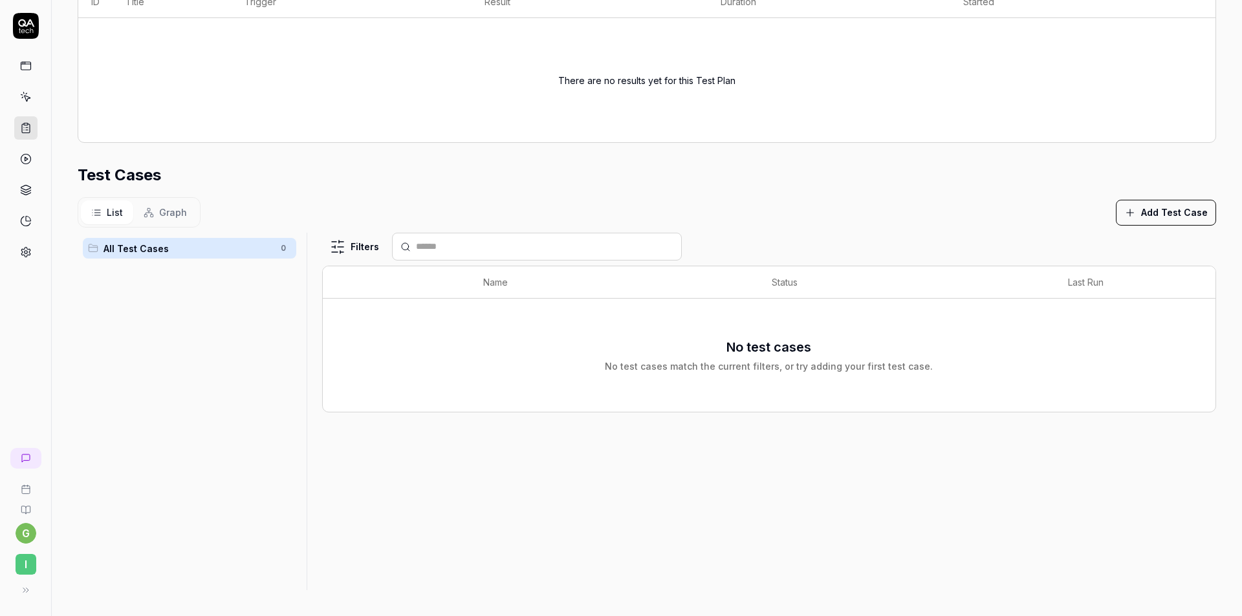
click at [1159, 207] on button "Add Test Case" at bounding box center [1166, 213] width 100 height 26
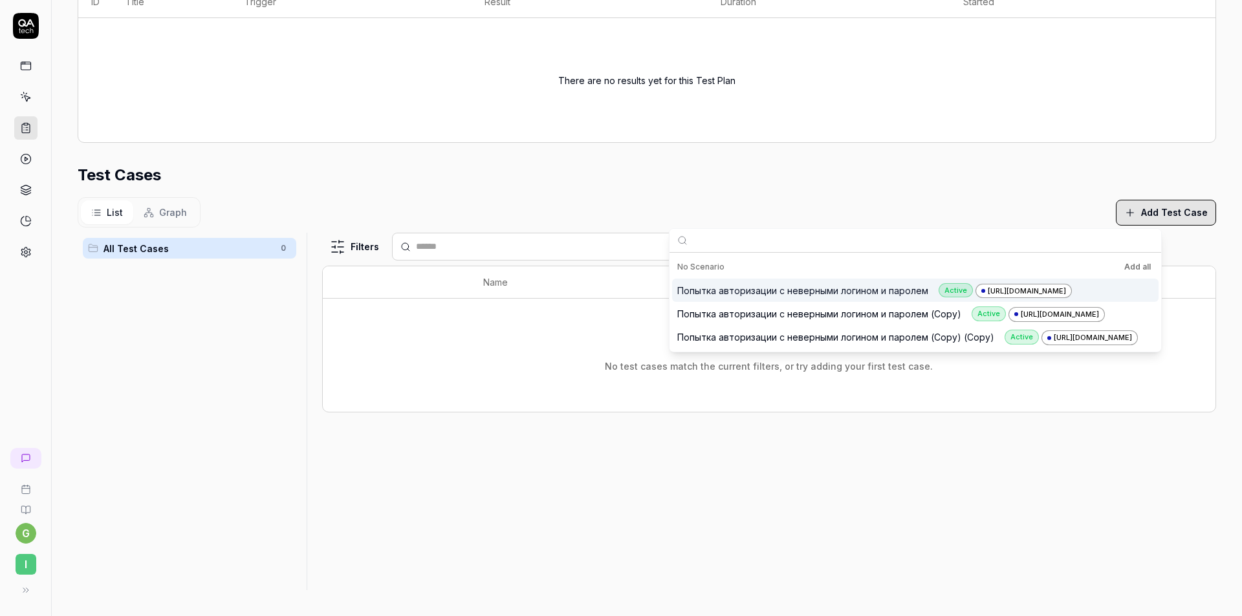
click at [1153, 268] on button "Add all" at bounding box center [1137, 267] width 32 height 16
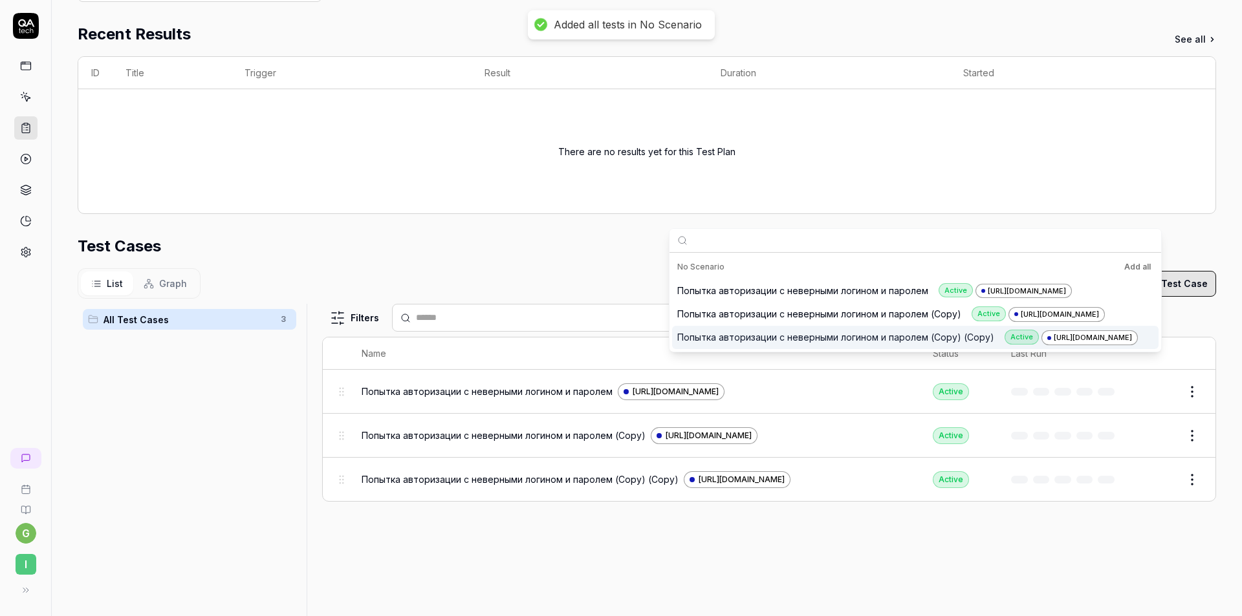
scroll to position [312, 0]
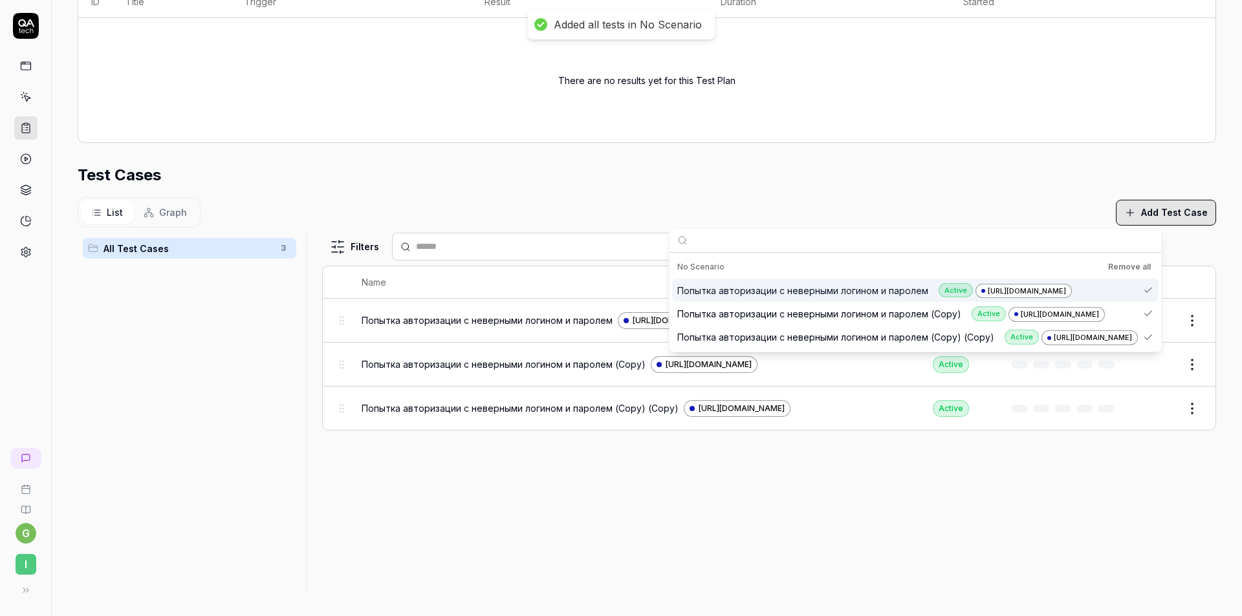
click at [910, 185] on div "Test Cases" at bounding box center [647, 175] width 1138 height 23
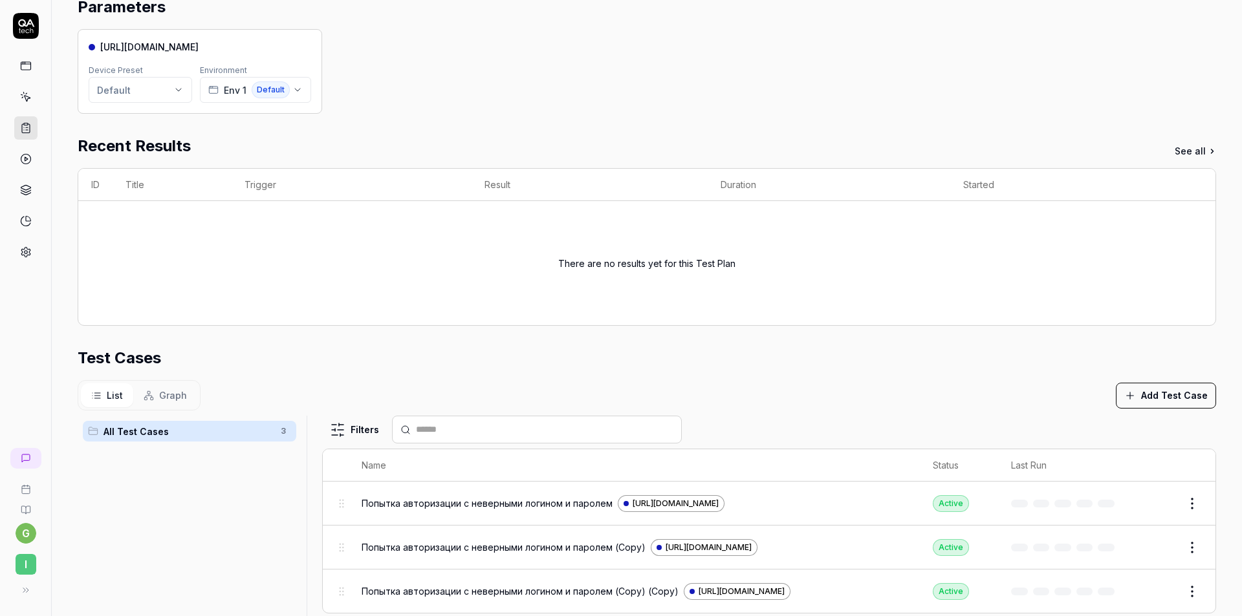
scroll to position [0, 0]
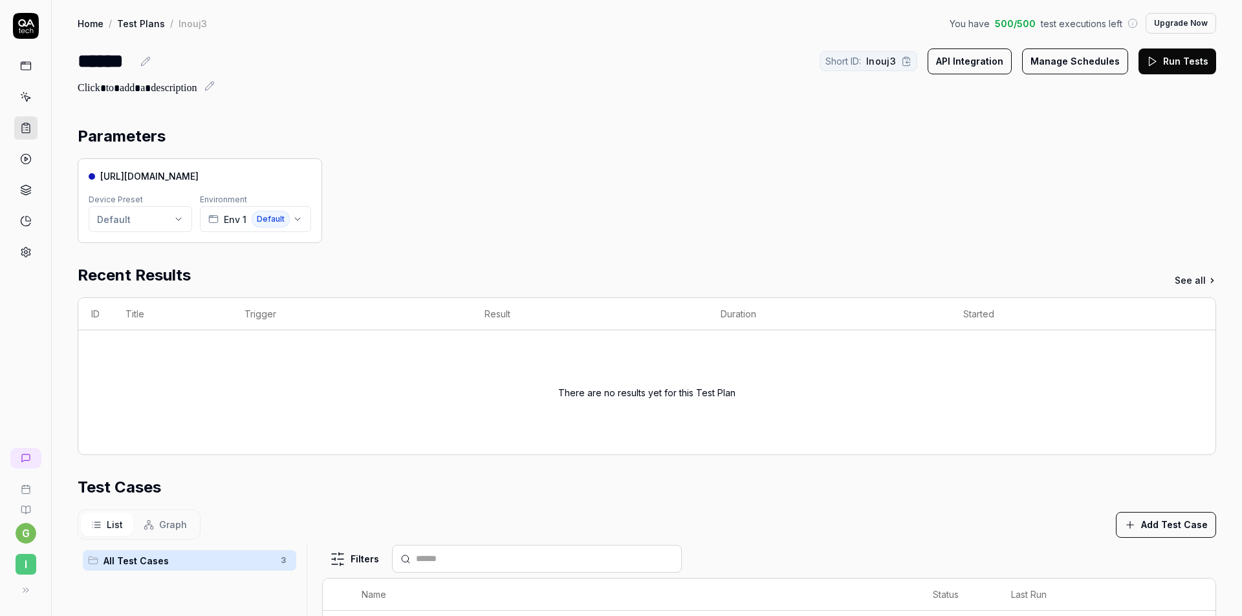
click at [144, 220] on html "g I Home / Test Plans / lnouj3 You have 500 / 500 test executions left Upgrade …" at bounding box center [621, 308] width 1242 height 616
click at [187, 251] on span "[DOMAIN_NAME] default device preset" at bounding box center [189, 257] width 151 height 12
click at [1179, 67] on button "Run Tests" at bounding box center [1177, 62] width 78 height 26
drag, startPoint x: 1169, startPoint y: 25, endPoint x: 651, endPoint y: 124, distance: 527.4
click at [650, 124] on div "Parameters [URL][DOMAIN_NAME] Device Preset Default Environment Env 1 Default R…" at bounding box center [647, 520] width 1190 height 817
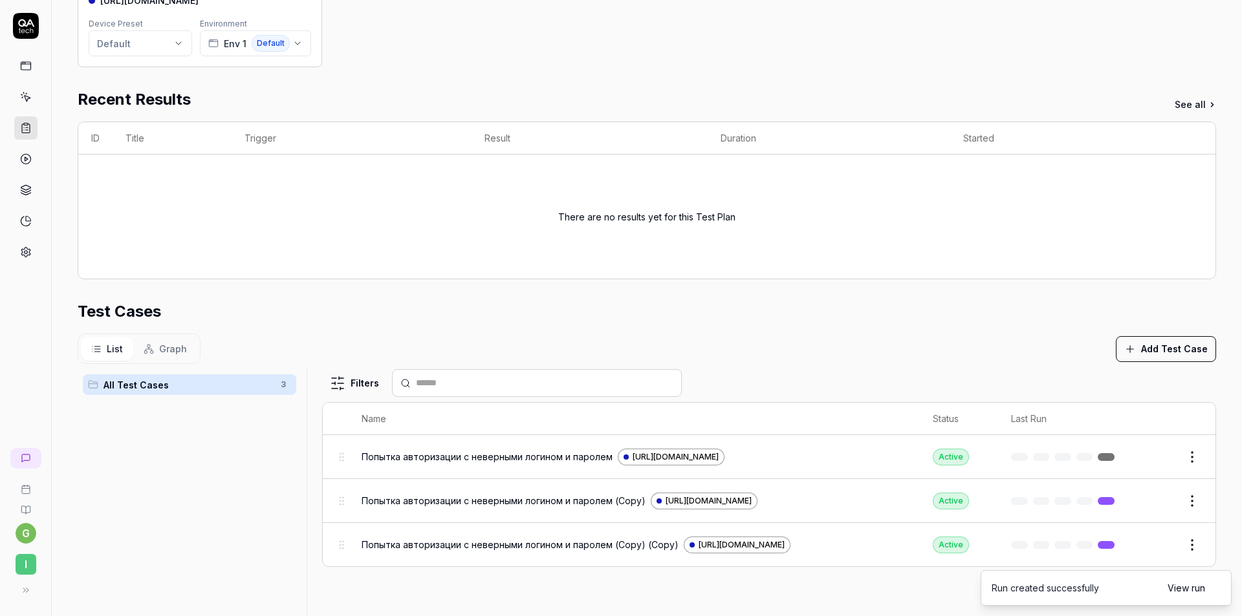
scroll to position [312, 0]
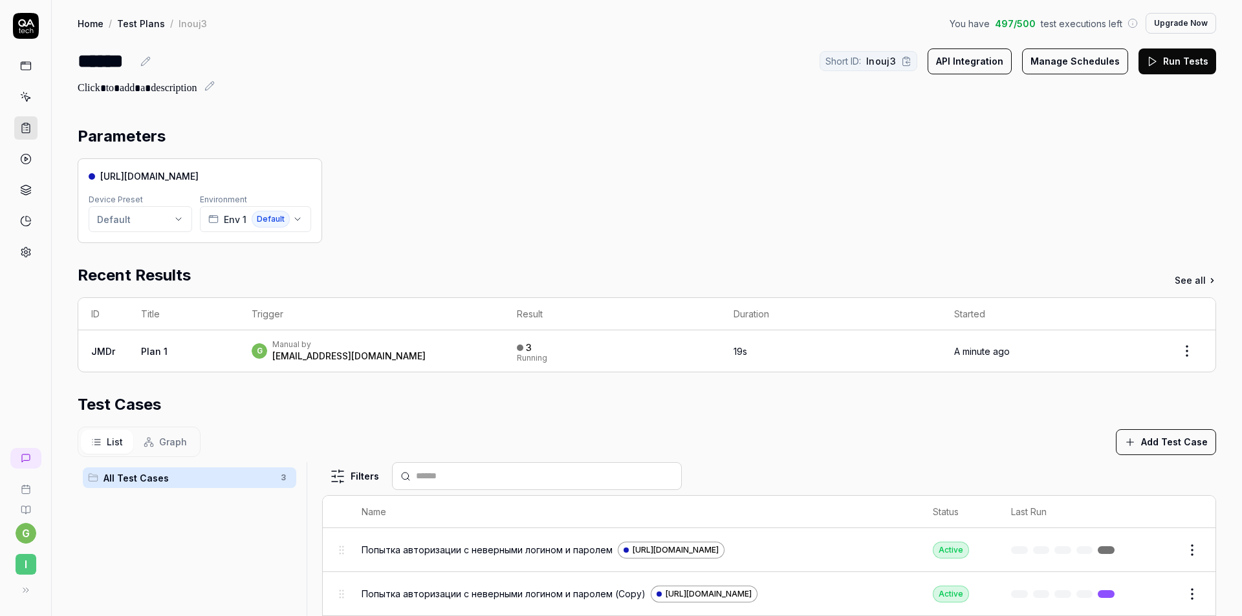
click at [1159, 23] on button "Upgrade Now" at bounding box center [1180, 23] width 70 height 21
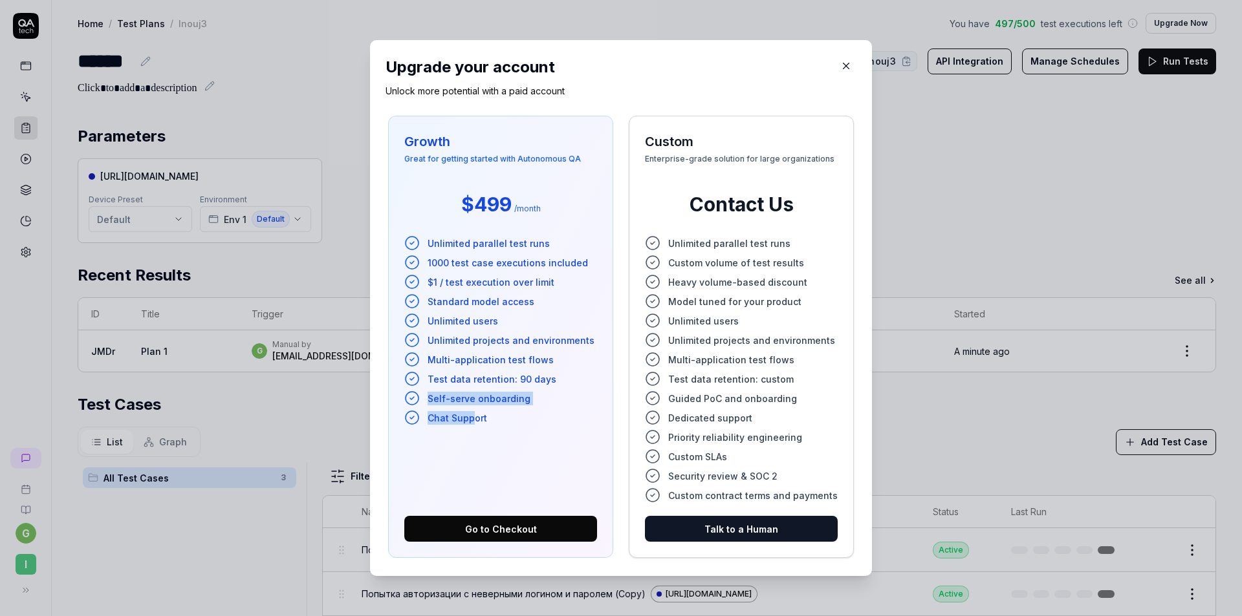
drag, startPoint x: 476, startPoint y: 422, endPoint x: 431, endPoint y: 400, distance: 50.6
click at [431, 400] on ul "Unlimited parallel test runs 1000 test case executions included $1 / test execu…" at bounding box center [500, 330] width 193 height 190
click at [445, 402] on span "Self-serve onboarding" at bounding box center [479, 399] width 103 height 14
drag, startPoint x: 429, startPoint y: 378, endPoint x: 558, endPoint y: 378, distance: 129.4
click at [558, 378] on li "Test data retention: 90 days" at bounding box center [500, 379] width 193 height 16
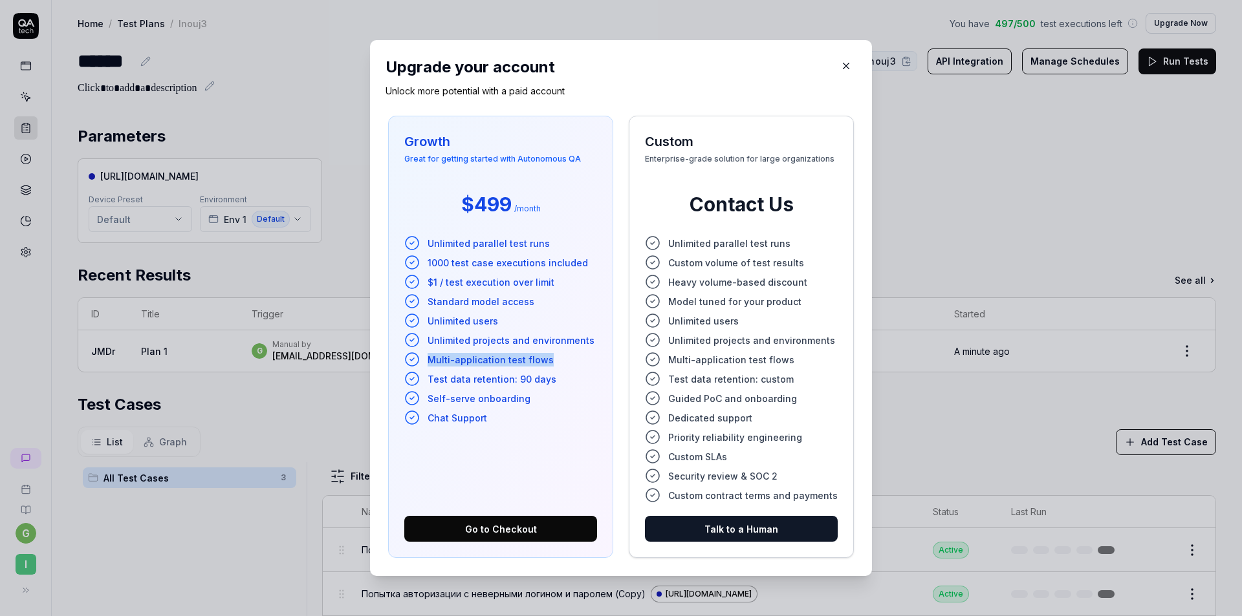
drag, startPoint x: 557, startPoint y: 367, endPoint x: 428, endPoint y: 365, distance: 128.7
click at [428, 365] on li "Multi-application test flows" at bounding box center [500, 360] width 193 height 16
drag, startPoint x: 429, startPoint y: 343, endPoint x: 590, endPoint y: 342, distance: 160.4
click at [590, 342] on li "Unlimited projects and environments" at bounding box center [500, 340] width 193 height 16
drag, startPoint x: 432, startPoint y: 321, endPoint x: 501, endPoint y: 322, distance: 69.2
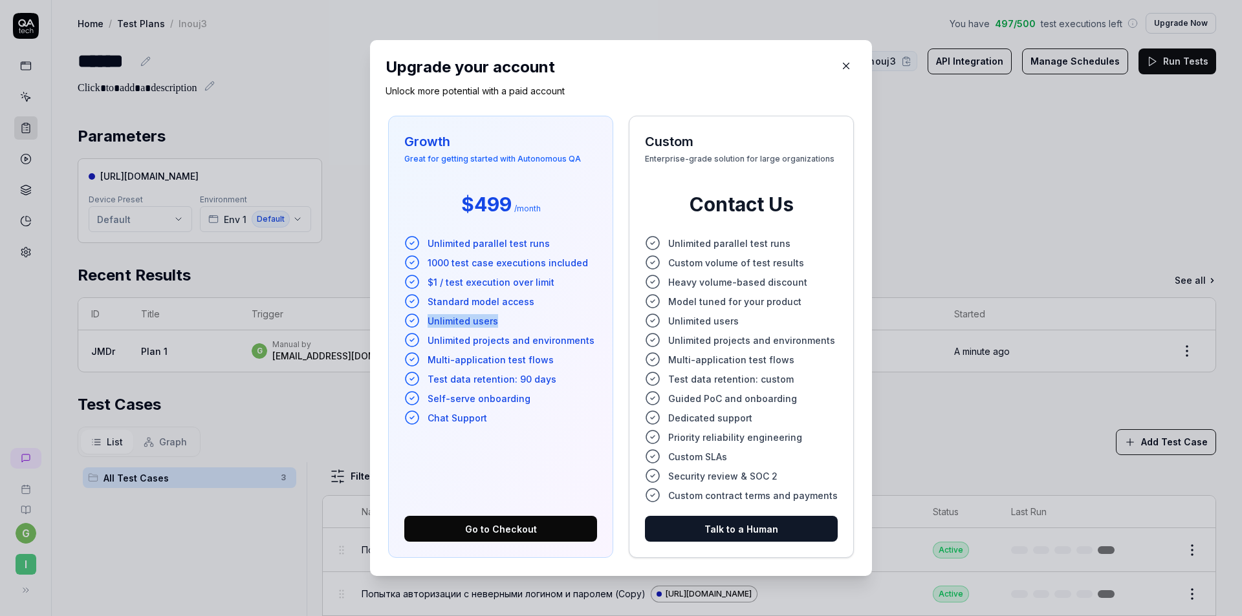
click at [501, 322] on li "Unlimited users" at bounding box center [500, 321] width 193 height 16
drag, startPoint x: 431, startPoint y: 298, endPoint x: 541, endPoint y: 303, distance: 110.7
click at [541, 303] on li "Standard model access" at bounding box center [500, 302] width 193 height 16
drag, startPoint x: 558, startPoint y: 284, endPoint x: 433, endPoint y: 250, distance: 129.3
click at [439, 277] on li "$1 / test execution over limit" at bounding box center [500, 282] width 193 height 16
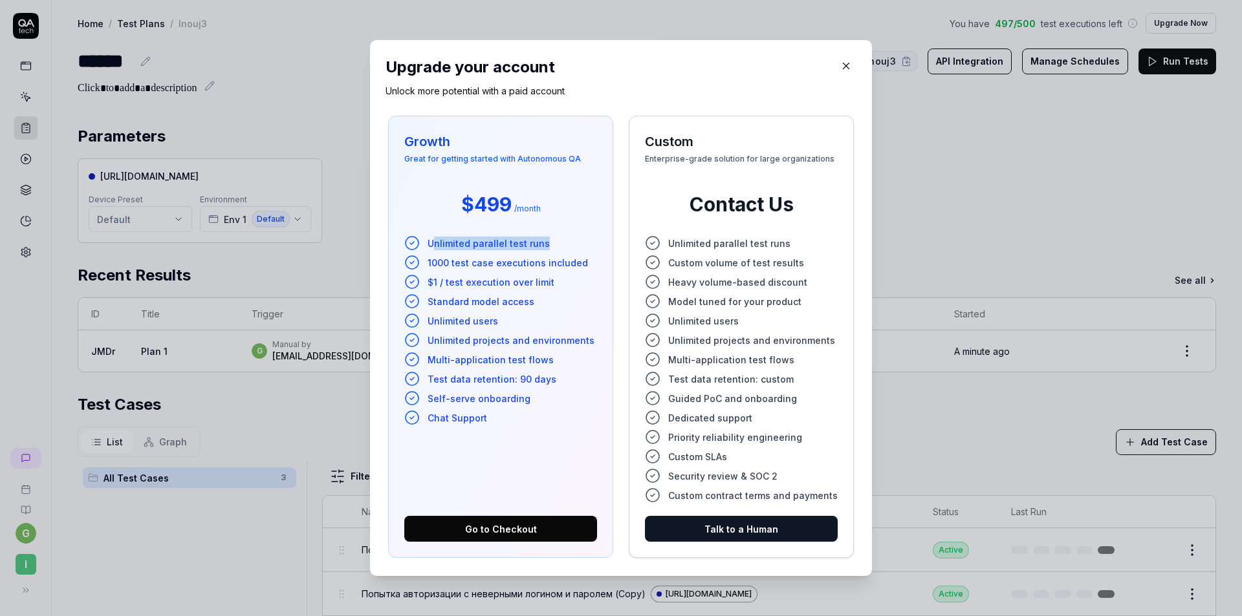
drag, startPoint x: 433, startPoint y: 239, endPoint x: 546, endPoint y: 245, distance: 113.3
click at [546, 245] on li "Unlimited parallel test runs" at bounding box center [500, 243] width 193 height 16
drag, startPoint x: 674, startPoint y: 241, endPoint x: 766, endPoint y: 265, distance: 95.5
click at [766, 265] on ul "Unlimited parallel test runs Custom volume of test results Heavy volume-based d…" at bounding box center [741, 369] width 193 height 268
drag, startPoint x: 682, startPoint y: 277, endPoint x: 785, endPoint y: 282, distance: 102.9
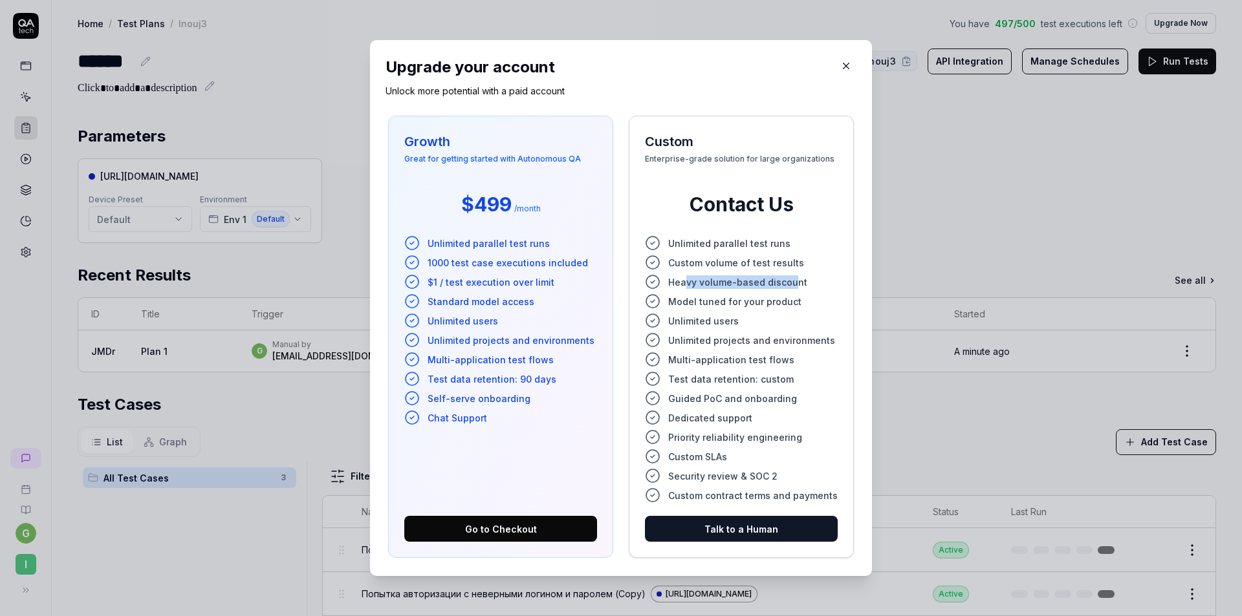
click at [785, 282] on span "Heavy volume-based discount" at bounding box center [737, 283] width 139 height 14
drag, startPoint x: 671, startPoint y: 301, endPoint x: 780, endPoint y: 316, distance: 109.7
click at [777, 310] on ul "Unlimited parallel test runs Custom volume of test results Heavy volume-based d…" at bounding box center [741, 369] width 193 height 268
drag, startPoint x: 671, startPoint y: 437, endPoint x: 774, endPoint y: 433, distance: 103.6
click at [774, 433] on span "Priority reliability engineering" at bounding box center [735, 438] width 134 height 14
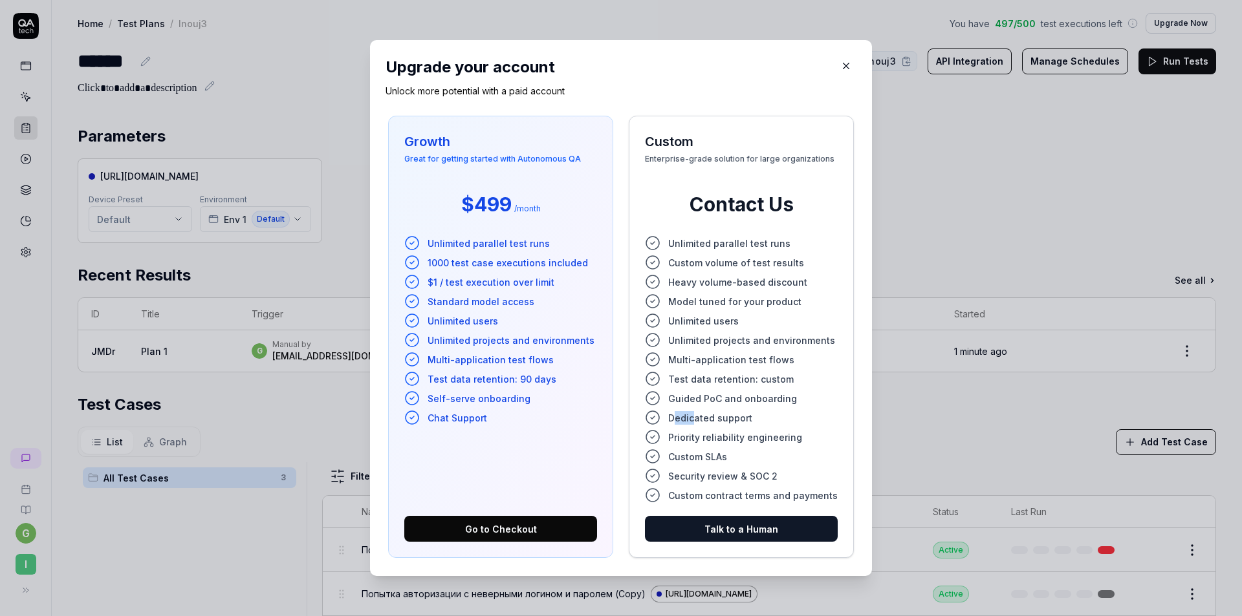
drag, startPoint x: 671, startPoint y: 419, endPoint x: 691, endPoint y: 418, distance: 19.4
click at [691, 418] on span "Dedicated support" at bounding box center [710, 418] width 84 height 14
drag, startPoint x: 675, startPoint y: 497, endPoint x: 821, endPoint y: 492, distance: 146.9
click at [821, 492] on span "Custom contract terms and payments" at bounding box center [752, 496] width 169 height 14
click at [747, 445] on ul "Unlimited parallel test runs Custom volume of test results Heavy volume-based d…" at bounding box center [741, 369] width 193 height 268
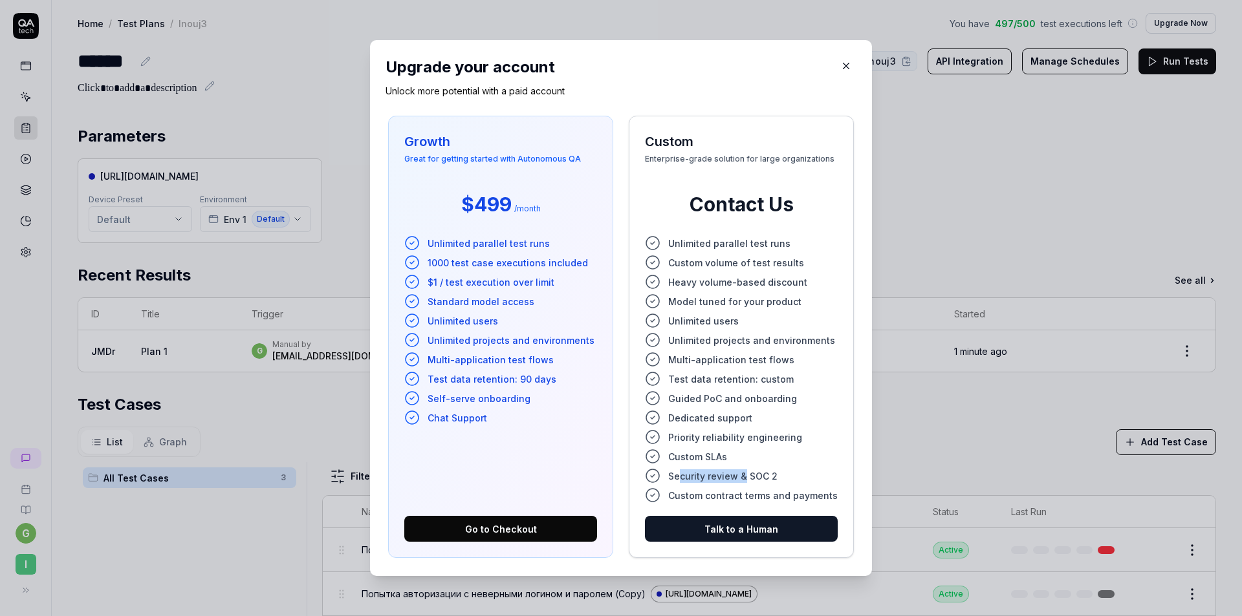
drag, startPoint x: 675, startPoint y: 472, endPoint x: 742, endPoint y: 474, distance: 66.6
click at [741, 474] on span "Security review & SOC 2" at bounding box center [722, 477] width 109 height 14
drag, startPoint x: 673, startPoint y: 400, endPoint x: 782, endPoint y: 402, distance: 108.7
click at [782, 402] on span "Guided PoC and onboarding" at bounding box center [732, 399] width 129 height 14
drag, startPoint x: 678, startPoint y: 377, endPoint x: 728, endPoint y: 378, distance: 49.8
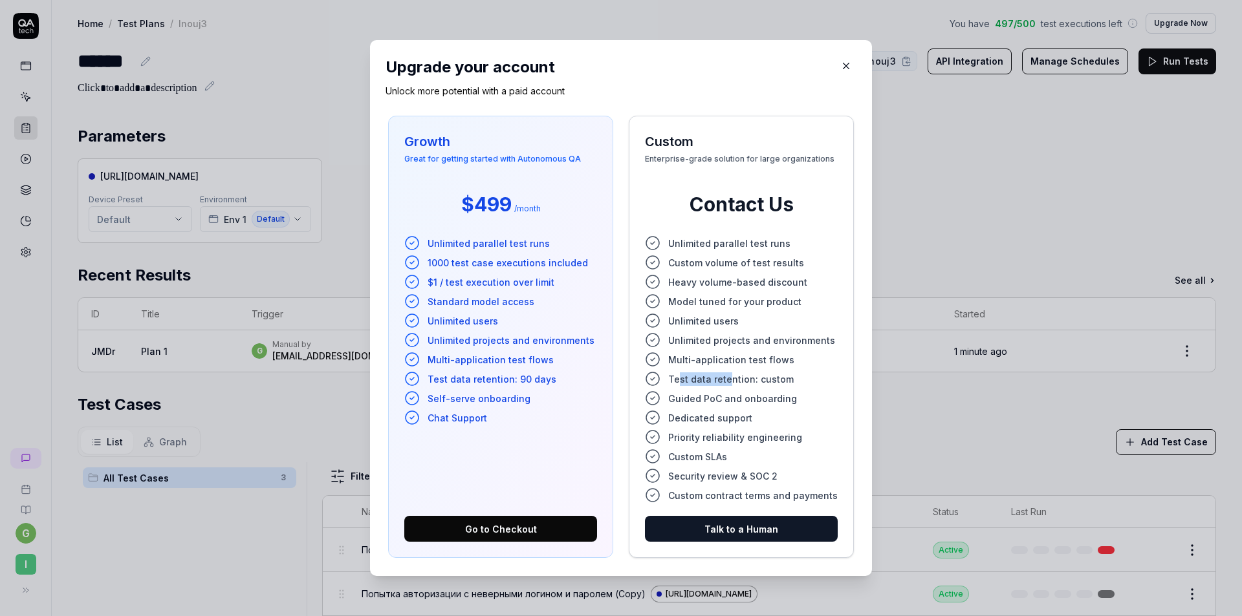
click at [728, 378] on span "Test data retention: custom" at bounding box center [730, 380] width 125 height 14
drag, startPoint x: 714, startPoint y: 360, endPoint x: 778, endPoint y: 364, distance: 64.1
click at [778, 364] on span "Multi-application test flows" at bounding box center [731, 360] width 126 height 14
drag, startPoint x: 671, startPoint y: 339, endPoint x: 797, endPoint y: 338, distance: 126.1
click at [797, 338] on span "Unlimited projects and environments" at bounding box center [751, 341] width 167 height 14
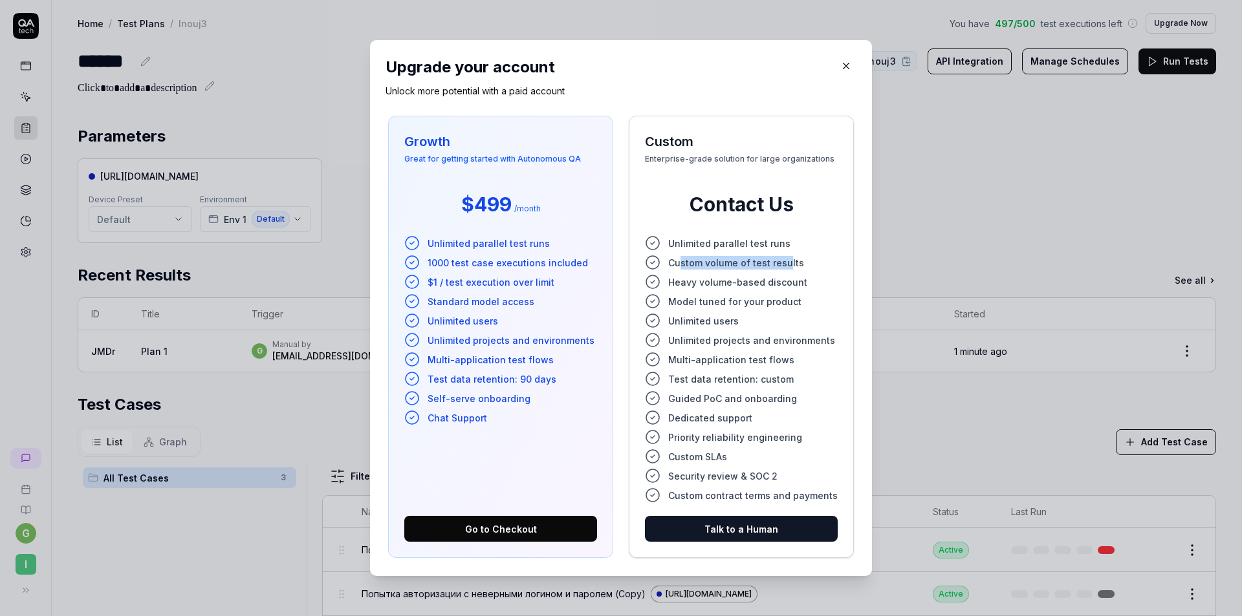
drag, startPoint x: 677, startPoint y: 262, endPoint x: 782, endPoint y: 255, distance: 105.0
click at [782, 256] on span "Custom volume of test results" at bounding box center [736, 263] width 136 height 14
drag, startPoint x: 677, startPoint y: 242, endPoint x: 772, endPoint y: 240, distance: 94.4
click at [772, 240] on span "Unlimited parallel test runs" at bounding box center [729, 244] width 122 height 14
click at [840, 62] on icon "button" at bounding box center [846, 66] width 12 height 12
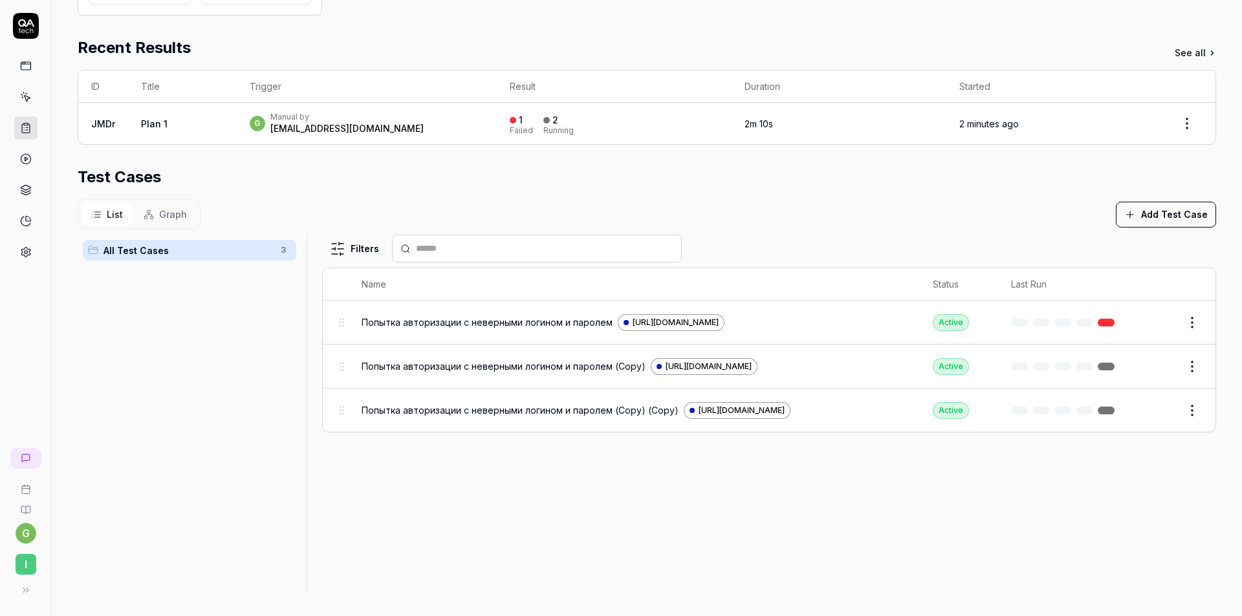
scroll to position [230, 0]
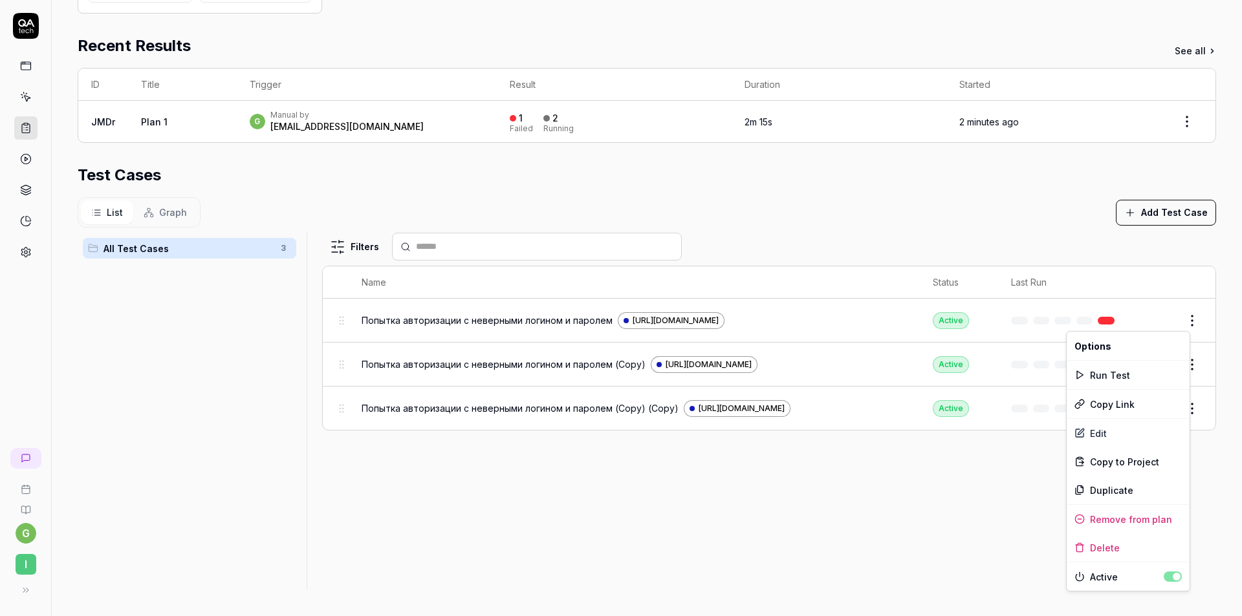
click at [1189, 323] on html "g I Home / Test Plans / lnouj3 You have 497 / 500 test executions left Upgrade …" at bounding box center [621, 308] width 1242 height 616
drag, startPoint x: 885, startPoint y: 321, endPoint x: 878, endPoint y: 320, distance: 6.8
click at [884, 321] on html "g I Home / Test Plans / lnouj3 You have 497 / 500 test executions left Upgrade …" at bounding box center [621, 308] width 1242 height 616
click at [809, 317] on div "Попытка авторизации с неверными логином и паролем https://portal.test.symphony.…" at bounding box center [635, 320] width 546 height 17
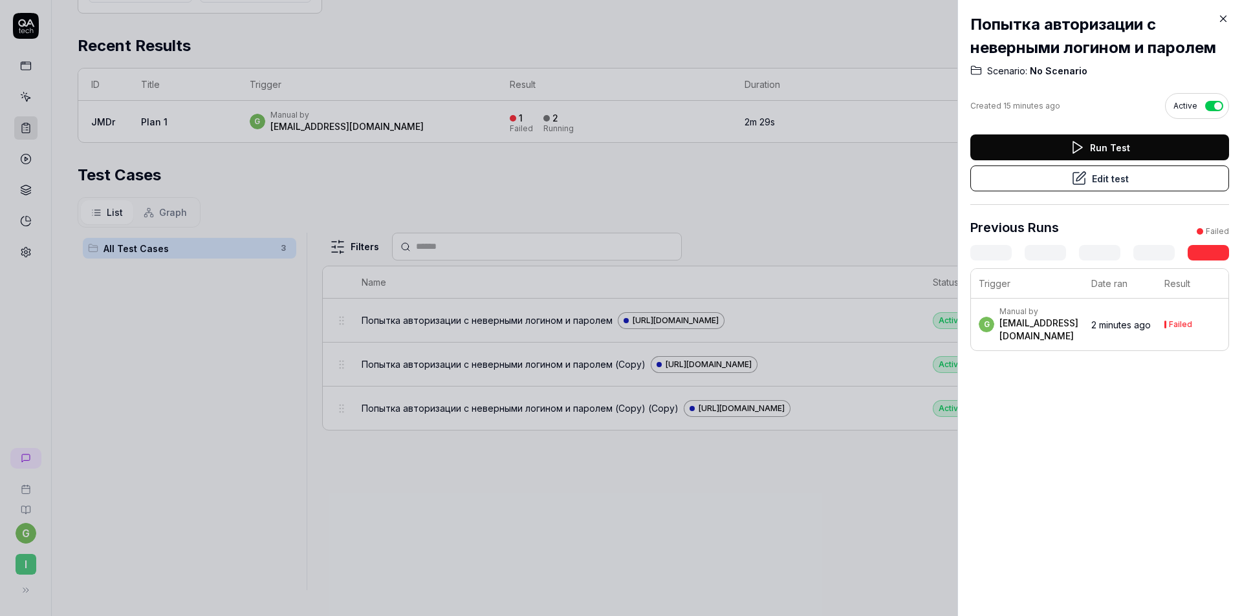
click at [1163, 320] on td "Failed" at bounding box center [1192, 325] width 72 height 52
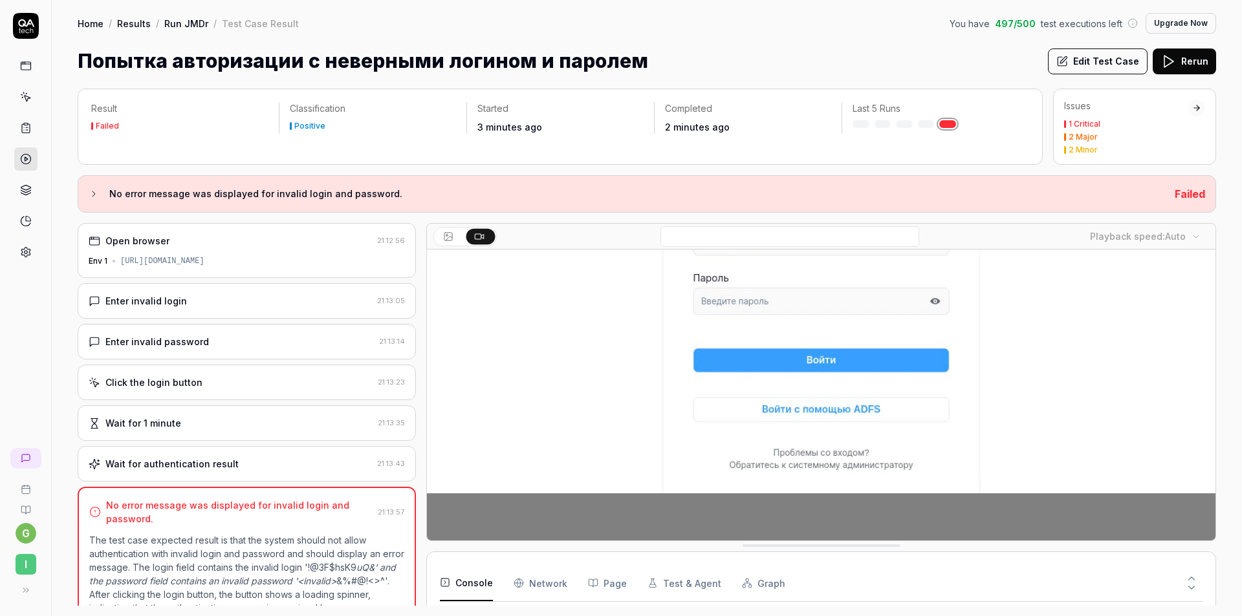
click at [25, 96] on icon at bounding box center [26, 97] width 12 height 12
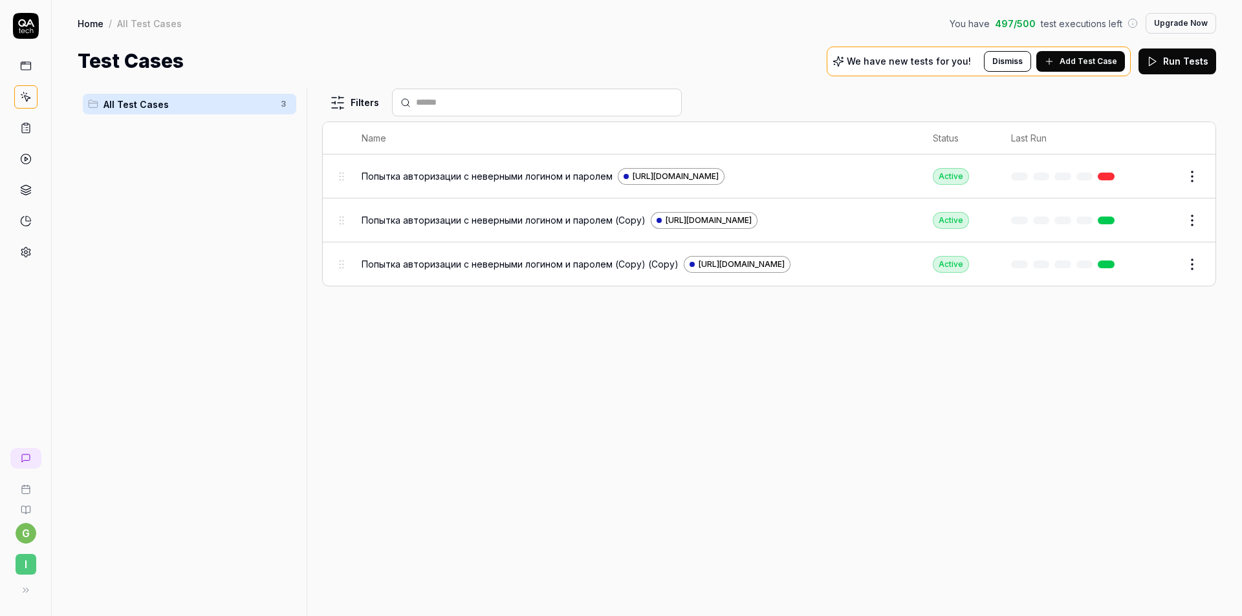
click at [455, 173] on span "Попытка авторизации с неверными логином и паролем" at bounding box center [487, 176] width 251 height 14
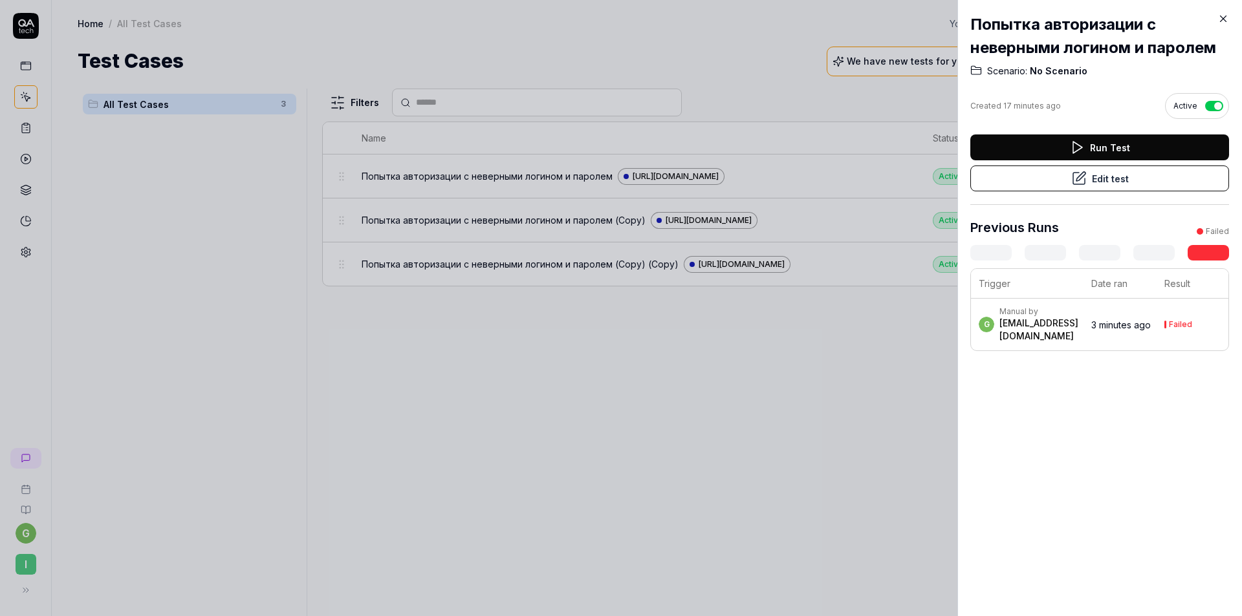
click at [1069, 147] on icon at bounding box center [1077, 148] width 16 height 16
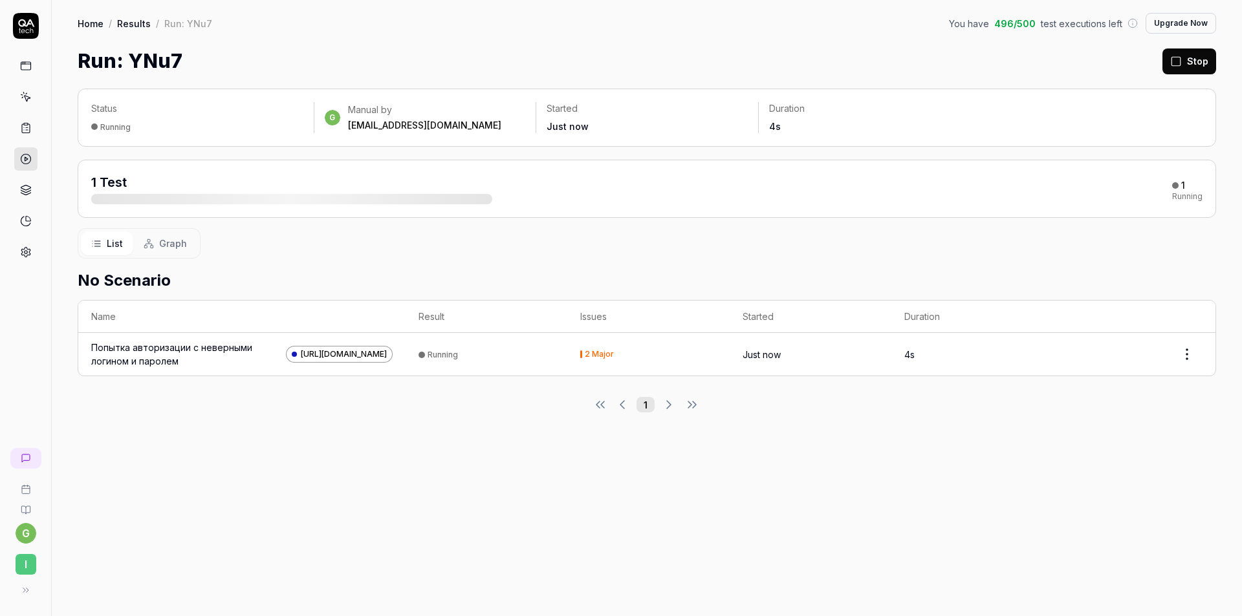
click at [201, 356] on div "Попытка авторизации с неверными логином и паролем" at bounding box center [186, 354] width 190 height 27
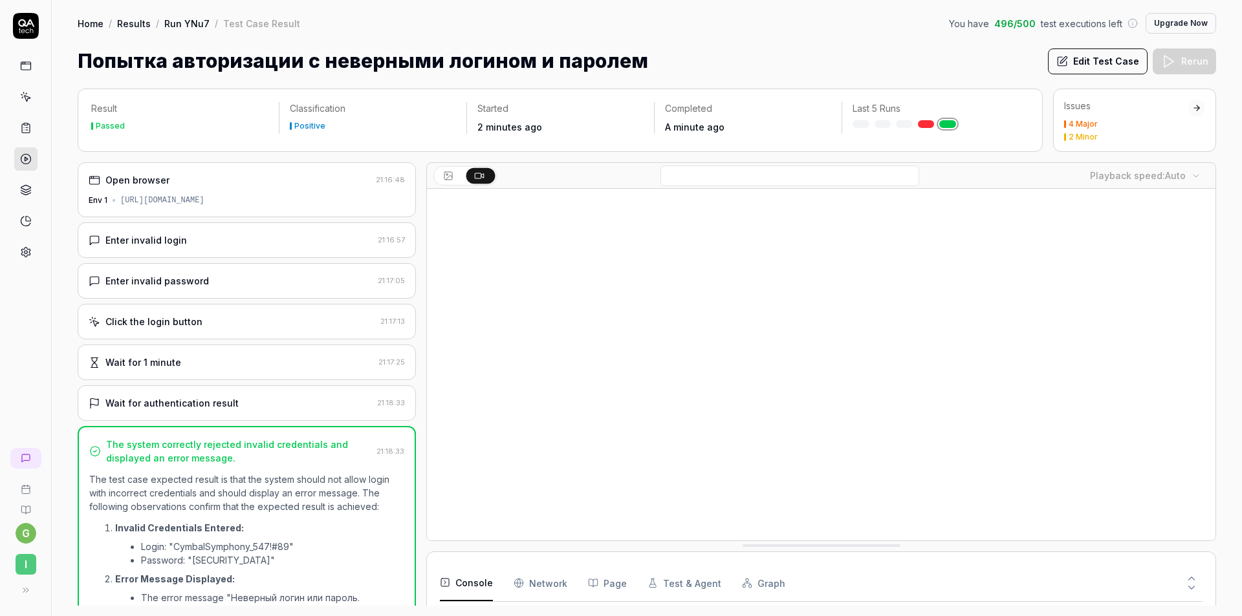
scroll to position [135, 0]
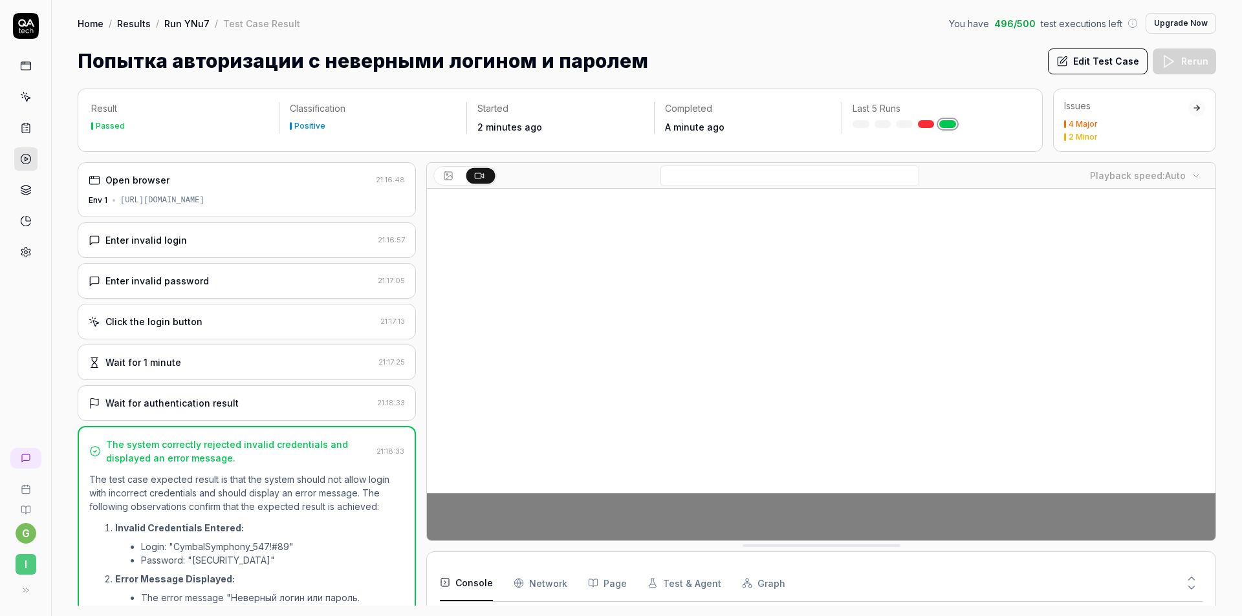
click at [940, 54] on div "Попытка авторизации с неверными логином и паролем Edit Test Case Rerun" at bounding box center [647, 61] width 1138 height 29
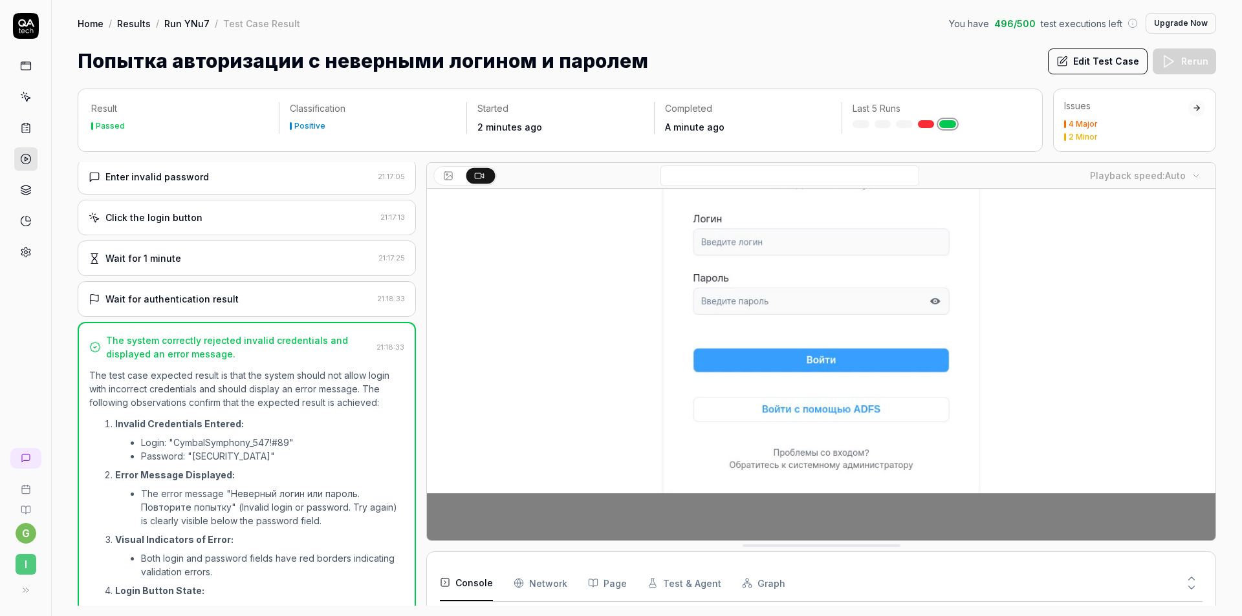
scroll to position [0, 0]
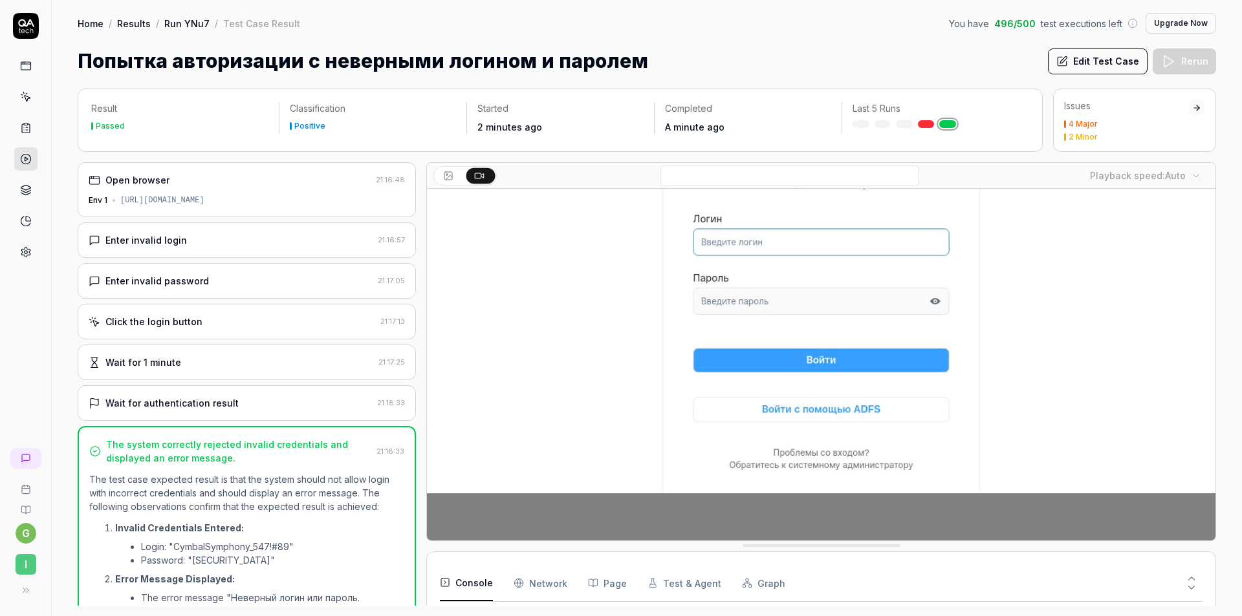
click at [298, 190] on div "Open browser 21:16:48 Env 1 https://portal.test.symphony.itfb.tech/" at bounding box center [247, 189] width 338 height 55
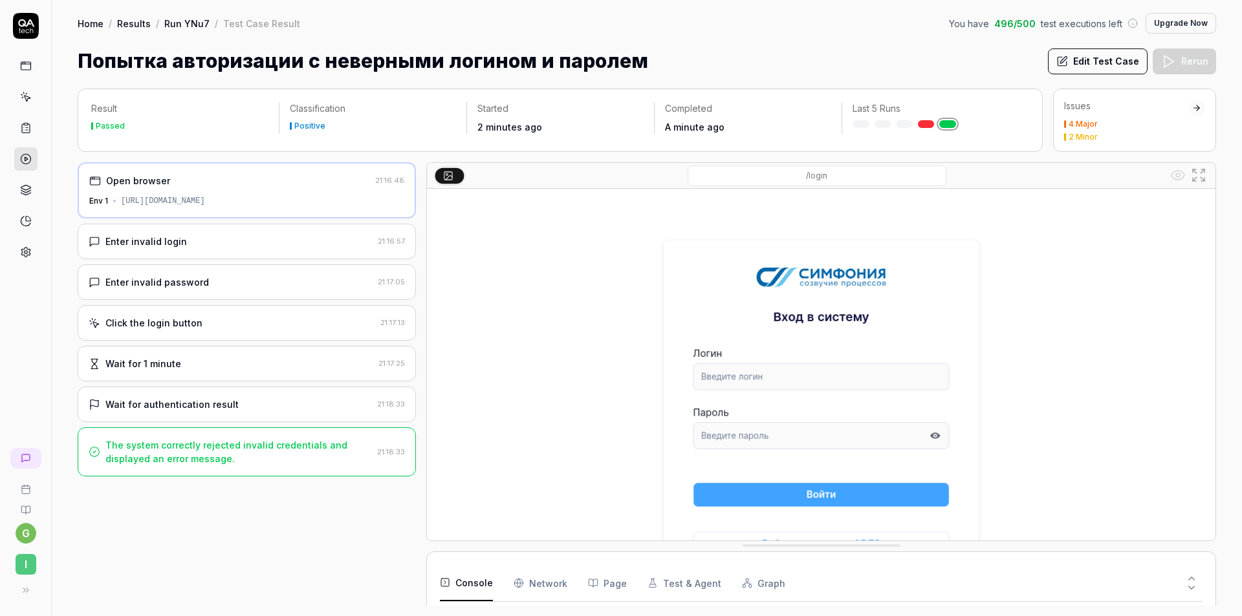
scroll to position [85, 0]
click at [1121, 59] on button "Edit Test Case" at bounding box center [1098, 62] width 100 height 26
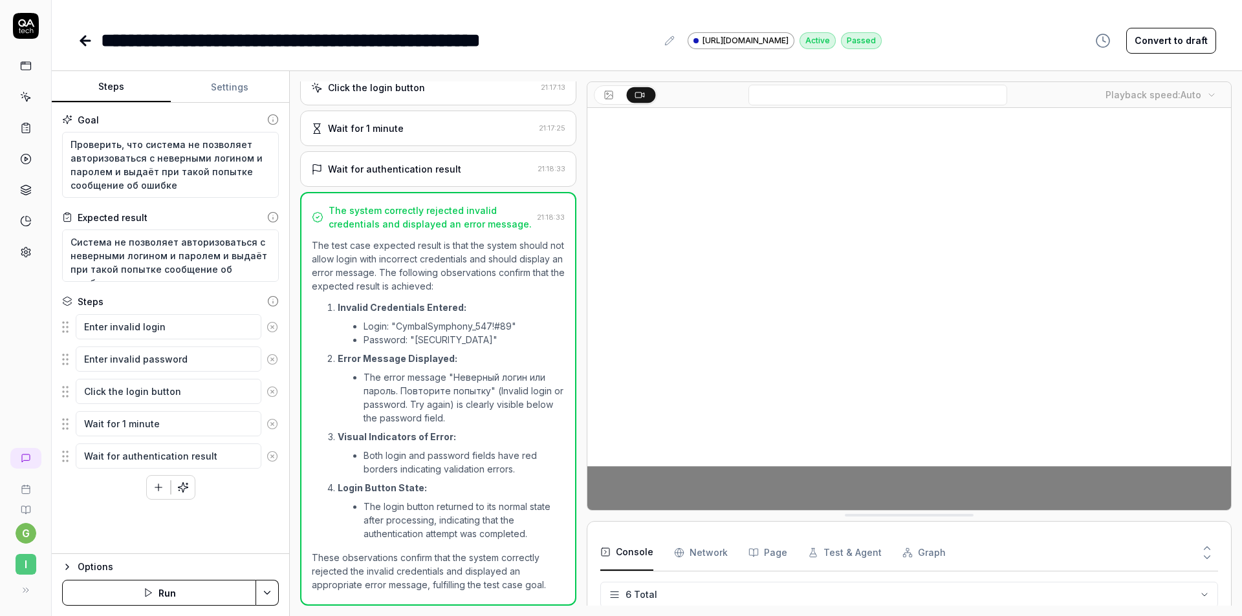
scroll to position [153, 0]
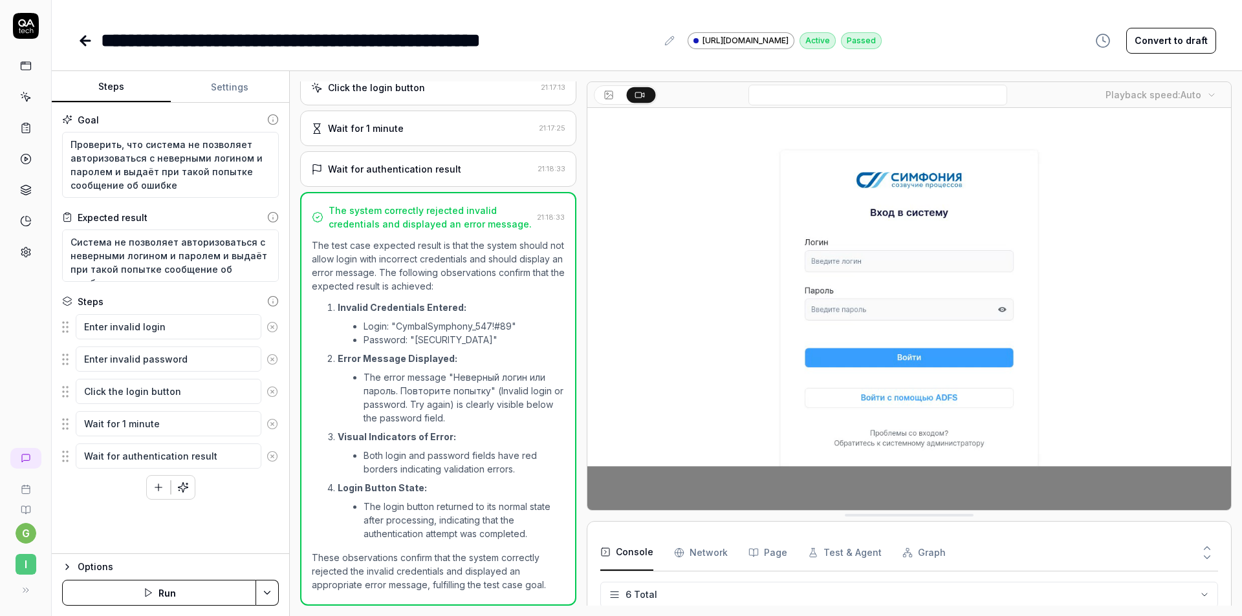
type textarea "*"
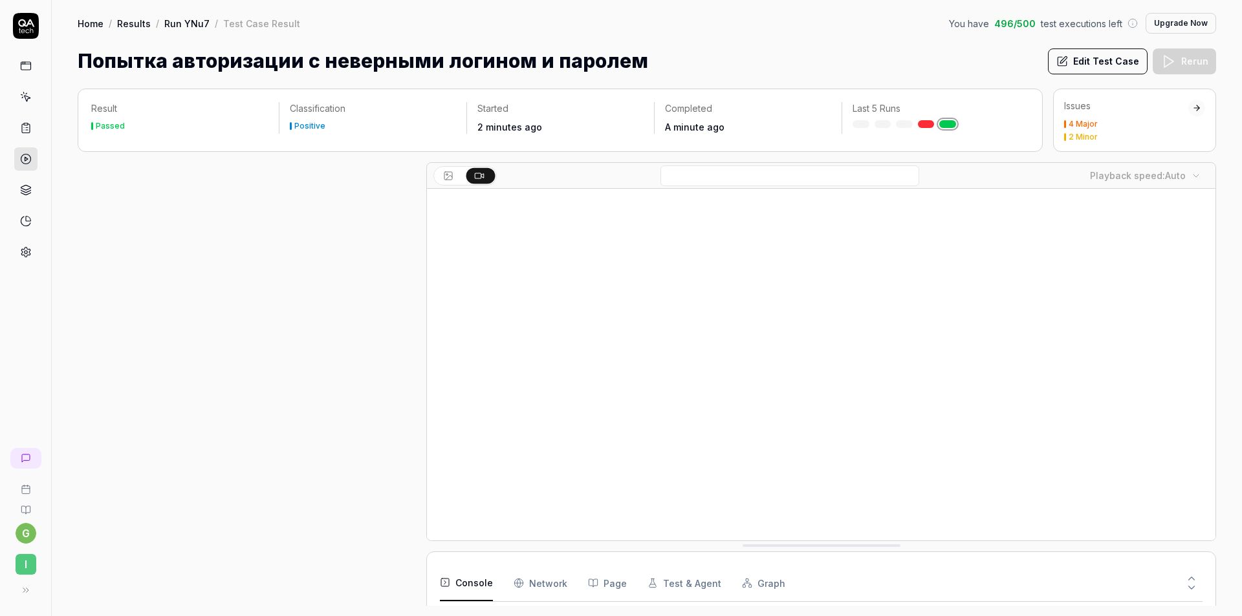
scroll to position [207, 0]
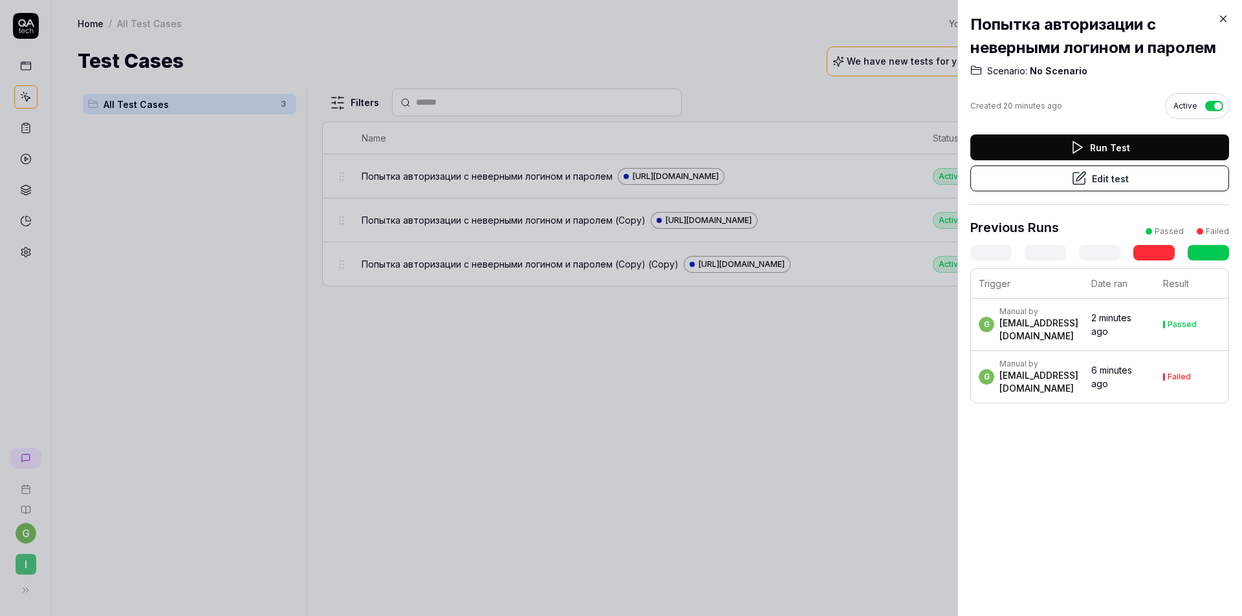
click at [1112, 140] on button "Run Test" at bounding box center [1099, 148] width 259 height 26
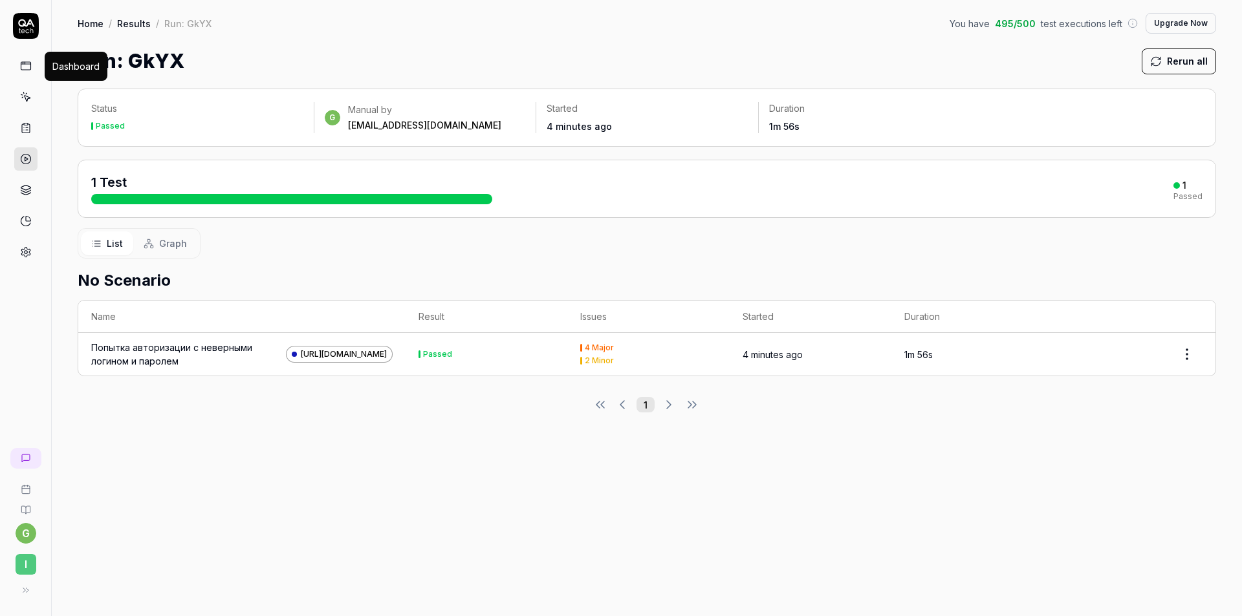
click at [25, 65] on icon at bounding box center [26, 66] width 12 height 12
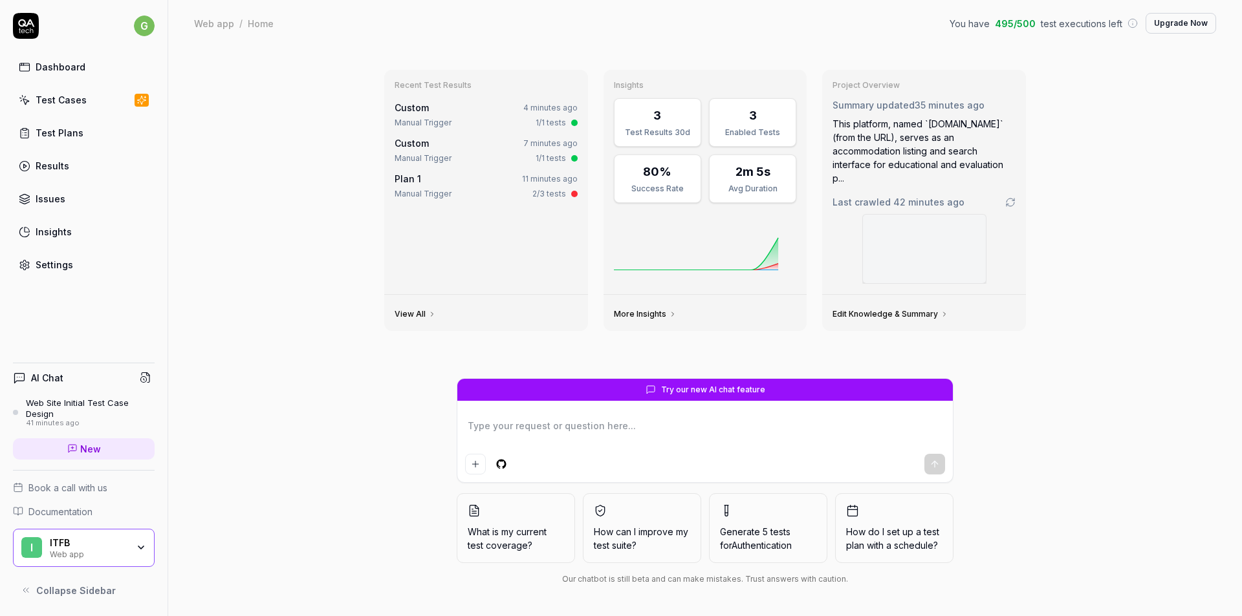
click at [28, 168] on icon at bounding box center [25, 166] width 12 height 12
click at [39, 131] on div "Test Plans" at bounding box center [60, 133] width 48 height 14
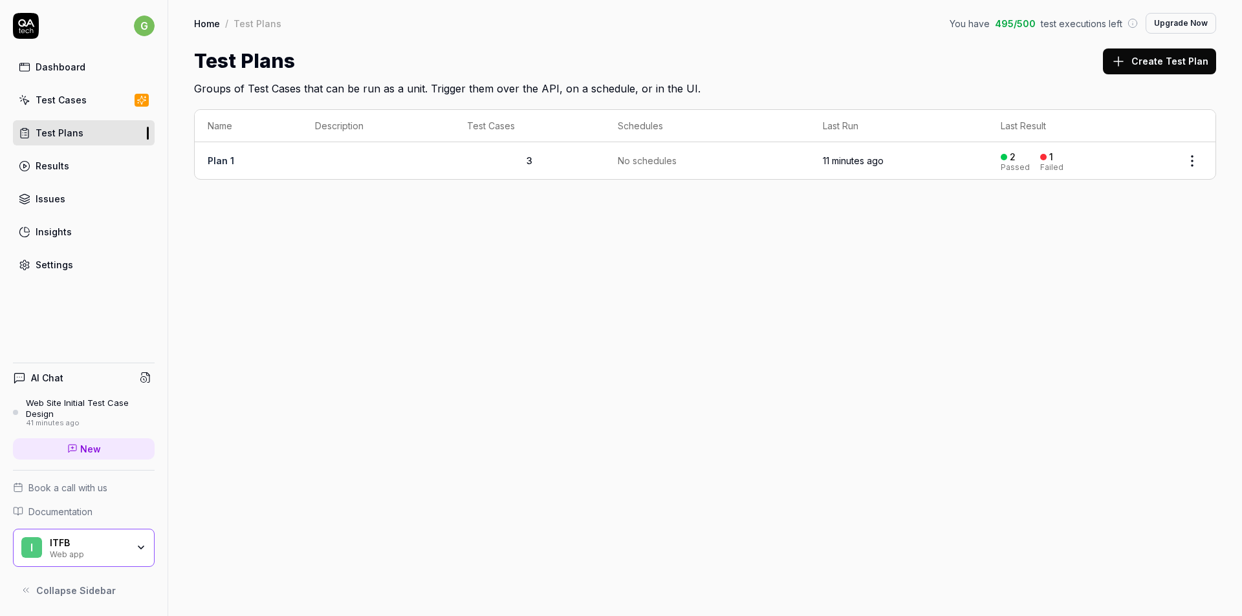
click at [57, 96] on div "Test Cases" at bounding box center [61, 100] width 51 height 14
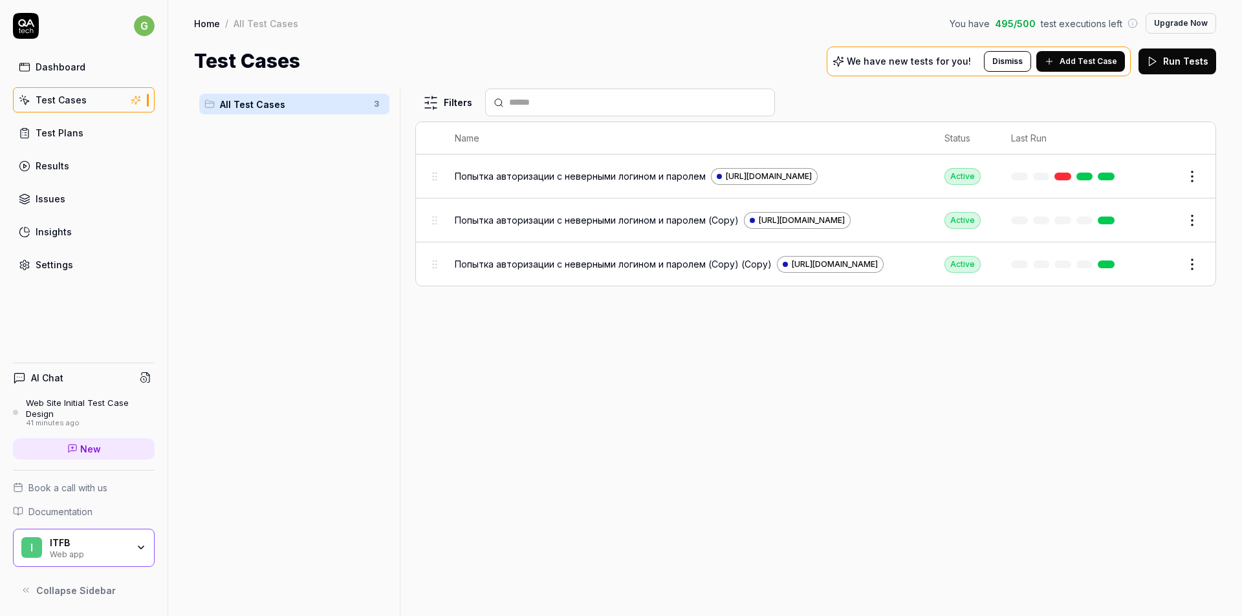
click at [1160, 175] on button "Edit" at bounding box center [1160, 176] width 31 height 21
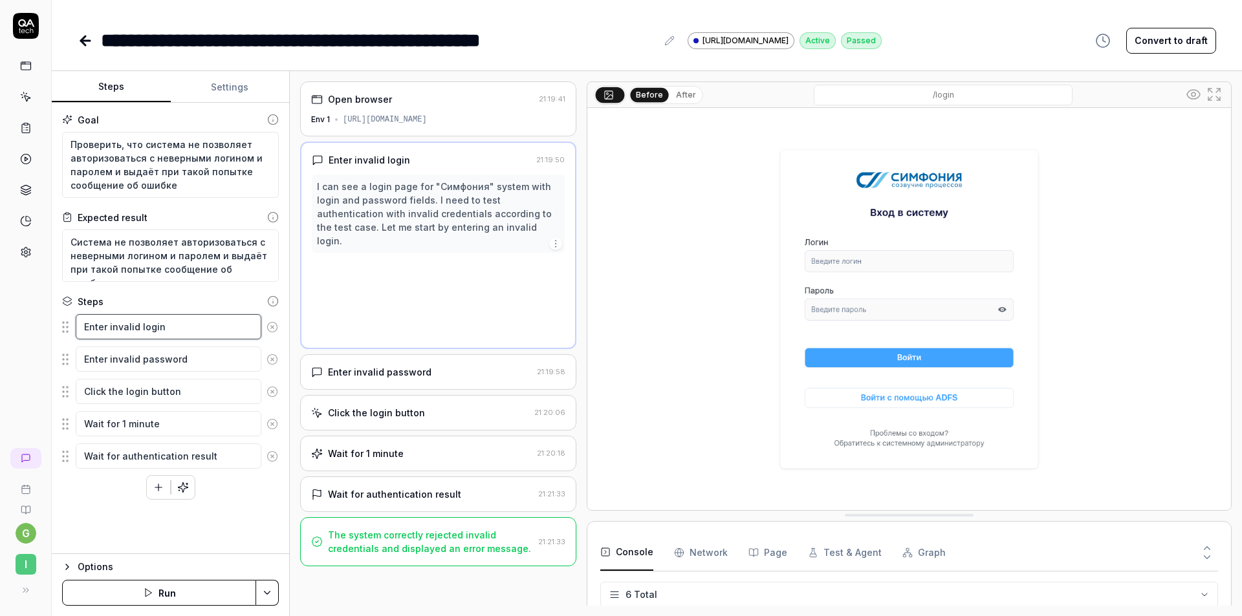
click at [190, 330] on textarea "Enter invalid login" at bounding box center [169, 326] width 186 height 25
type textarea "*"
type textarea "Enter invalid login"
type textarea "*"
type textarea "Enter invalid login п"
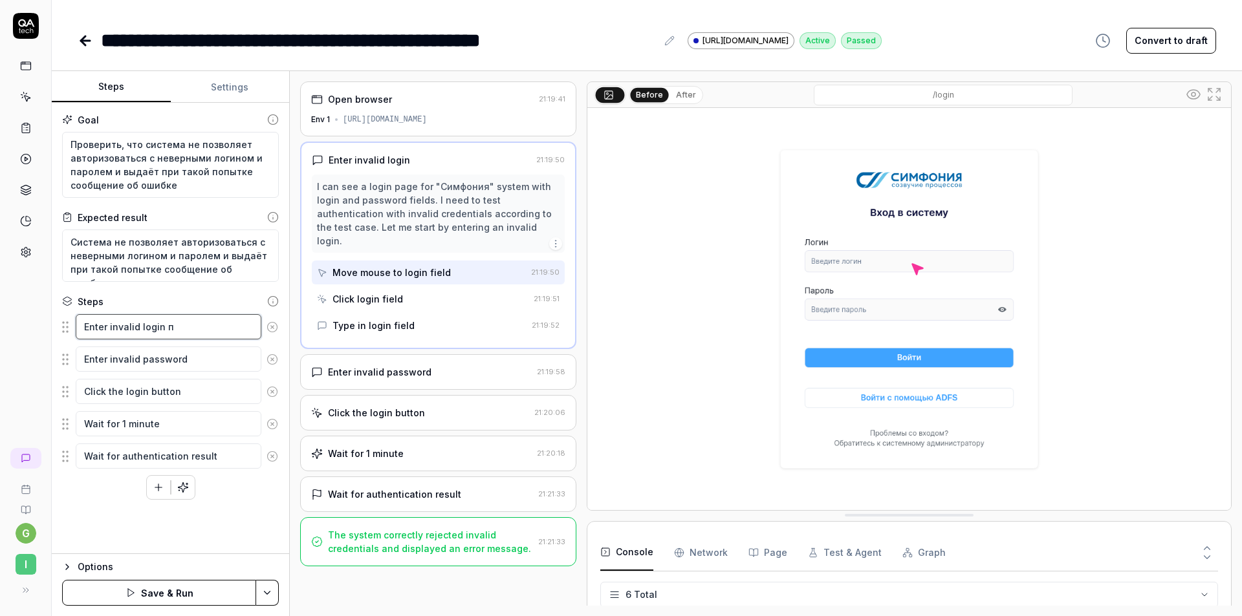
type textarea "*"
type textarea "Enter invalid login пу"
type textarea "*"
type textarea "Enter invalid login пут"
type textarea "*"
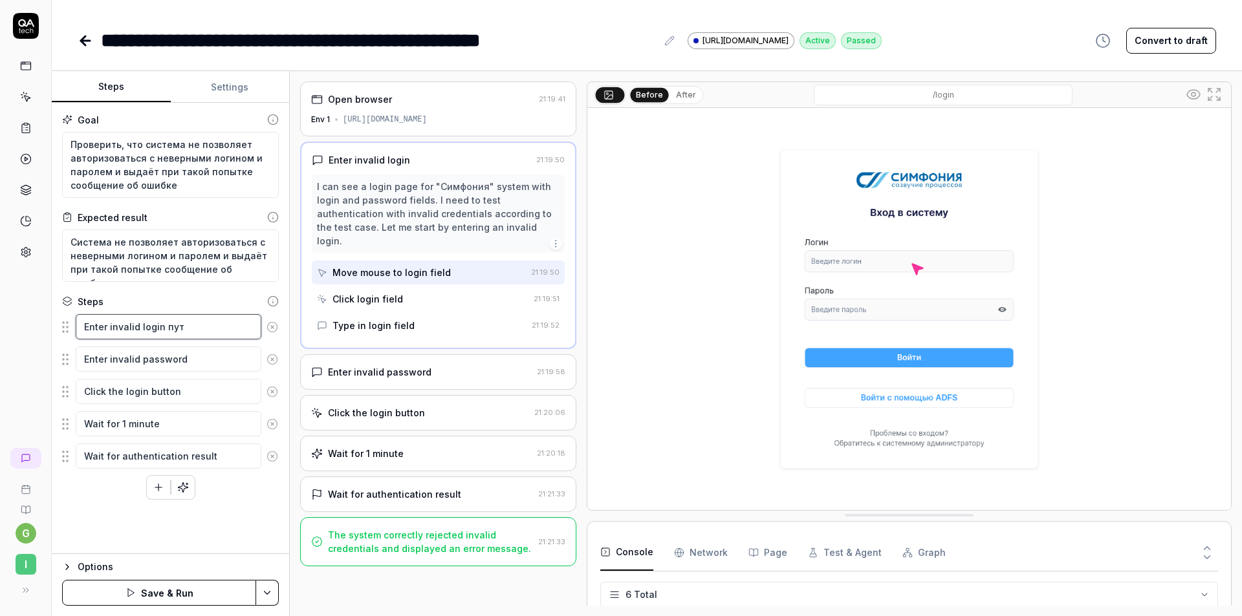
type textarea "Enter invalid login путу"
type textarea "*"
type textarea "Enter invalid login путук"
type textarea "*"
type textarea "Enter invalid login путукф"
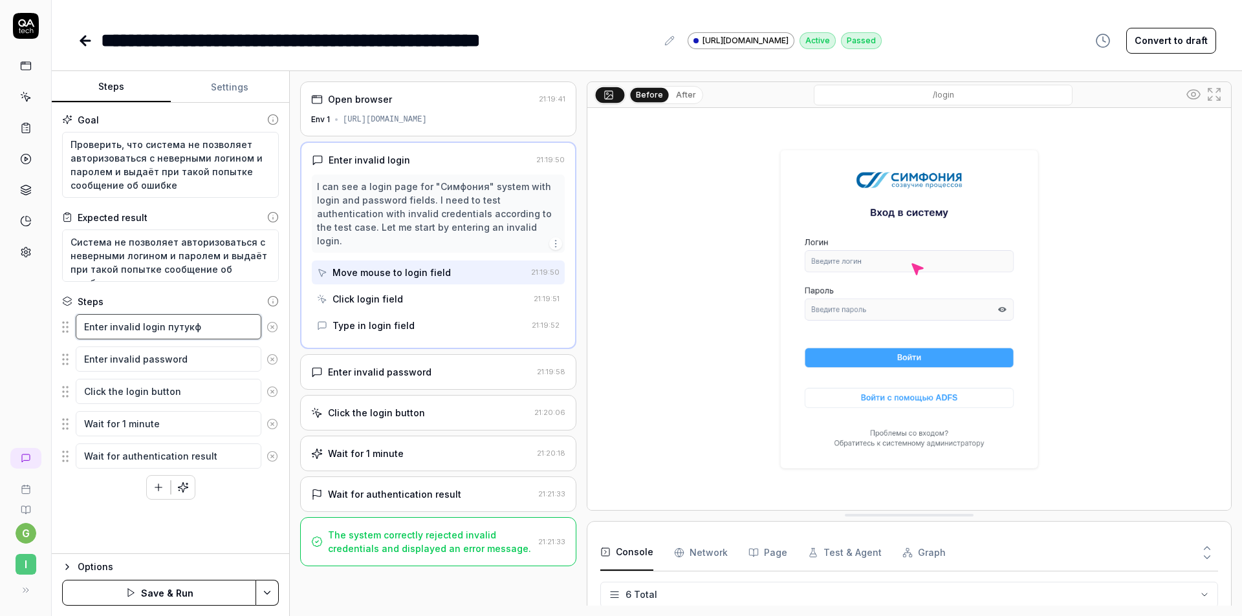
type textarea "*"
type textarea "Enter invalid login путукфе"
type textarea "*"
type textarea "Enter invalid login путукфеу"
type textarea "*"
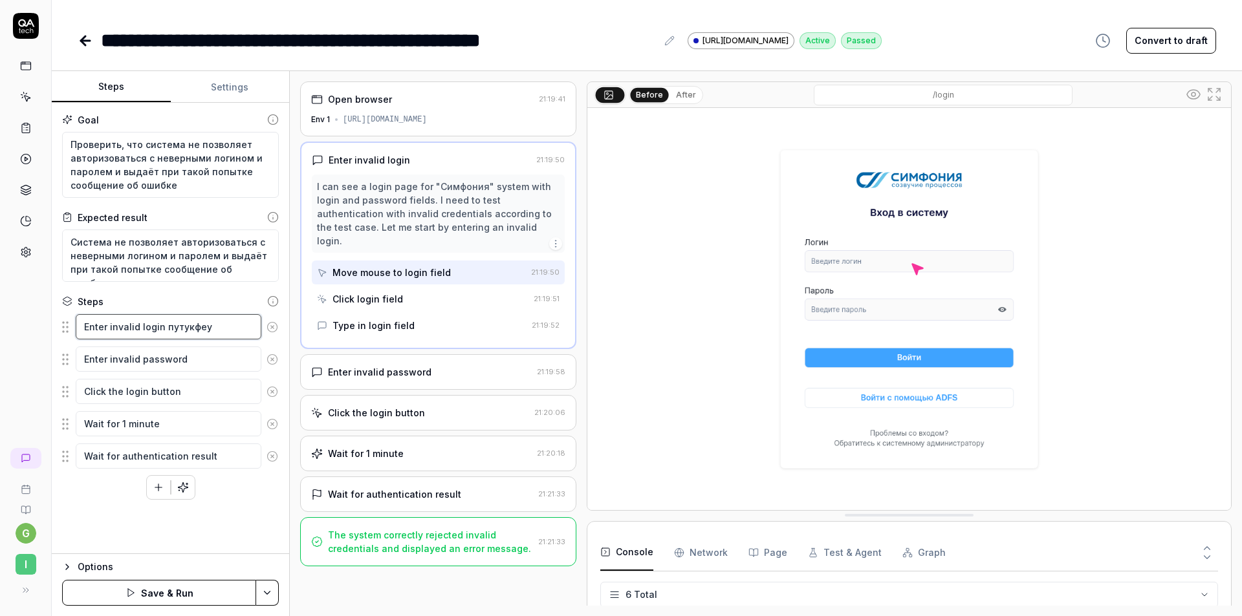
type textarea "Enter invalid login путукфеув"
type textarea "*"
type textarea "Enter invalid login путукфеув="
type textarea "*"
type textarea "Enter invalid login путукфеув=="
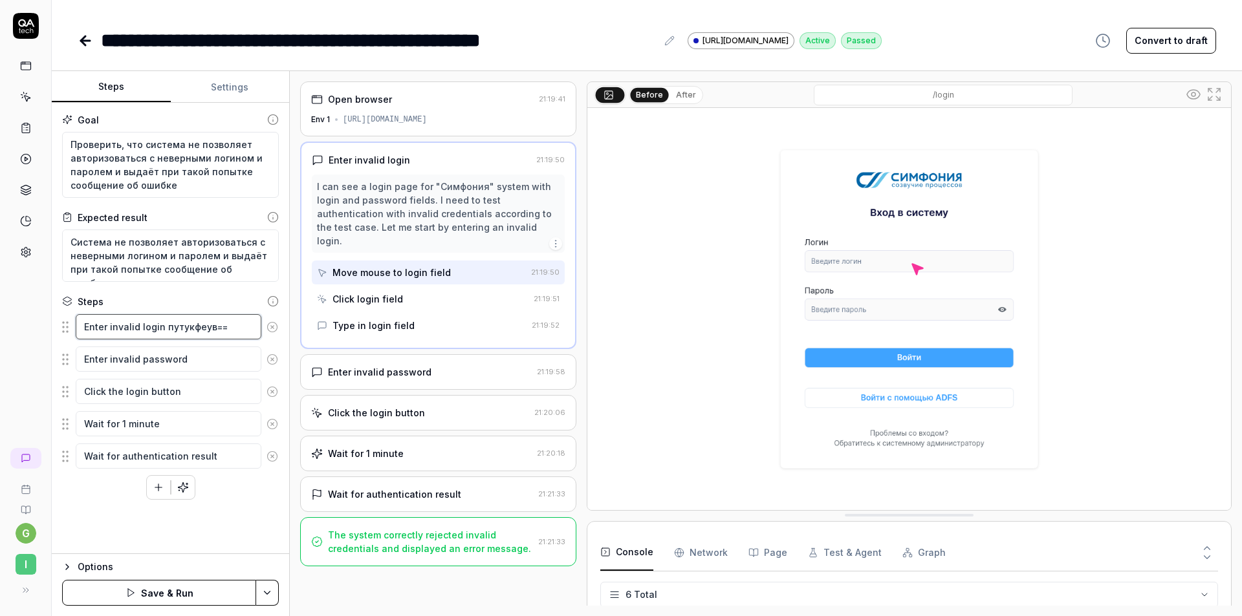
type textarea "*"
type textarea "Enter invalid login путукфеув="
type textarea "*"
type textarea "Enter invalid login путукфеув"
type textarea "*"
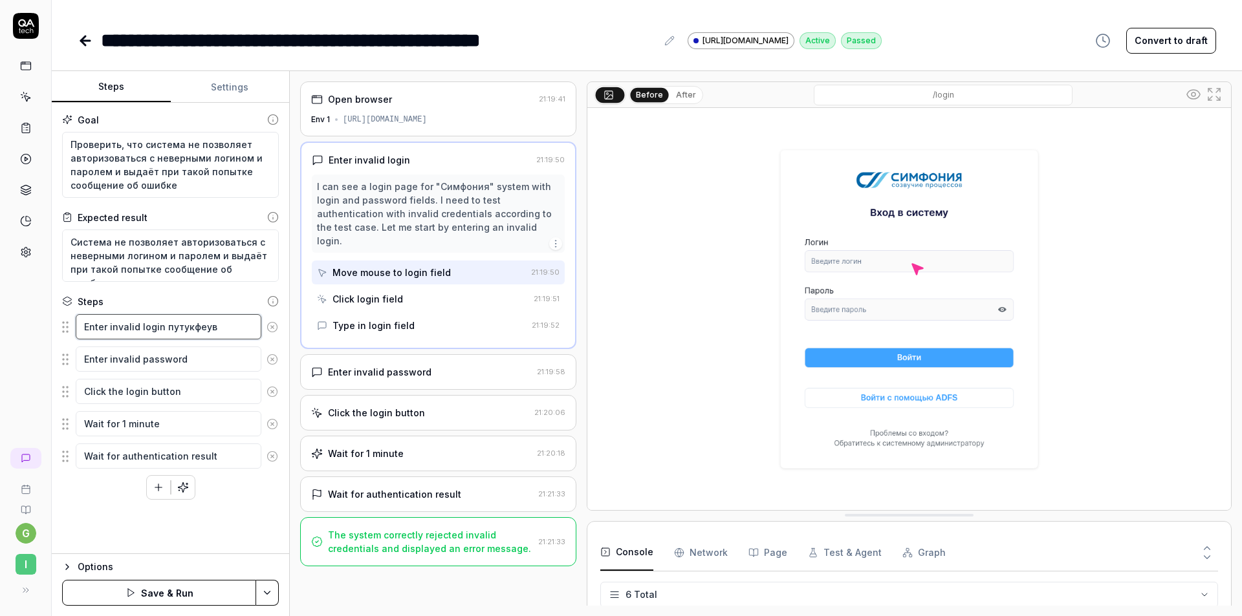
type textarea "Enter invalid login путукфеу"
type textarea "*"
type textarea "Enter invalid login путукфе"
type textarea "*"
type textarea "Enter invalid login путукф"
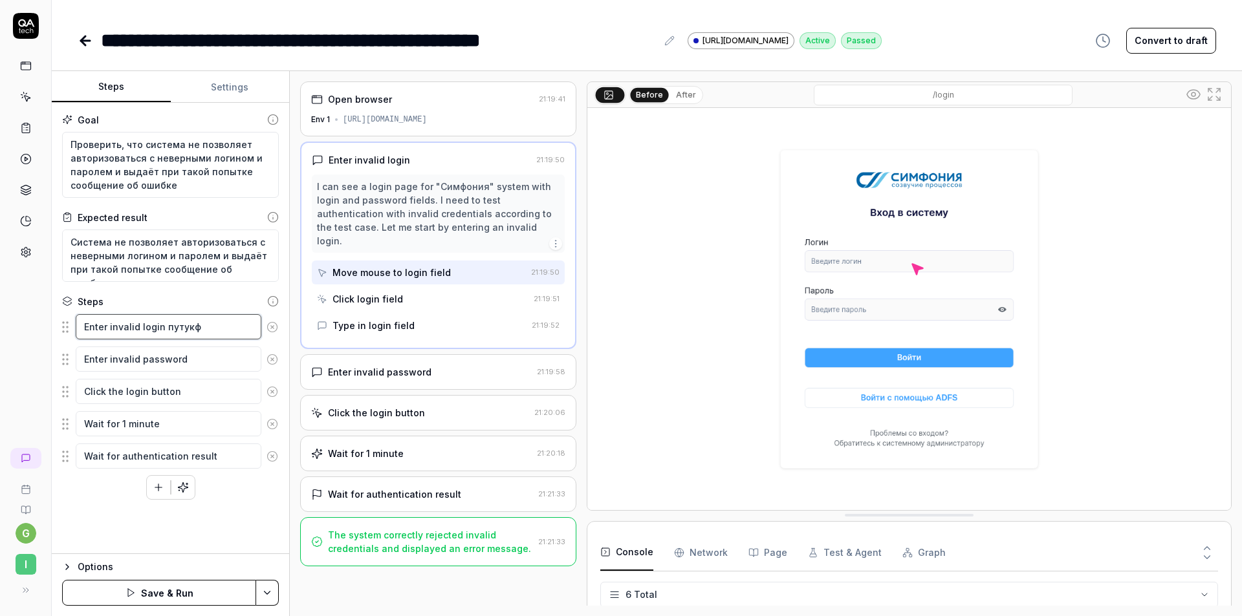
type textarea "*"
type textarea "Enter invalid login путук"
type textarea "*"
type textarea "Enter invalid login путу"
type textarea "*"
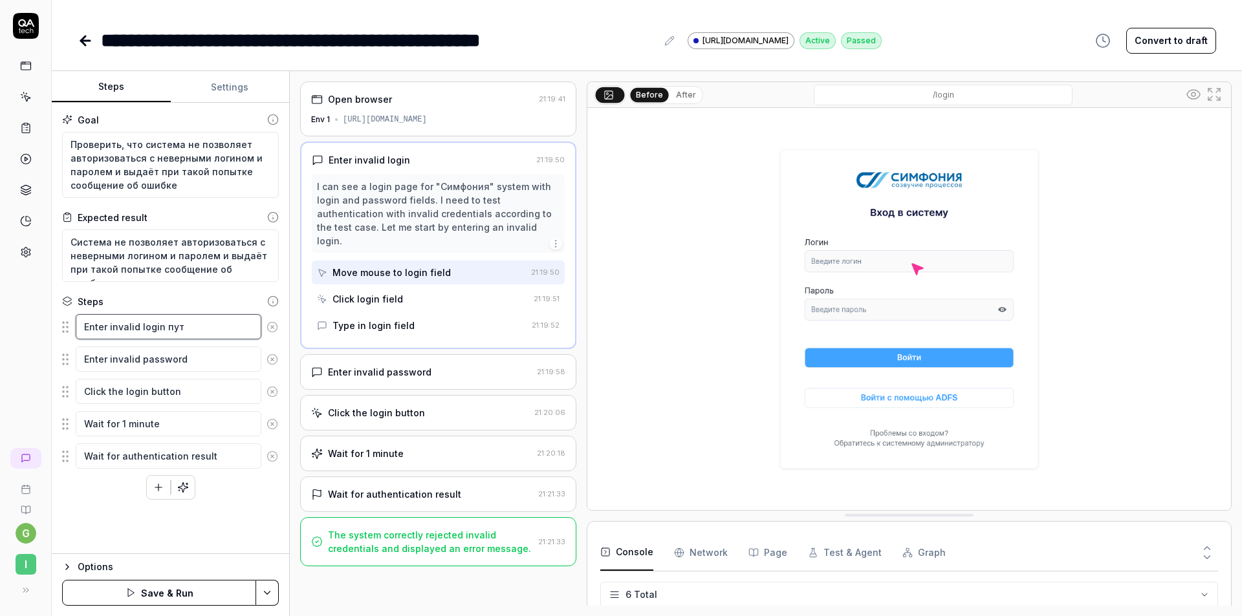
type textarea "Enter invalid login пу"
type textarea "*"
type textarea "Enter invalid login п"
type textarea "*"
type textarea "Enter invalid login"
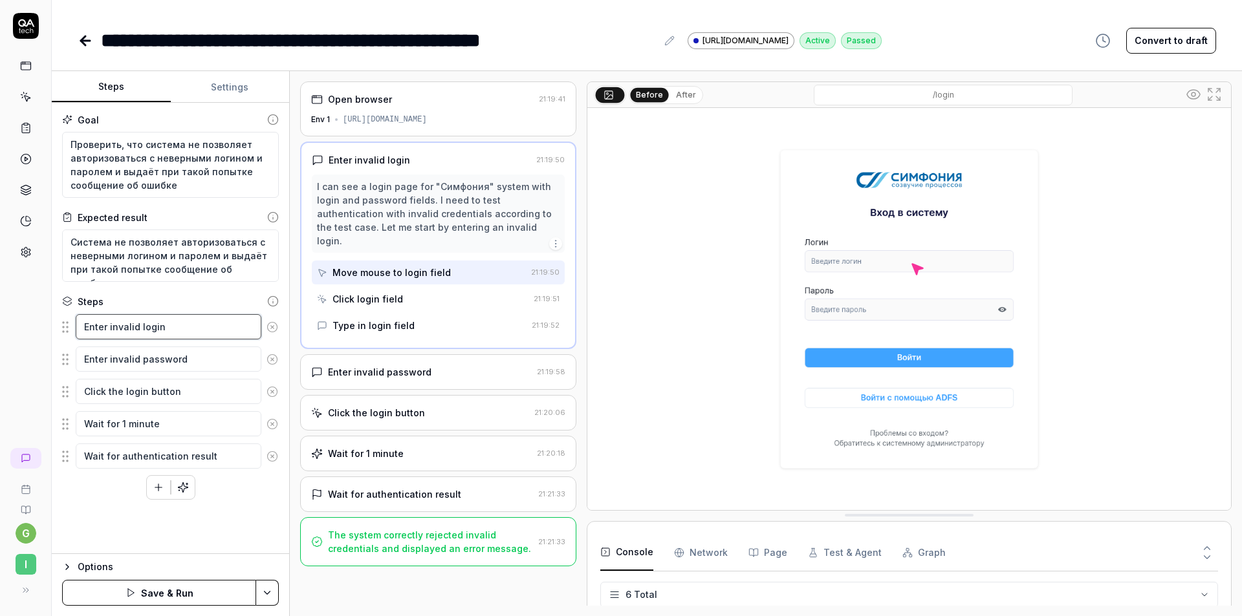
type textarea "*"
type textarea "Enter invalid login g"
type textarea "*"
type textarea "Enter invalid login ge"
type textarea "*"
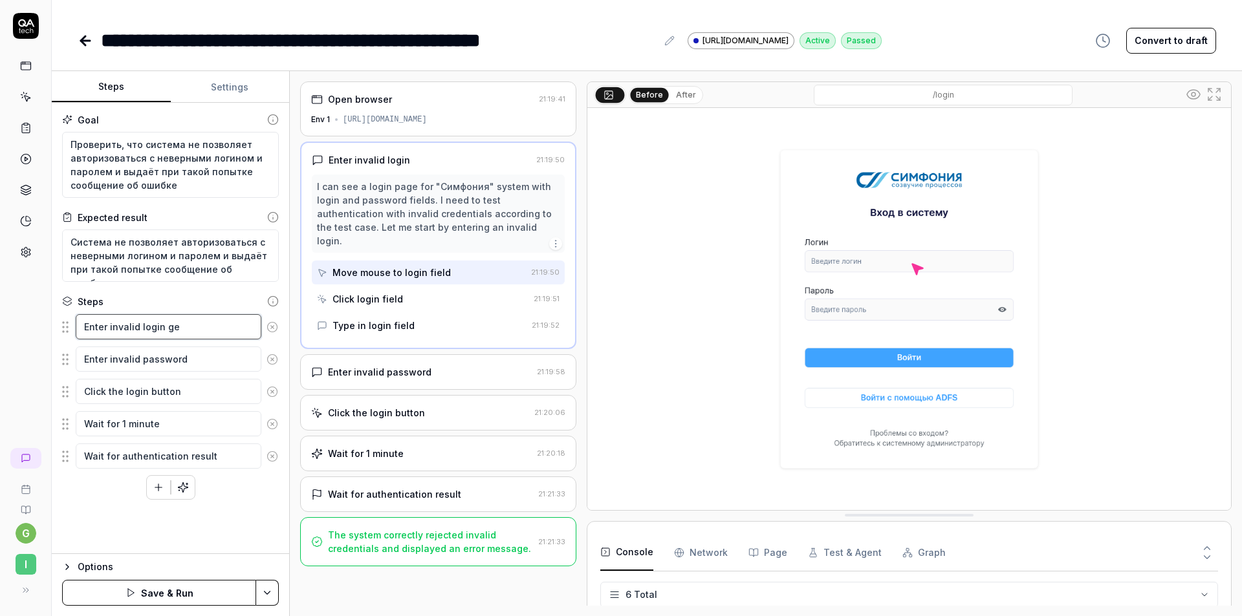
type textarea "Enter invalid login gen"
type textarea "*"
type textarea "Enter invalid login gene"
type textarea "*"
type textarea "Enter invalid login gener"
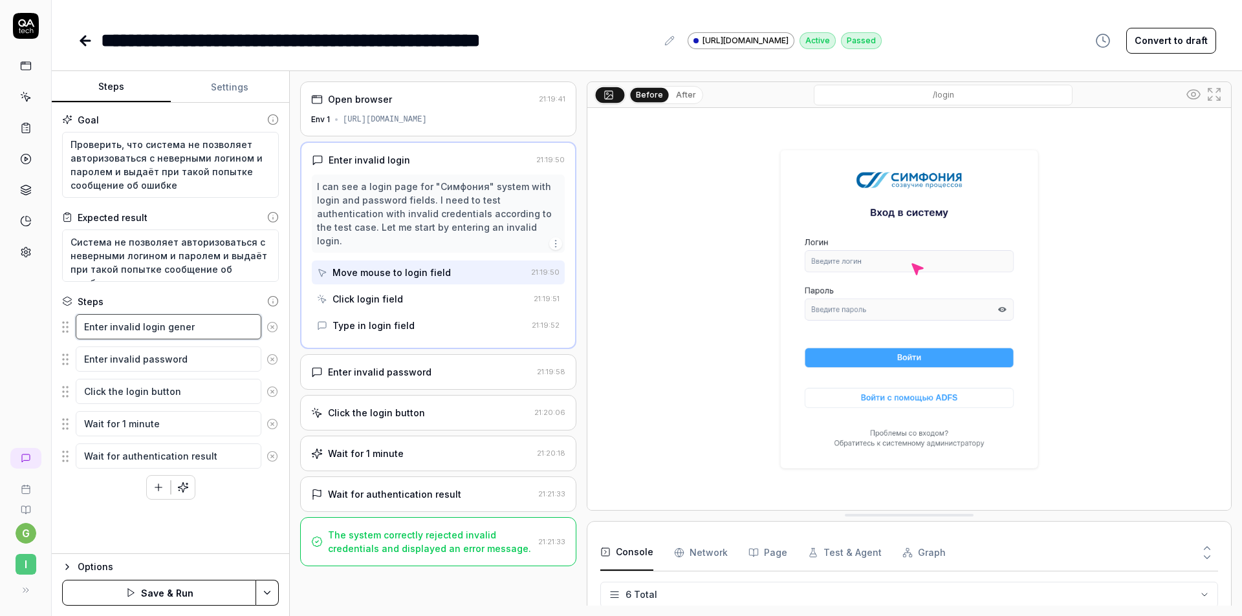
type textarea "*"
type textarea "Enter invalid login genera"
type textarea "*"
type textarea "Enter invalid login generate"
type textarea "*"
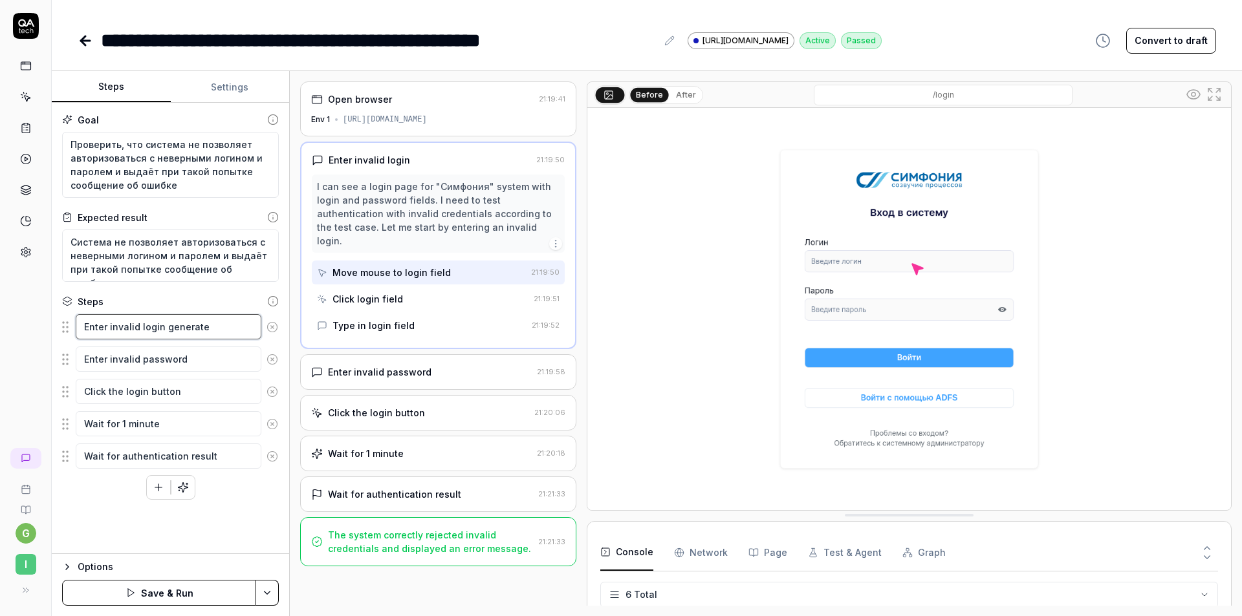
type textarea "Enter invalid login generated"
type textarea "*"
type textarea "Enter invalid login generated"
type textarea "*"
type textarea "Enter invalid login generated b"
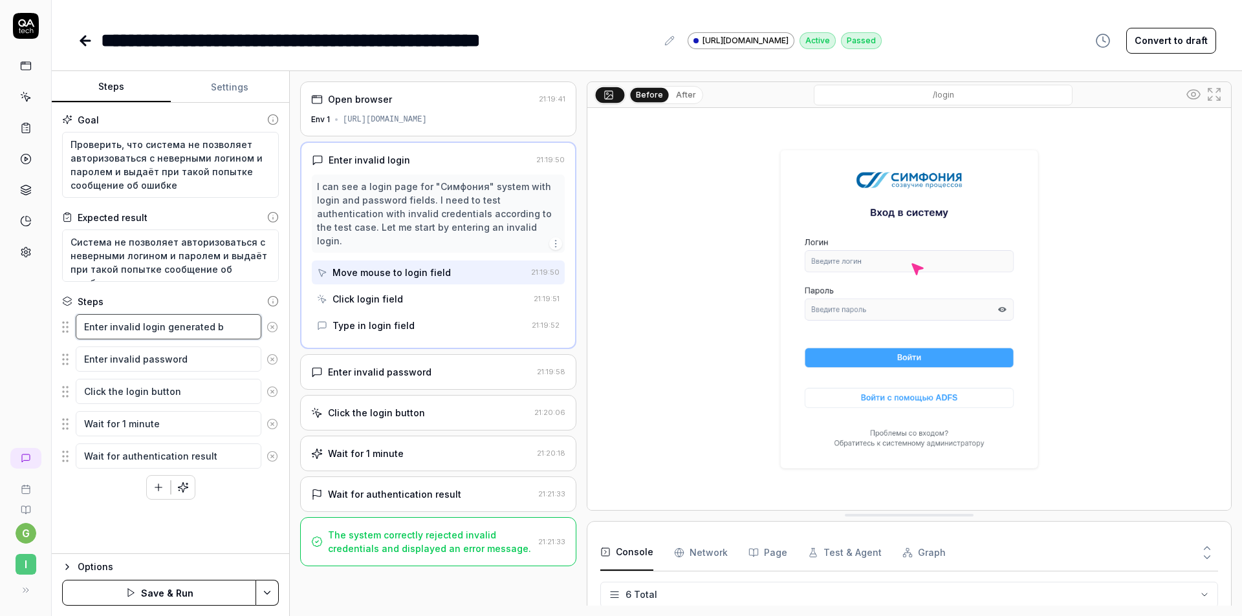
type textarea "*"
type textarea "Enter invalid login generated by"
type textarea "*"
type textarea "Enter invalid login generated by"
type textarea "*"
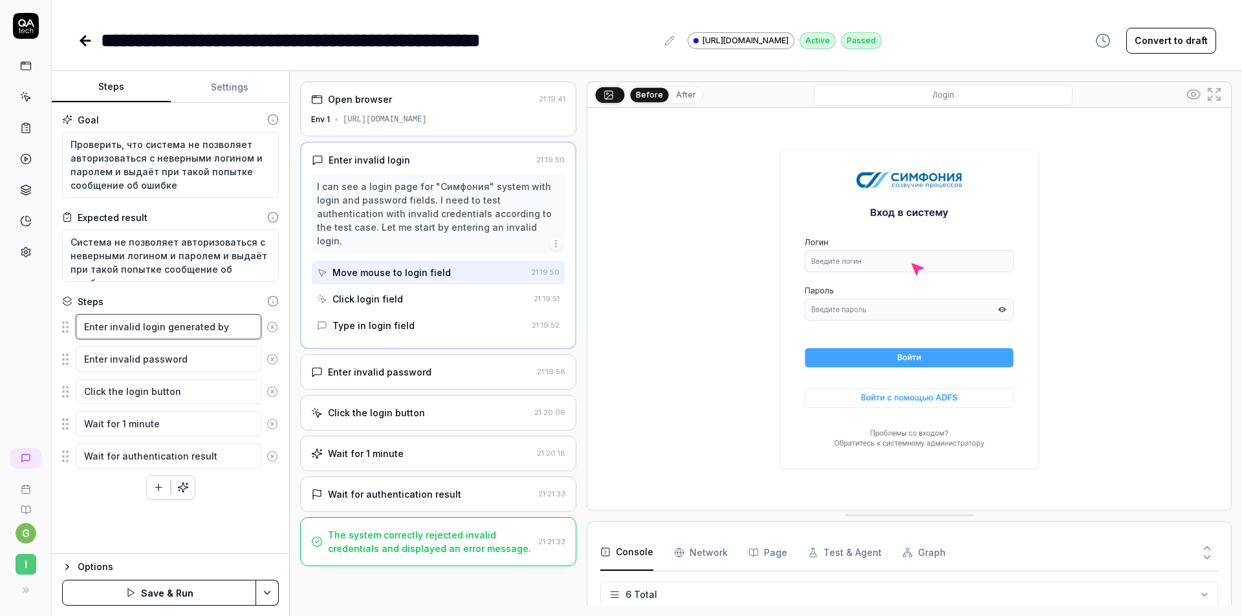
type textarea "Enter invalid login generated by p"
type textarea "*"
type textarea "Enter invalid login generated by pa"
type textarea "*"
type textarea "Enter invalid login generated by pat"
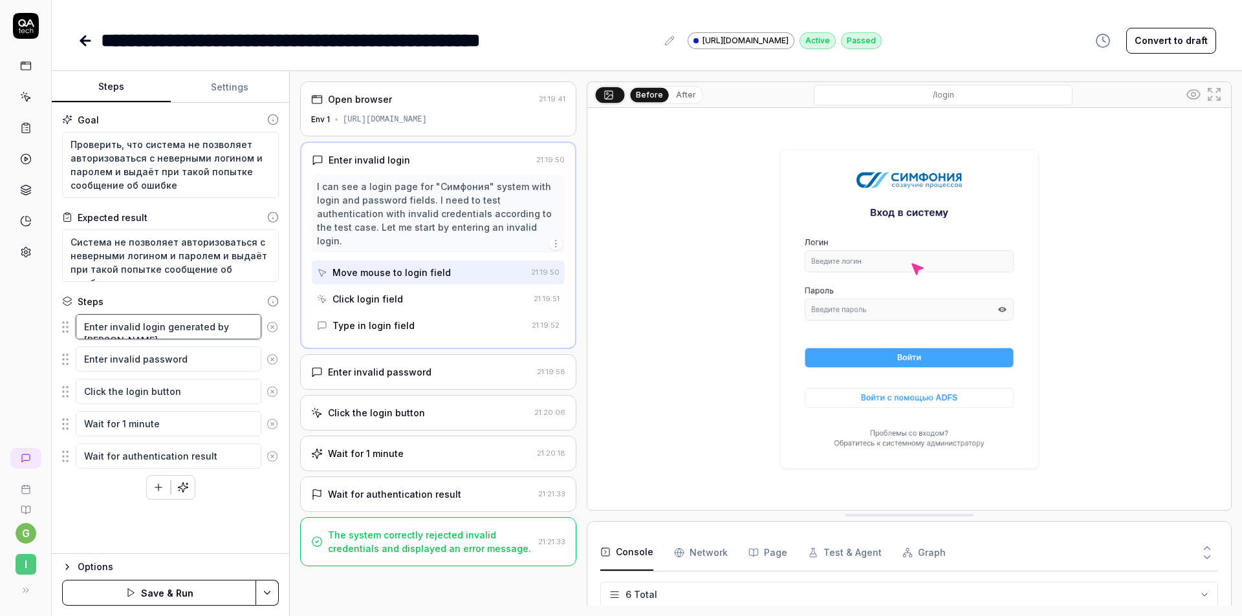
type textarea "*"
type textarea "Enter invalid login generated by patt"
type textarea "*"
type textarea "Enter invalid login generated by patte"
type textarea "*"
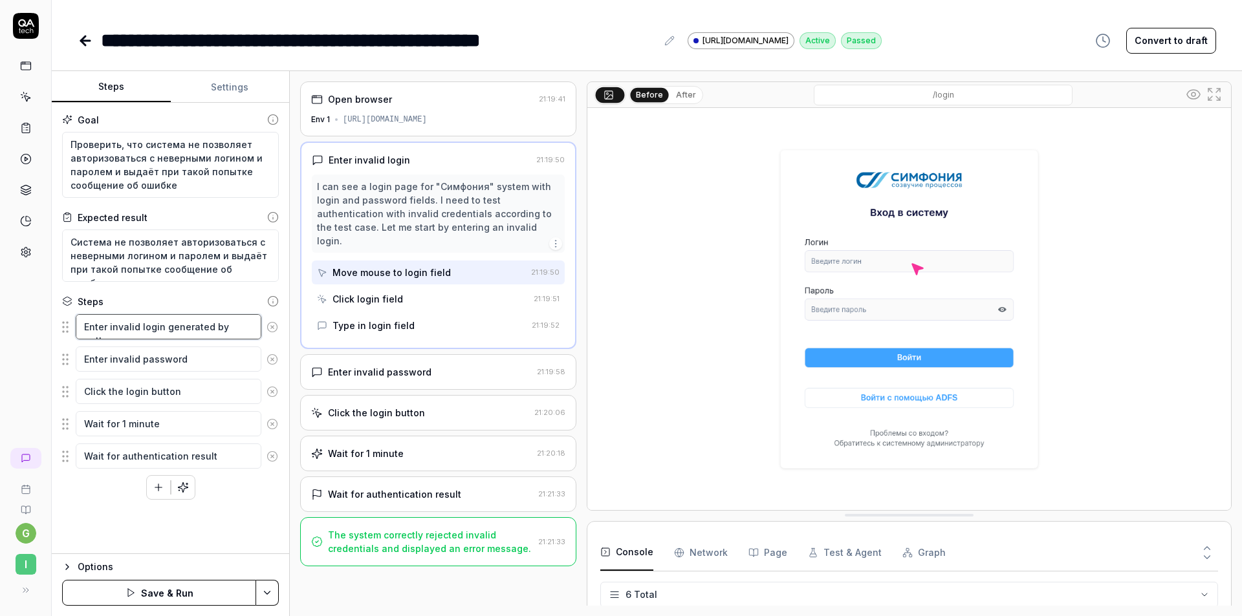
type textarea "Enter invalid login generated by patter"
type textarea "*"
type textarea "Enter invalid login generated by pattern"
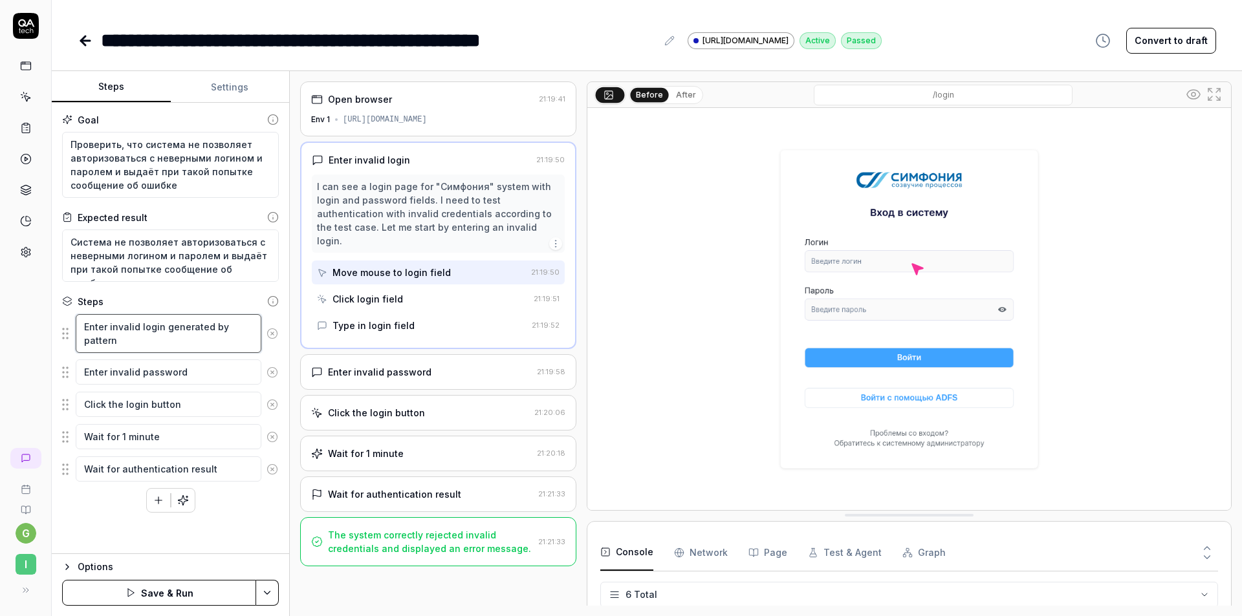
type textarea "*"
type textarea "Enter invalid login generated by pattern"
type textarea "*"
type textarea "Enter invalid login generated by pattern а"
type textarea "*"
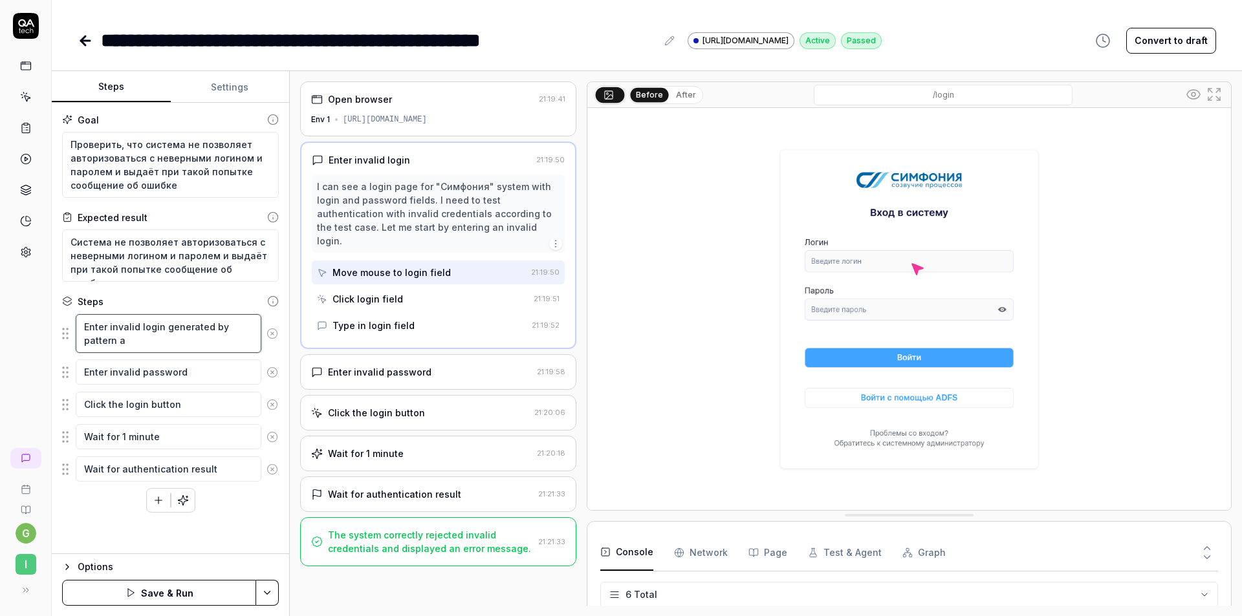
type textarea "Enter invalid login generated by pattern"
type textarea "*"
type textarea "Enter invalid login generated by pattern"
type textarea "*"
type textarea "Enter invalid login generated by patter"
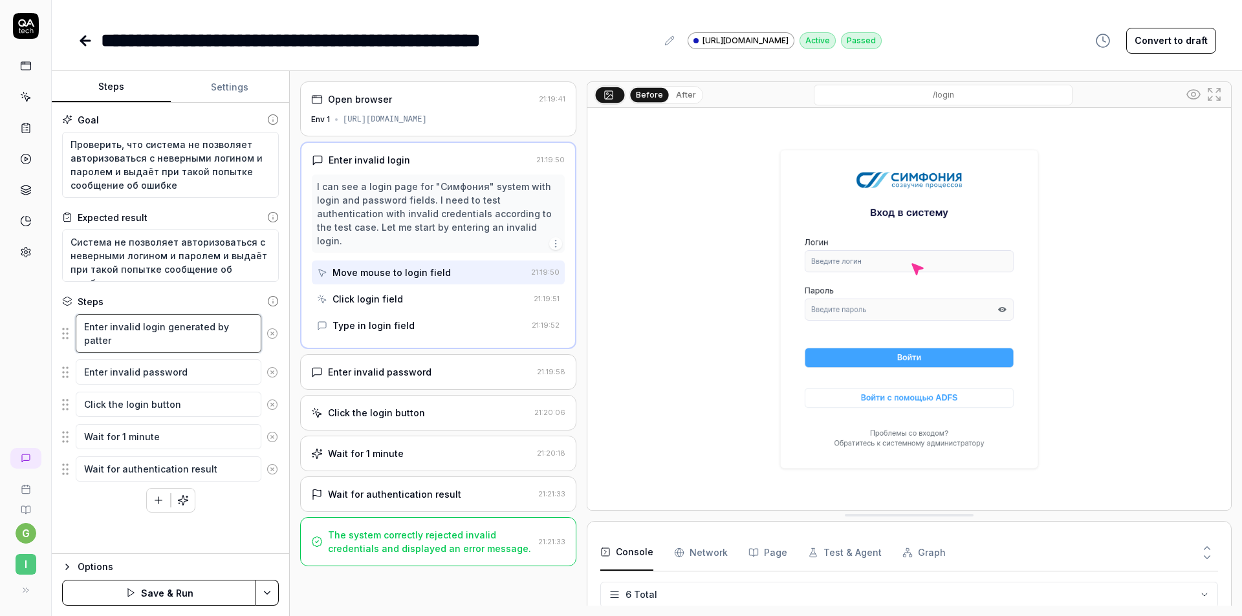
type textarea "*"
type textarea "Enter invalid login generated by patte"
type textarea "*"
type textarea "Enter invalid login generated by patt"
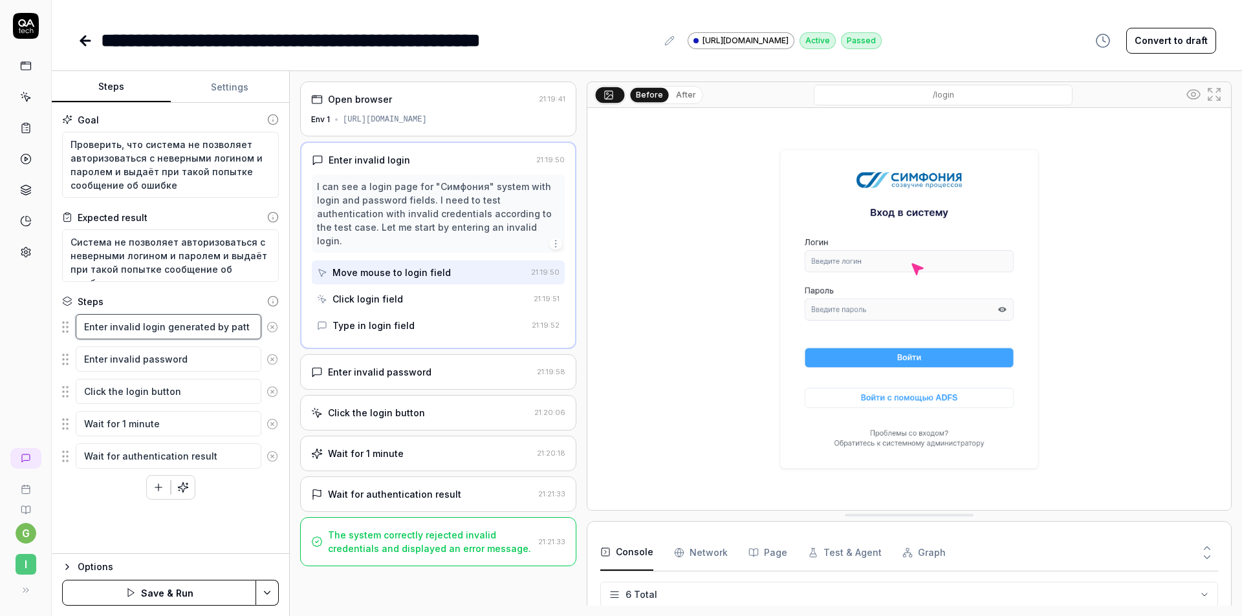
type textarea "*"
type textarea "Enter invalid login generated by pat"
type textarea "*"
type textarea "Enter invalid login generated by pa"
type textarea "*"
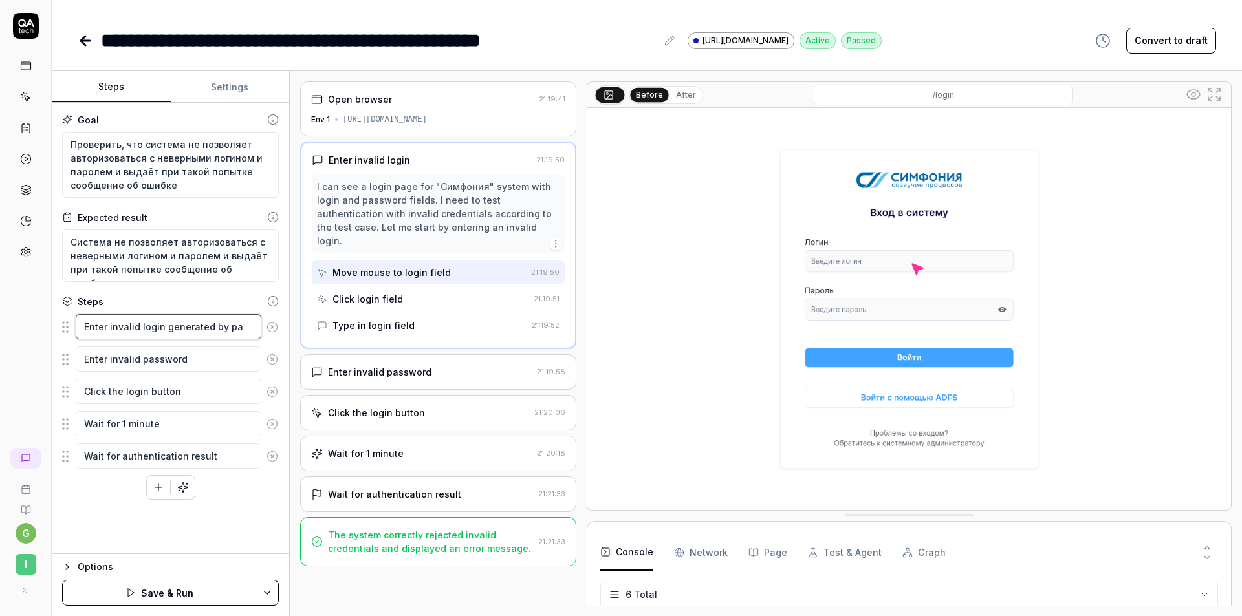
type textarea "Enter invalid login generated by p"
type textarea "*"
type textarea "Enter invalid login generated by"
type textarea "*"
type textarea "Enter invalid login generated by"
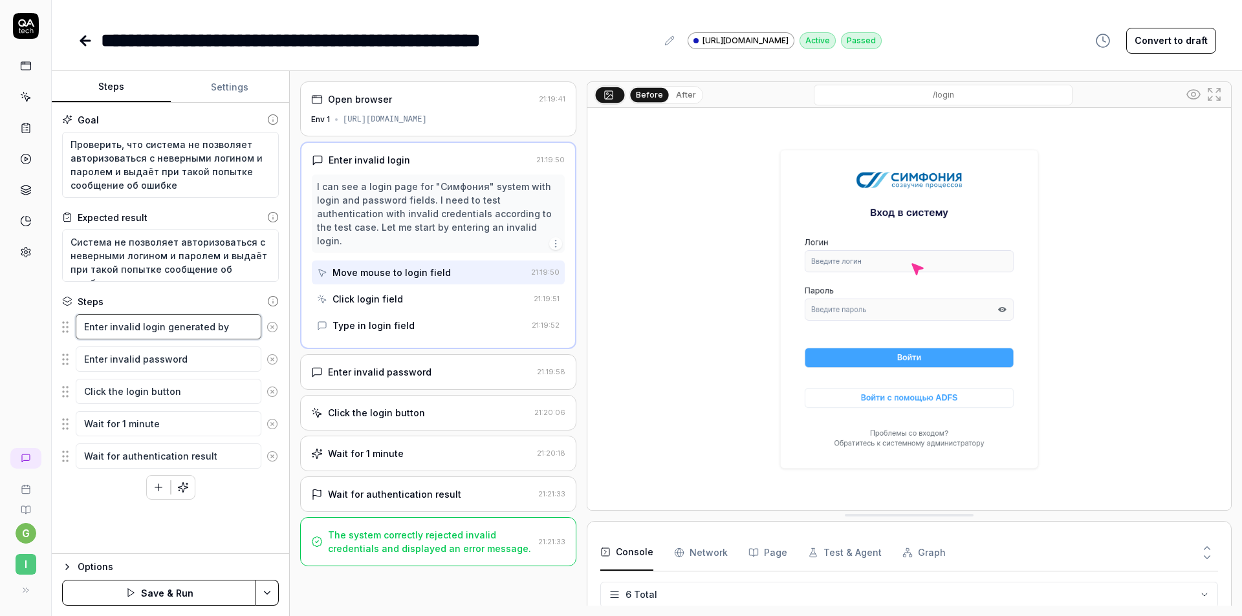
type textarea "*"
type textarea "Enter invalid login generated b"
type textarea "*"
type textarea "Enter invalid login generated"
type textarea "*"
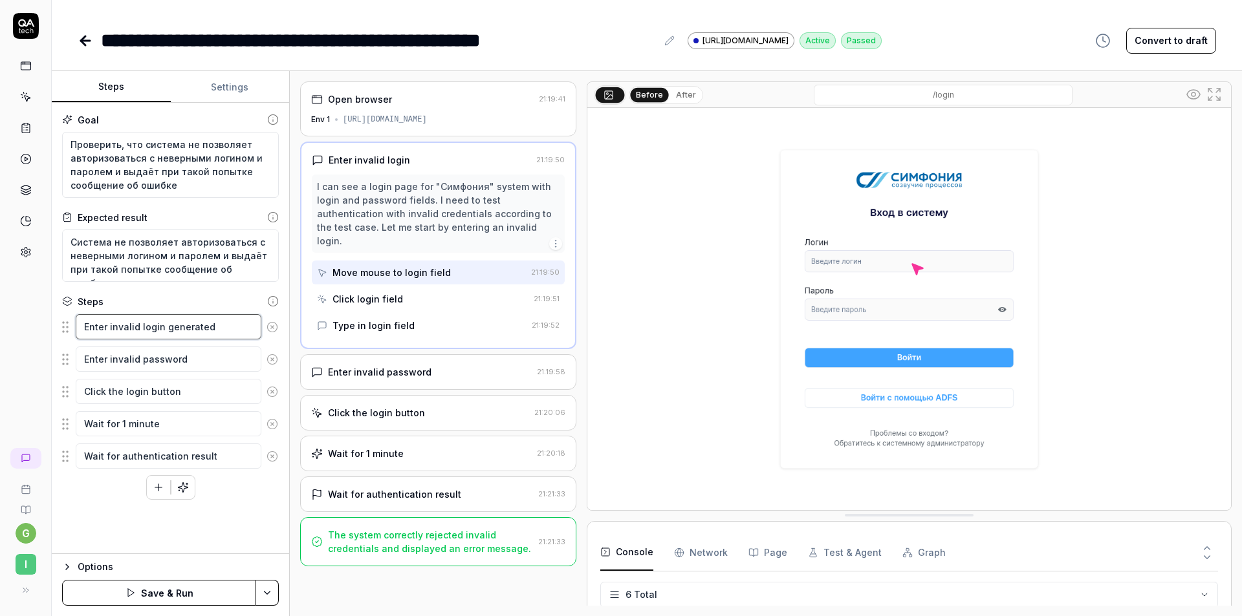
type textarea "Enter invalid login generated"
type textarea "*"
type textarea "Enter invalid login generate"
type textarea "*"
type textarea "Enter invalid login generat"
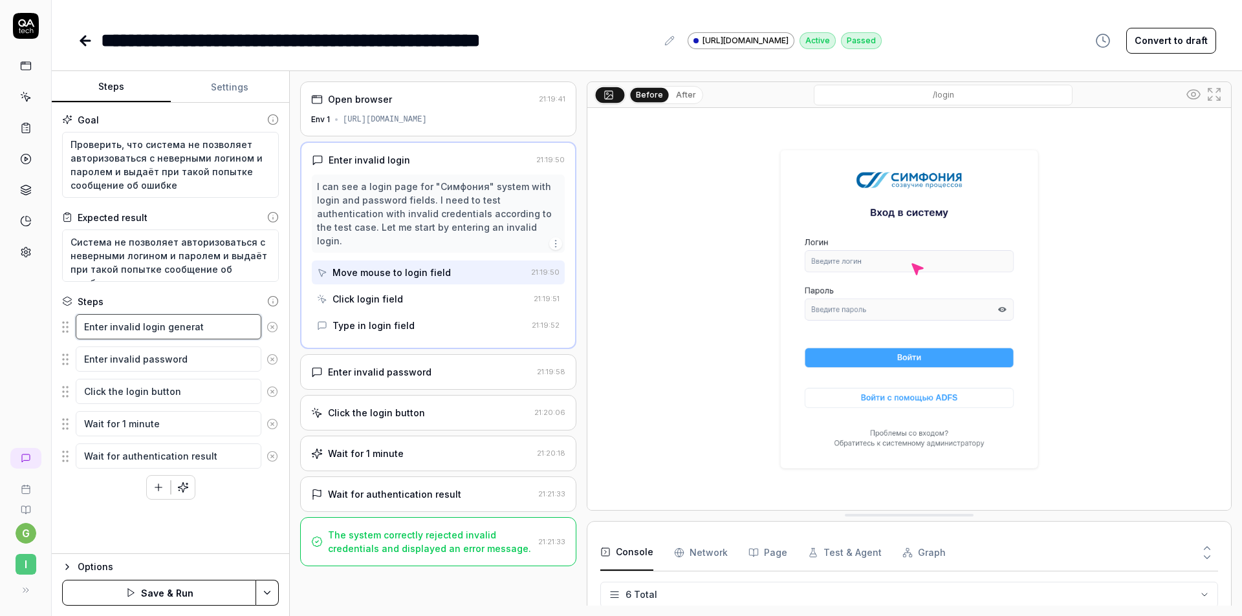
type textarea "*"
type textarea "Enter invalid login genera"
type textarea "*"
type textarea "Enter invalid login gener"
type textarea "*"
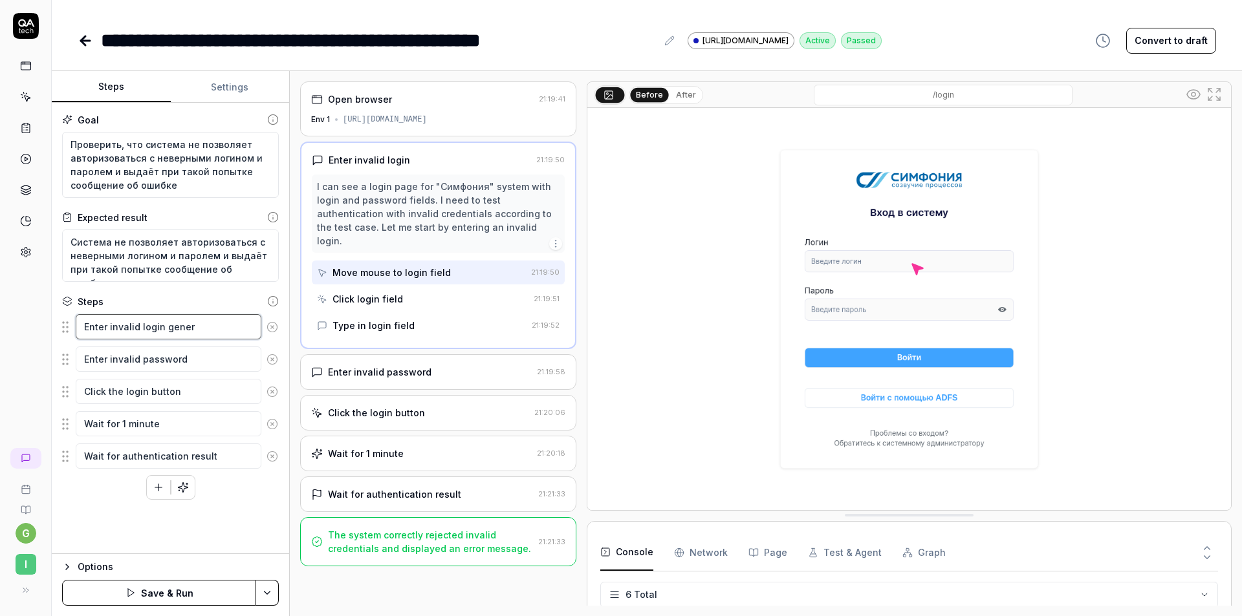
type textarea "Enter invalid login gene"
type textarea "*"
type textarea "Enter invalid login gen"
type textarea "*"
type textarea "Enter invalid login ge"
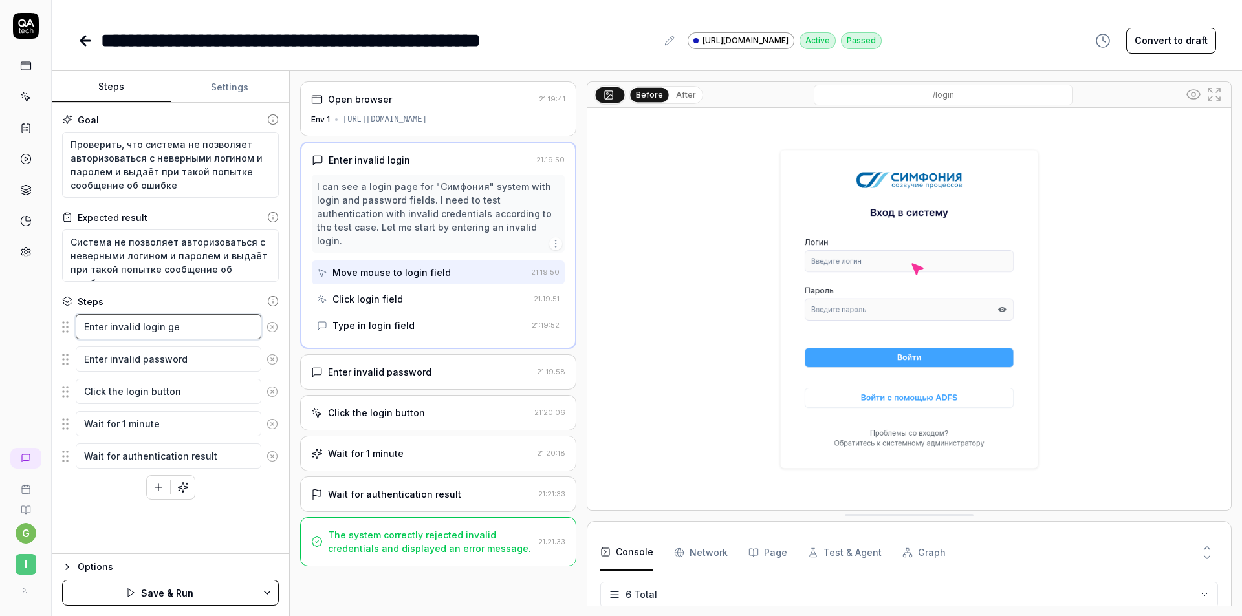
type textarea "*"
type textarea "Enter invalid login g"
type textarea "*"
type textarea "Enter invalid login"
type textarea "*"
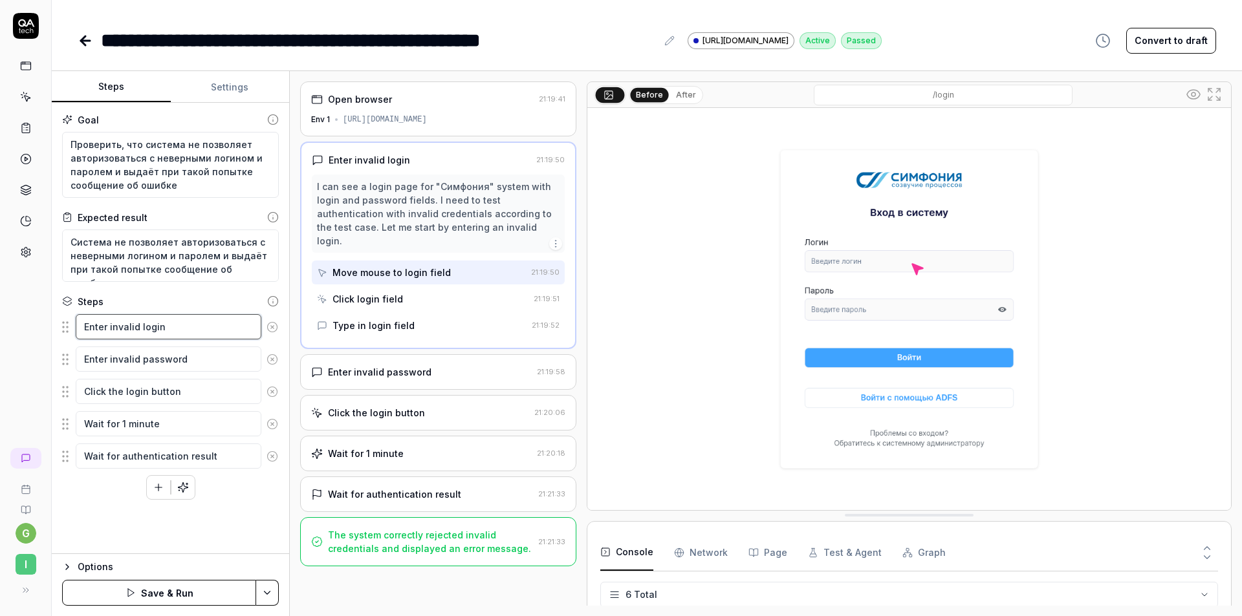
type textarea "Enter invalid login"
type textarea "*"
type textarea "Enter invalid log"
type textarea "*"
type textarea "Enter invalid logш"
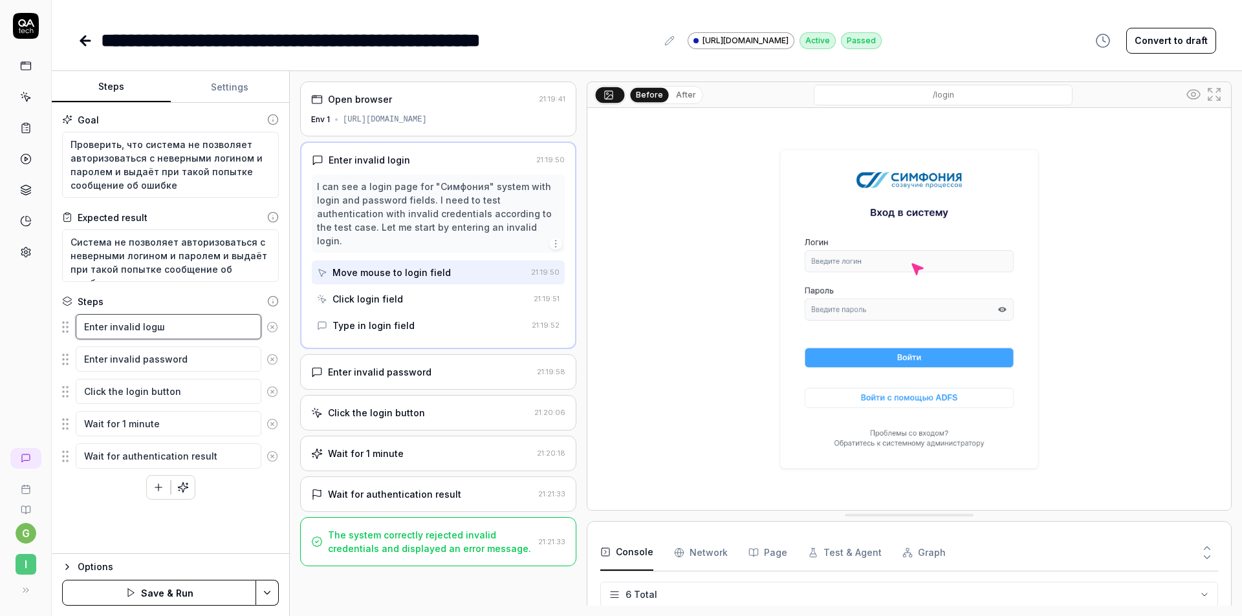
type textarea "*"
type textarea "Enter invalid logшт"
type textarea "*"
type textarea "Enter invalid logшт"
type textarea "*"
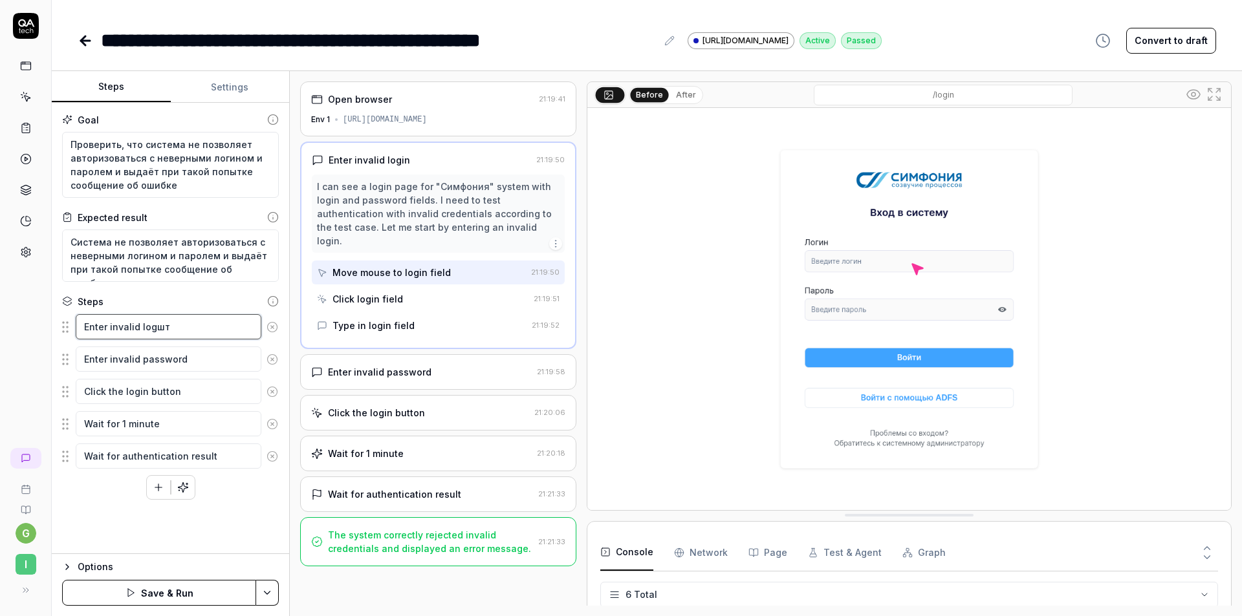
type textarea "Enter invalid logшт"
type textarea "*"
type textarea "Enter invalid logш"
type textarea "*"
type textarea "Enter invalid log"
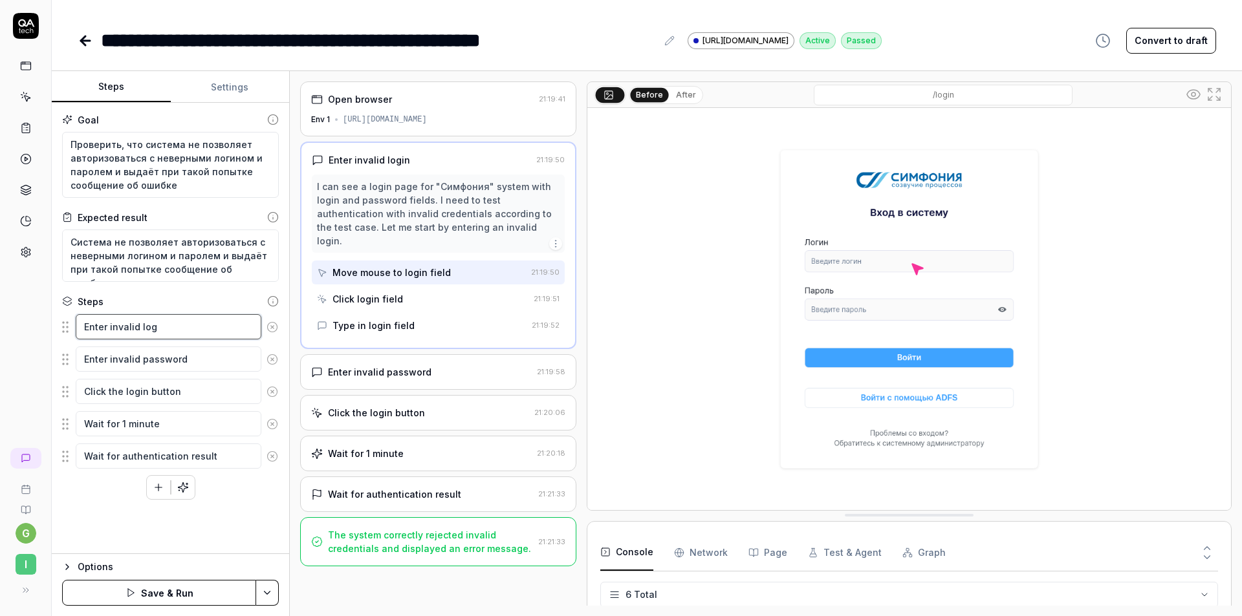
type textarea "*"
type textarea "Enter invalid logi"
type textarea "*"
type textarea "Enter invalid login"
type textarea "*"
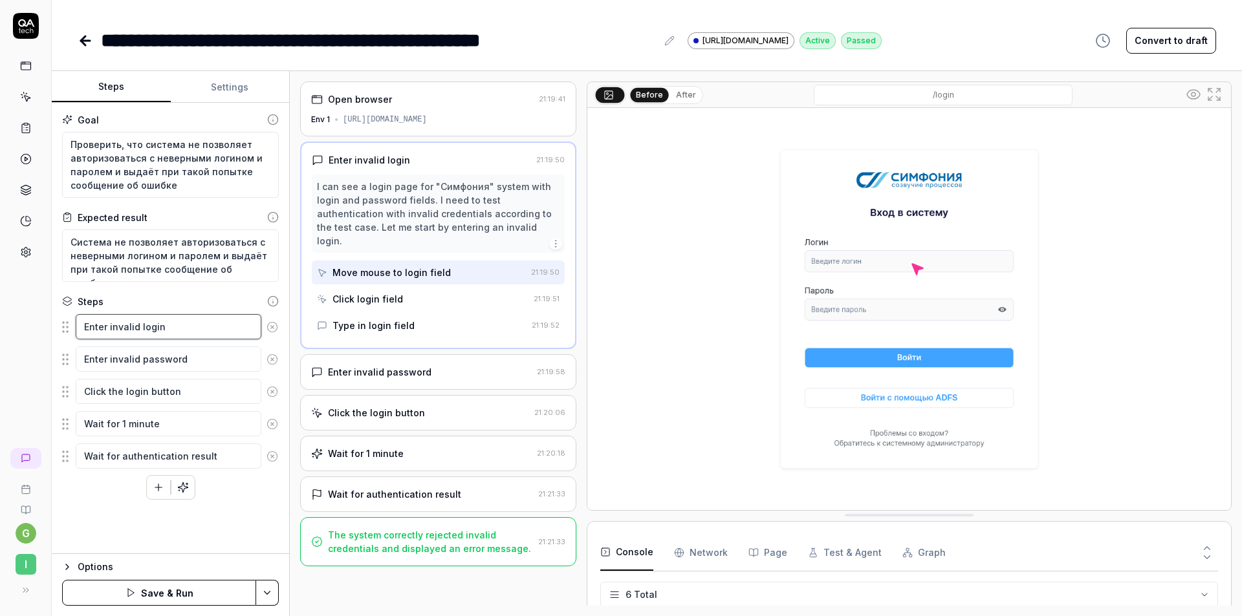
type textarea "Enter invalid login"
type textarea "*"
type textarea "Enter invalid login 1"
type textarea "*"
type textarea "Enter invalid login 10"
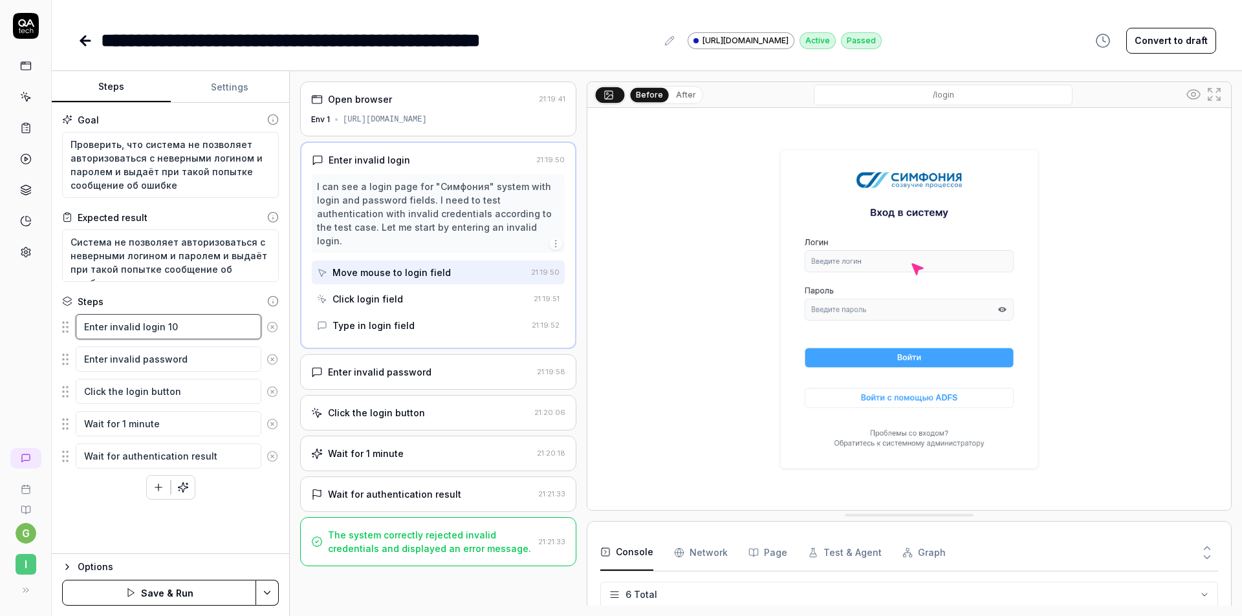
type textarea "*"
type textarea "Enter invalid login 10 l"
type textarea "*"
type textarea "Enter invalid login 10 li"
type textarea "*"
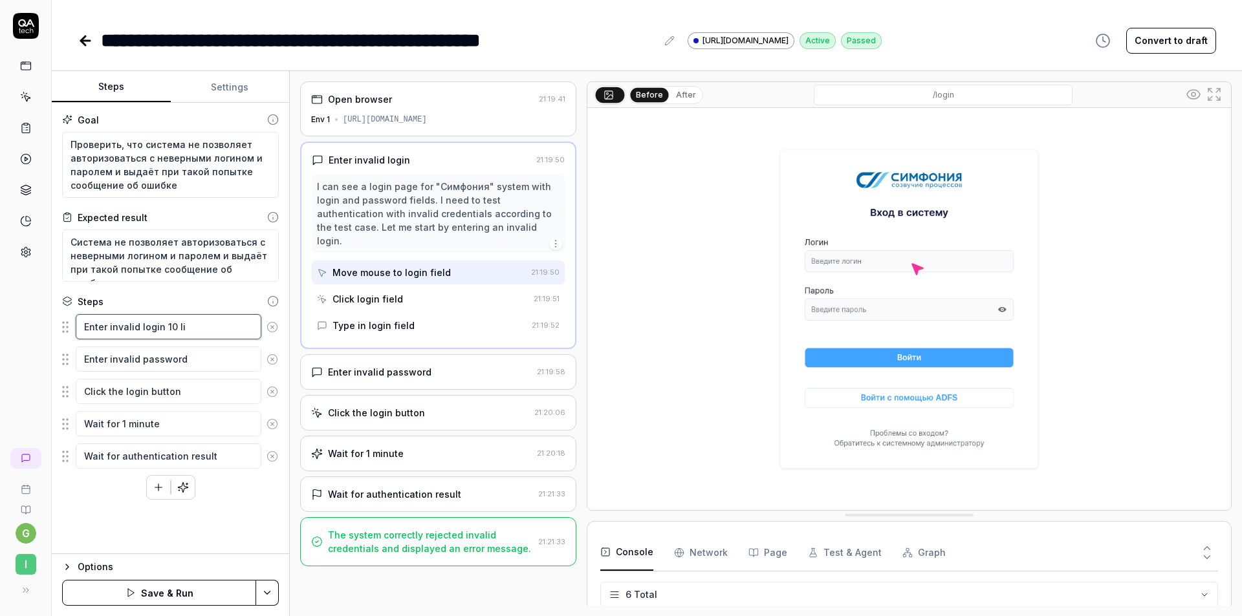
type textarea "Enter invalid login 10 lit"
type textarea "*"
type textarea "Enter invalid login 10 litt"
type textarea "*"
type textarea "Enter invalid login 10 litte"
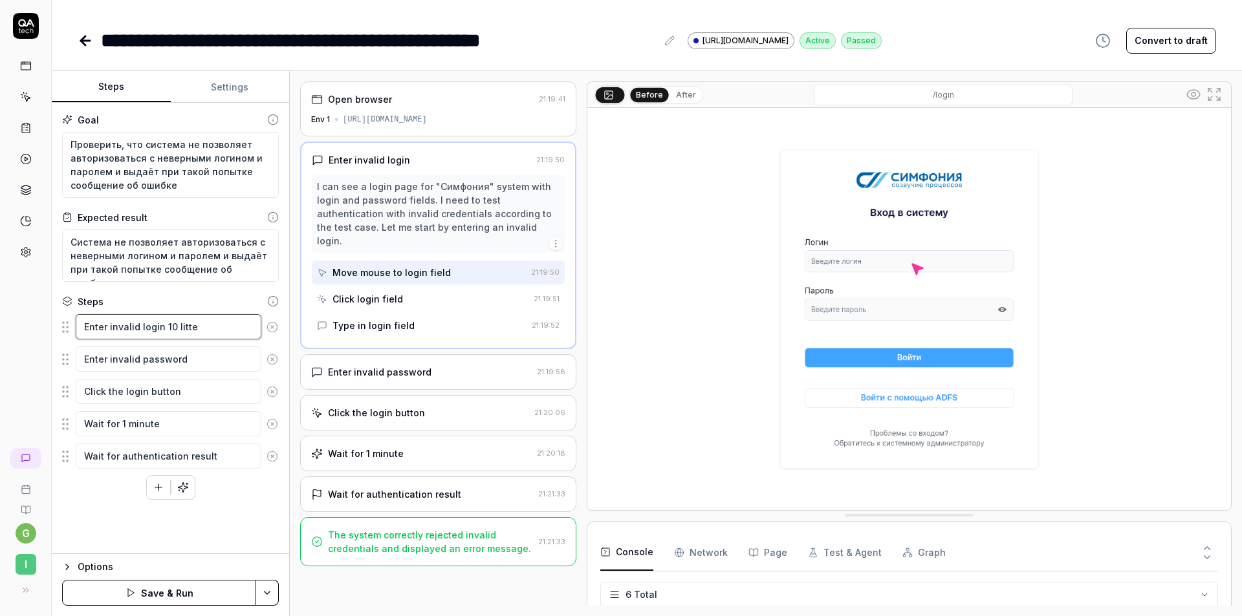
type textarea "*"
type textarea "Enter invalid login 10 litter"
type textarea "*"
type textarea "Enter invalid login 10 litters"
type textarea "*"
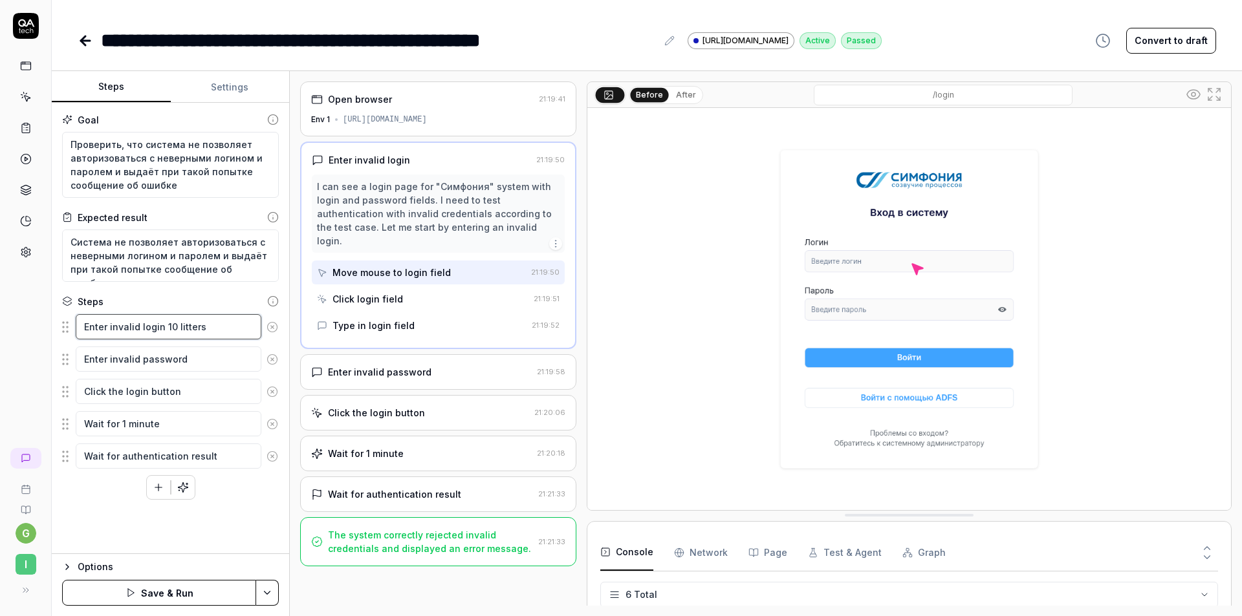
type textarea "Enter invalid login 10 litters"
type textarea "*"
type textarea "Enter invalid login 10 litters l"
type textarea "*"
type textarea "Enter invalid login 10 litters lo"
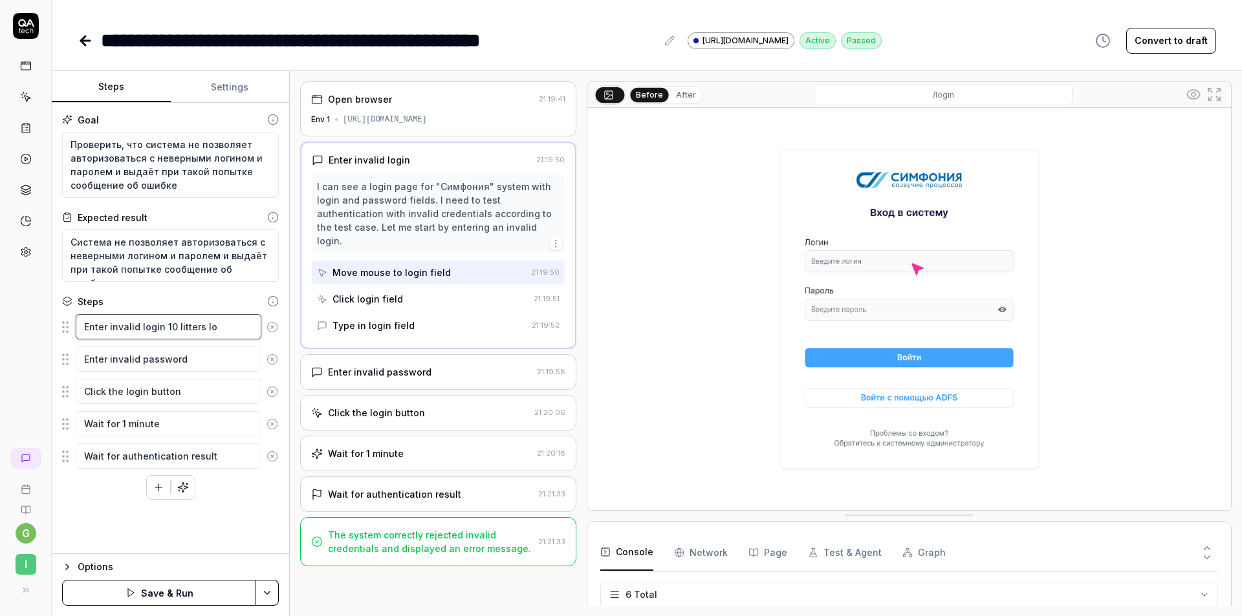
type textarea "*"
type textarea "Enter invalid login 10 litters lon"
type textarea "*"
type textarea "Enter invalid login 10 litters long"
click at [184, 595] on button "Save & Run" at bounding box center [159, 593] width 194 height 26
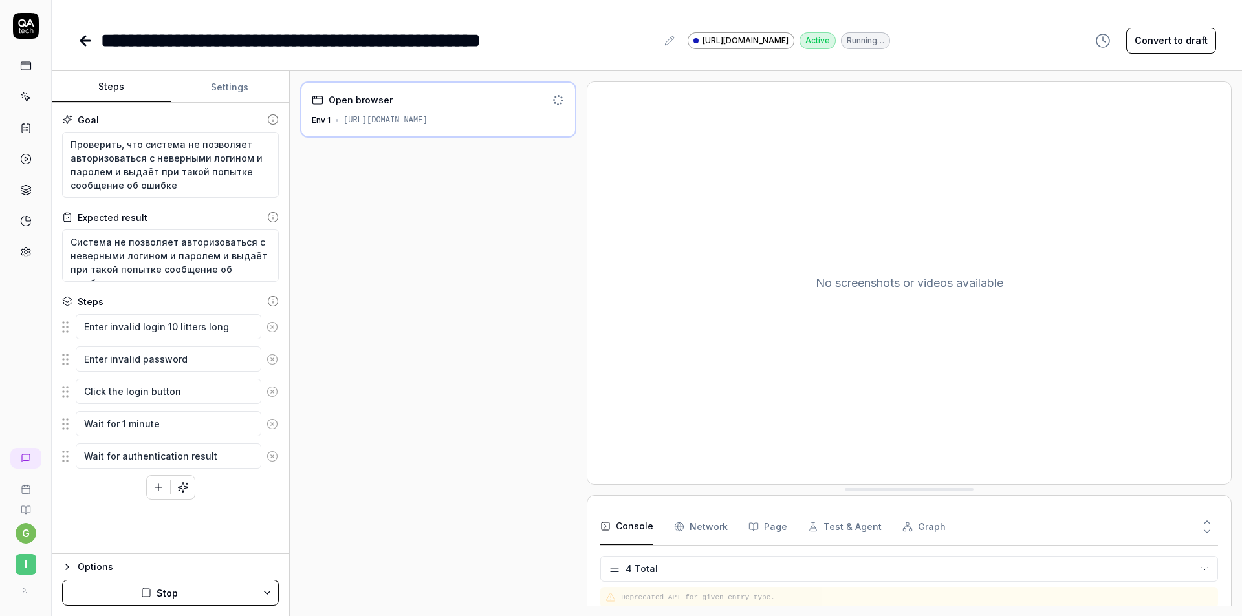
scroll to position [21, 0]
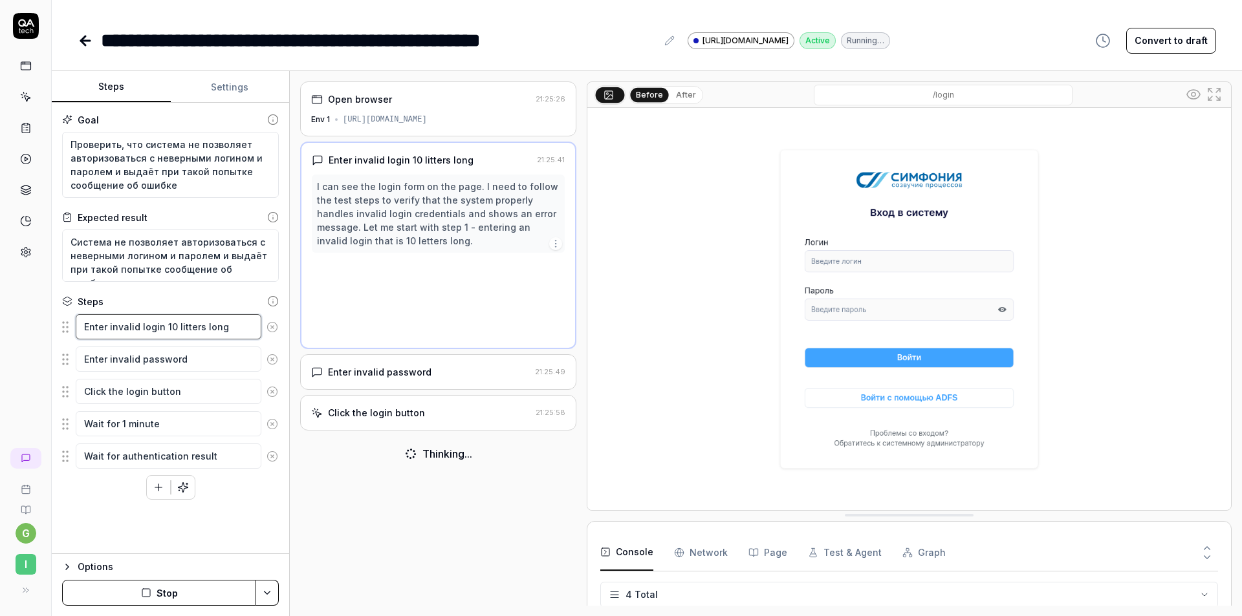
type textarea "*"
click at [181, 327] on textarea "Enter invalid login 10 litters long" at bounding box center [169, 326] width 186 height 25
click at [180, 327] on textarea "Enter invalid login 10 litters long" at bounding box center [169, 326] width 186 height 25
type textarea "Enter invalid login 10 letters long"
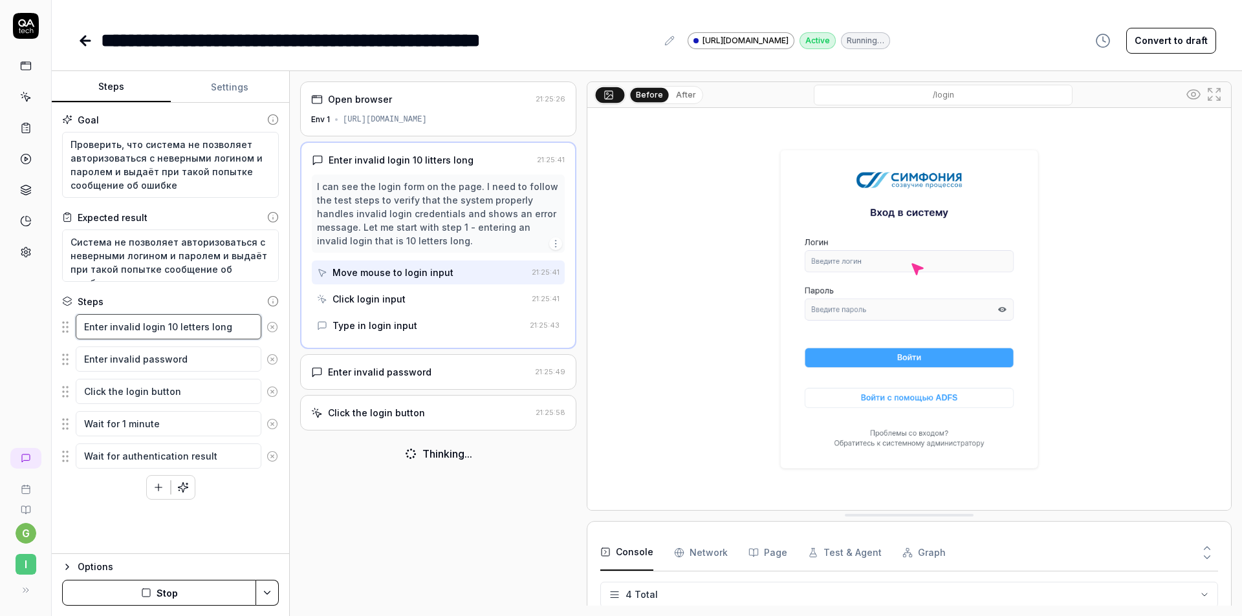
type textarea "*"
type textarea "Enter invalid login 10 letters long"
click at [189, 596] on button "Stop" at bounding box center [159, 593] width 194 height 26
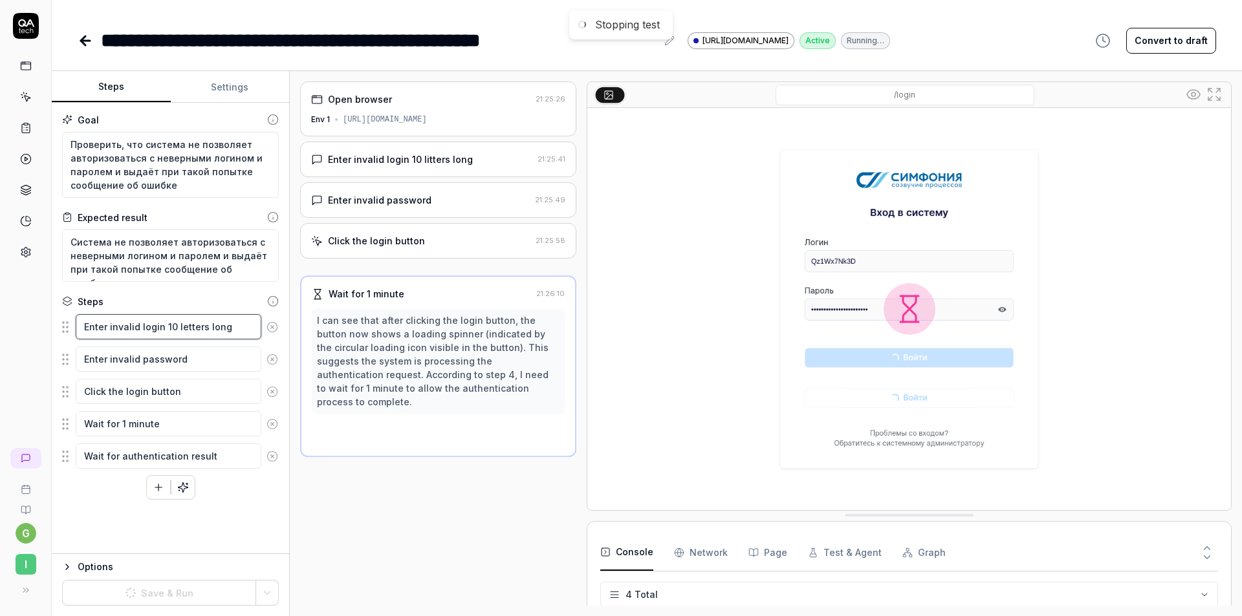
click at [173, 324] on textarea "Enter invalid login 10 letters long" at bounding box center [169, 326] width 186 height 25
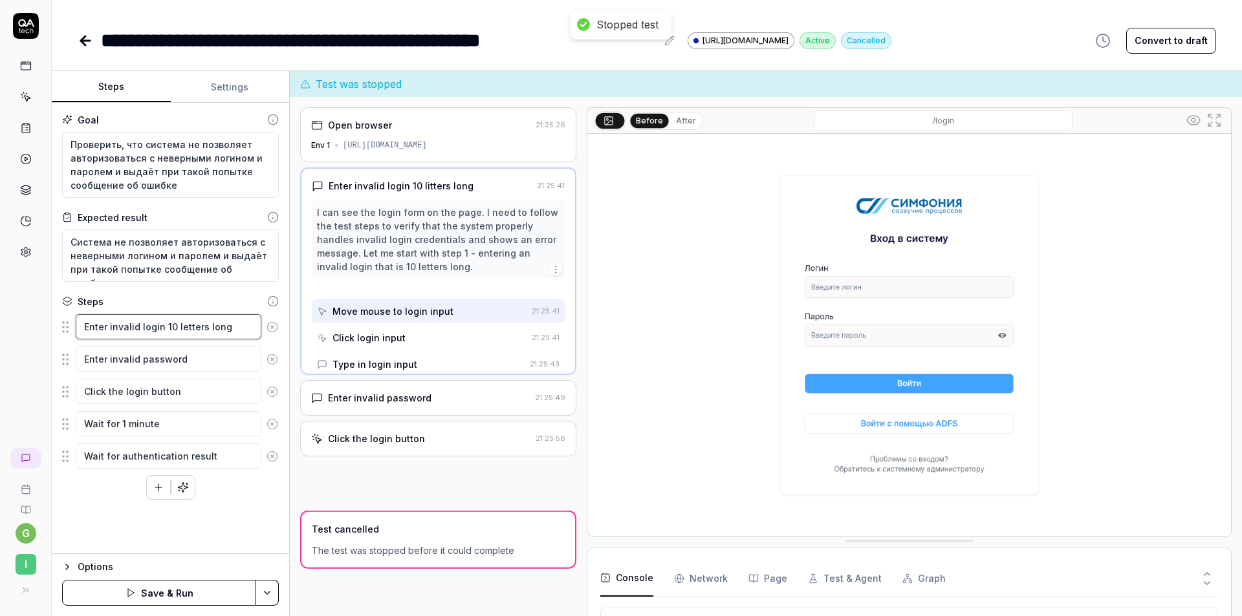
type textarea "*"
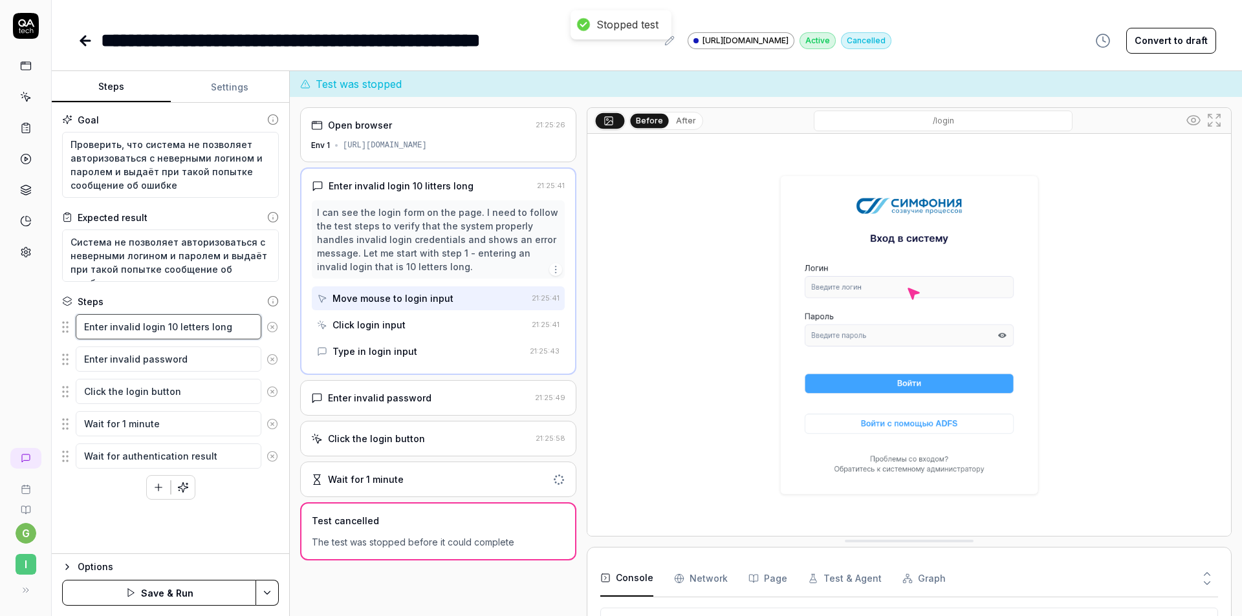
type textarea "Enter invalid login 10 letters long"
type textarea "*"
type textarea "Enter invalid login 10 s letters long"
type textarea "*"
type textarea "Enter invalid login 10 sm letters long"
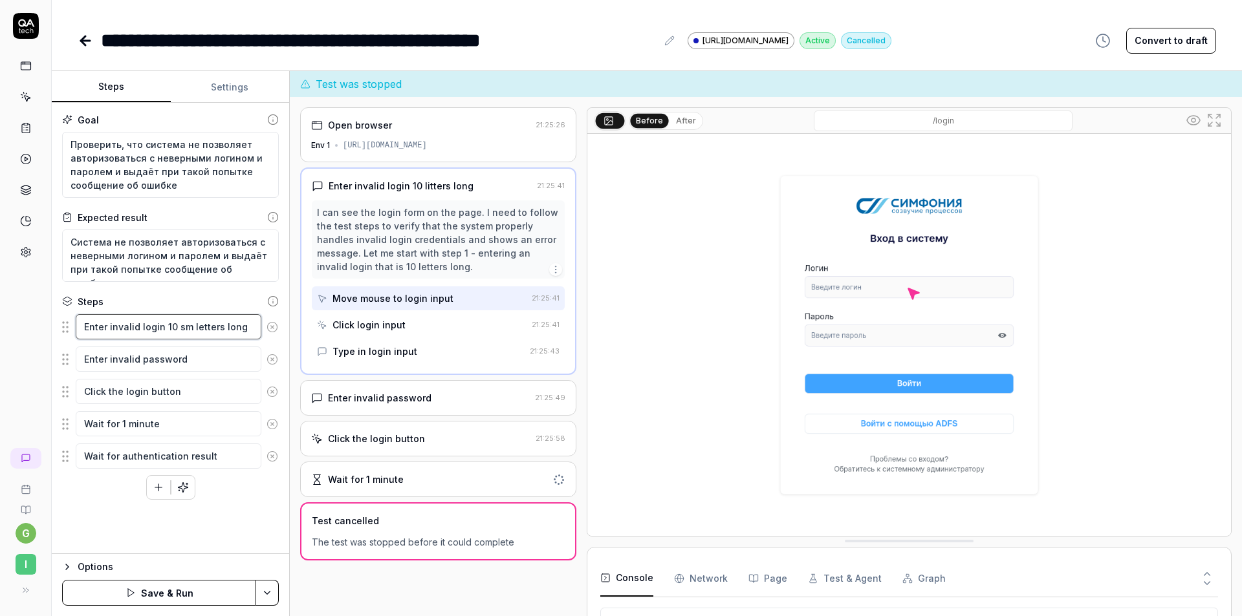
type textarea "*"
type textarea "Enter invalid login 10 smo letters long"
type textarea "*"
type textarea "Enter invalid login 10 smol letters long"
type textarea "*"
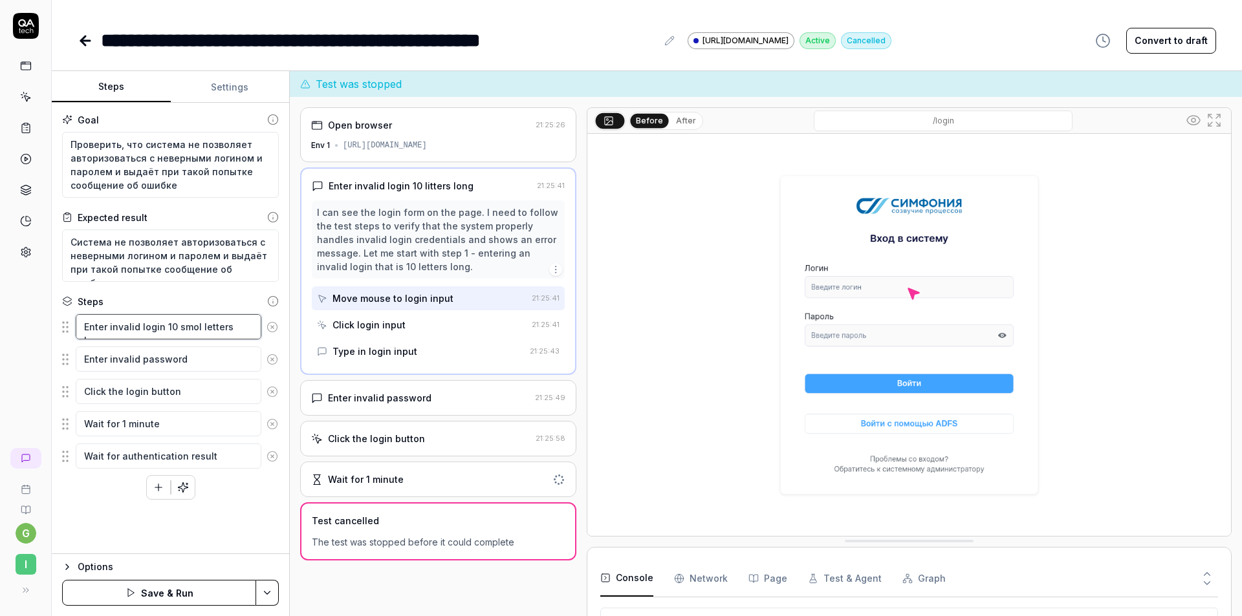
type textarea "Enter invalid login 10 smo letters long"
type textarea "*"
type textarea "Enter invalid login 10 sm letters long"
type textarea "*"
type textarea "Enter invalid login 10 sma letters long"
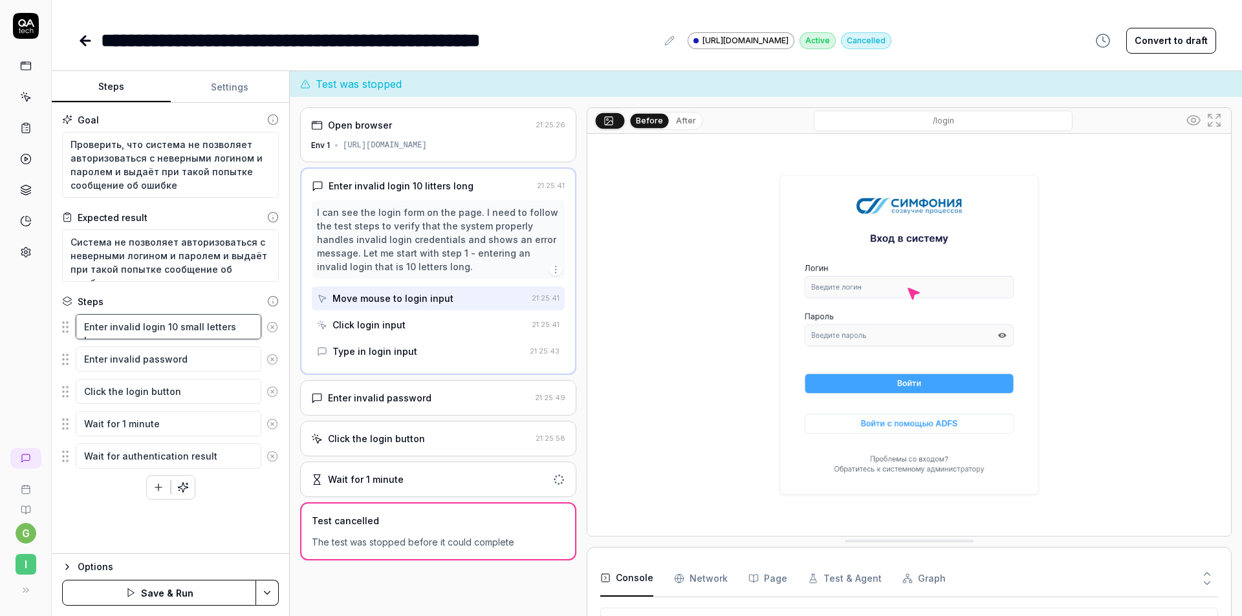
click at [168, 323] on textarea "Enter invalid login 10 small letters long" at bounding box center [169, 326] width 186 height 25
click at [175, 592] on button "Save & Run" at bounding box center [159, 593] width 194 height 26
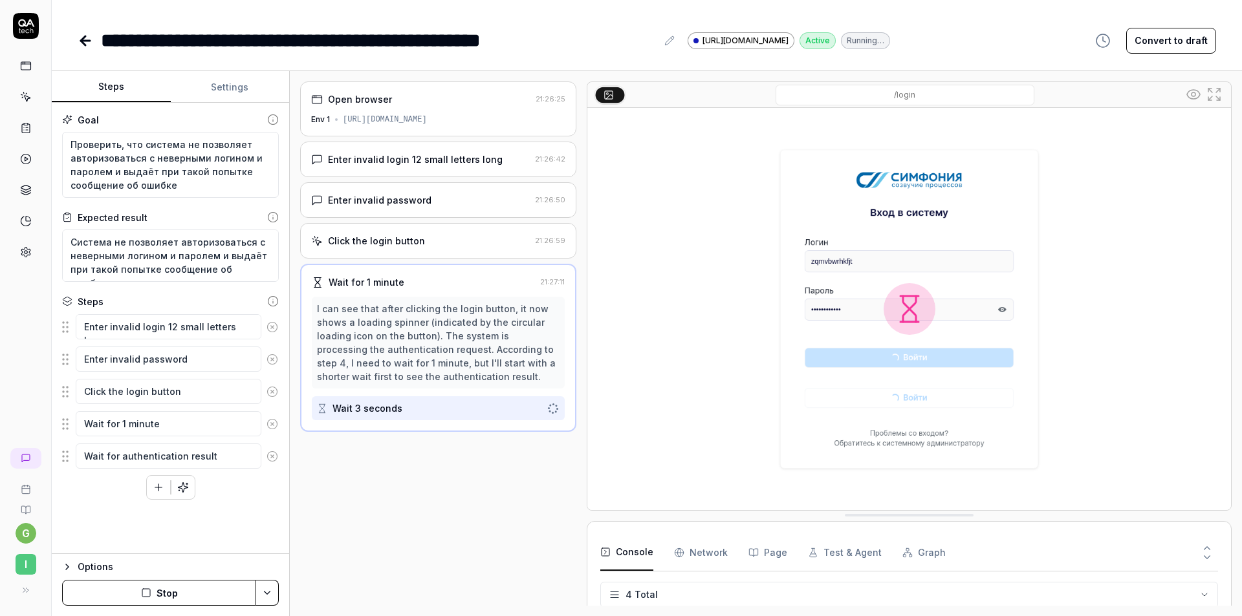
scroll to position [21, 0]
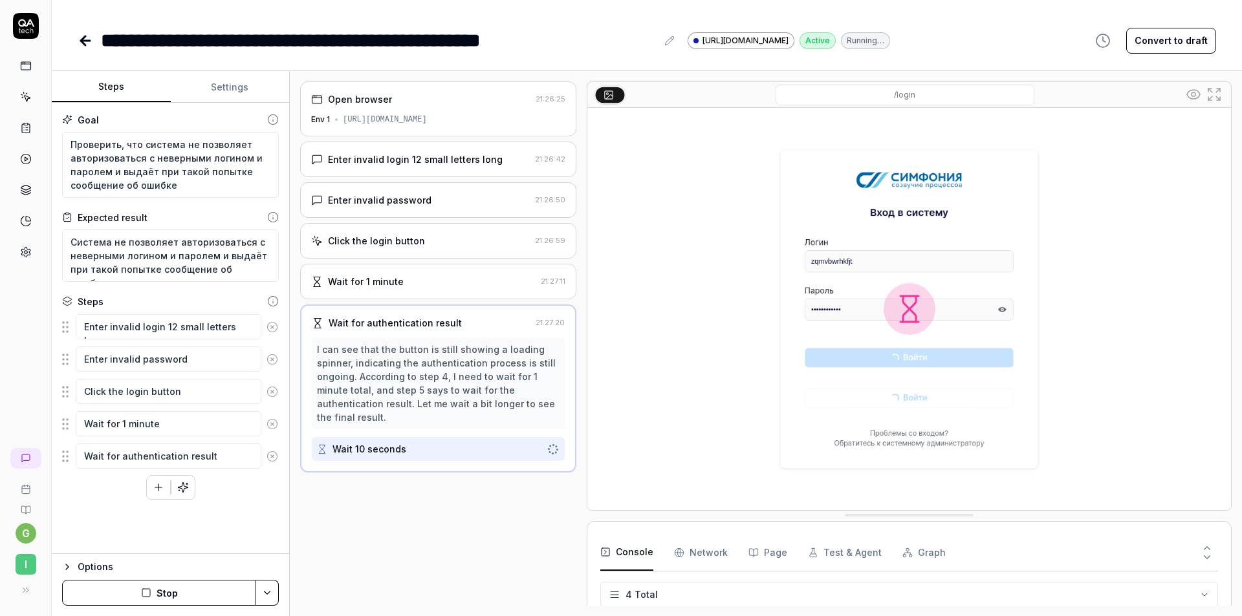
click at [197, 587] on button "Stop" at bounding box center [159, 593] width 194 height 26
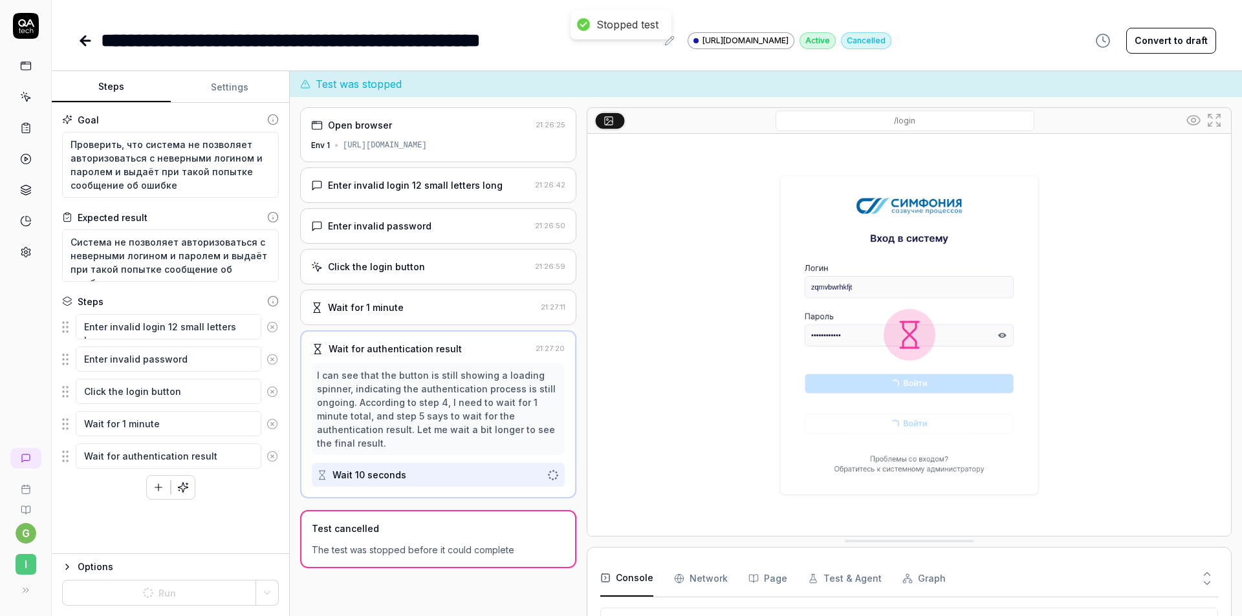
click at [157, 486] on icon "button" at bounding box center [159, 488] width 12 height 12
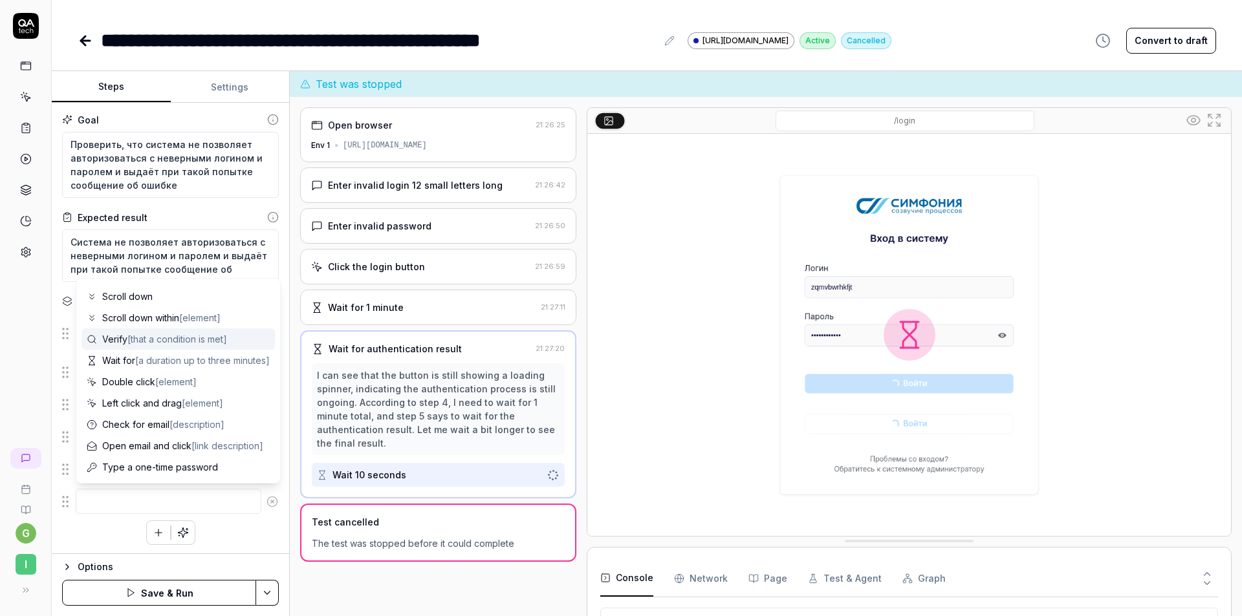
scroll to position [126, 0]
click at [212, 450] on span "Type a one-time password" at bounding box center [160, 446] width 116 height 14
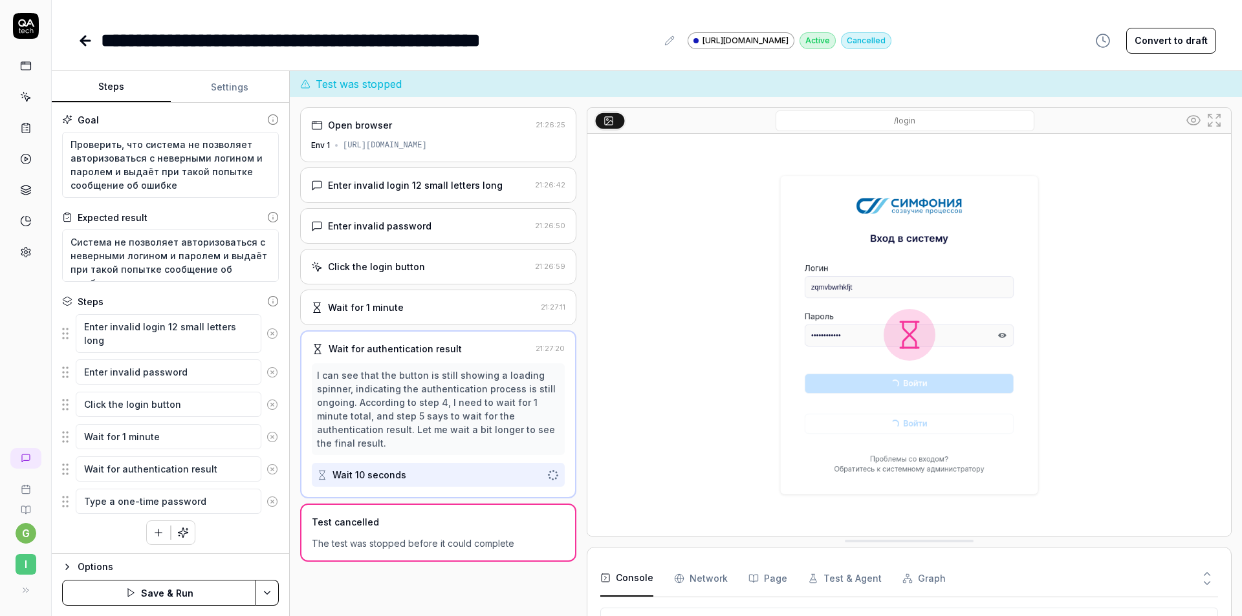
click at [271, 502] on icon at bounding box center [272, 501] width 3 height 3
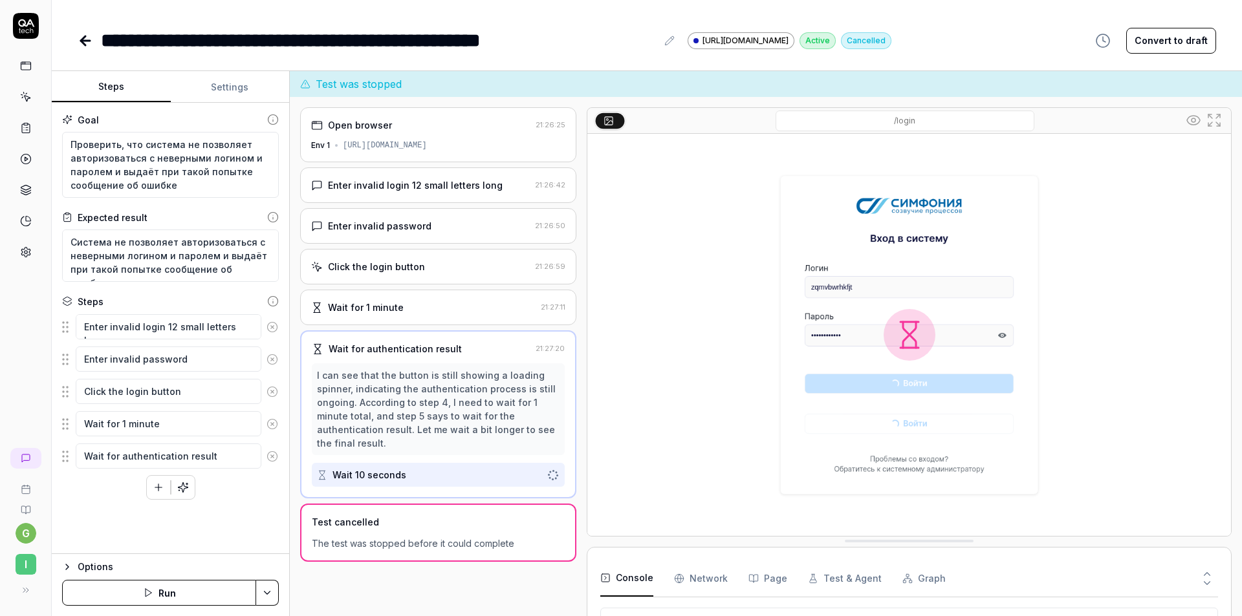
click at [183, 486] on icon "button" at bounding box center [183, 488] width 12 height 12
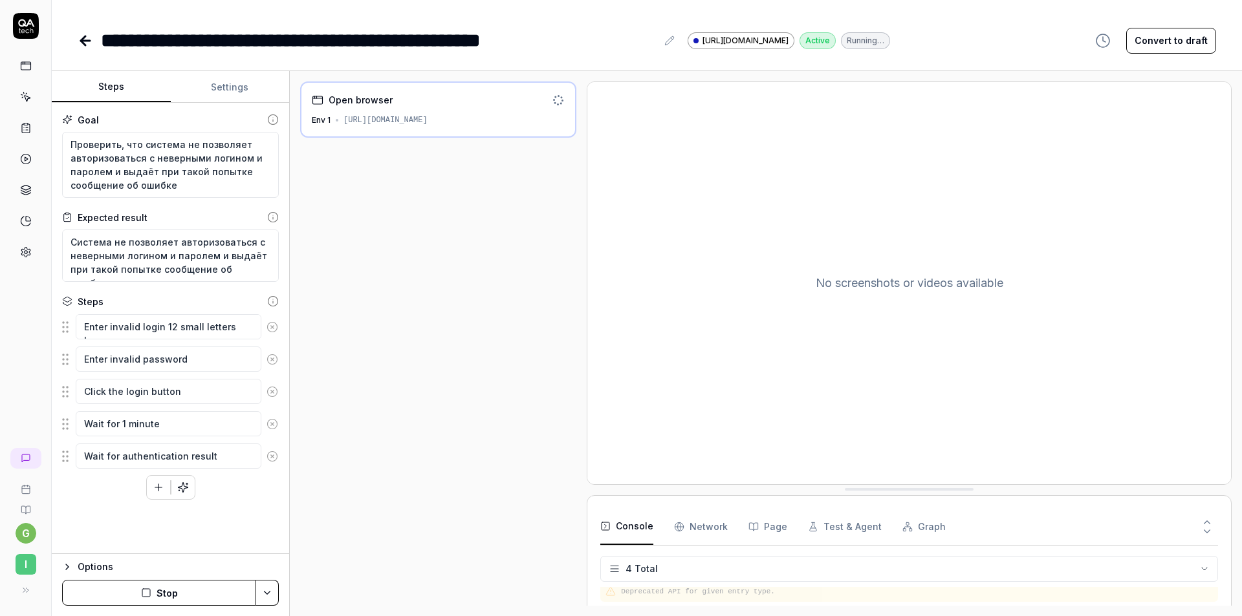
scroll to position [32, 0]
click at [164, 591] on button "Stop" at bounding box center [159, 593] width 194 height 26
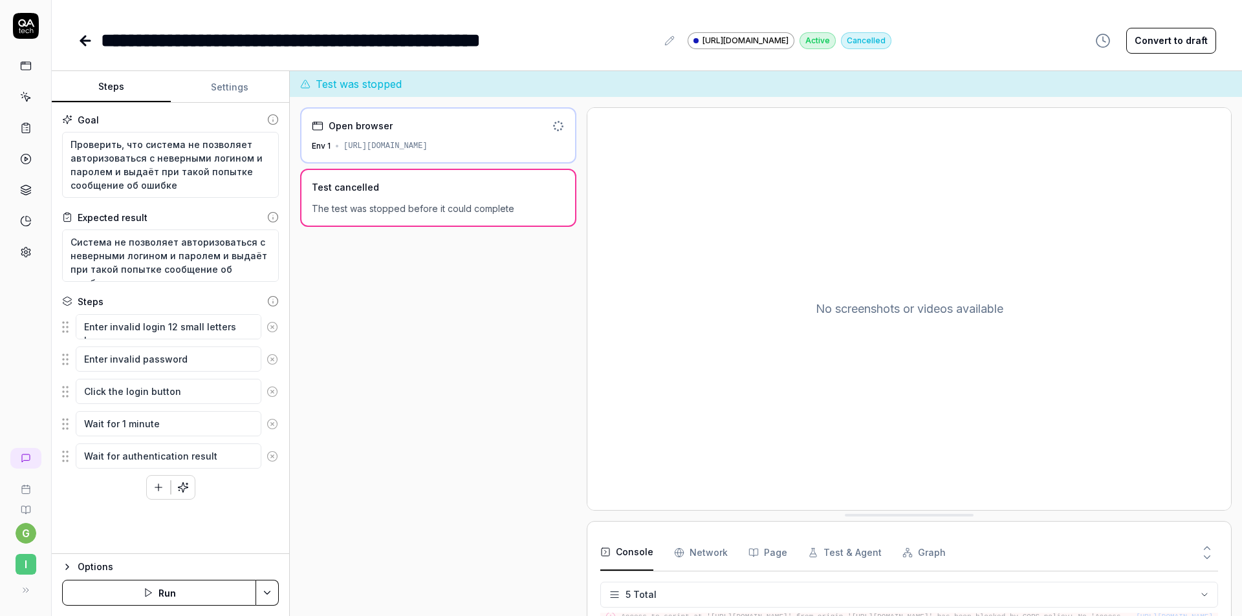
scroll to position [58, 0]
click at [32, 253] on link at bounding box center [25, 252] width 23 height 23
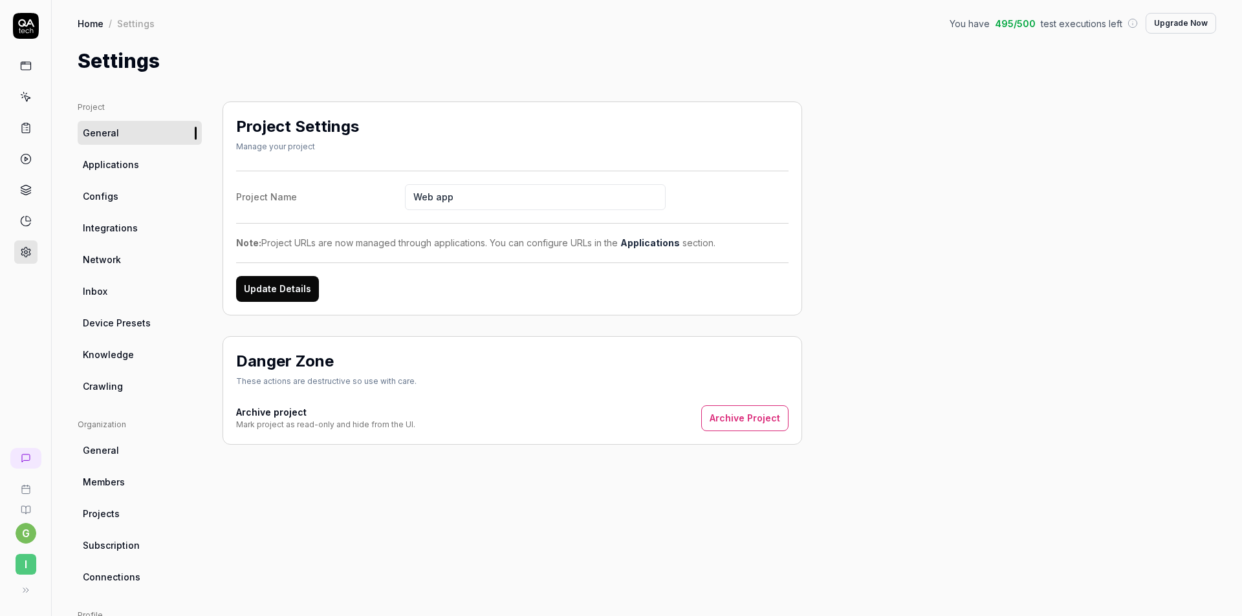
click at [113, 292] on link "Inbox" at bounding box center [140, 291] width 124 height 24
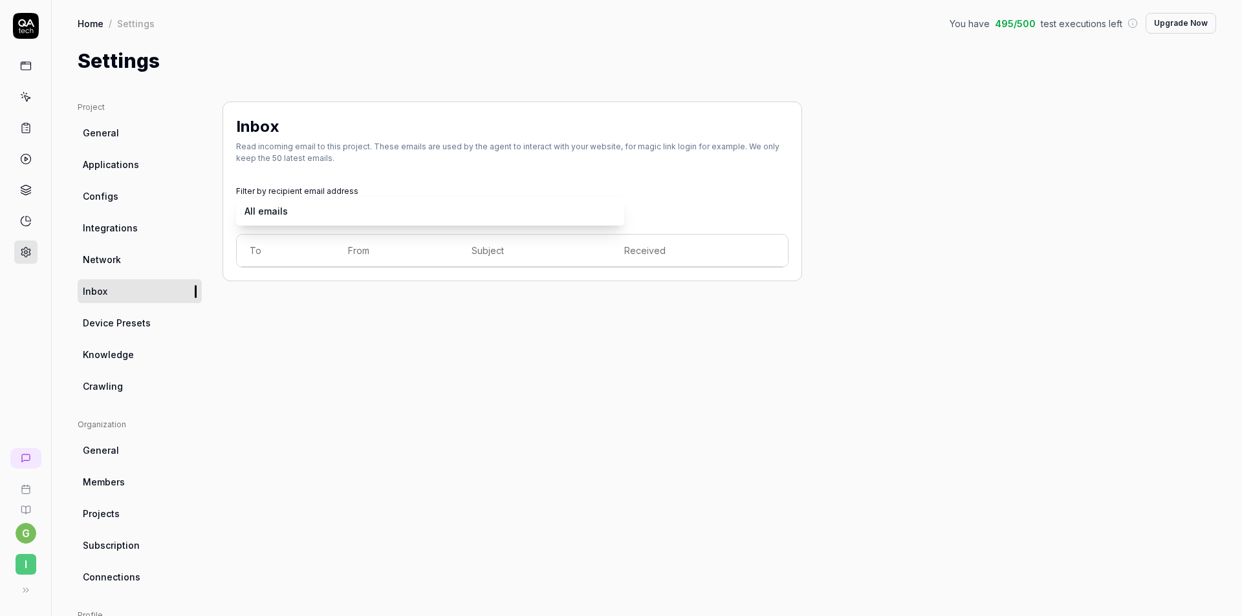
click at [262, 208] on body "**********" at bounding box center [621, 308] width 1242 height 616
click at [386, 211] on body "**********" at bounding box center [621, 308] width 1242 height 616
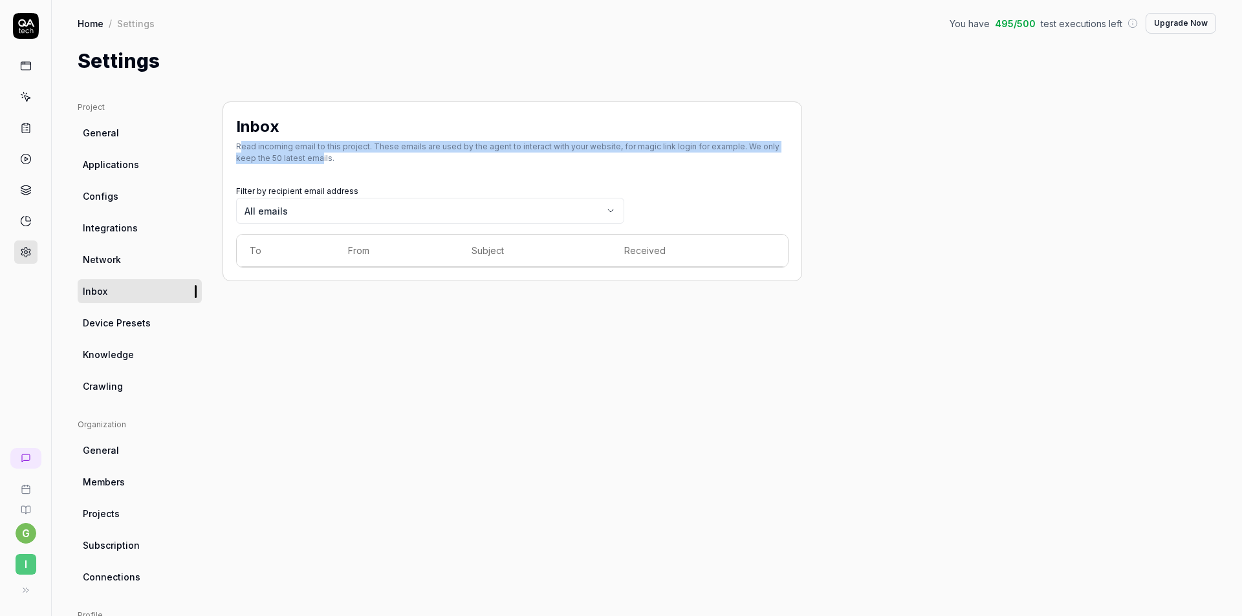
drag, startPoint x: 241, startPoint y: 149, endPoint x: 298, endPoint y: 160, distance: 58.6
click at [298, 160] on div "Read incoming email to this project. These emails are used by the agent to inte…" at bounding box center [512, 152] width 552 height 23
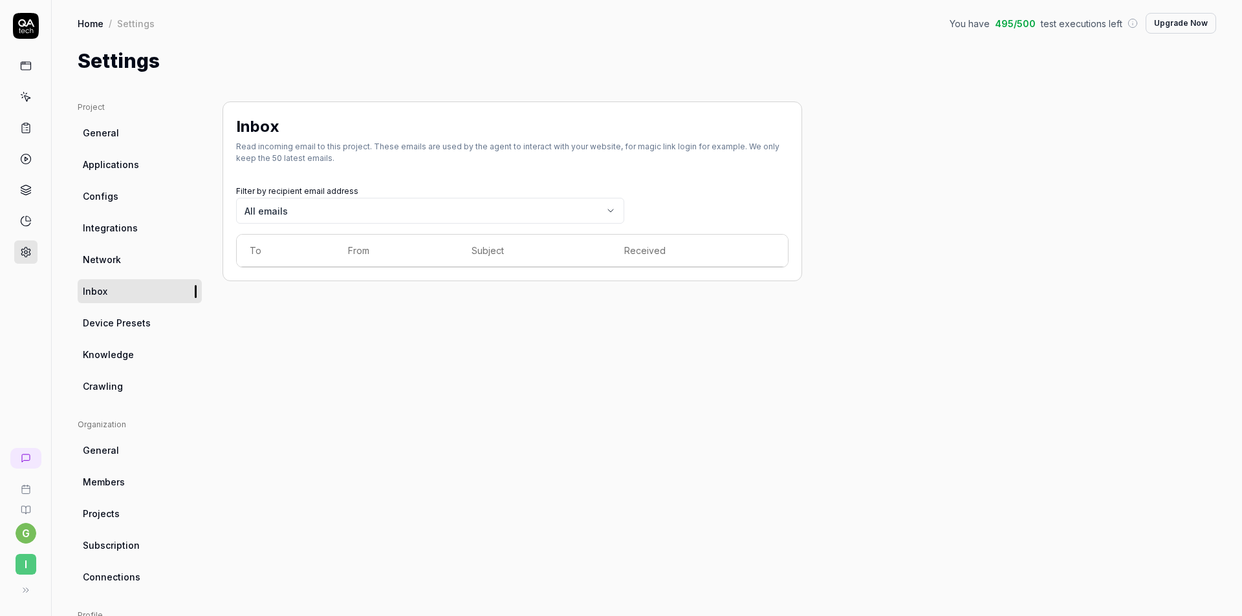
click at [338, 164] on div "Read incoming email to this project. These emails are used by the agent to inte…" at bounding box center [512, 152] width 552 height 23
click at [269, 208] on body "**********" at bounding box center [621, 308] width 1242 height 616
click at [315, 304] on div "Inbox Read incoming email to this project. These emails are used by the agent t…" at bounding box center [512, 425] width 580 height 647
click at [27, 63] on icon at bounding box center [26, 66] width 12 height 12
click at [32, 94] on link at bounding box center [25, 96] width 23 height 23
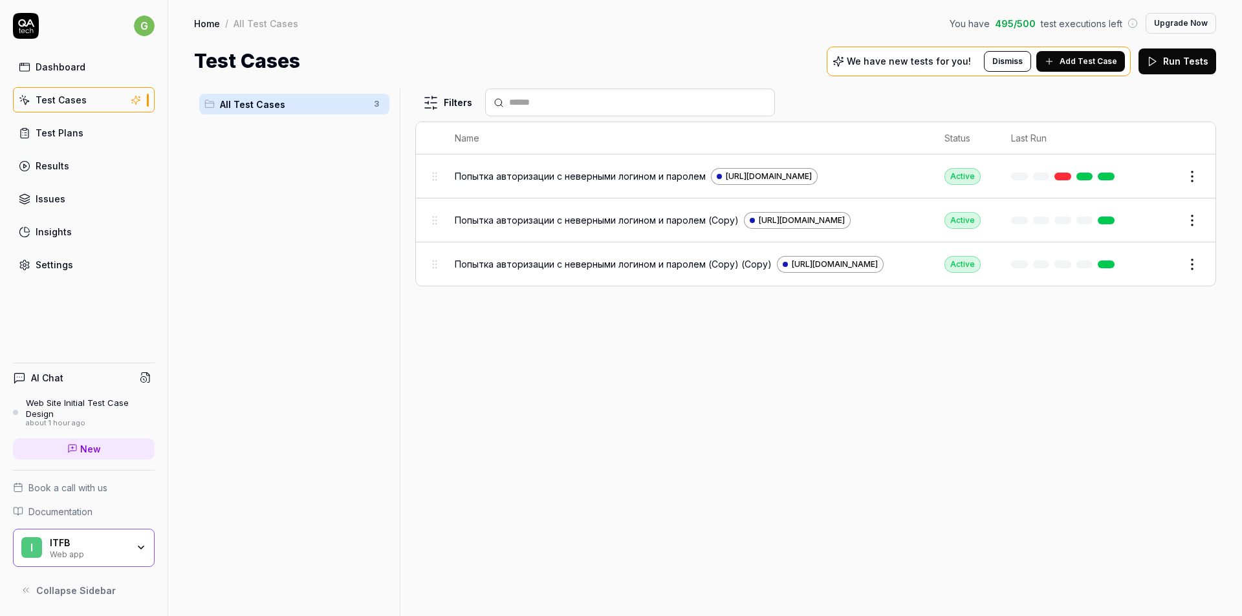
click at [1105, 61] on span "Add Test Case" at bounding box center [1088, 62] width 58 height 12
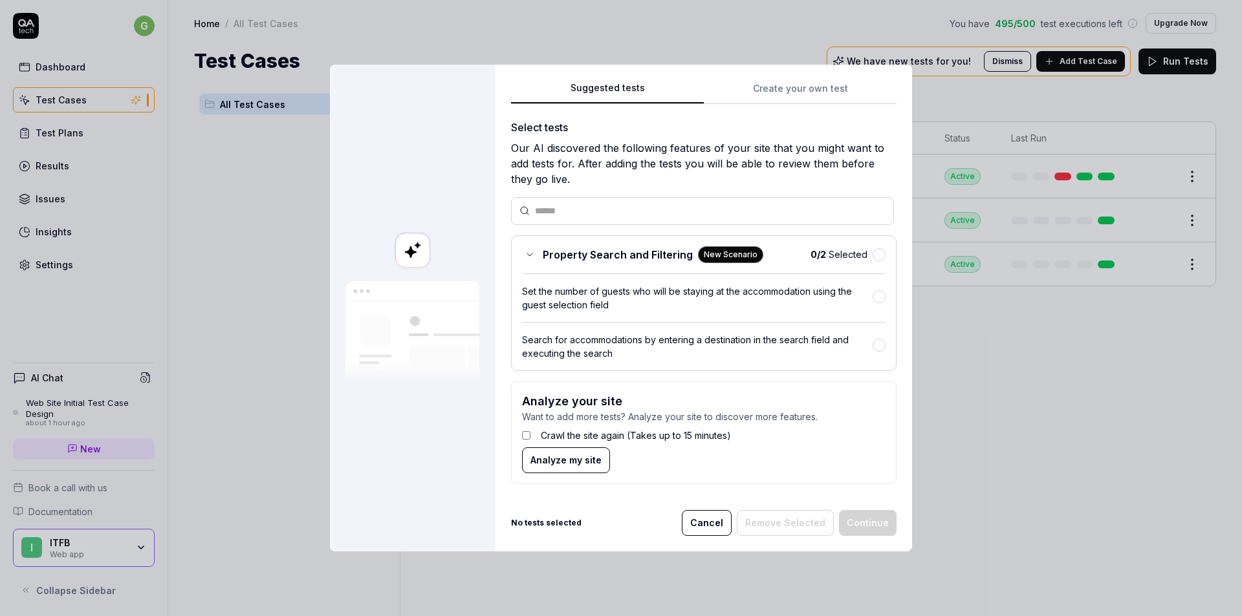
click at [715, 528] on button "Cancel" at bounding box center [707, 523] width 50 height 26
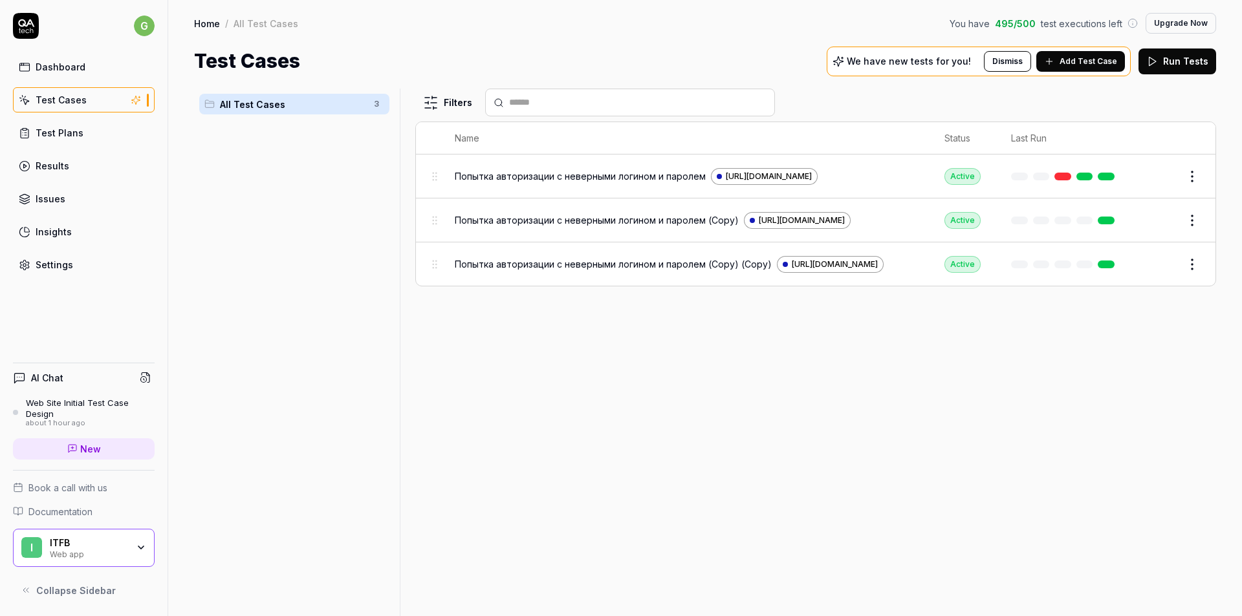
click at [80, 266] on link "Settings" at bounding box center [84, 264] width 142 height 25
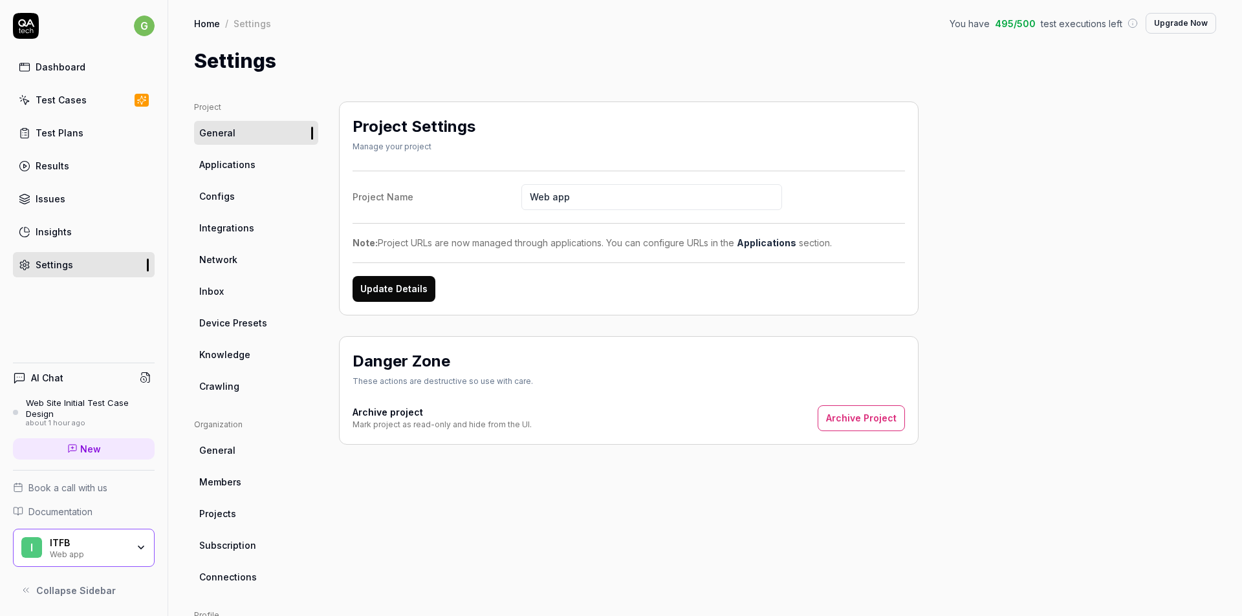
click at [228, 186] on link "Configs" at bounding box center [256, 196] width 124 height 24
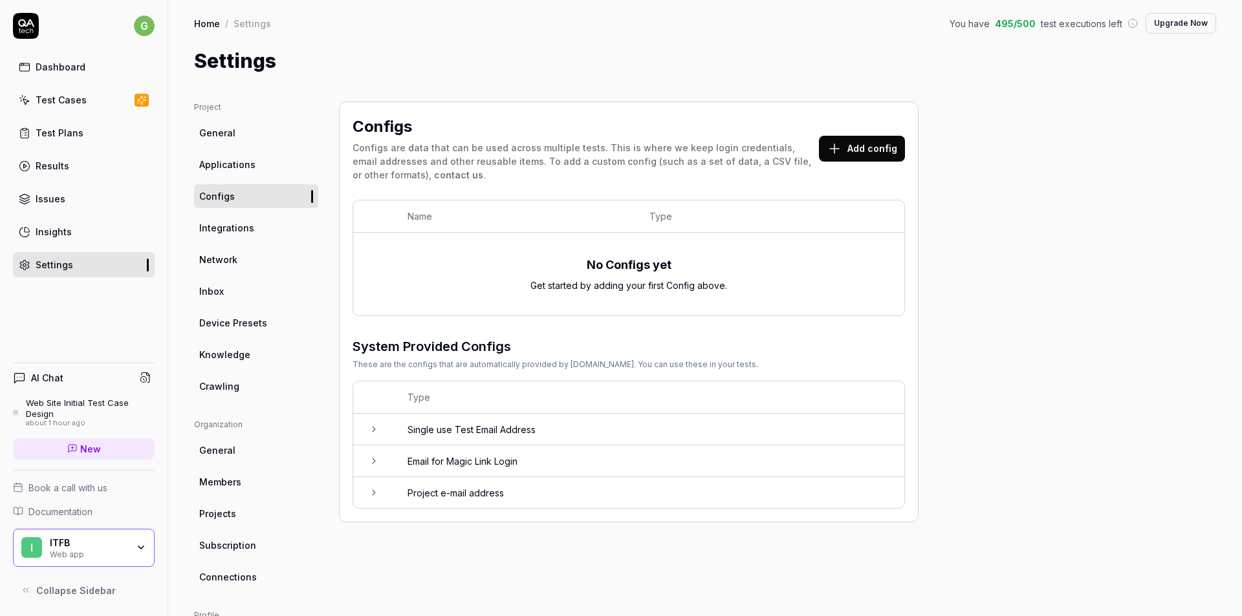
scroll to position [65, 0]
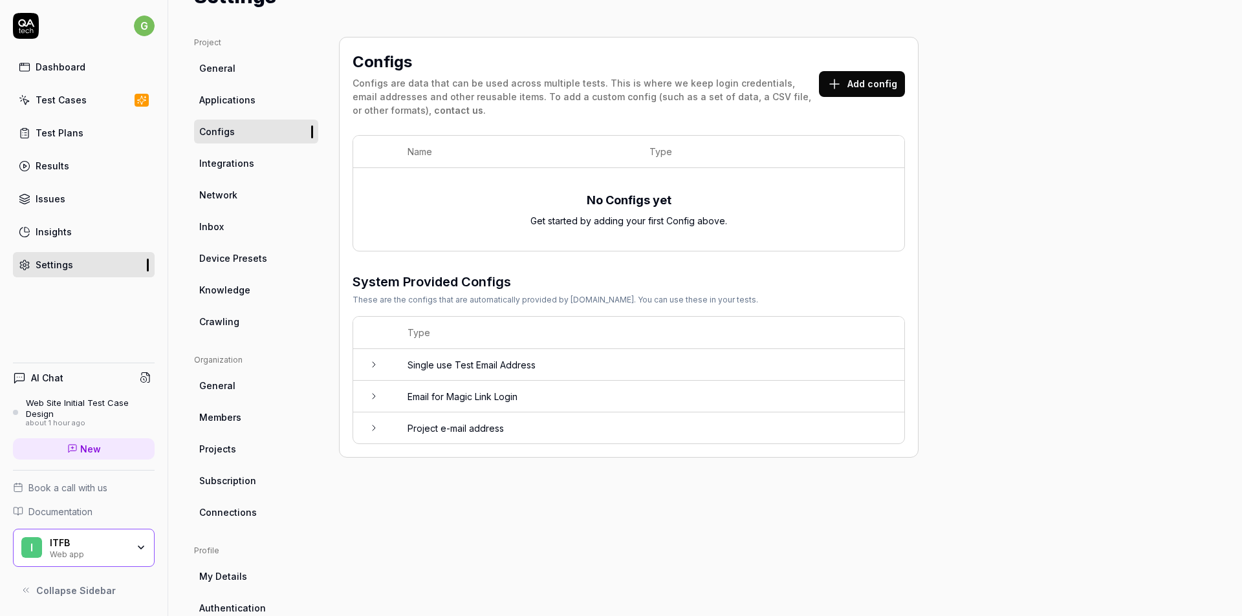
click at [373, 396] on icon at bounding box center [374, 396] width 10 height 10
click at [374, 396] on icon at bounding box center [374, 396] width 10 height 10
click at [367, 431] on td at bounding box center [373, 428] width 41 height 31
click at [367, 431] on td at bounding box center [373, 429] width 41 height 32
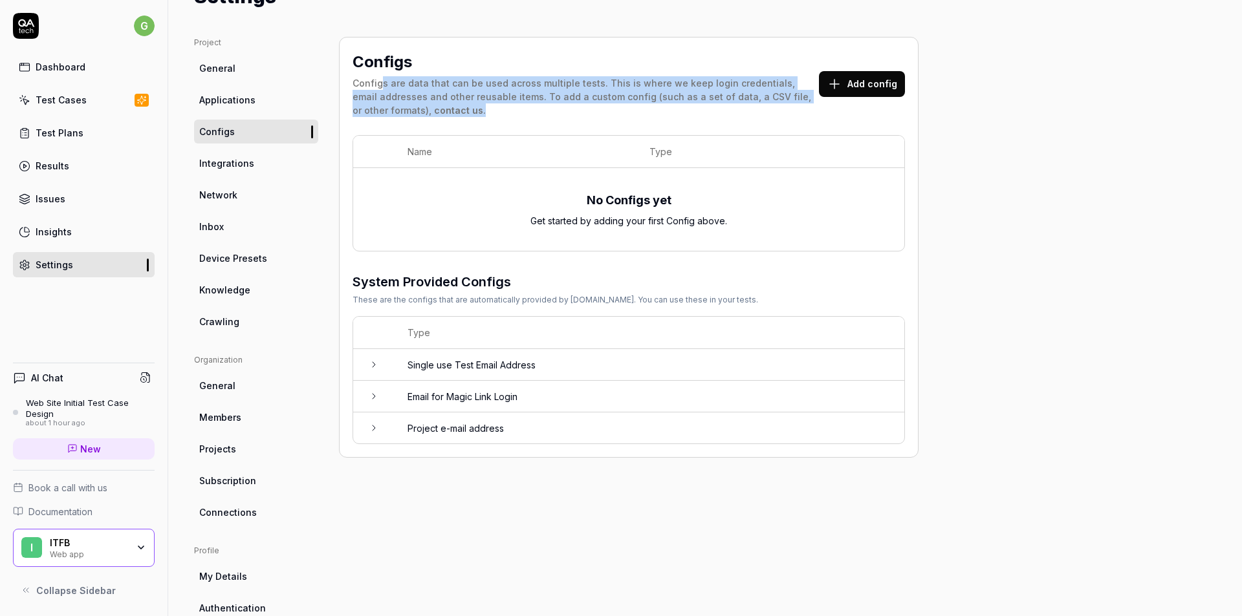
drag, startPoint x: 387, startPoint y: 87, endPoint x: 484, endPoint y: 106, distance: 98.8
click at [484, 106] on div "Configs are data that can be used across multiple tests. This is where we keep …" at bounding box center [585, 96] width 466 height 41
click at [523, 118] on div "Configs Configs are data that can be used across multiple tests. This is where …" at bounding box center [628, 86] width 552 height 72
click at [851, 87] on button "Add config" at bounding box center [862, 84] width 86 height 26
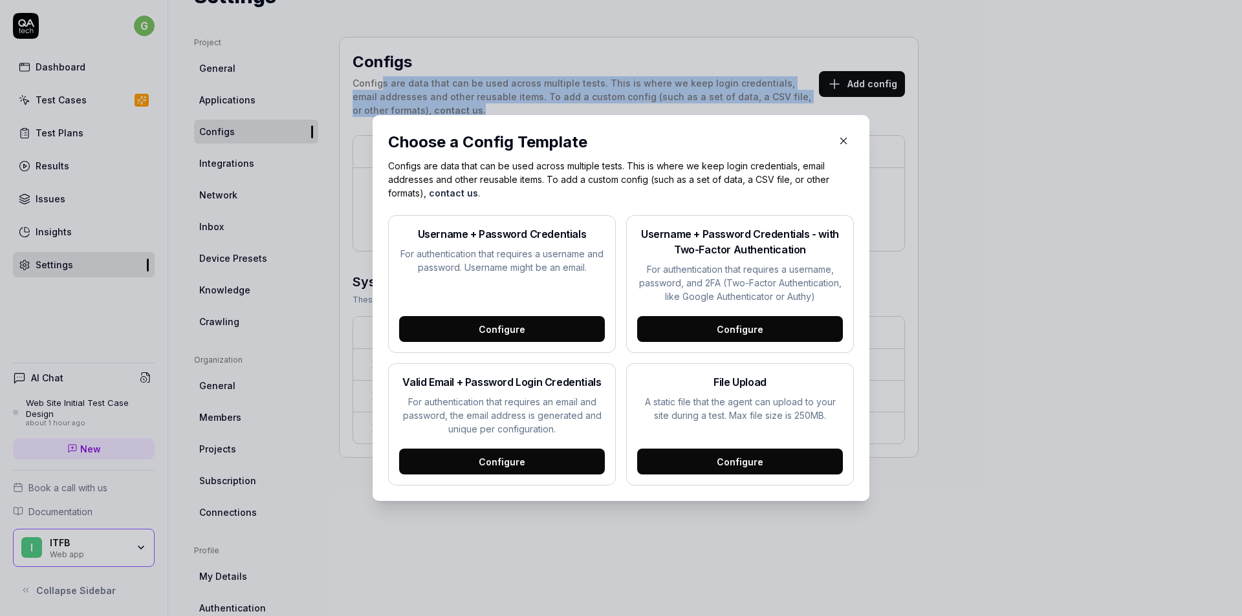
click at [728, 463] on div "Configure" at bounding box center [740, 462] width 206 height 26
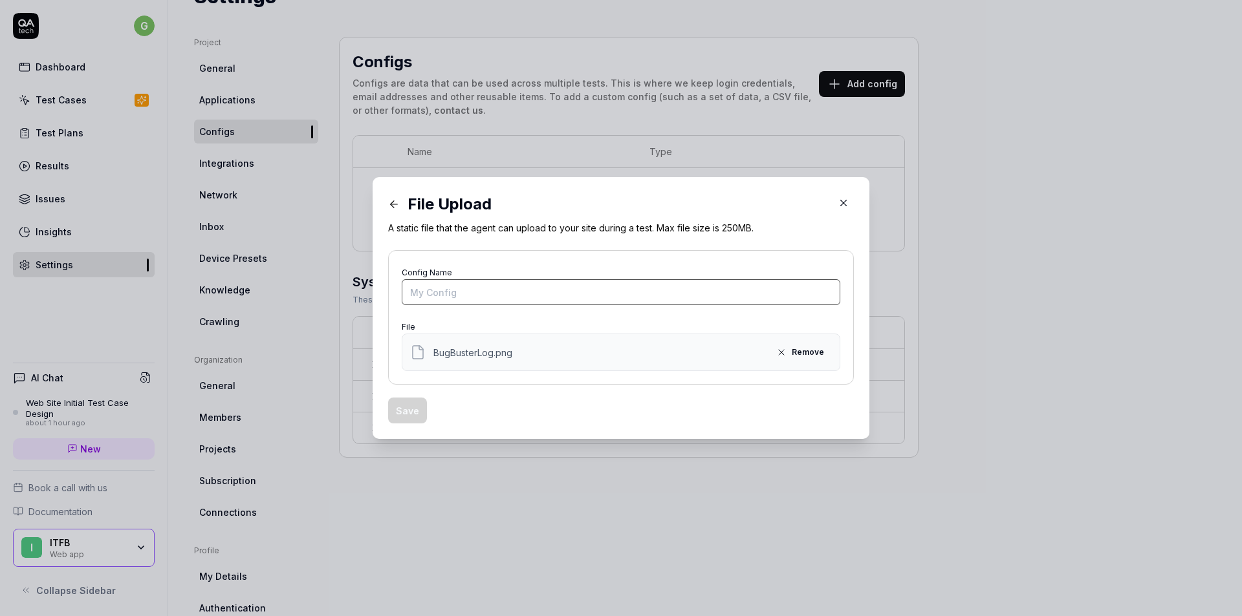
click at [448, 296] on input "Config Name" at bounding box center [621, 292] width 439 height 26
click at [408, 406] on button "Save" at bounding box center [407, 411] width 39 height 26
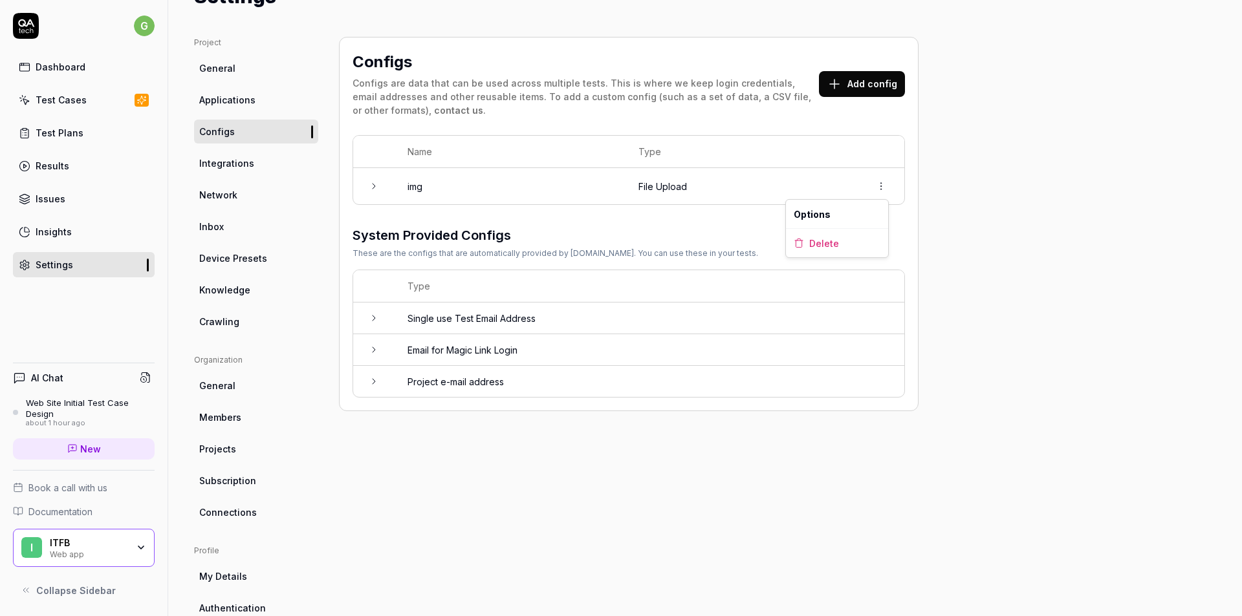
click at [888, 188] on html "g Dashboard Test Cases Test Plans Results Issues Insights Settings AI Chat Web …" at bounding box center [621, 308] width 1242 height 616
click at [609, 229] on html "g Dashboard Test Cases Test Plans Results Issues Insights Settings AI Chat Web …" at bounding box center [621, 308] width 1242 height 616
click at [59, 107] on link "Test Cases" at bounding box center [84, 99] width 142 height 25
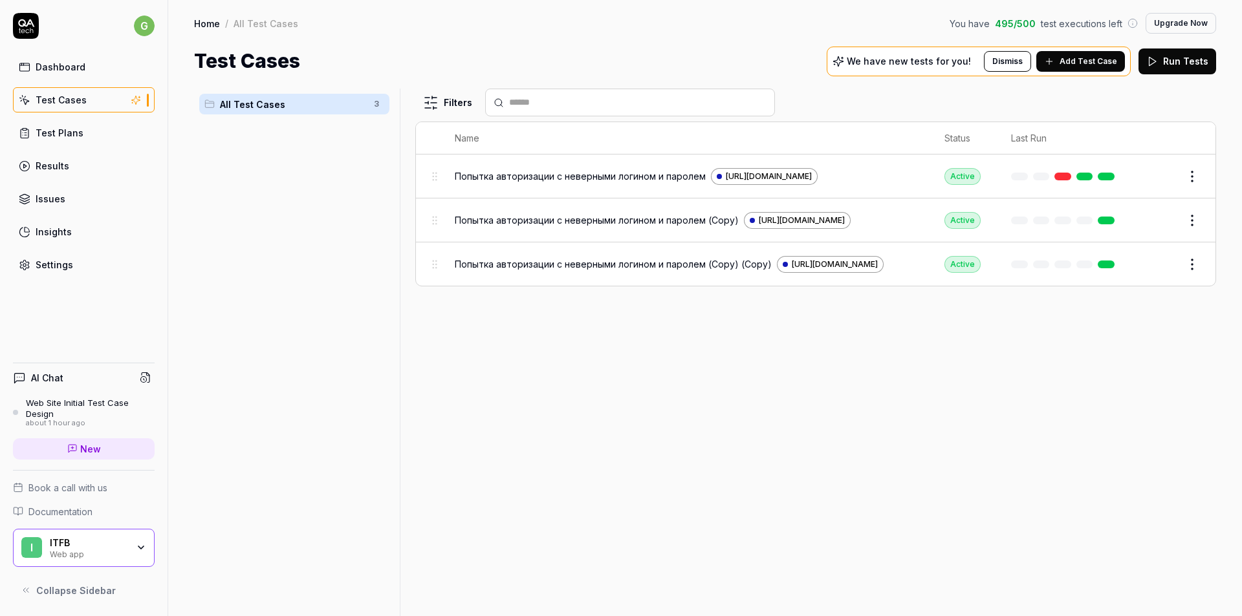
click at [1154, 174] on button "Edit" at bounding box center [1160, 176] width 31 height 21
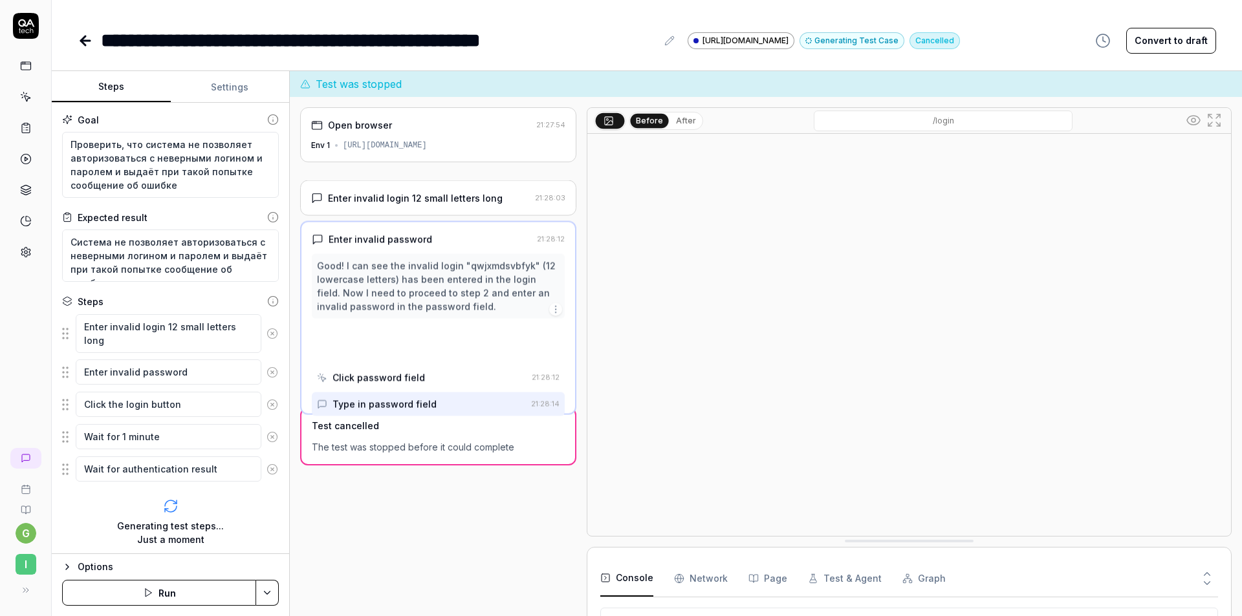
scroll to position [22, 0]
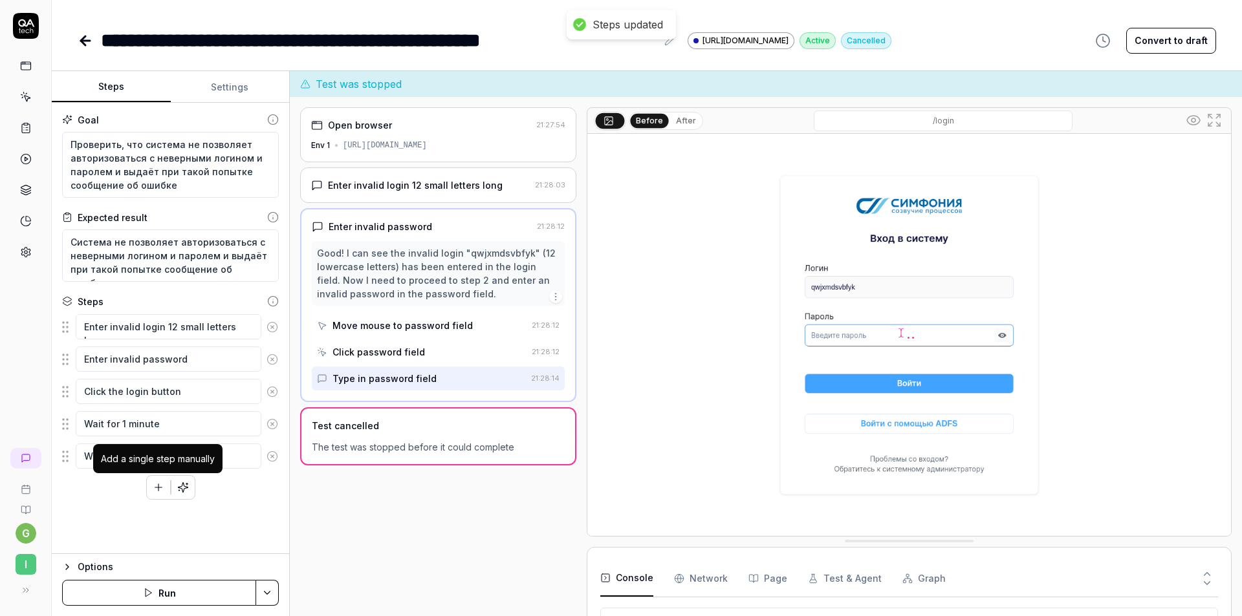
click at [160, 486] on icon "button" at bounding box center [159, 488] width 12 height 12
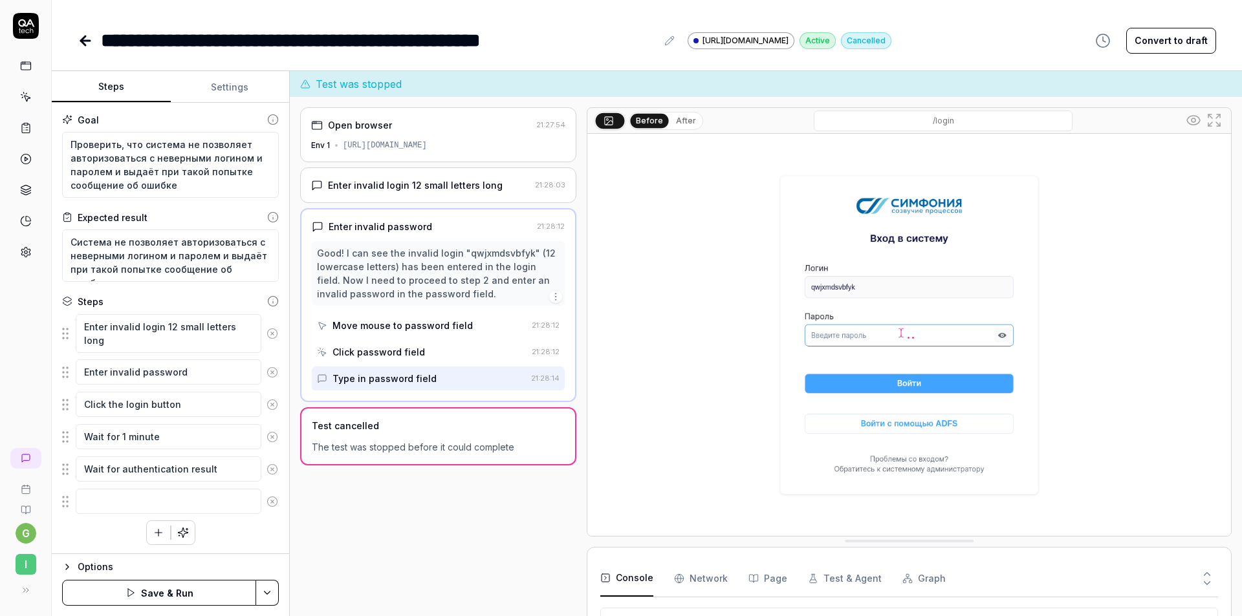
click at [421, 548] on div "Open browser 21:27:54 Env 1 https://portal.test.symphony.itfb.tech/ Enter inval…" at bounding box center [438, 369] width 276 height 525
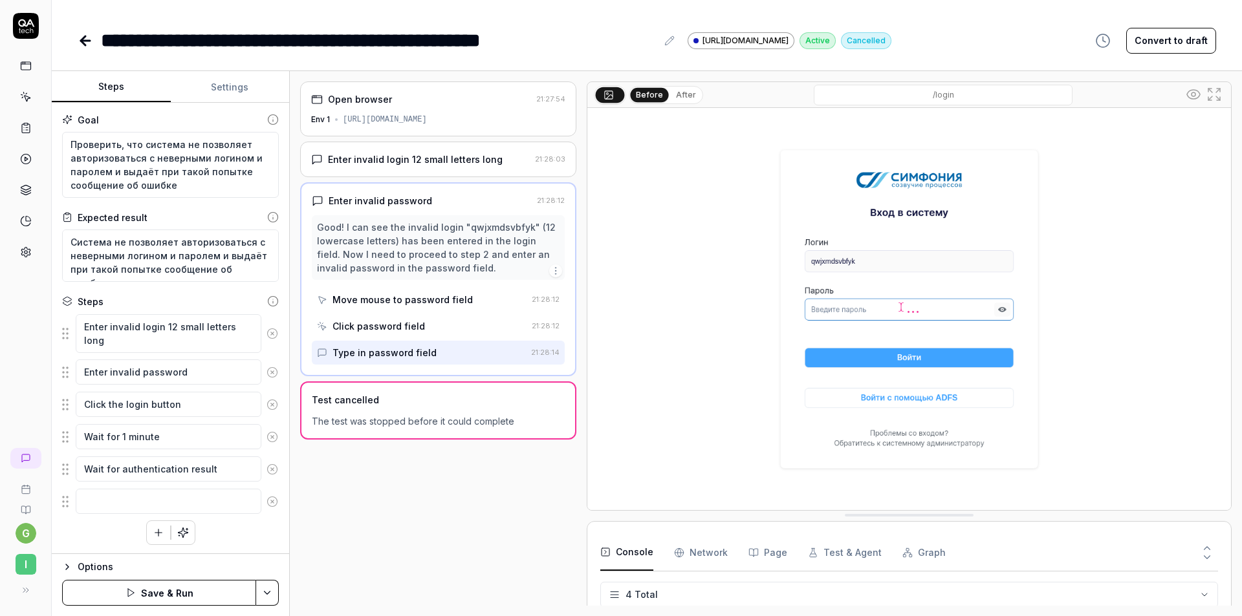
scroll to position [1, 0]
